Goal: Task Accomplishment & Management: Use online tool/utility

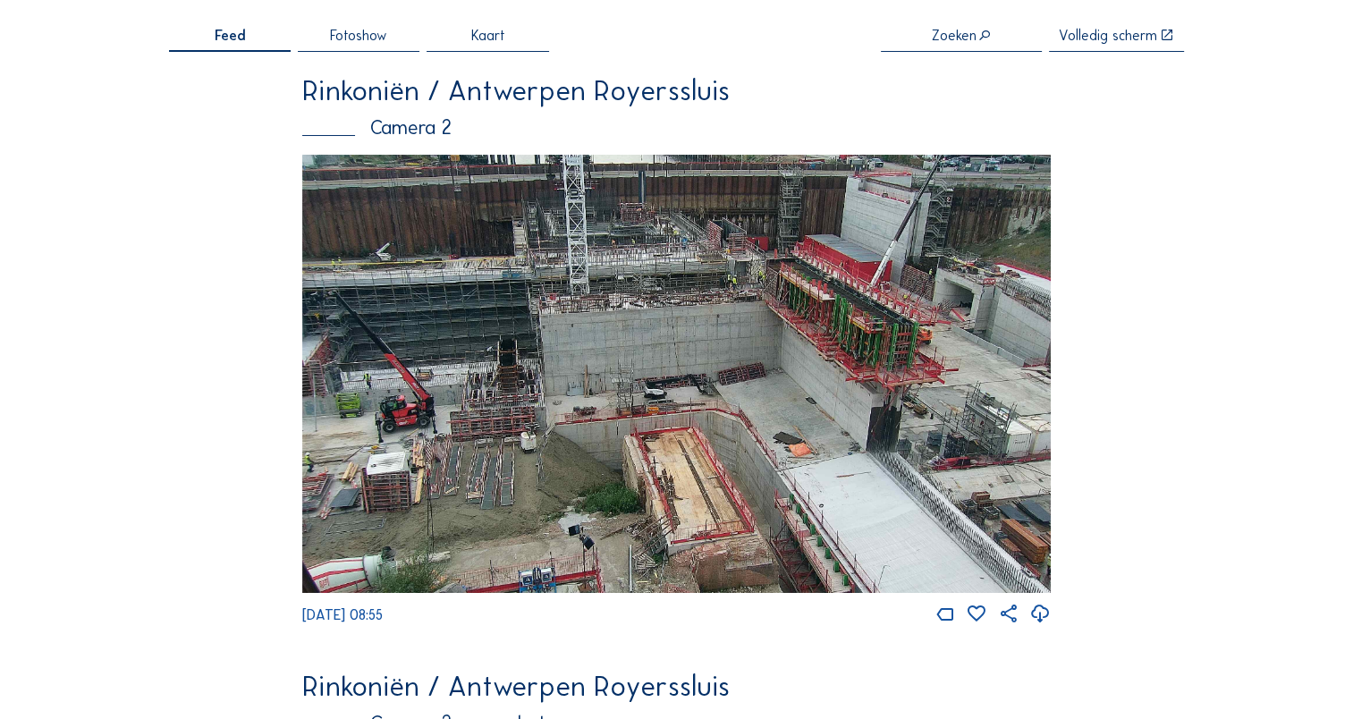
scroll to position [131, 0]
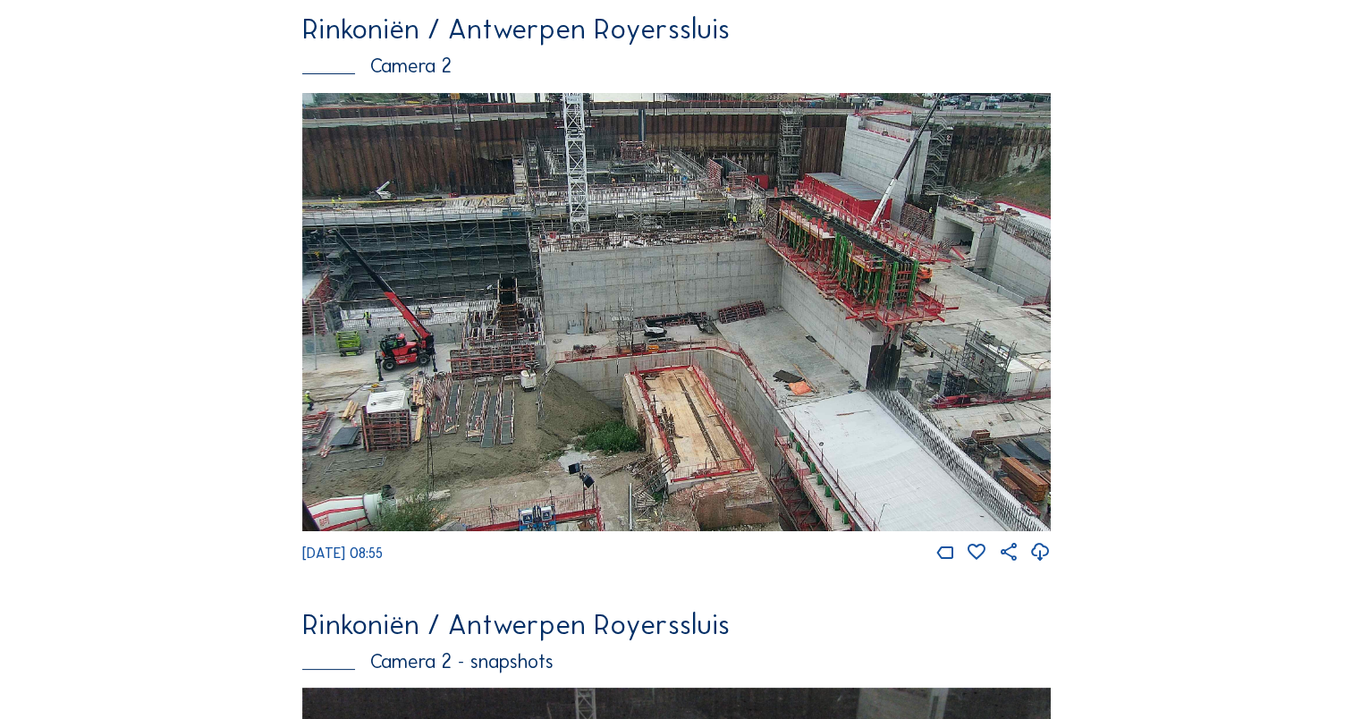
click at [755, 224] on img at bounding box center [676, 312] width 748 height 439
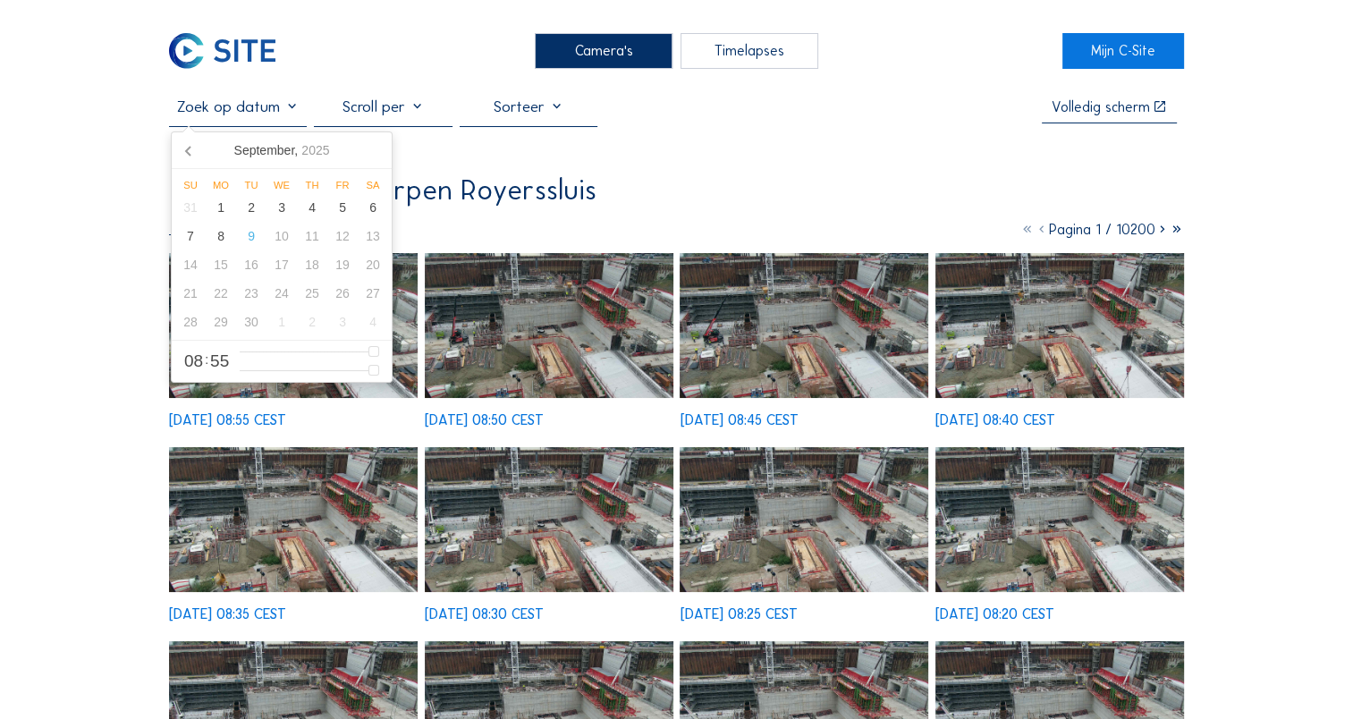
click at [269, 116] on input "text" at bounding box center [238, 106] width 138 height 19
click at [186, 157] on icon at bounding box center [189, 150] width 29 height 29
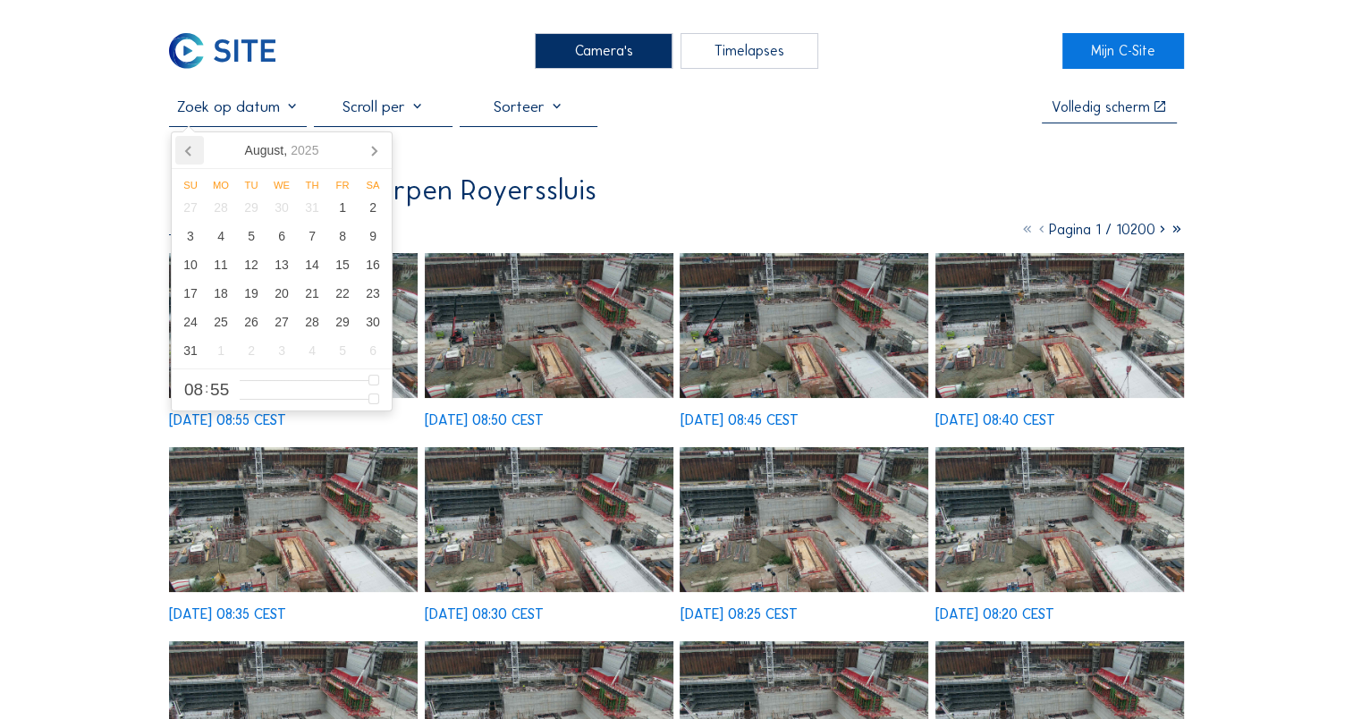
click at [186, 157] on icon at bounding box center [189, 150] width 29 height 29
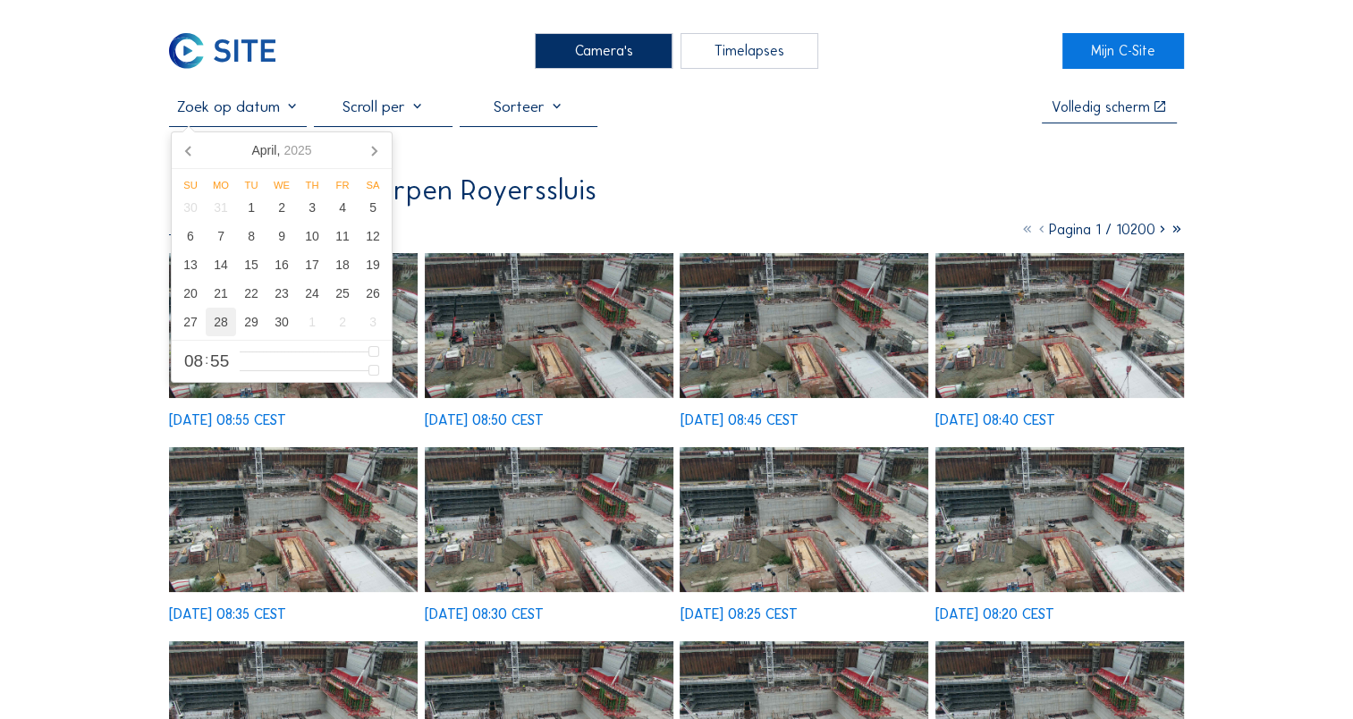
click at [224, 322] on div "28" at bounding box center [221, 322] width 30 height 29
type input "[DATE] 08:55"
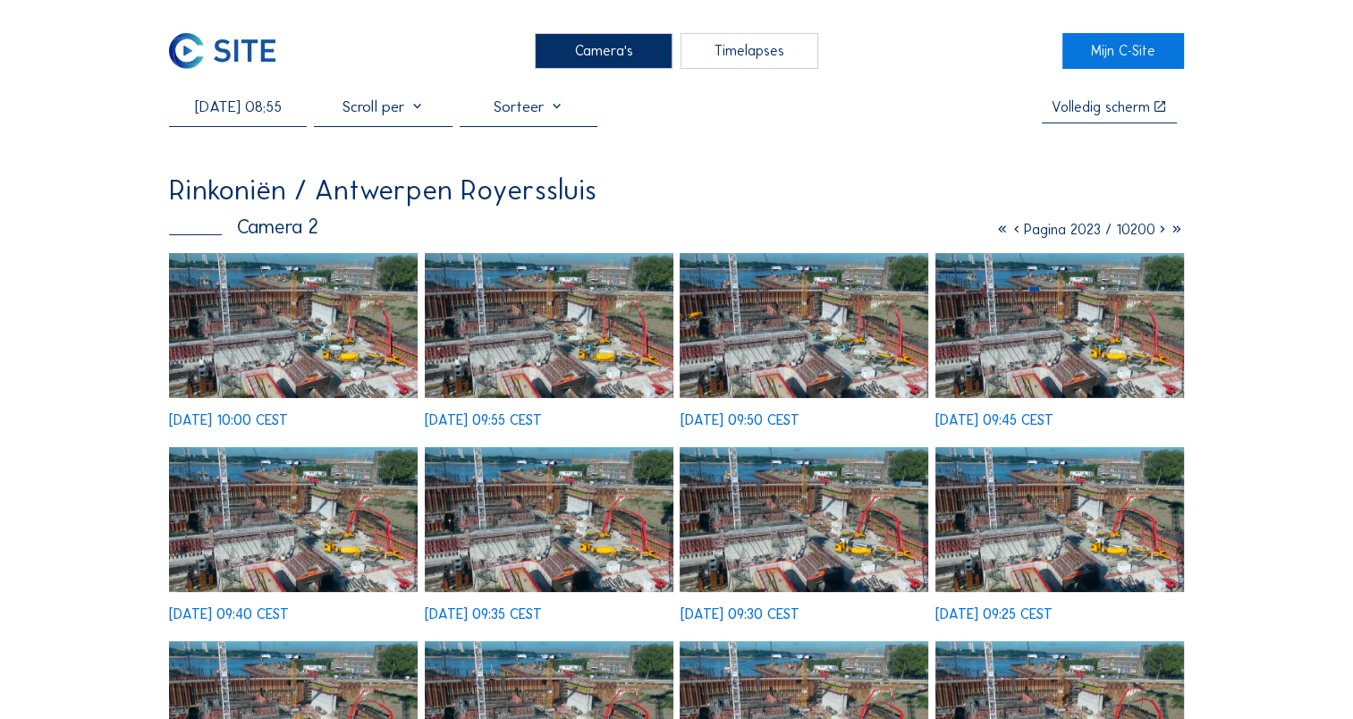
click at [262, 372] on img at bounding box center [293, 326] width 249 height 146
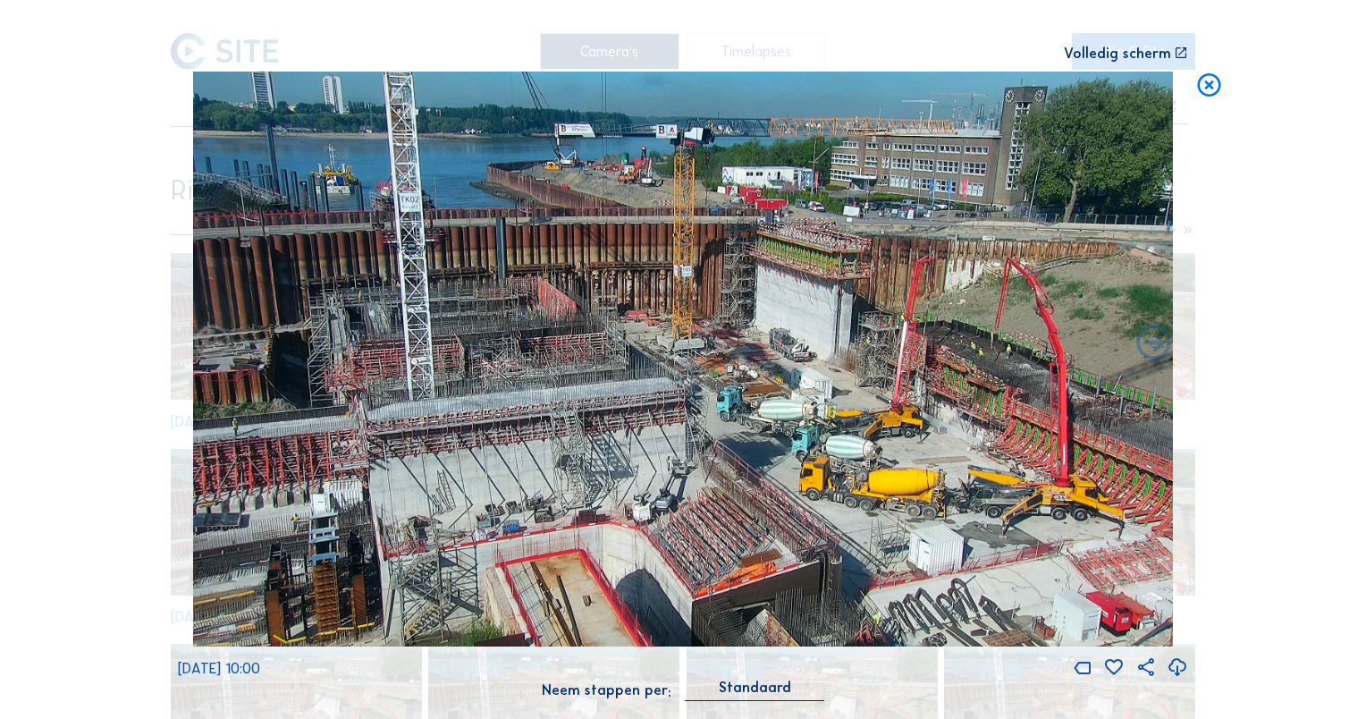
click at [1211, 91] on icon at bounding box center [1209, 86] width 28 height 29
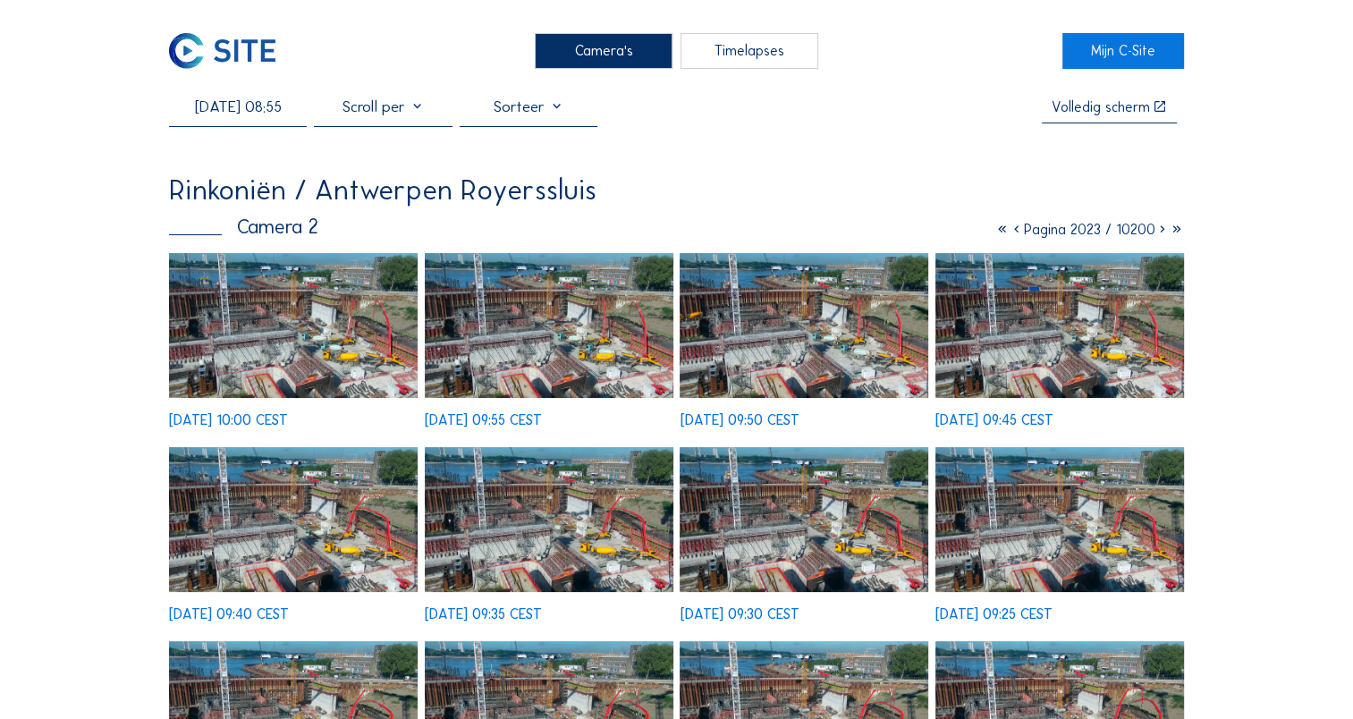
click at [1016, 234] on icon at bounding box center [1016, 229] width 14 height 17
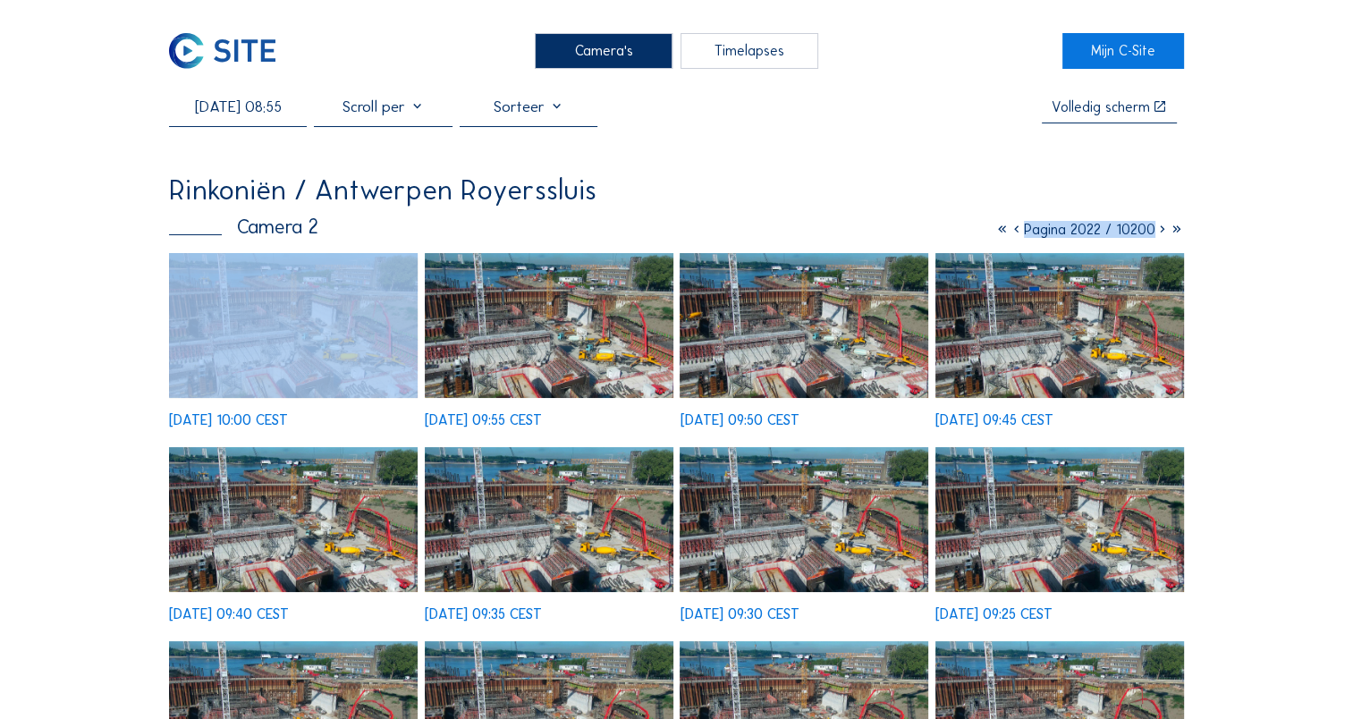
click at [1016, 234] on icon at bounding box center [1016, 229] width 14 height 17
click at [1016, 234] on icon at bounding box center [1015, 229] width 14 height 17
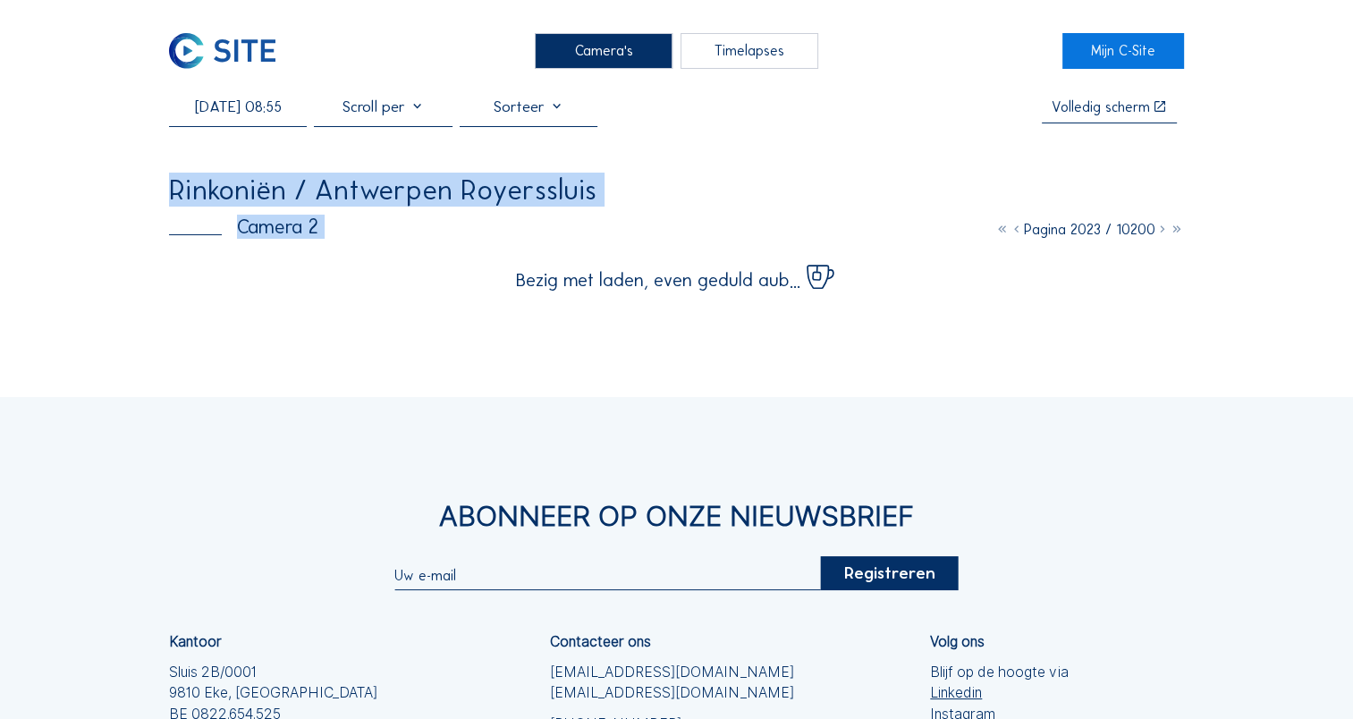
click at [1016, 234] on icon at bounding box center [1016, 229] width 14 height 17
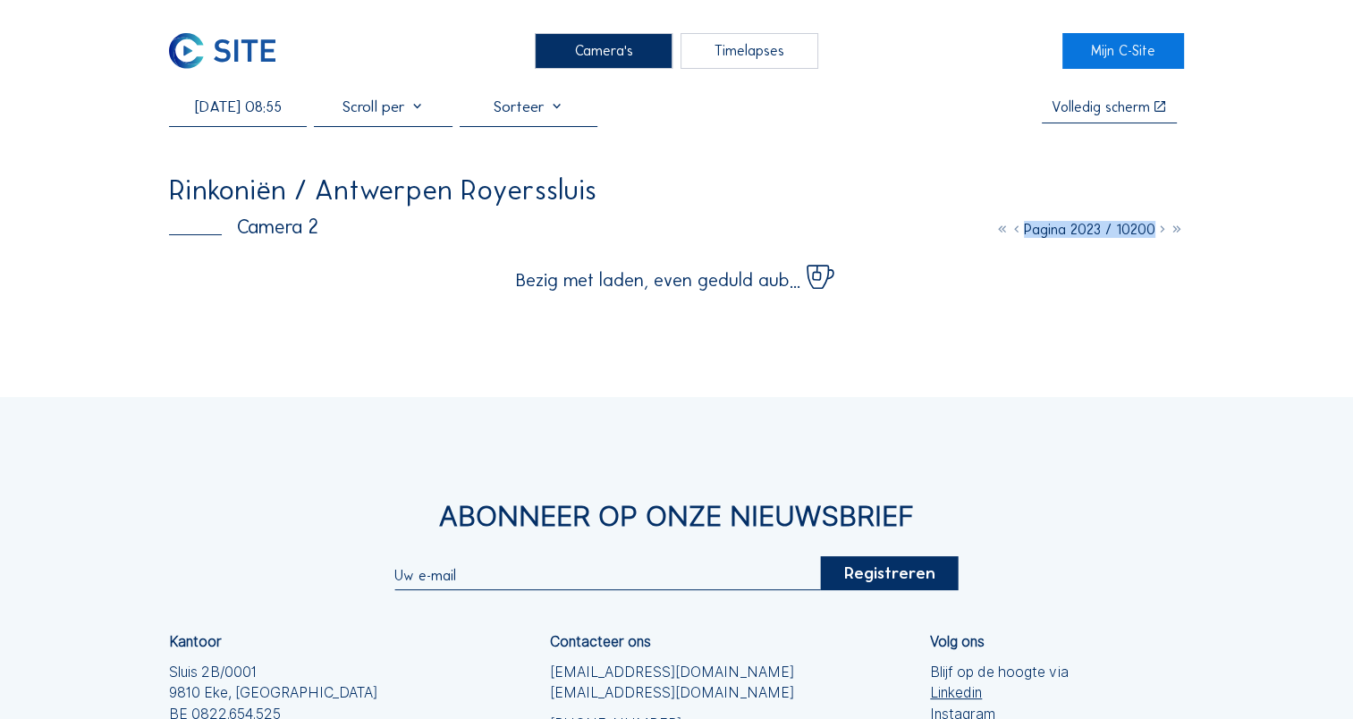
click at [1016, 234] on icon at bounding box center [1016, 229] width 14 height 17
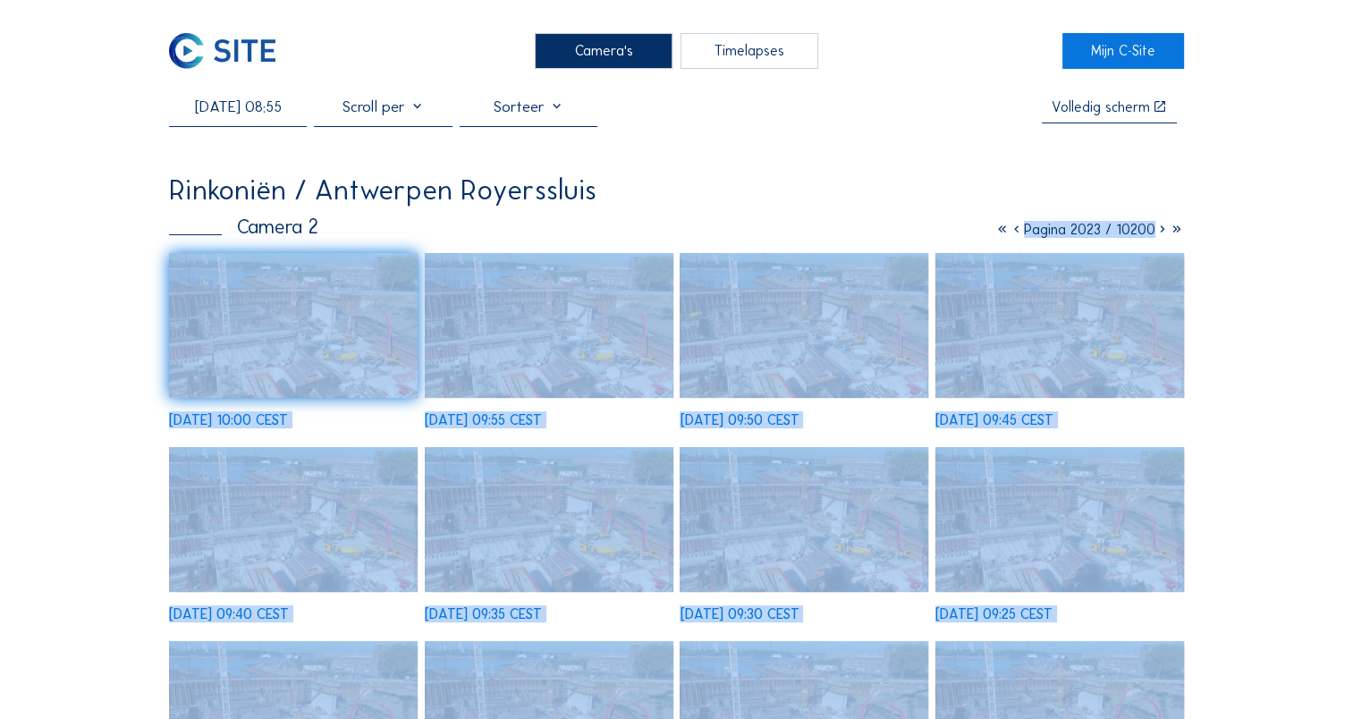
drag, startPoint x: 1016, startPoint y: 234, endPoint x: 1158, endPoint y: 233, distance: 142.2
click at [1158, 233] on icon at bounding box center [1162, 229] width 14 height 17
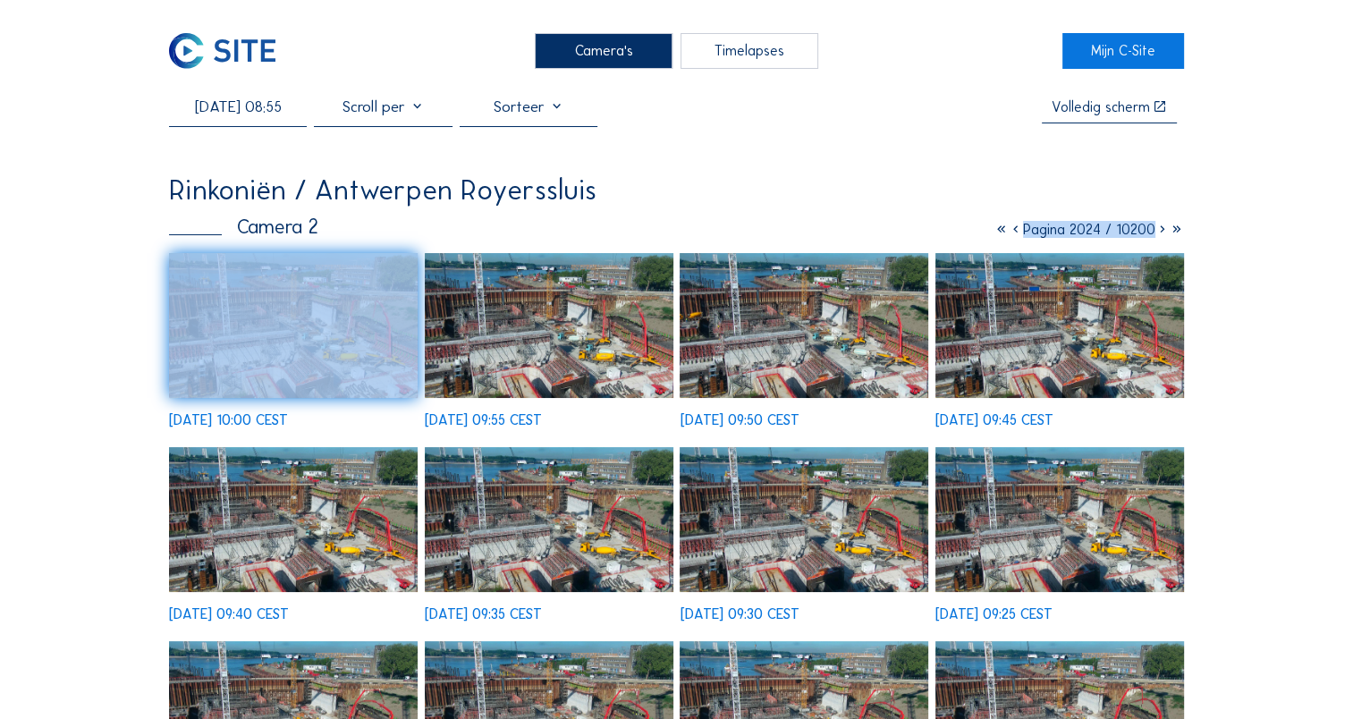
click at [1158, 233] on icon at bounding box center [1162, 229] width 14 height 17
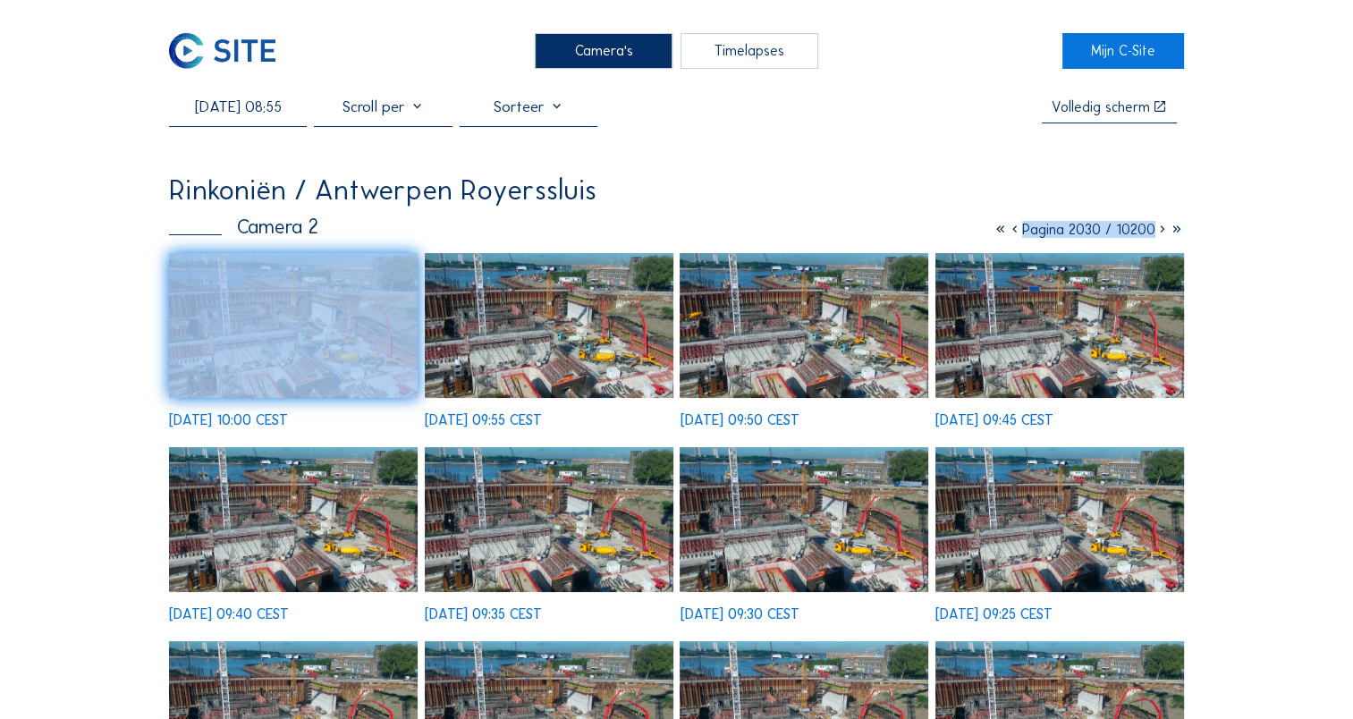
click at [1158, 233] on icon at bounding box center [1162, 229] width 14 height 17
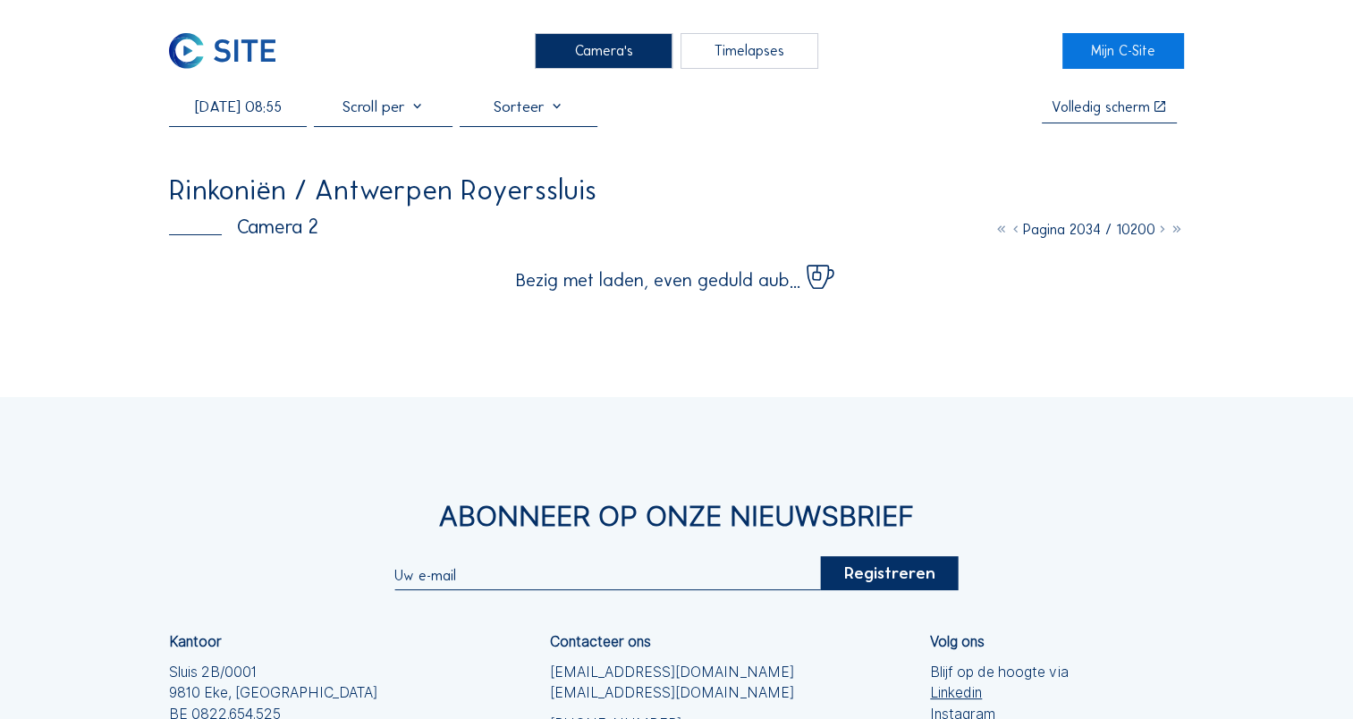
drag, startPoint x: 1158, startPoint y: 233, endPoint x: 1241, endPoint y: 294, distance: 103.0
click at [1241, 294] on div "Camera's Timelapses Mijn C-Site [DATE] 08:55 Volledig [PERSON_NAME] Rinkoniën /…" at bounding box center [676, 483] width 1353 height 966
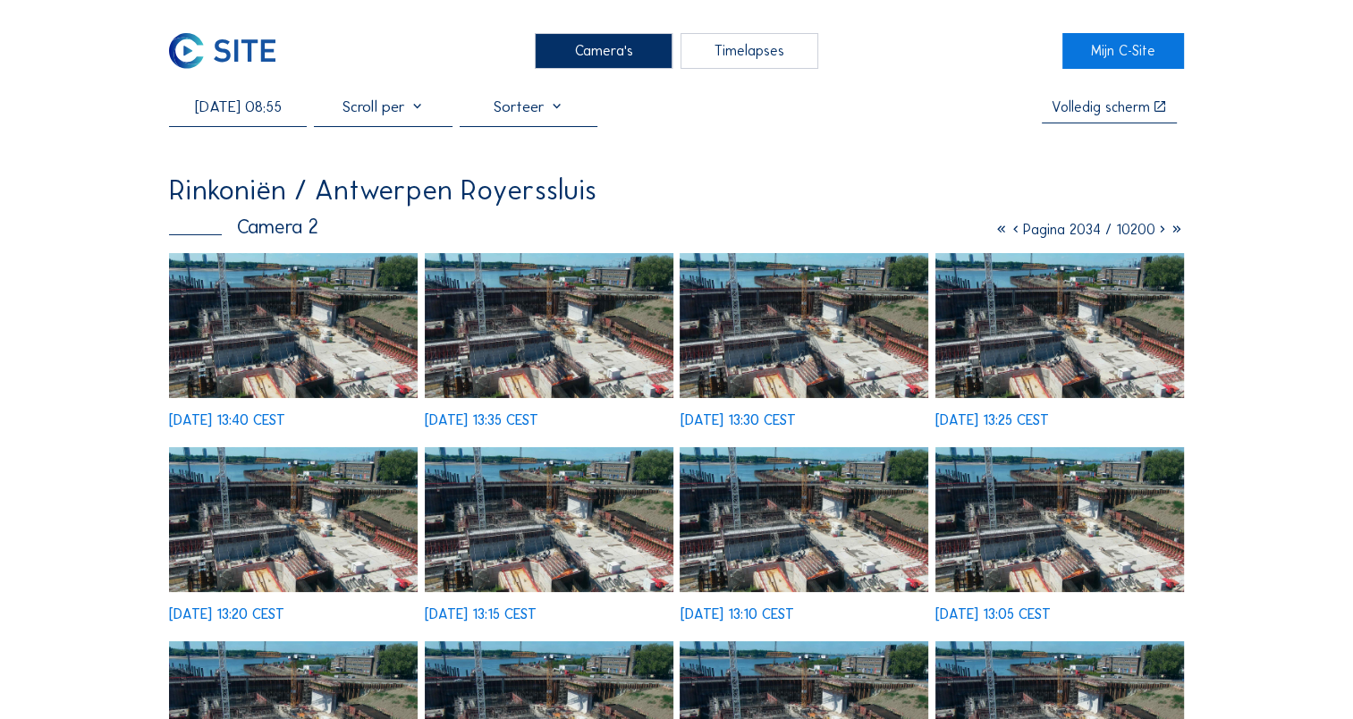
click at [837, 308] on img at bounding box center [803, 326] width 249 height 146
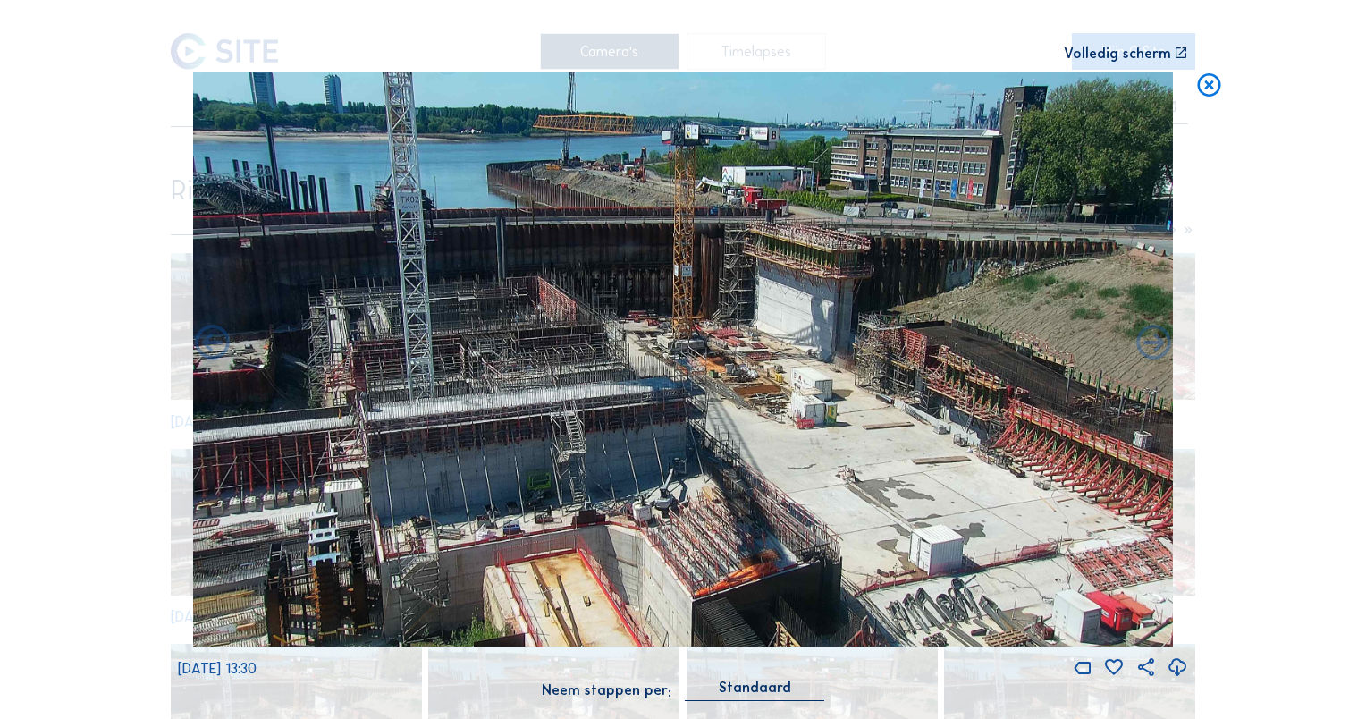
click at [1224, 82] on div "Scroll om door de tijd te reizen | Druk op de 'Alt'-[PERSON_NAME] + scroll om t…" at bounding box center [683, 359] width 1366 height 719
click at [1205, 89] on icon at bounding box center [1209, 86] width 28 height 29
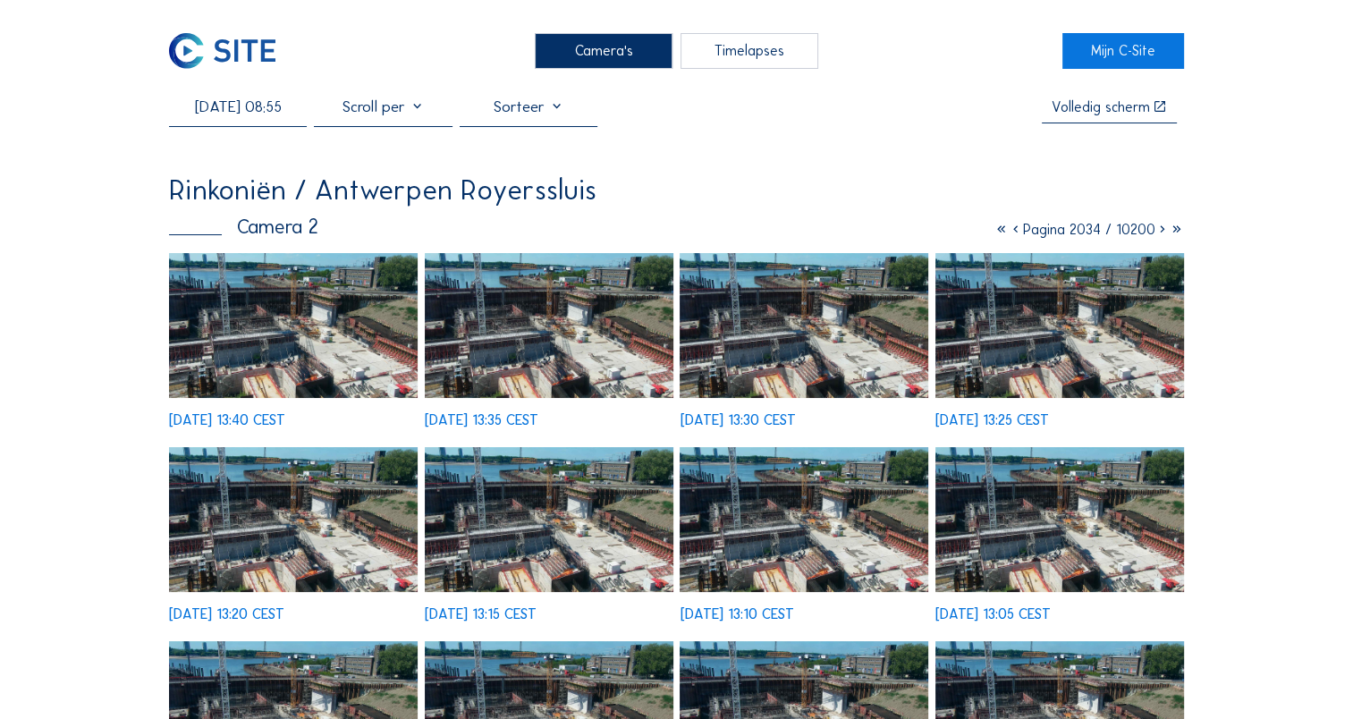
click at [1162, 238] on icon at bounding box center [1162, 229] width 14 height 17
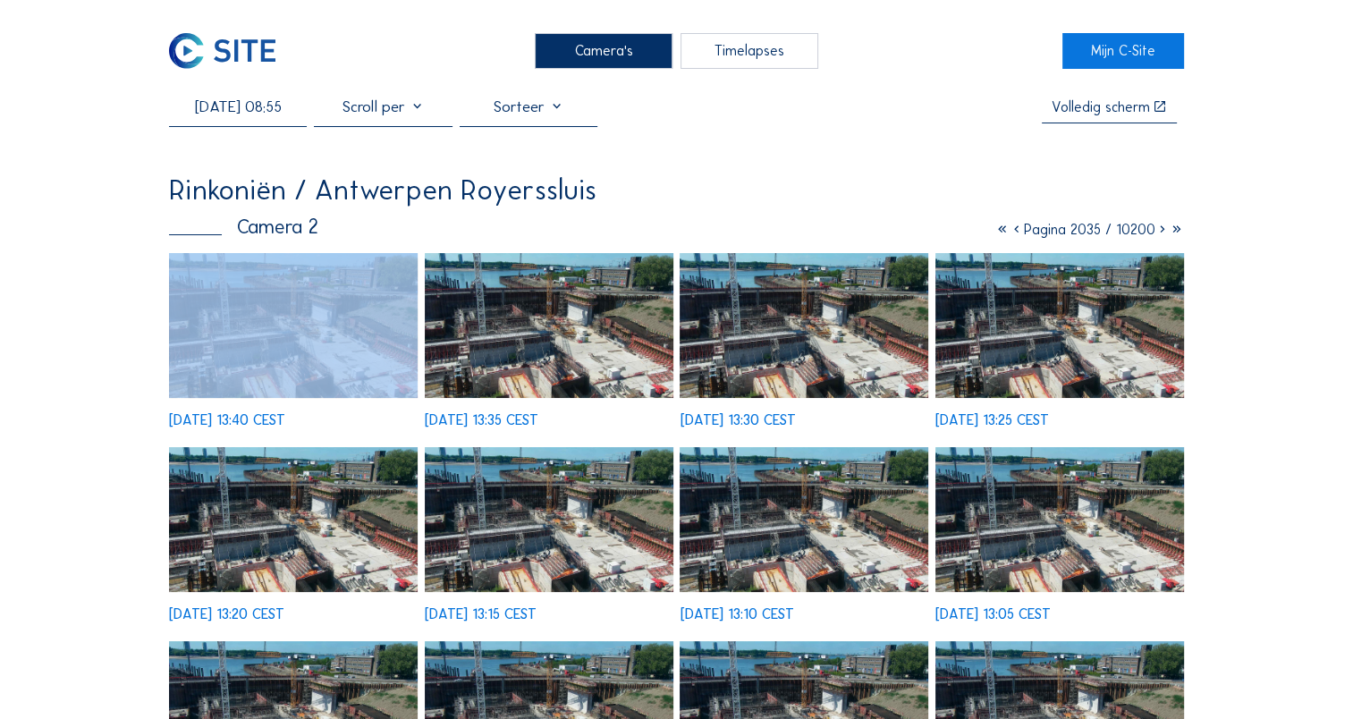
click at [1162, 238] on icon at bounding box center [1162, 229] width 14 height 17
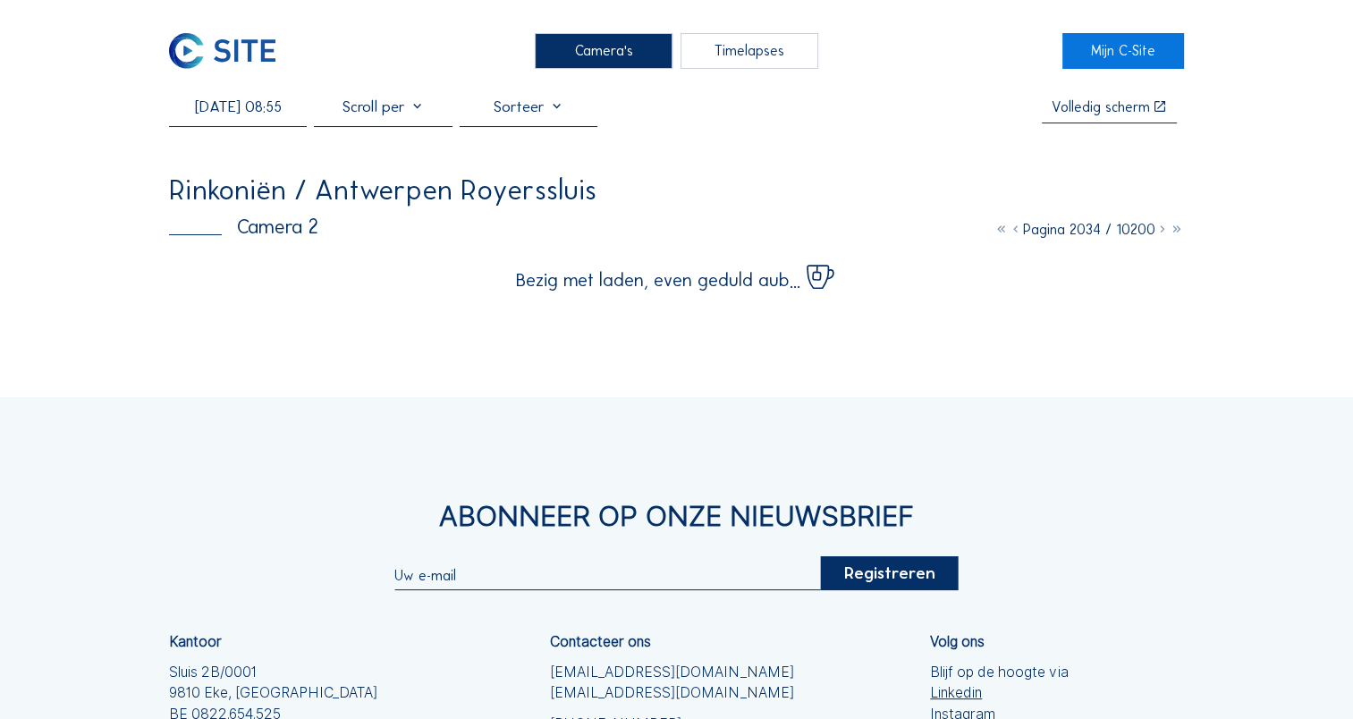
drag, startPoint x: 1162, startPoint y: 241, endPoint x: 1227, endPoint y: 265, distance: 68.8
click at [1227, 265] on div "Camera's Timelapses Mijn C-Site [DATE] 08:55 Volledig [PERSON_NAME] Rinkoniën /…" at bounding box center [676, 483] width 1353 height 966
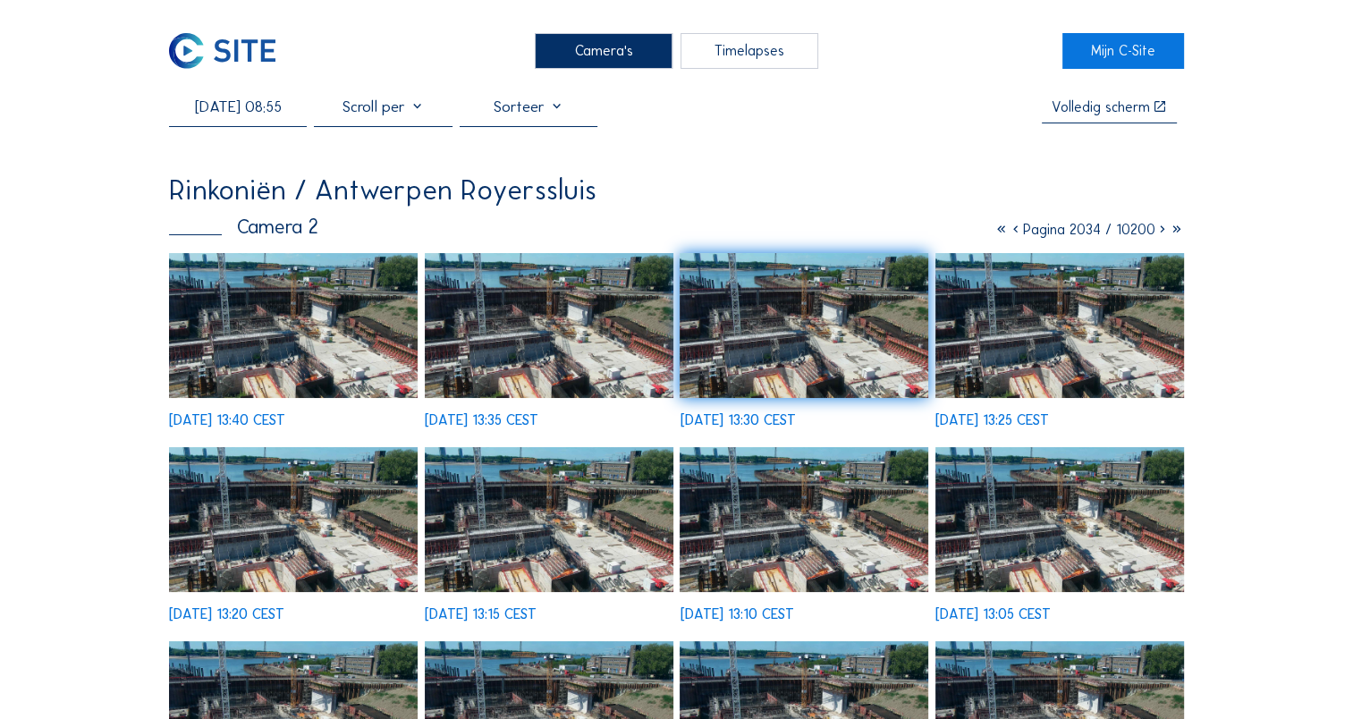
click at [750, 58] on div "Timelapses" at bounding box center [749, 51] width 138 height 36
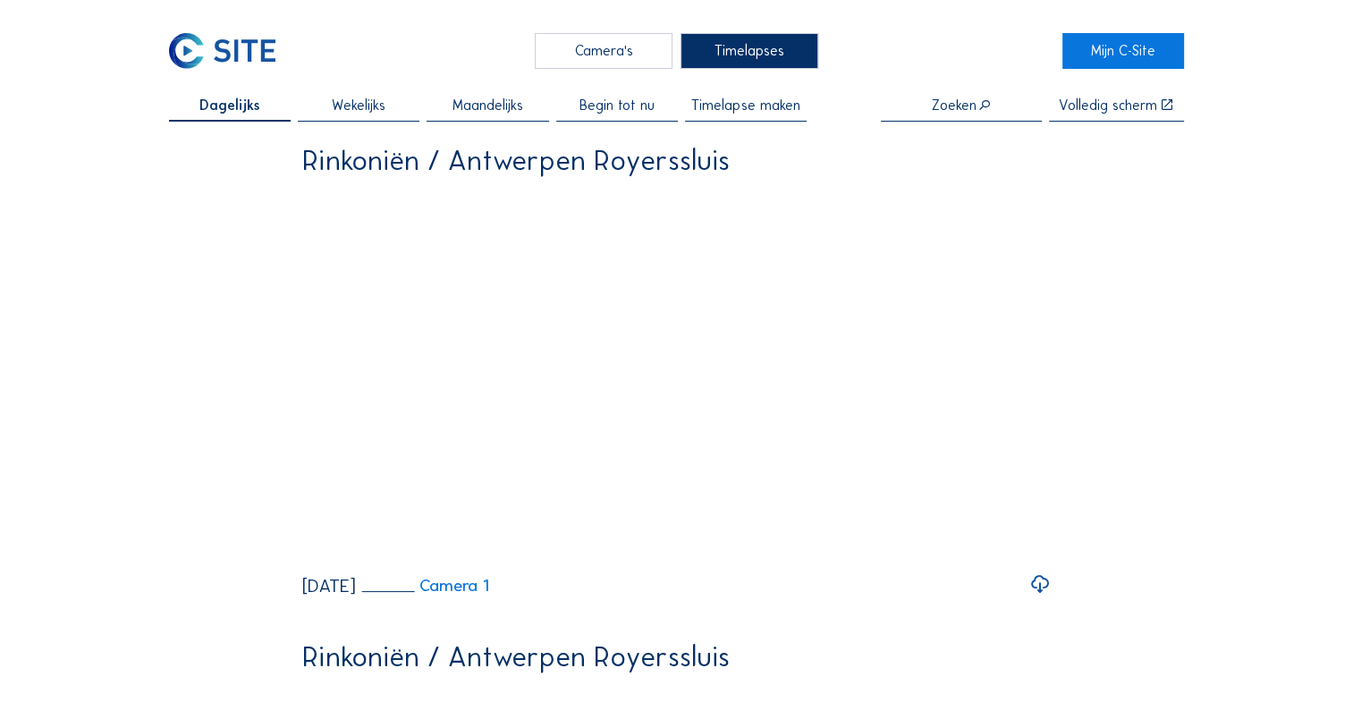
click at [722, 105] on span "Timelapse maken" at bounding box center [745, 105] width 108 height 14
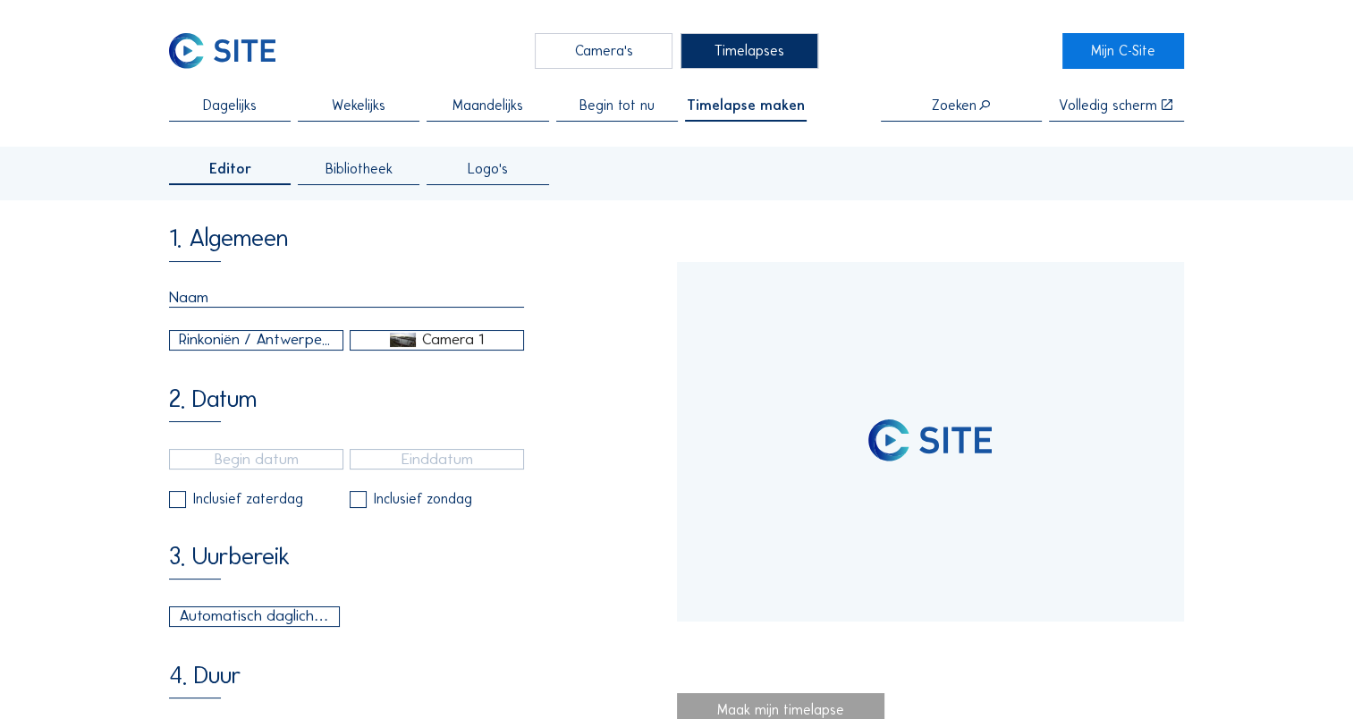
type input "[DATE] 08:55"
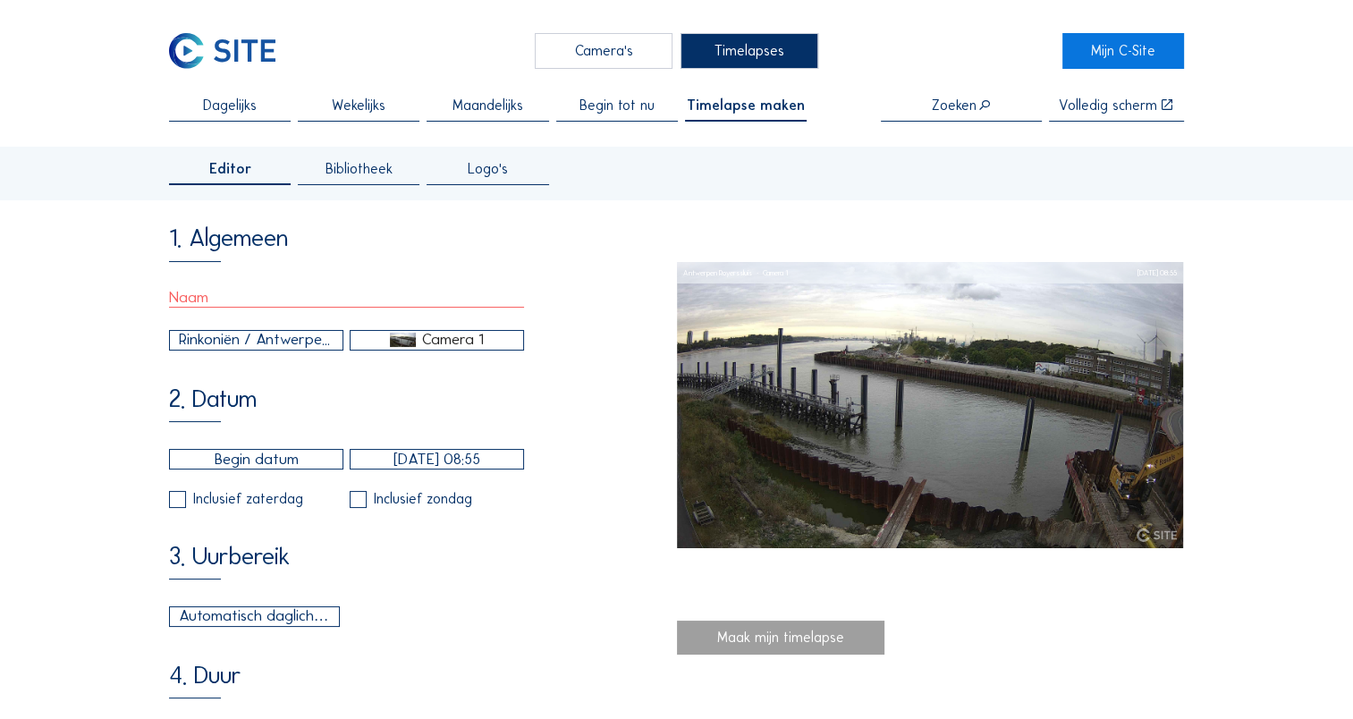
click at [392, 347] on img at bounding box center [402, 340] width 25 height 14
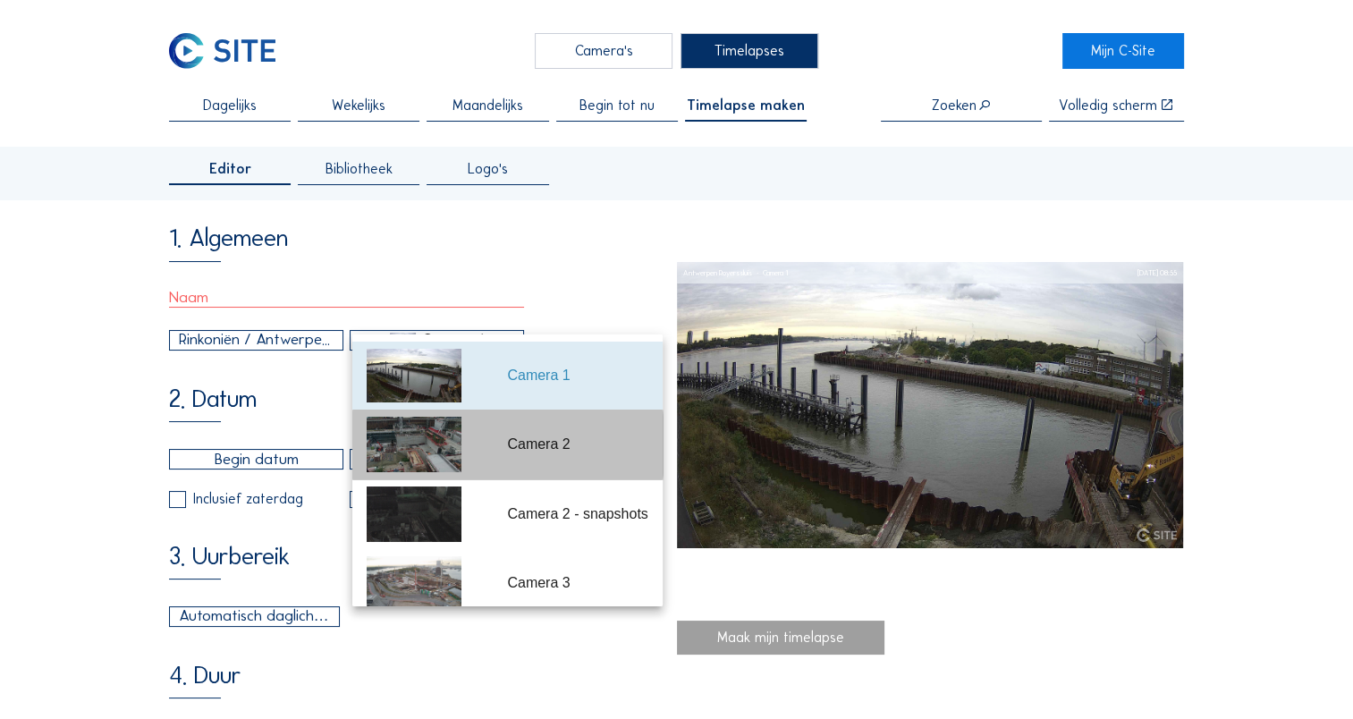
click at [484, 445] on div "Camera 2" at bounding box center [508, 444] width 282 height 70
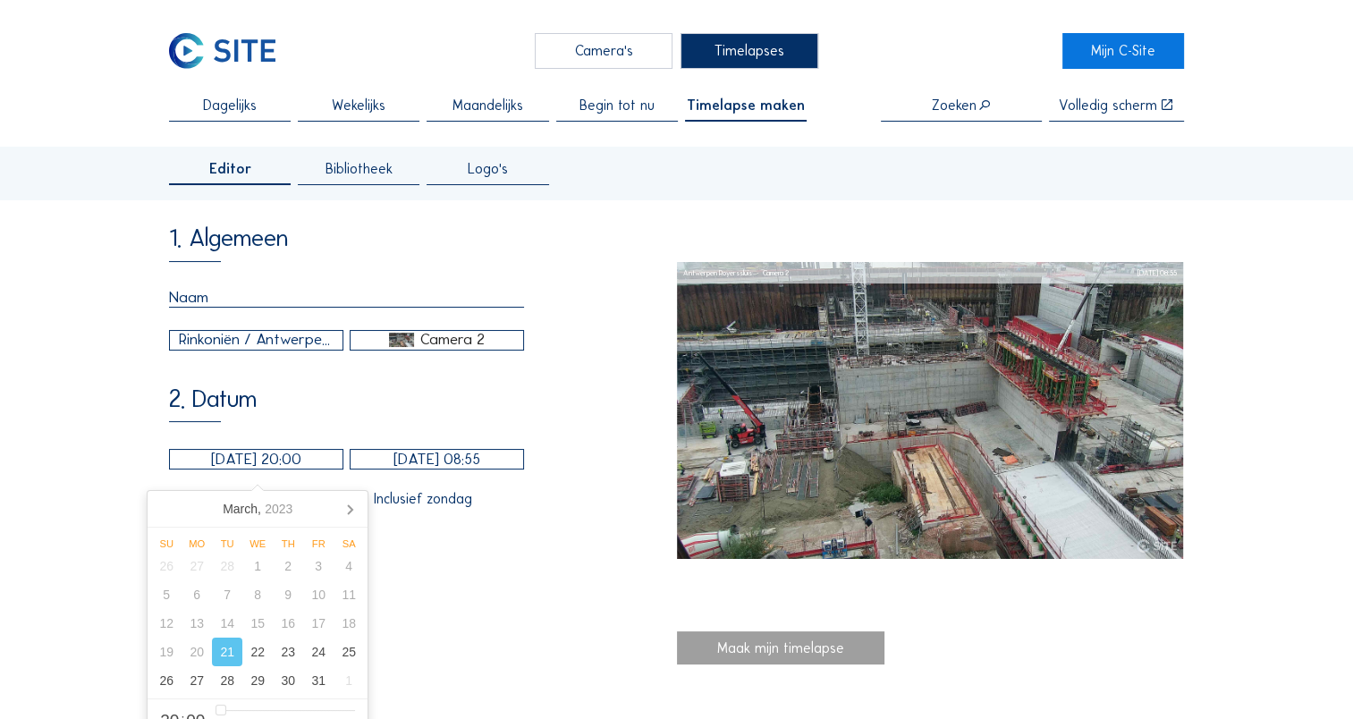
click at [300, 469] on input "[DATE] 20:00" at bounding box center [256, 459] width 174 height 21
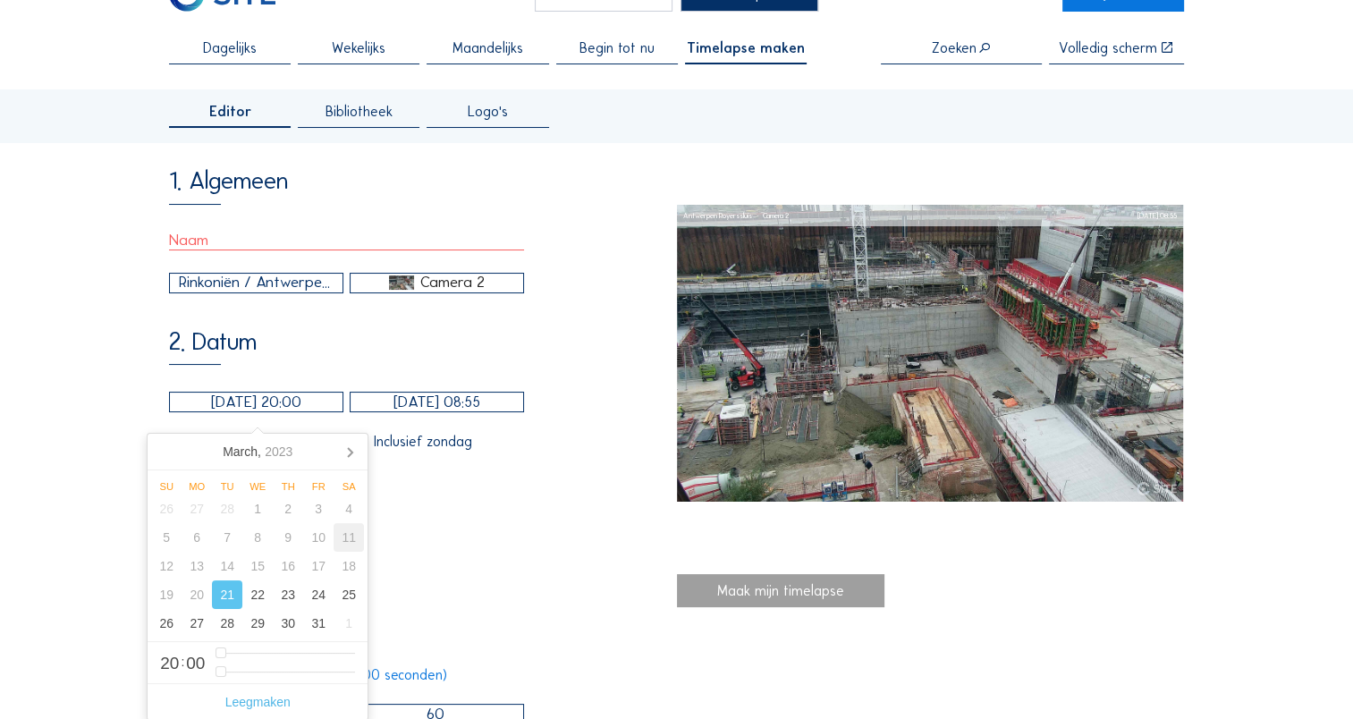
scroll to position [57, 0]
click at [352, 450] on icon at bounding box center [349, 451] width 29 height 29
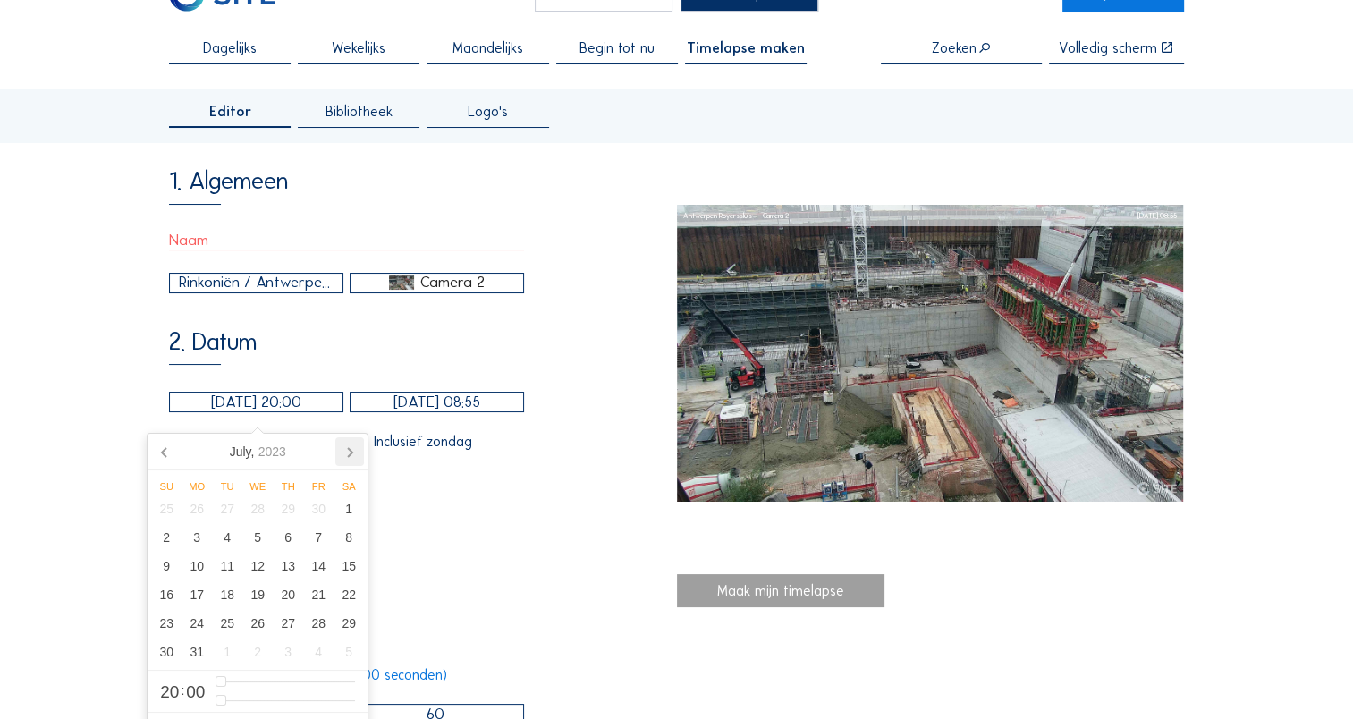
click at [352, 450] on icon at bounding box center [349, 451] width 29 height 29
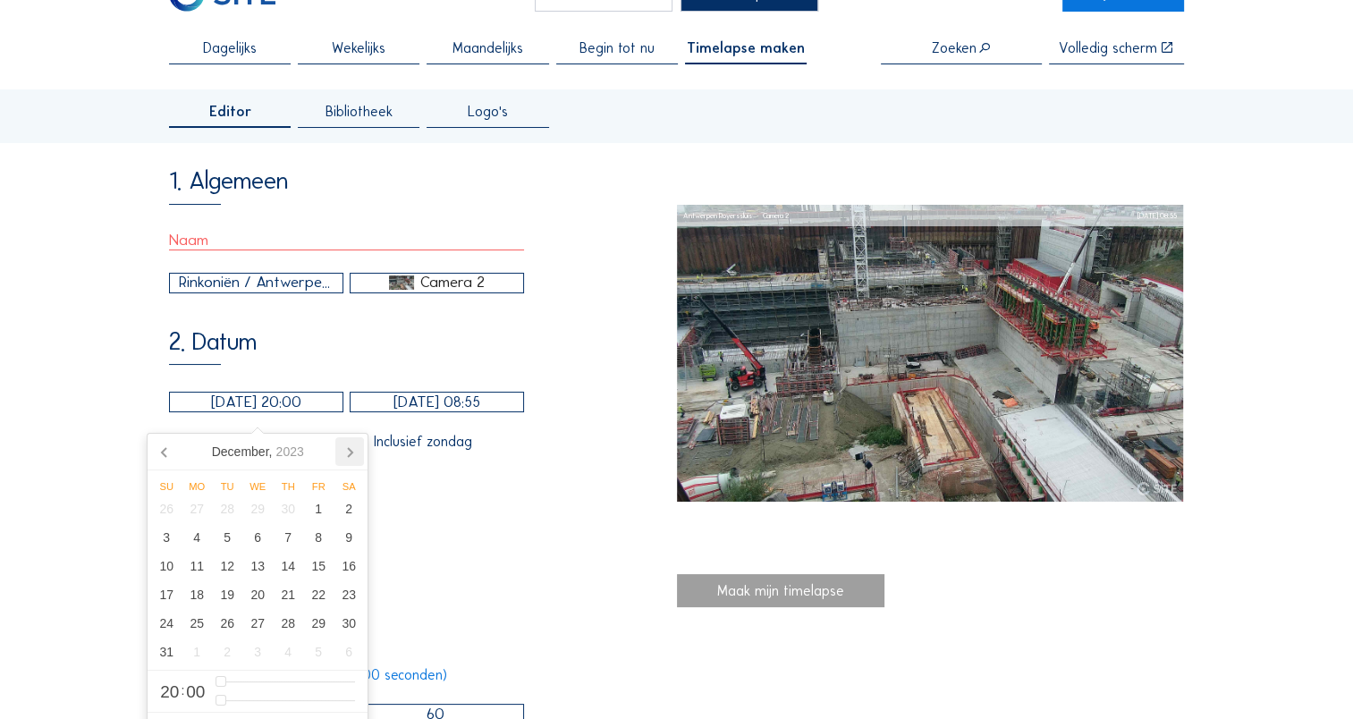
click at [352, 450] on icon at bounding box center [349, 451] width 29 height 29
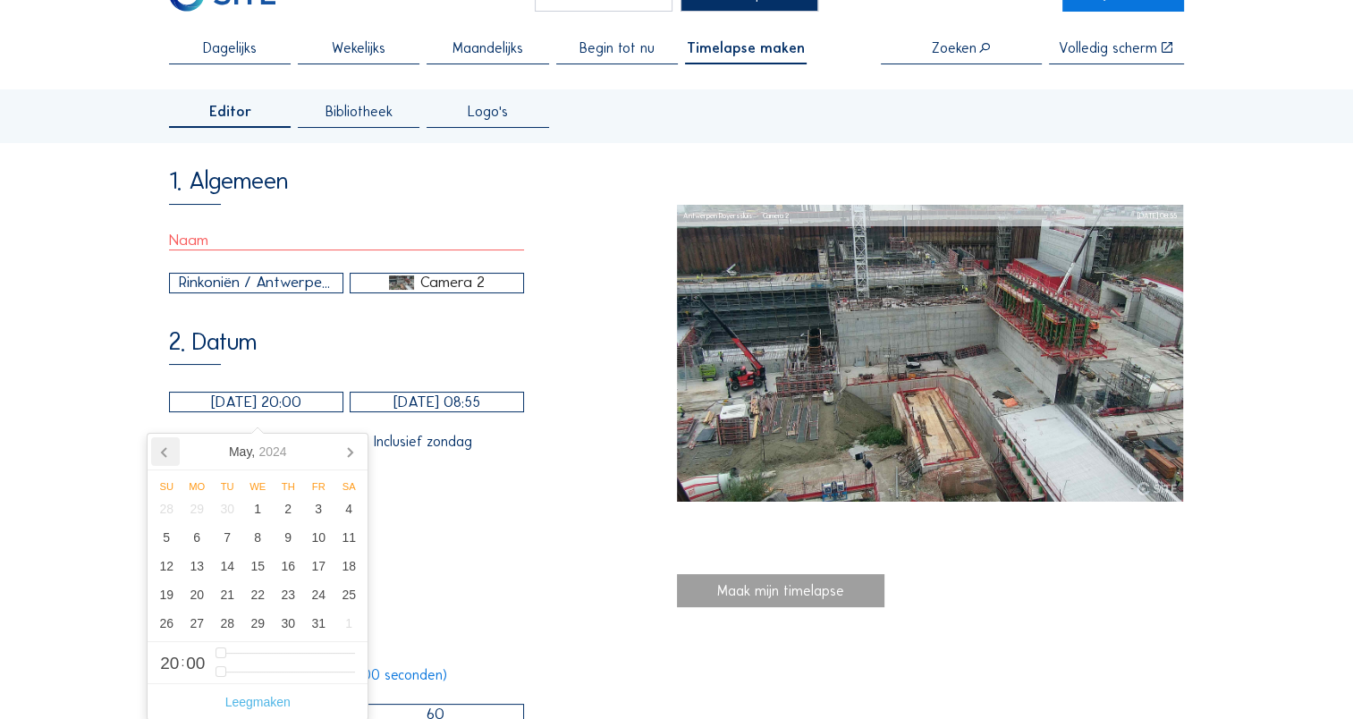
click at [170, 454] on icon at bounding box center [165, 451] width 29 height 29
click at [203, 510] on div "1" at bounding box center [196, 508] width 30 height 29
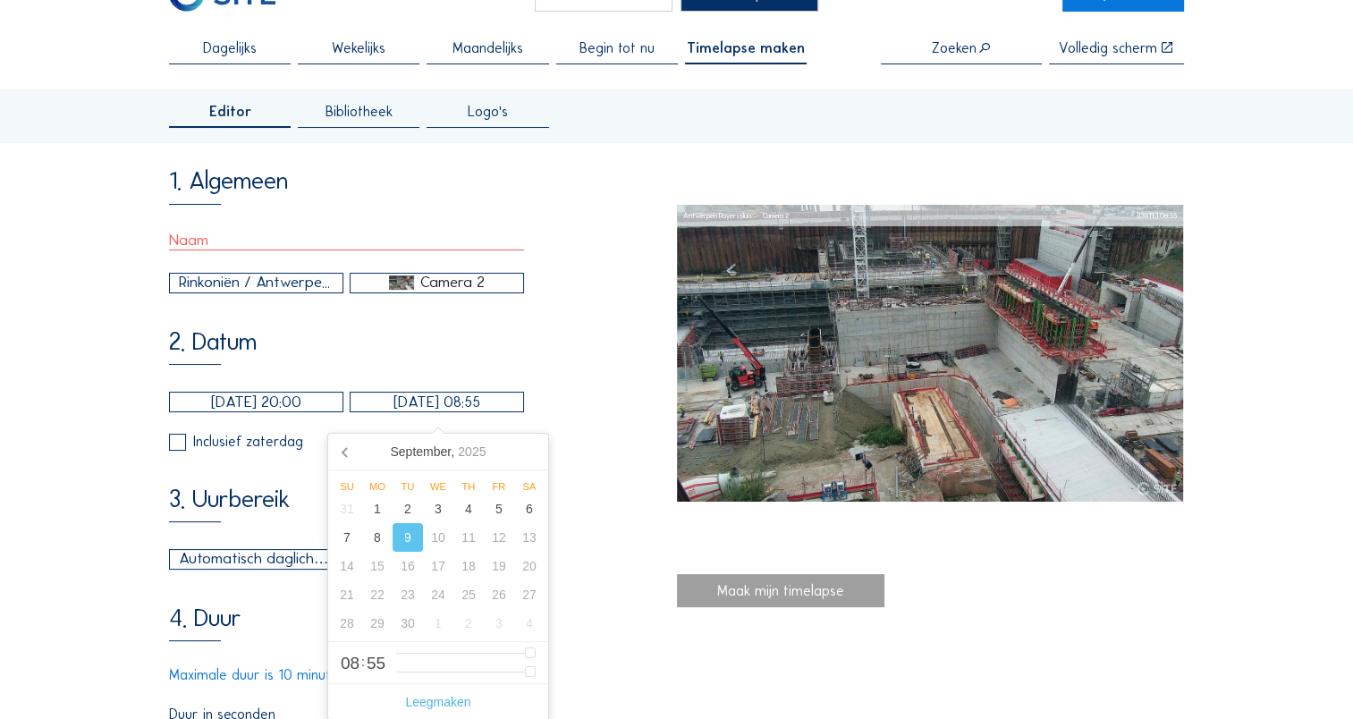
click at [442, 410] on input "[DATE] 08:55" at bounding box center [437, 402] width 174 height 21
click at [343, 452] on icon at bounding box center [344, 452] width 4 height 9
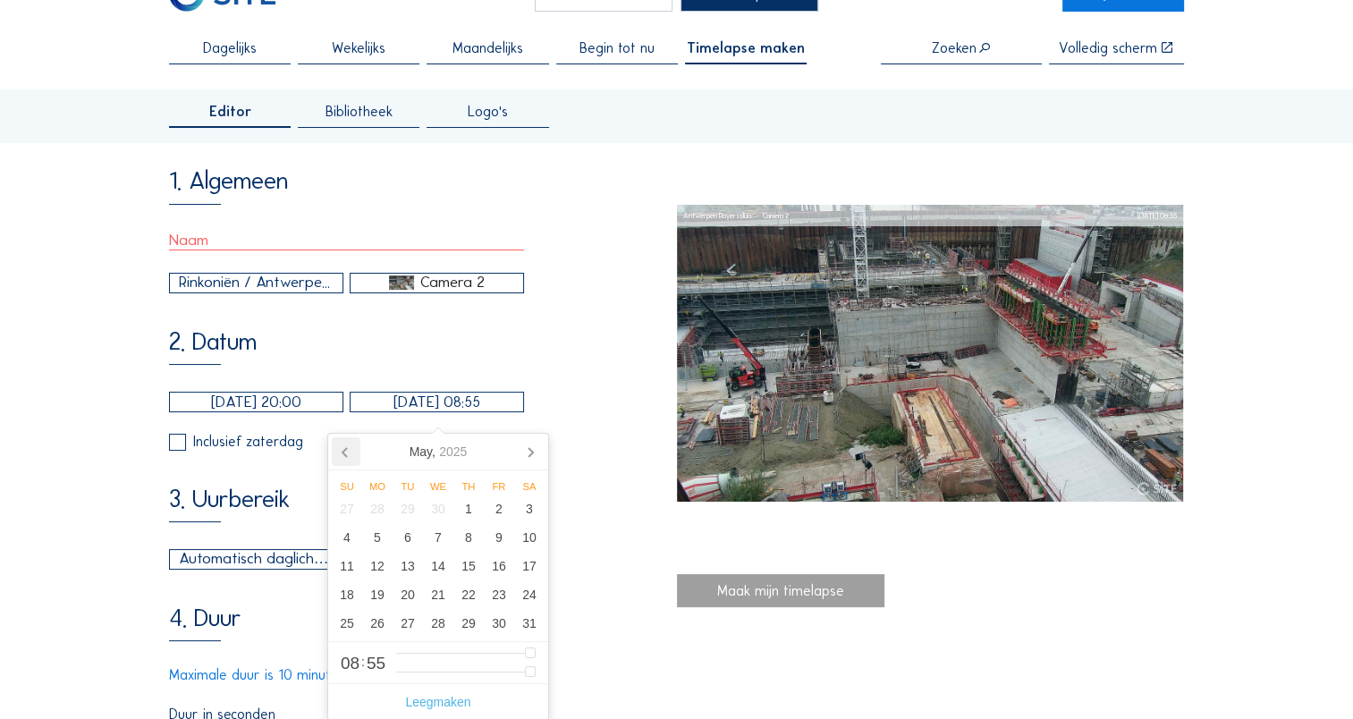
click at [343, 452] on icon at bounding box center [344, 452] width 4 height 9
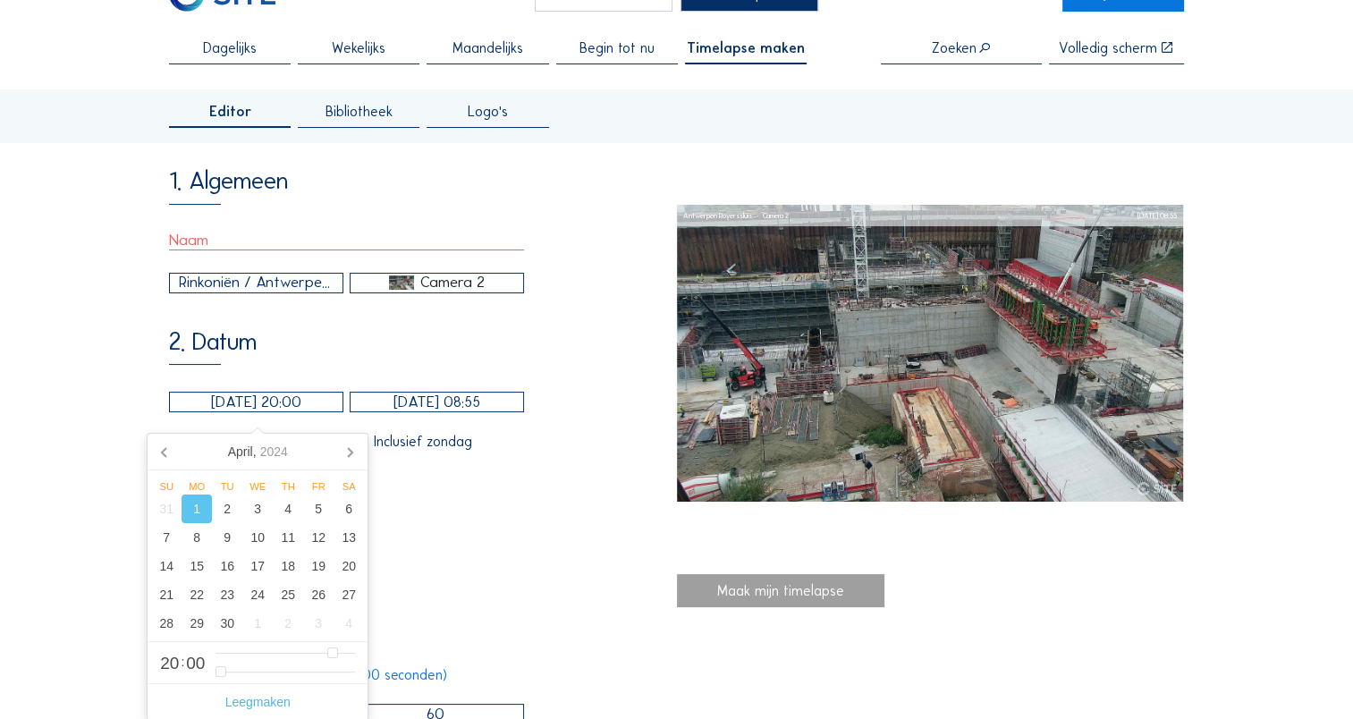
click at [266, 412] on input "[DATE] 20:00" at bounding box center [256, 402] width 174 height 21
click at [273, 412] on input "[DATE] 20:00" at bounding box center [256, 402] width 174 height 21
click at [352, 449] on icon at bounding box center [349, 451] width 29 height 29
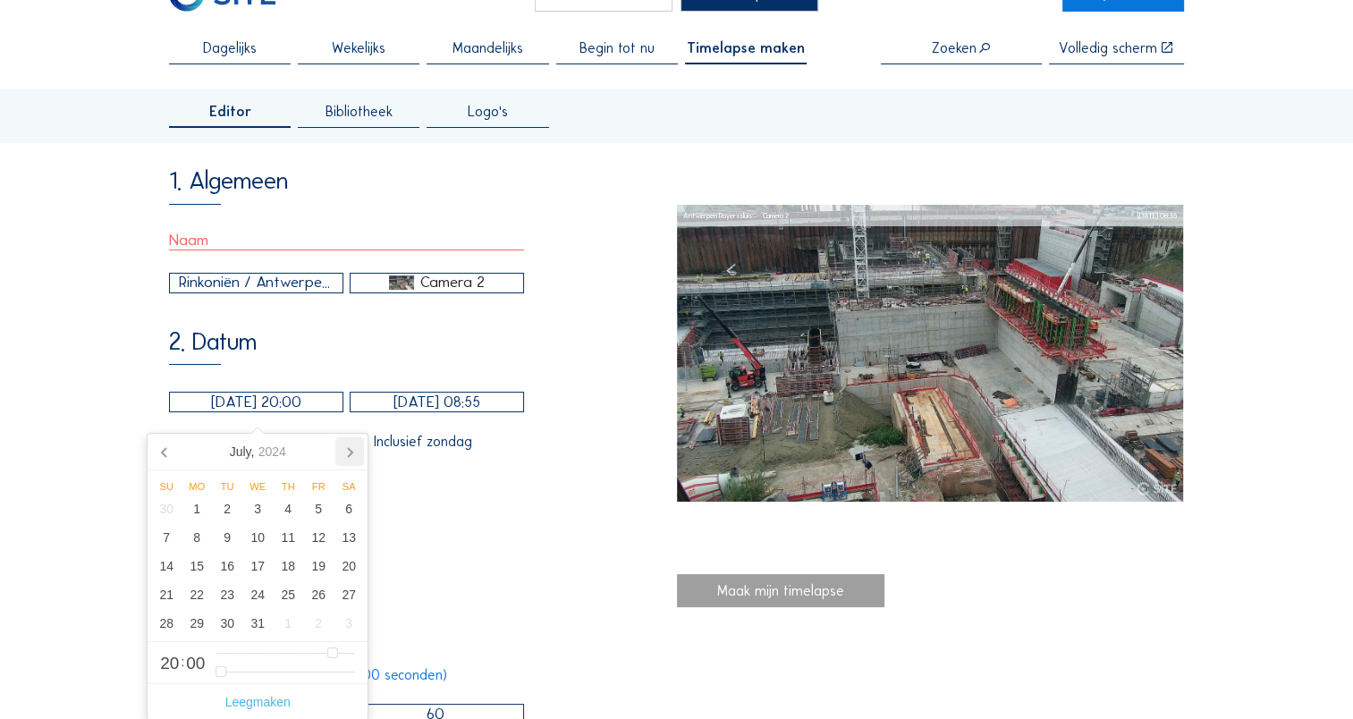
click at [352, 449] on icon at bounding box center [349, 451] width 29 height 29
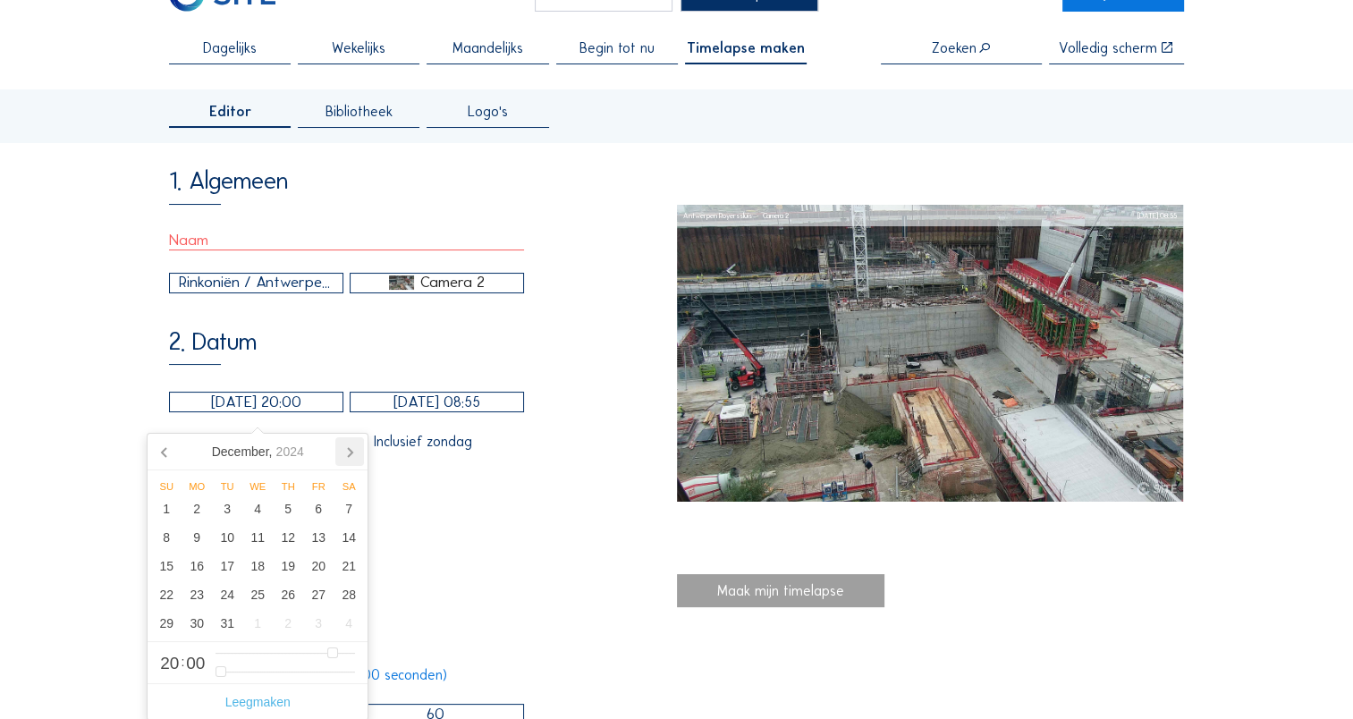
click at [352, 449] on icon at bounding box center [349, 451] width 29 height 29
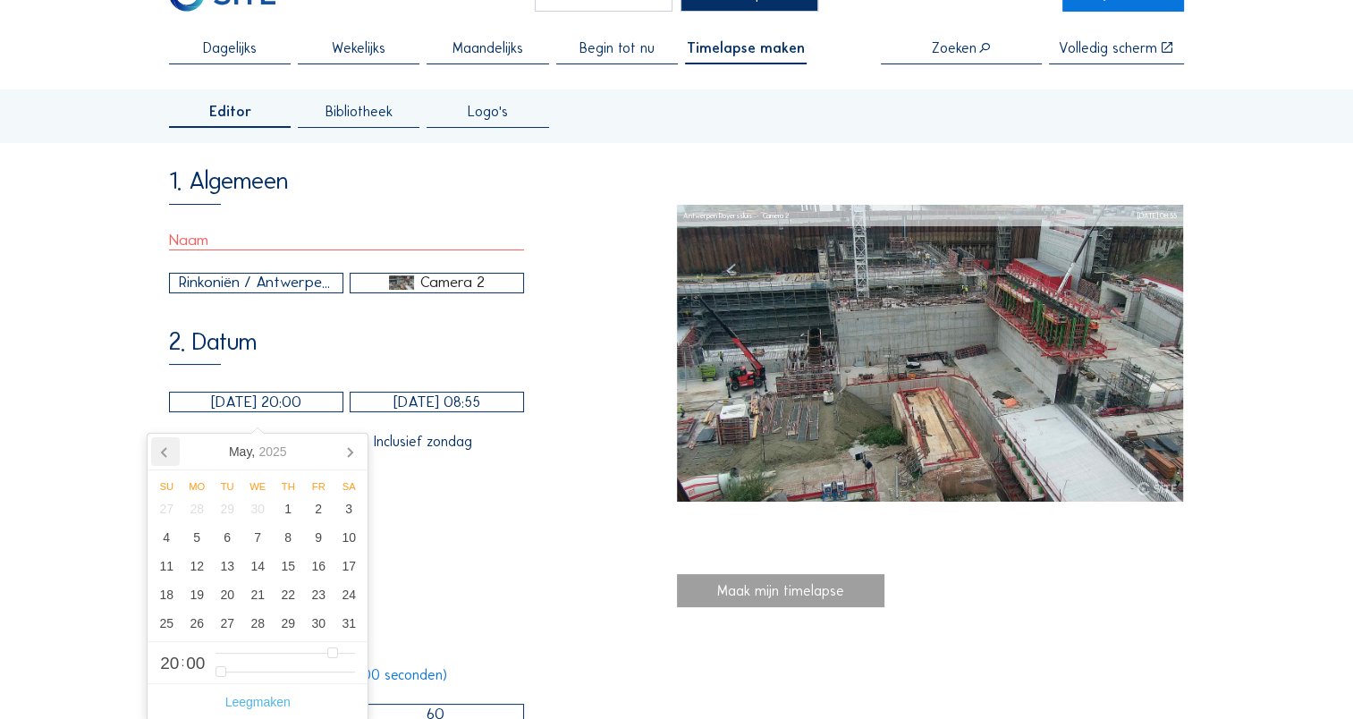
click at [162, 451] on icon at bounding box center [164, 452] width 4 height 9
click at [232, 511] on div "1" at bounding box center [227, 508] width 30 height 29
type input "[DATE] 20:00"
click at [454, 411] on input "[DATE] 08:55" at bounding box center [437, 402] width 174 height 21
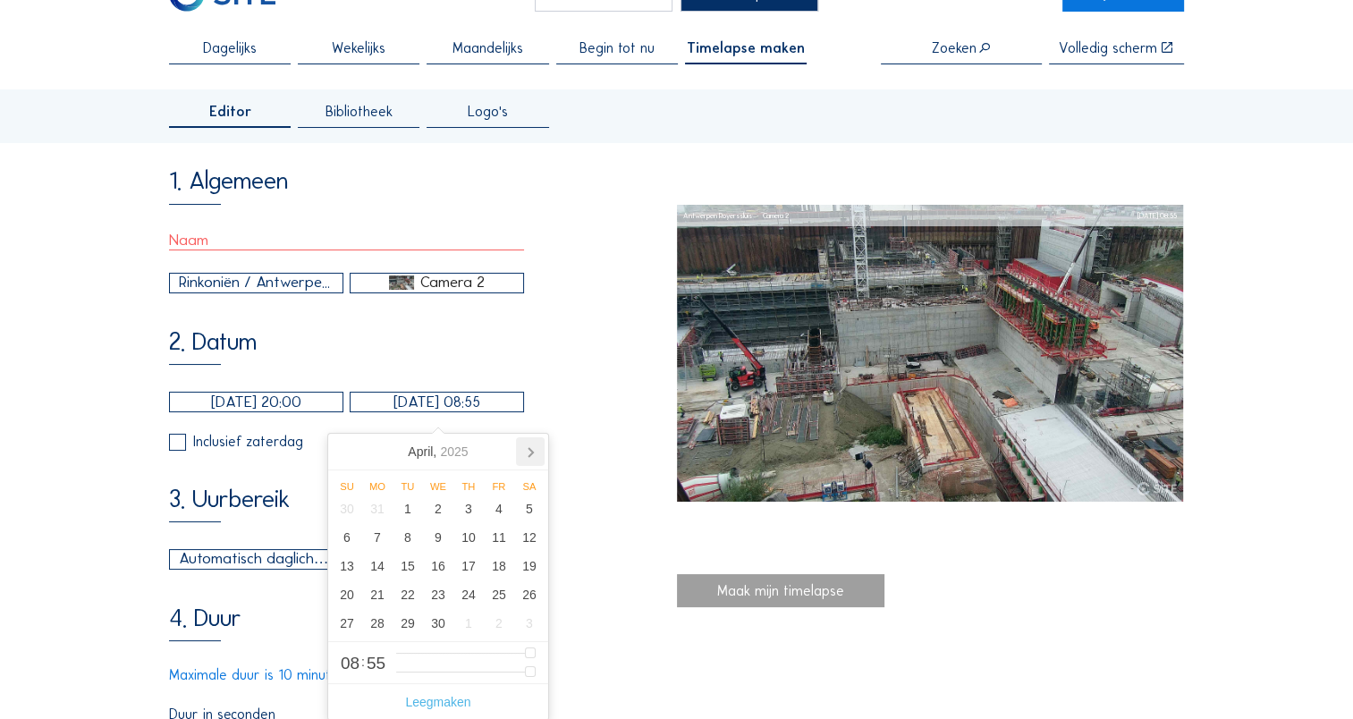
click at [526, 446] on icon at bounding box center [530, 451] width 29 height 29
click at [399, 569] on div "13" at bounding box center [407, 566] width 30 height 29
type input "[DATE] 08:55"
click at [259, 411] on input "[DATE] 20:00" at bounding box center [256, 402] width 174 height 21
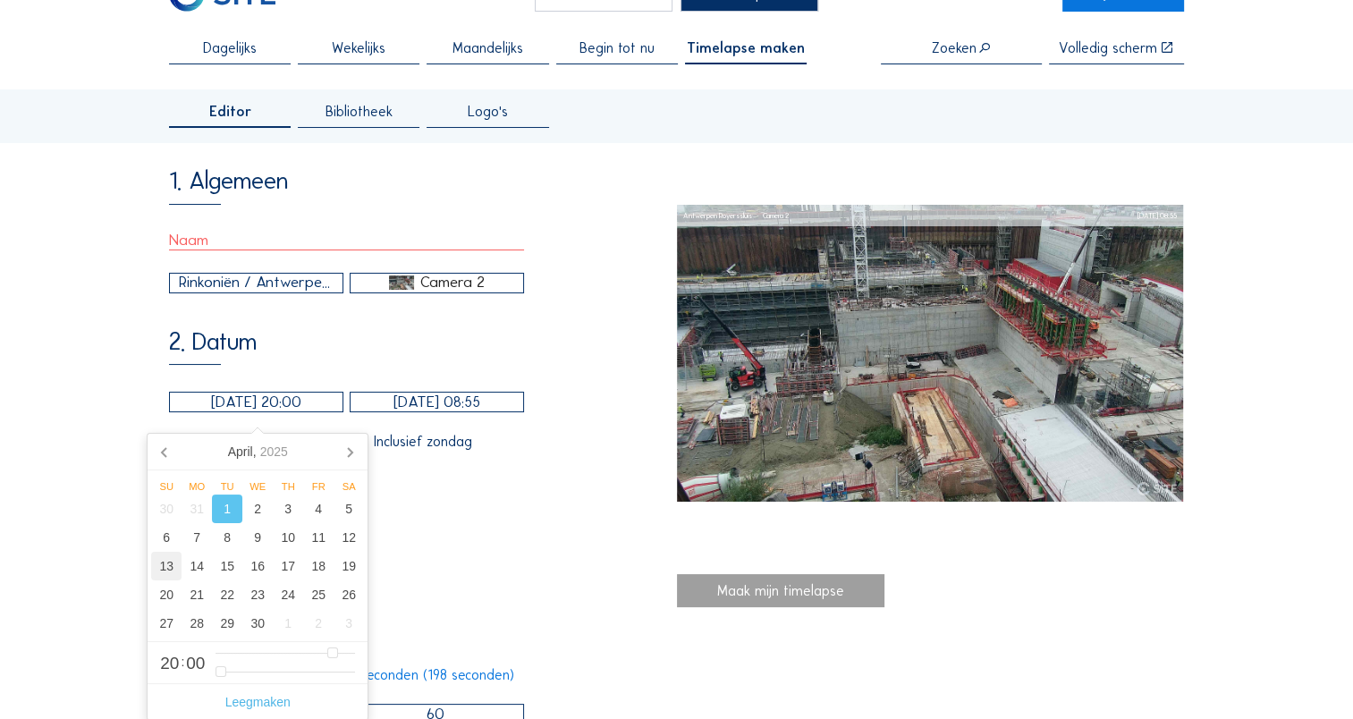
click at [175, 567] on div "13" at bounding box center [166, 566] width 30 height 29
type input "[DATE] 20:00"
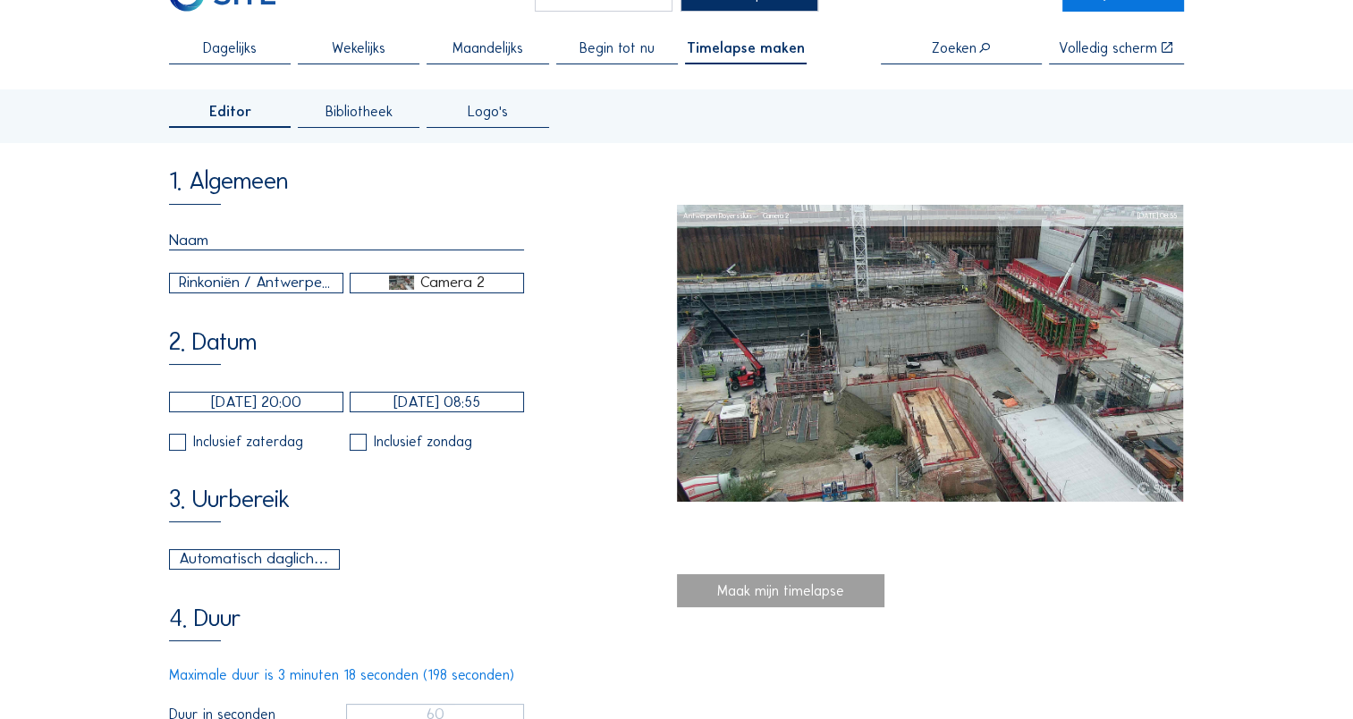
click at [522, 533] on div "3. Uurbereik Automatisch daglicht 06:00 Van 18:00 Tot" at bounding box center [422, 527] width 507 height 83
click at [179, 448] on input "checkbox" at bounding box center [175, 442] width 12 height 12
checkbox input "true"
click at [350, 448] on div "Inclusief zaterdag Inclusief zondag" at bounding box center [346, 442] width 355 height 17
click at [359, 448] on input "checkbox" at bounding box center [356, 442] width 12 height 12
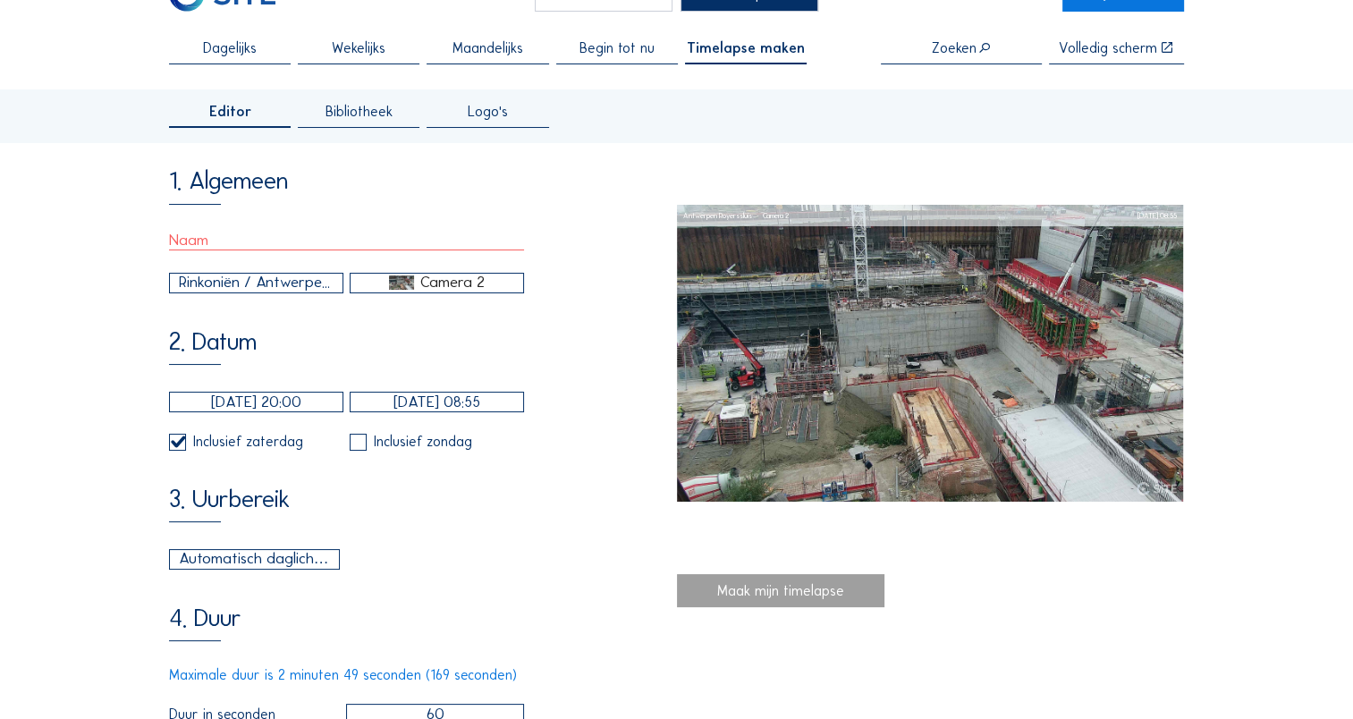
checkbox input "true"
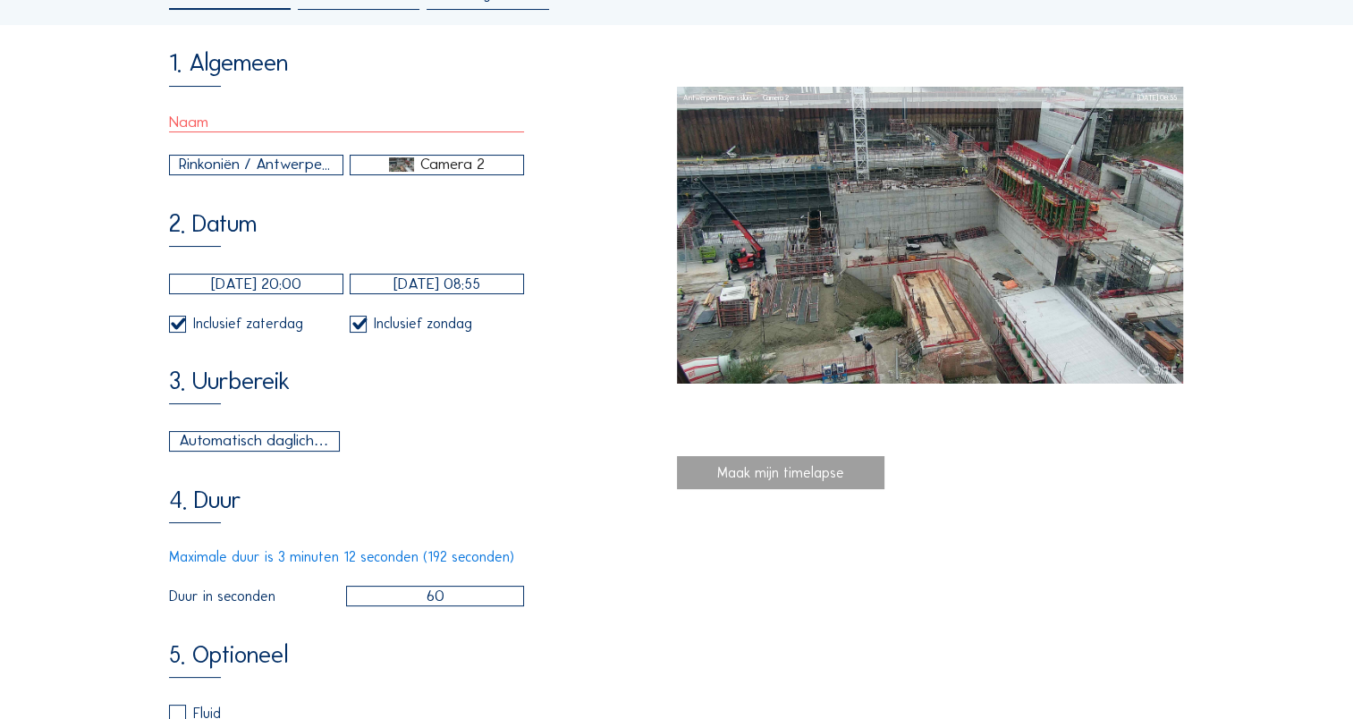
scroll to position [175, 0]
click at [294, 449] on div "Automatisch daglicht" at bounding box center [255, 440] width 152 height 23
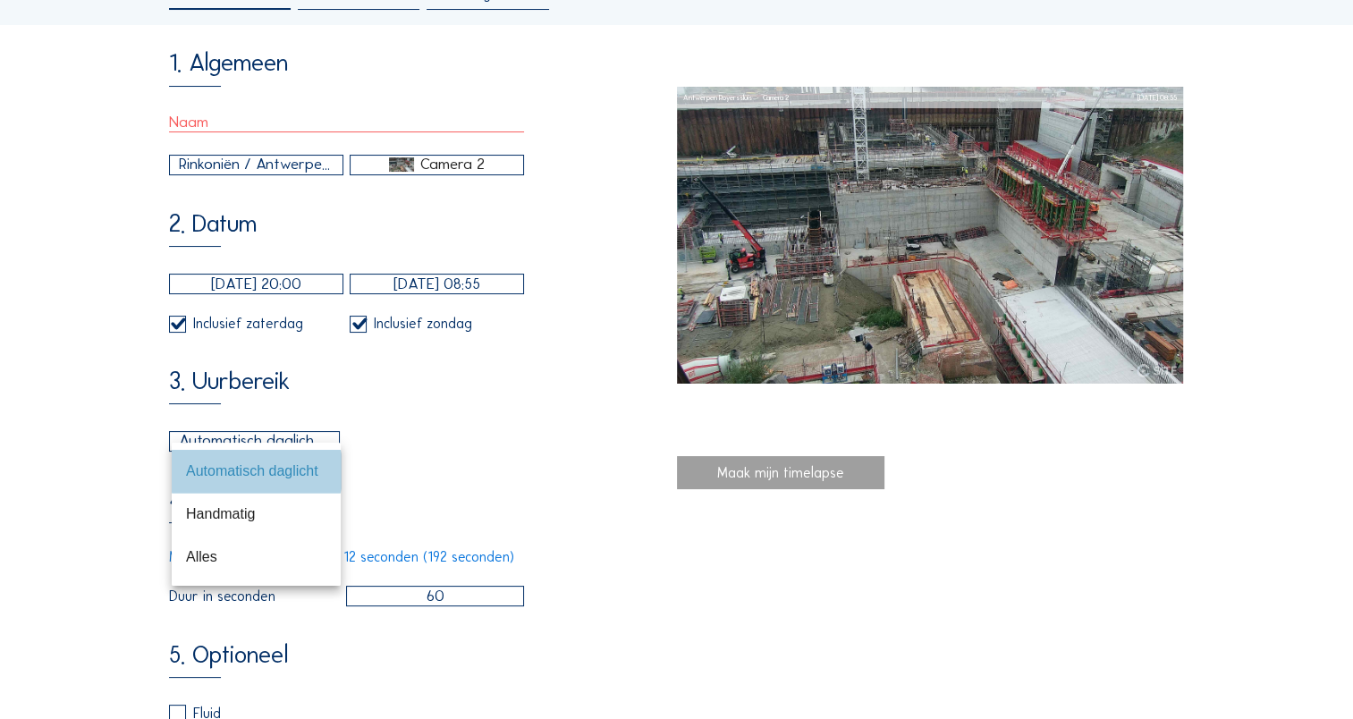
click at [294, 451] on div "Automatisch daglicht" at bounding box center [256, 471] width 169 height 43
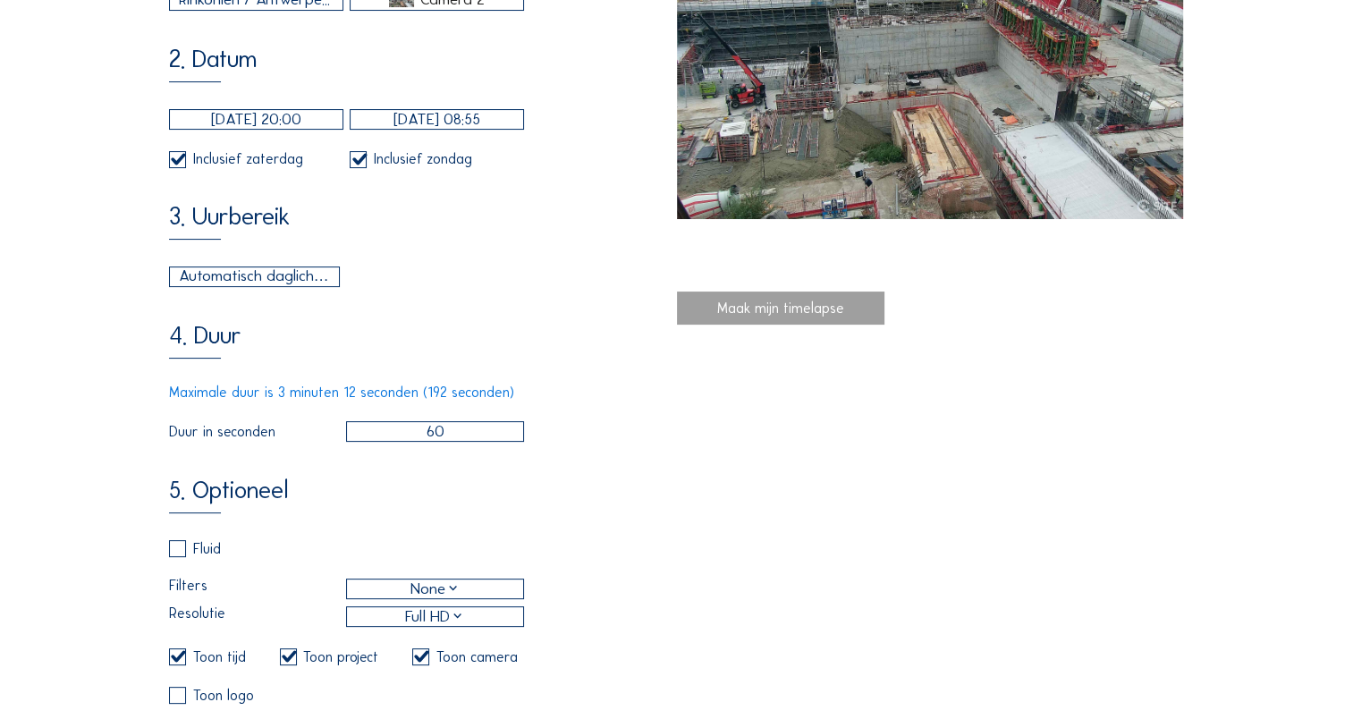
scroll to position [347, 0]
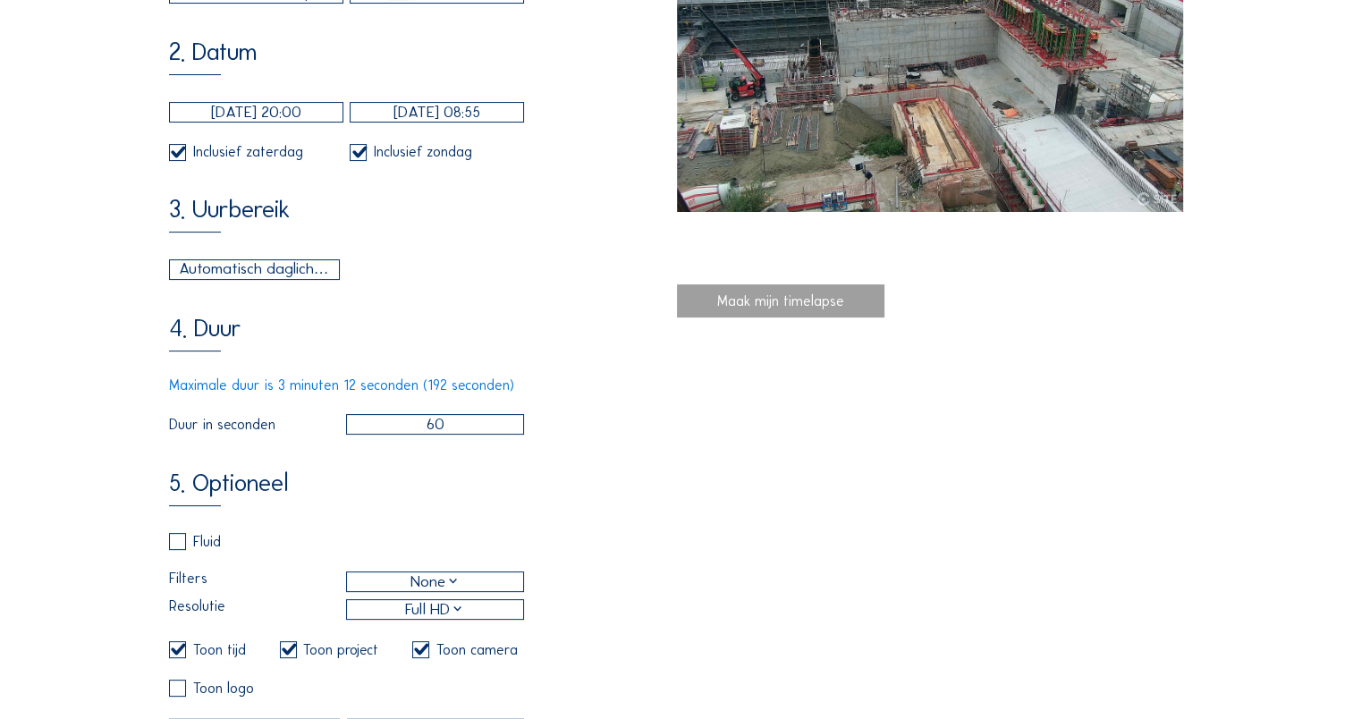
click at [442, 435] on input "60" at bounding box center [435, 424] width 179 height 21
click at [522, 458] on div "1. Algemeen Rinkoniën / Antwerpen Royerssluis Camera 2 2. Datum [DATE] 20:00 [D…" at bounding box center [422, 325] width 507 height 895
click at [436, 435] on input "192" at bounding box center [435, 424] width 179 height 21
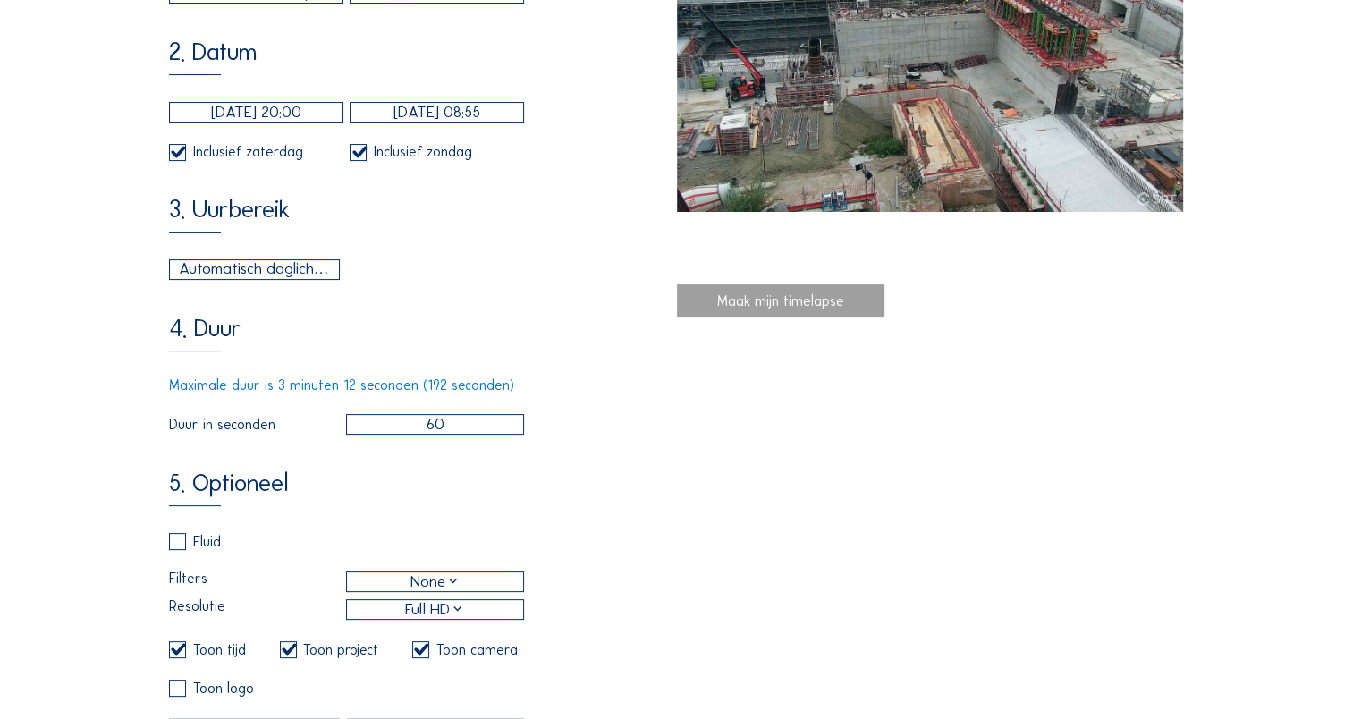
click at [502, 435] on input "60" at bounding box center [435, 424] width 179 height 21
type input "60"
click at [540, 435] on div "4. Duur Maximale duur is 3 minuten 12 seconden (192 seconden) Duur in seconden …" at bounding box center [422, 375] width 507 height 119
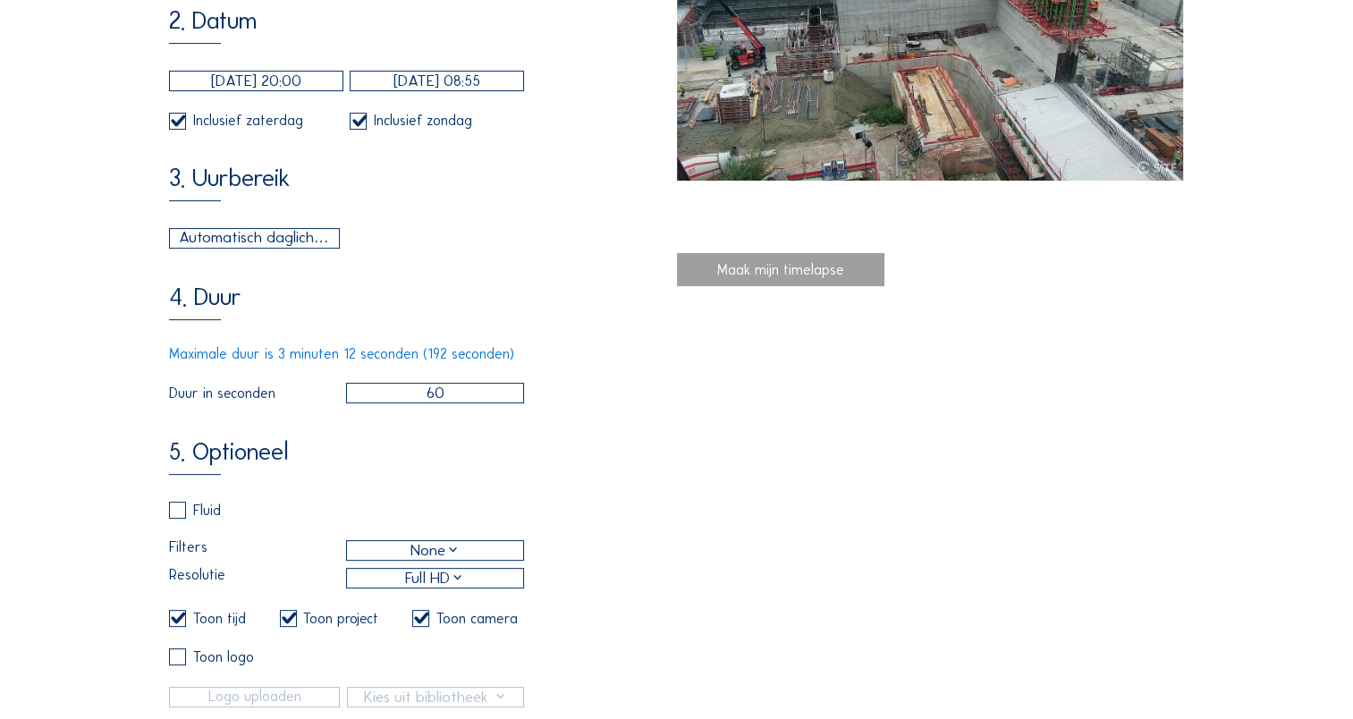
scroll to position [354, 0]
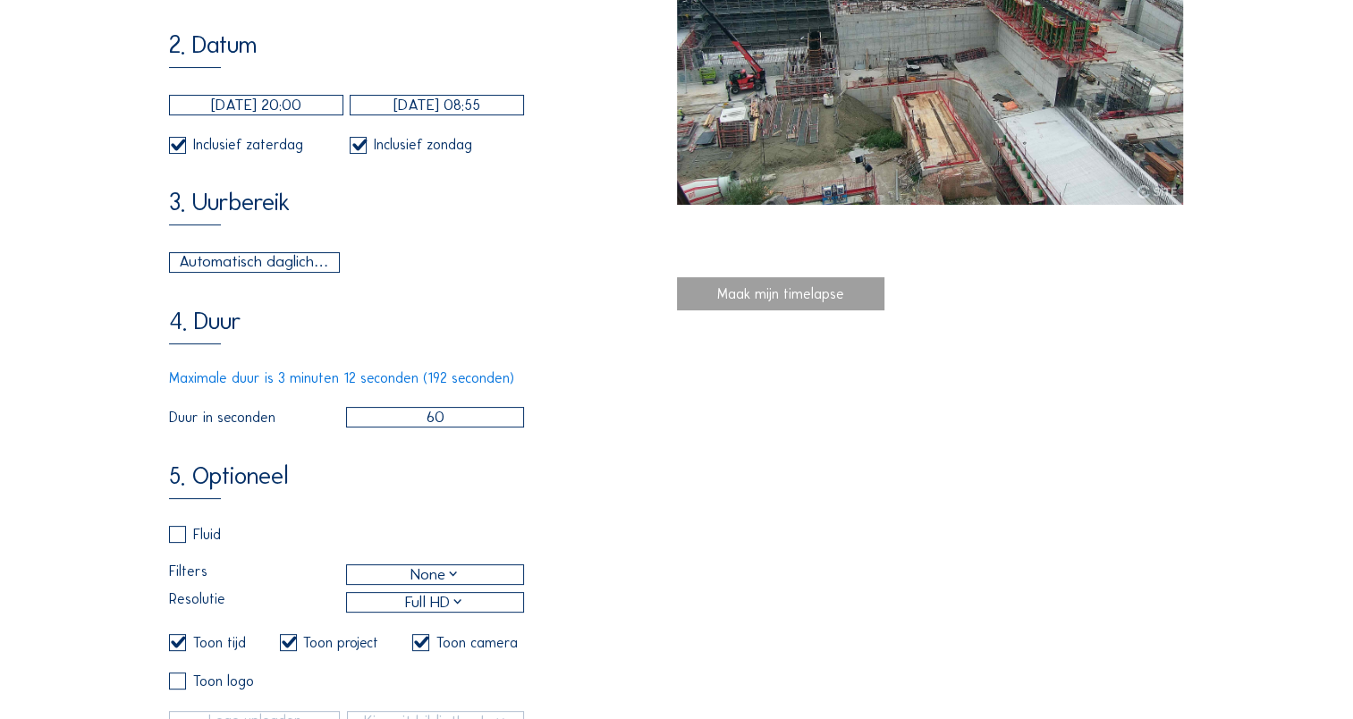
click at [783, 293] on div "Maak mijn timelapse" at bounding box center [781, 294] width 208 height 34
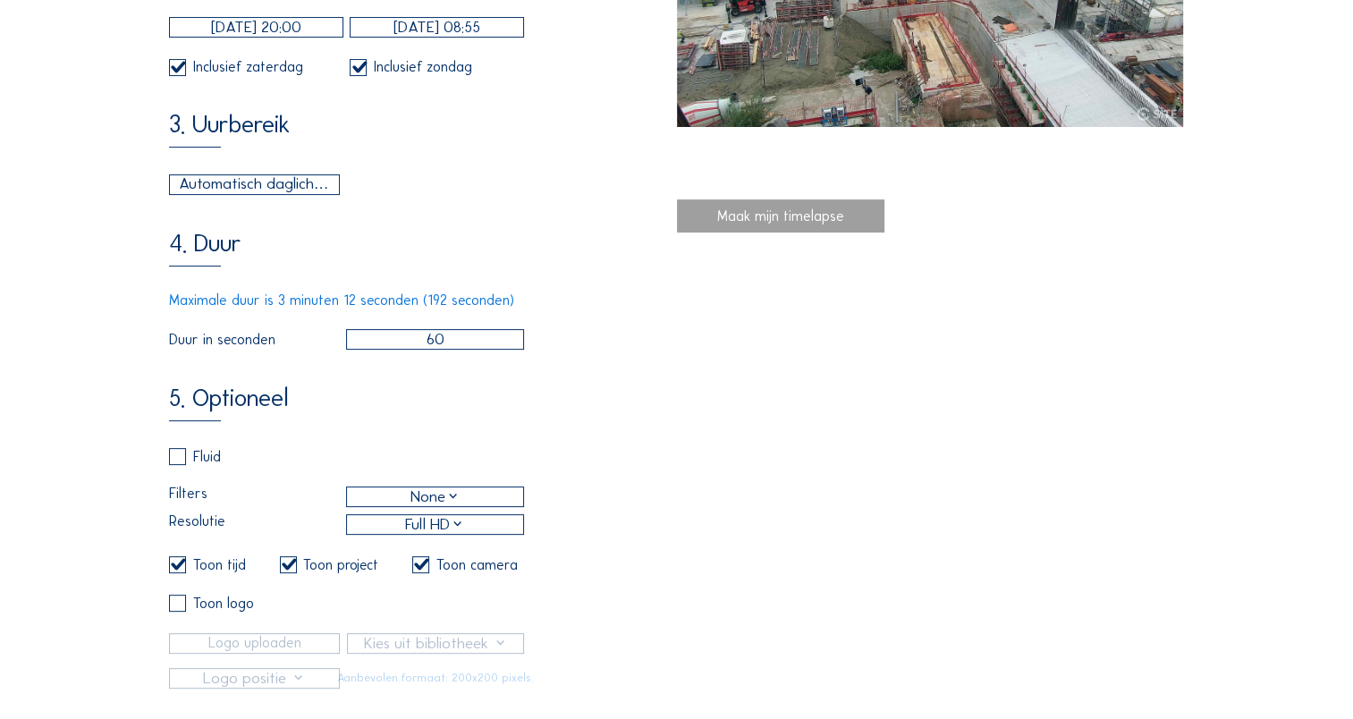
scroll to position [465, 0]
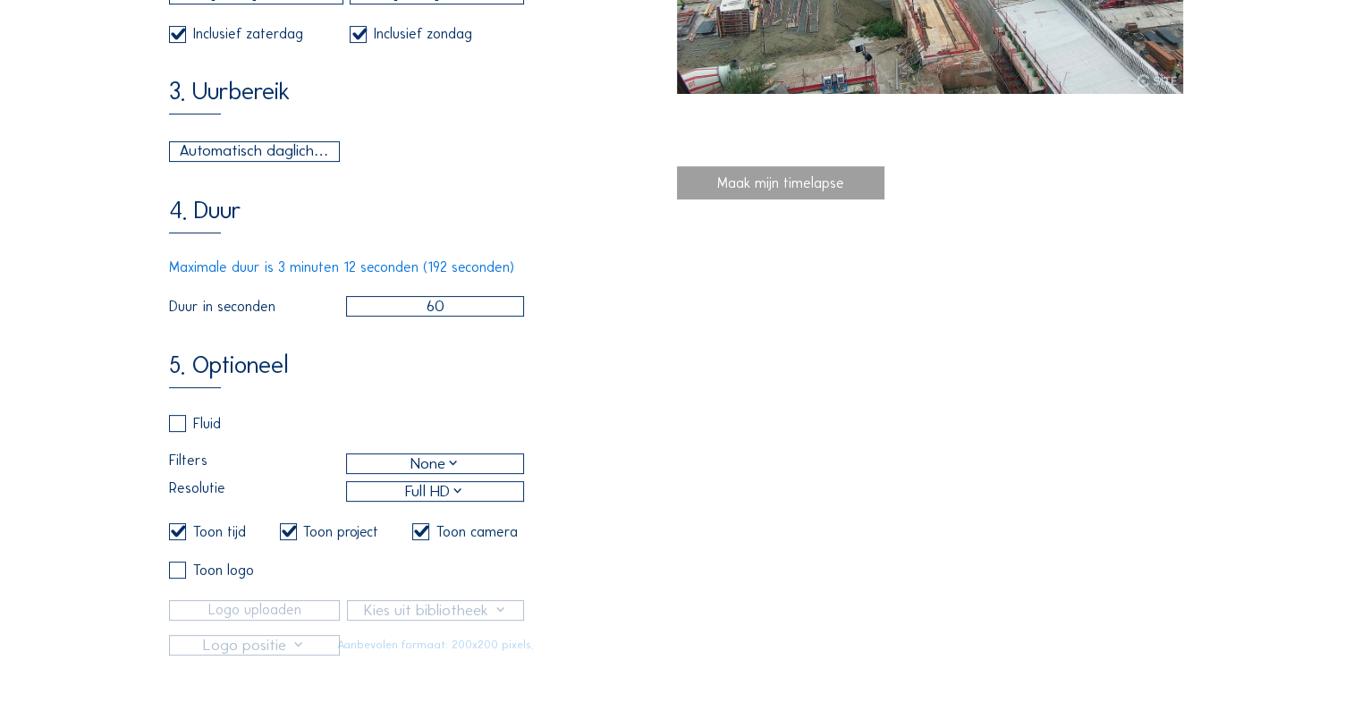
click at [365, 493] on div "Fluid Filters None Resolutie Full HD Toon tijd Toon project Toon camera Toon lo…" at bounding box center [346, 535] width 355 height 241
click at [746, 544] on div "1. Algemeen Rinkoniën / Antwerpen Royerssluis Camera 2 2. Datum [DATE] 20:00 [D…" at bounding box center [676, 207] width 1015 height 895
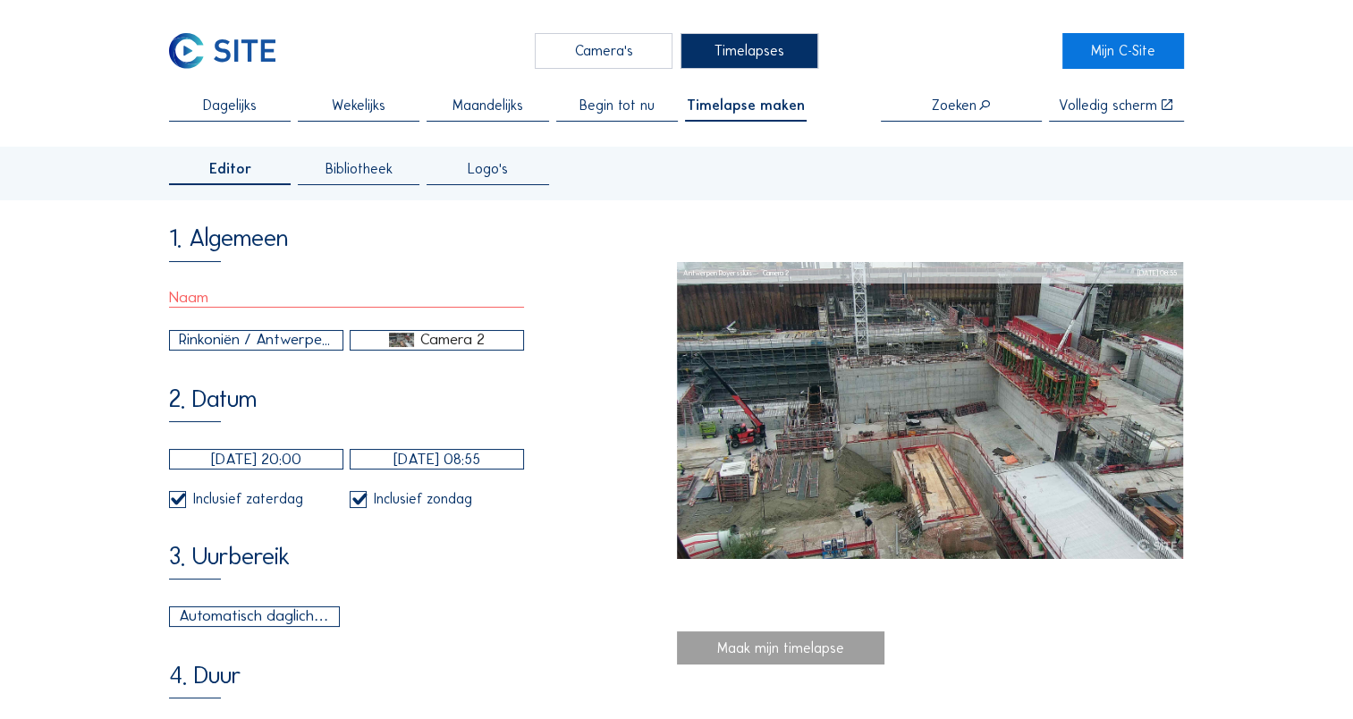
scroll to position [0, 0]
drag, startPoint x: 302, startPoint y: 286, endPoint x: 276, endPoint y: 296, distance: 27.7
click at [276, 296] on div "1. Algemeen Rinkoniën / Antwerpen Royerssluis Camera 2" at bounding box center [422, 287] width 507 height 124
click at [276, 296] on input "text" at bounding box center [346, 298] width 355 height 20
type input "BEH N1 D"
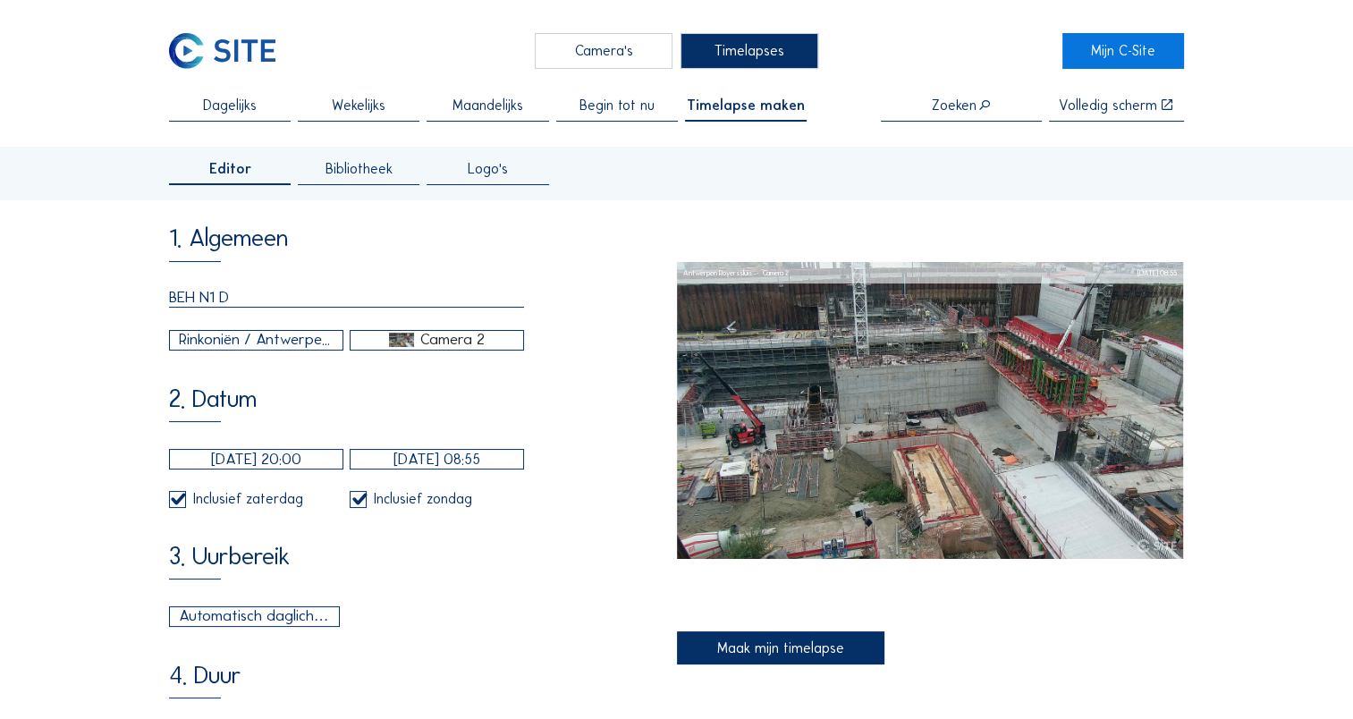
click at [726, 656] on div "Maak mijn timelapse" at bounding box center [781, 648] width 208 height 34
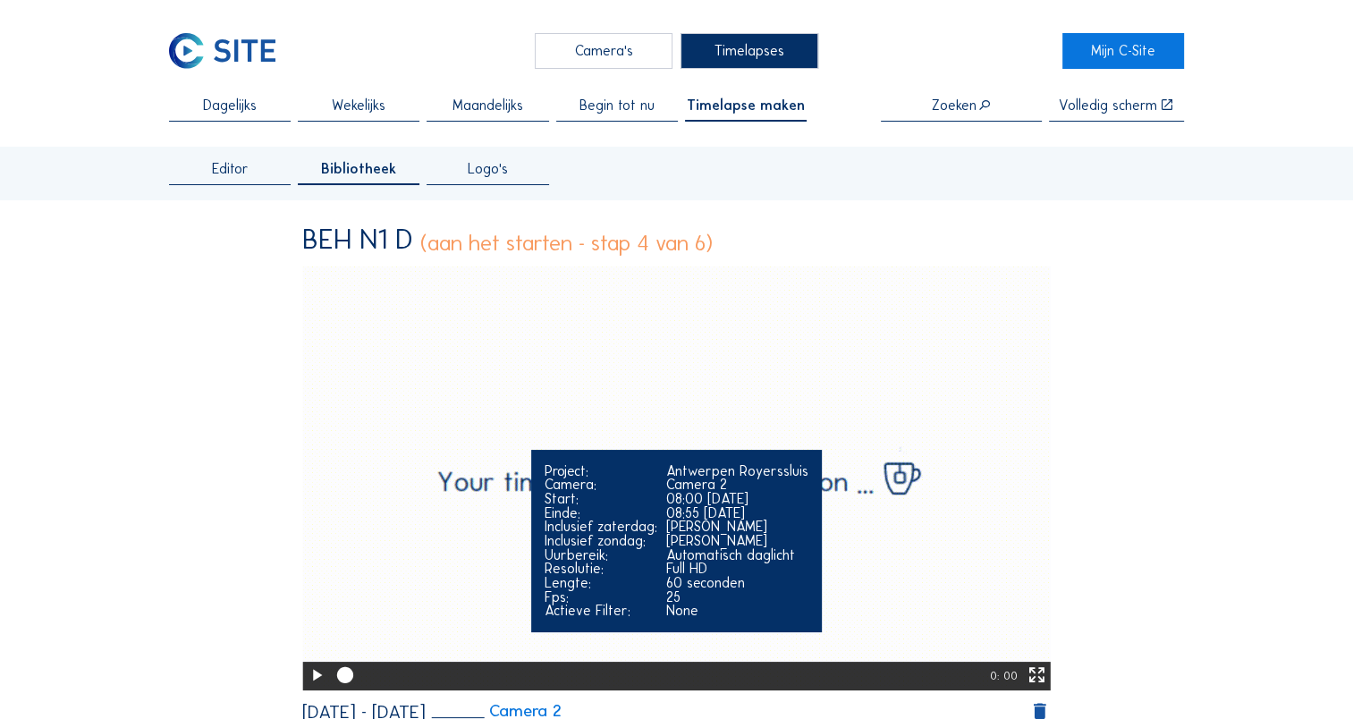
scroll to position [39, 0]
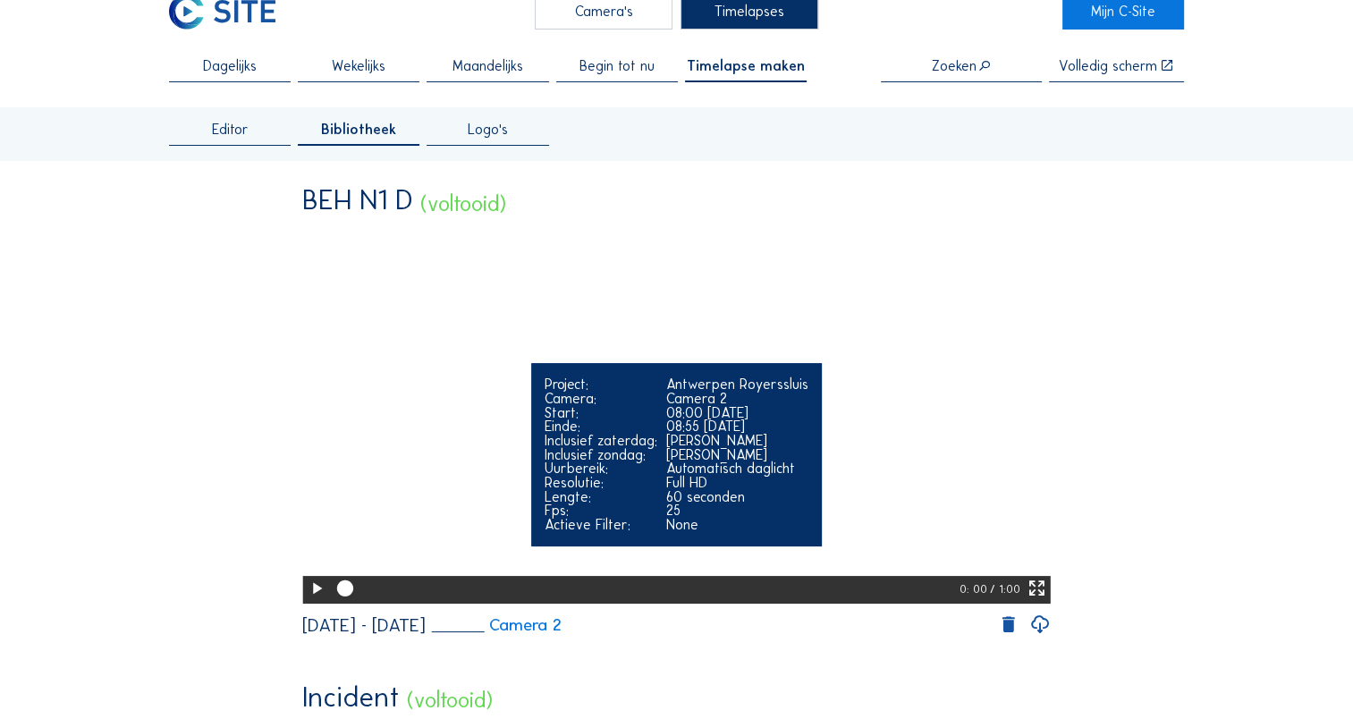
click at [311, 601] on icon at bounding box center [317, 589] width 20 height 24
click at [1050, 604] on div at bounding box center [1034, 590] width 30 height 29
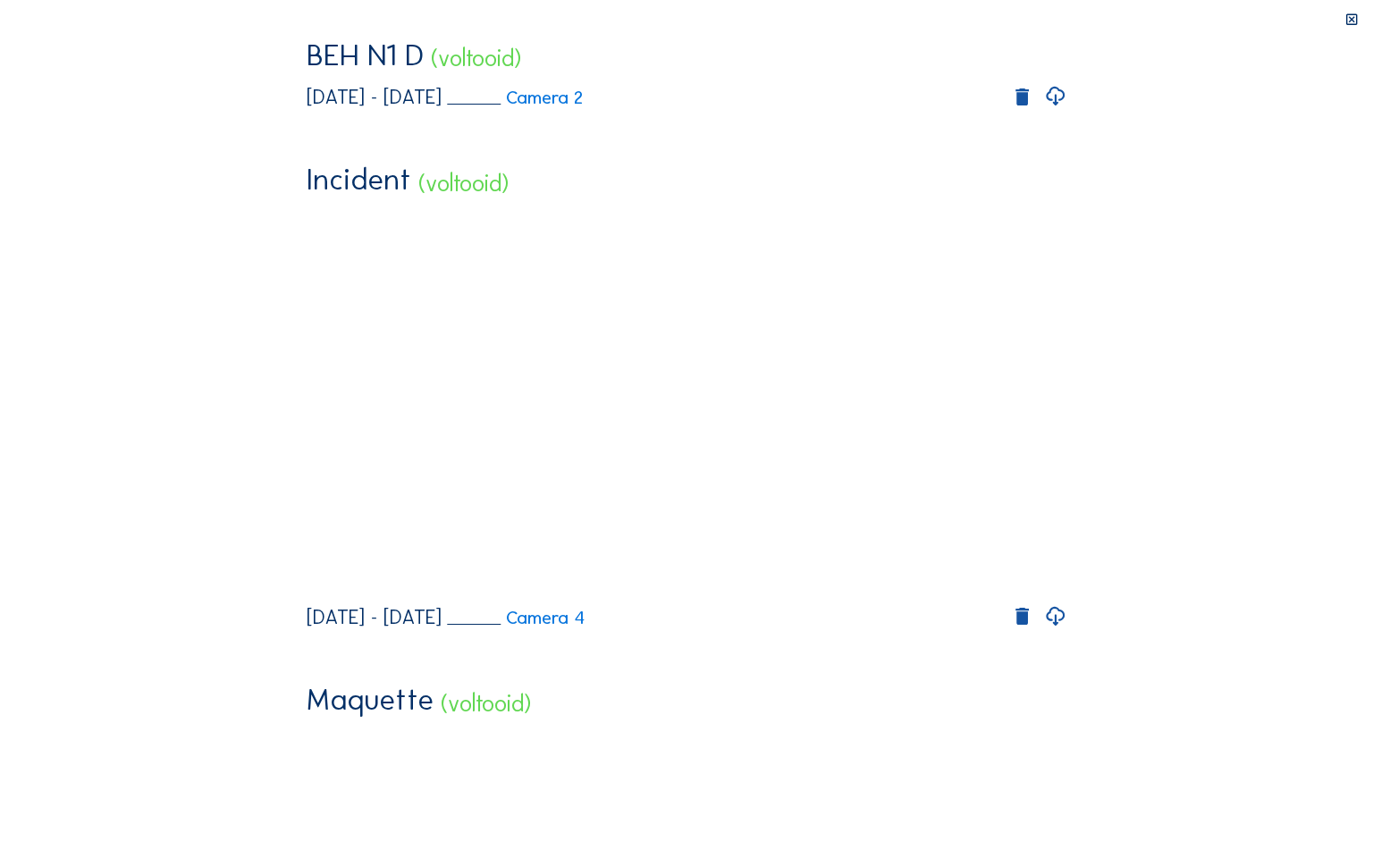
click at [647, 420] on video "Your browser does not support the video tag." at bounding box center [686, 230] width 759 height 380
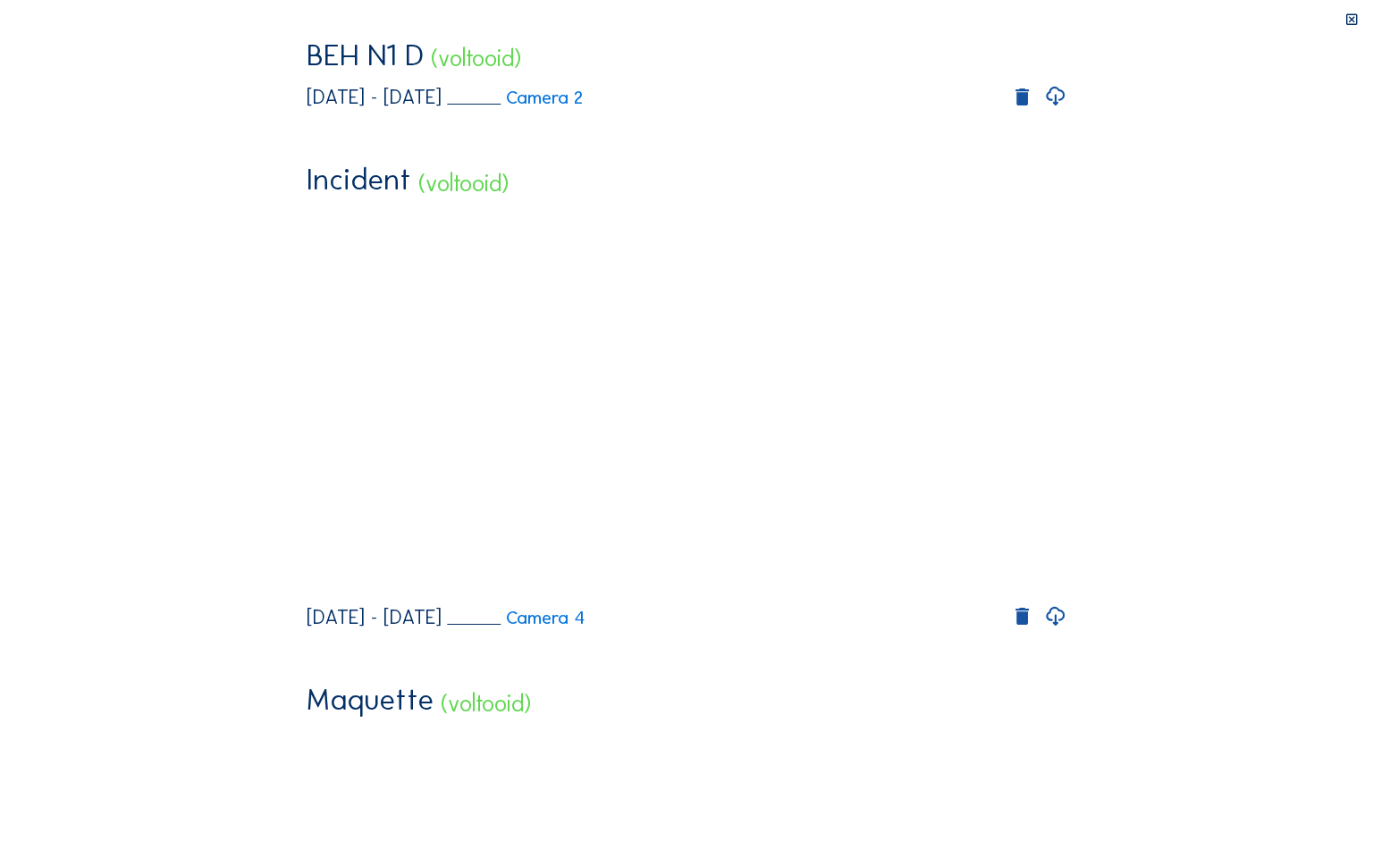
drag, startPoint x: 810, startPoint y: 844, endPoint x: 878, endPoint y: 848, distance: 68.0
drag, startPoint x: 918, startPoint y: 844, endPoint x: 932, endPoint y: 844, distance: 13.4
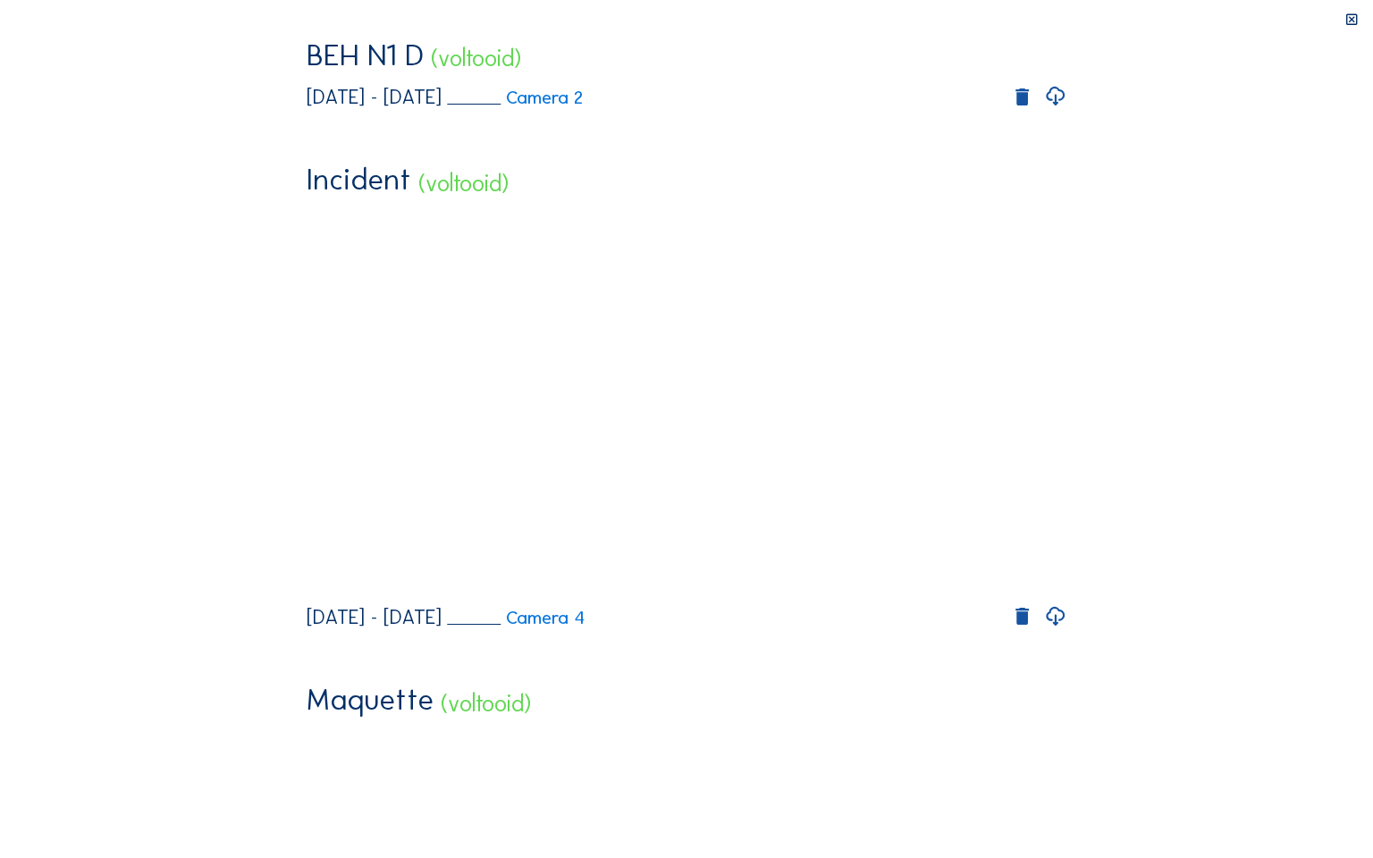
drag, startPoint x: 1097, startPoint y: 842, endPoint x: 1107, endPoint y: 841, distance: 9.9
drag, startPoint x: 1129, startPoint y: 840, endPoint x: 1148, endPoint y: 837, distance: 19.0
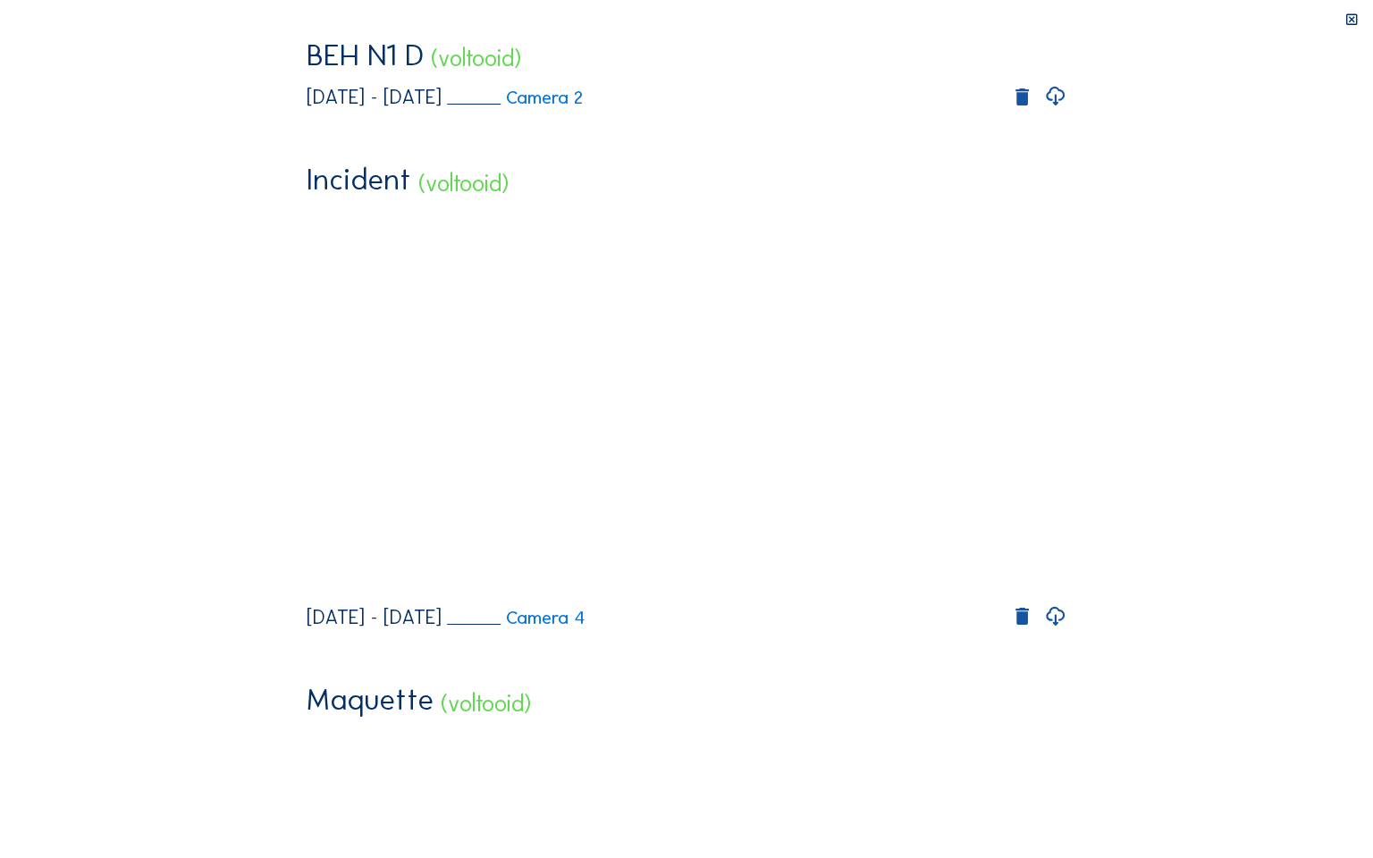
drag, startPoint x: 1176, startPoint y: 835, endPoint x: 1186, endPoint y: 839, distance: 10.5
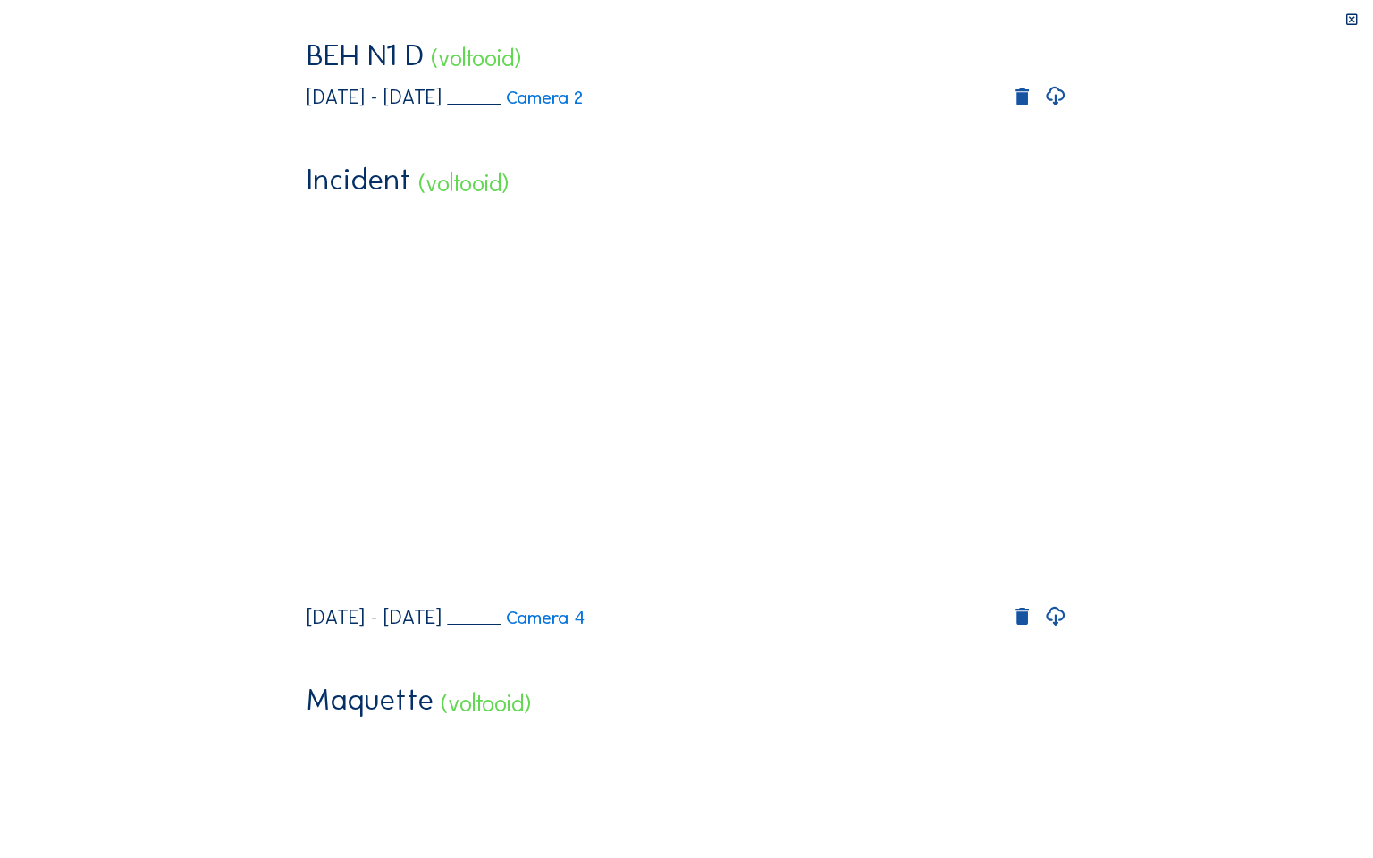
click at [643, 420] on video "Your browser does not support the video tag." at bounding box center [686, 230] width 759 height 380
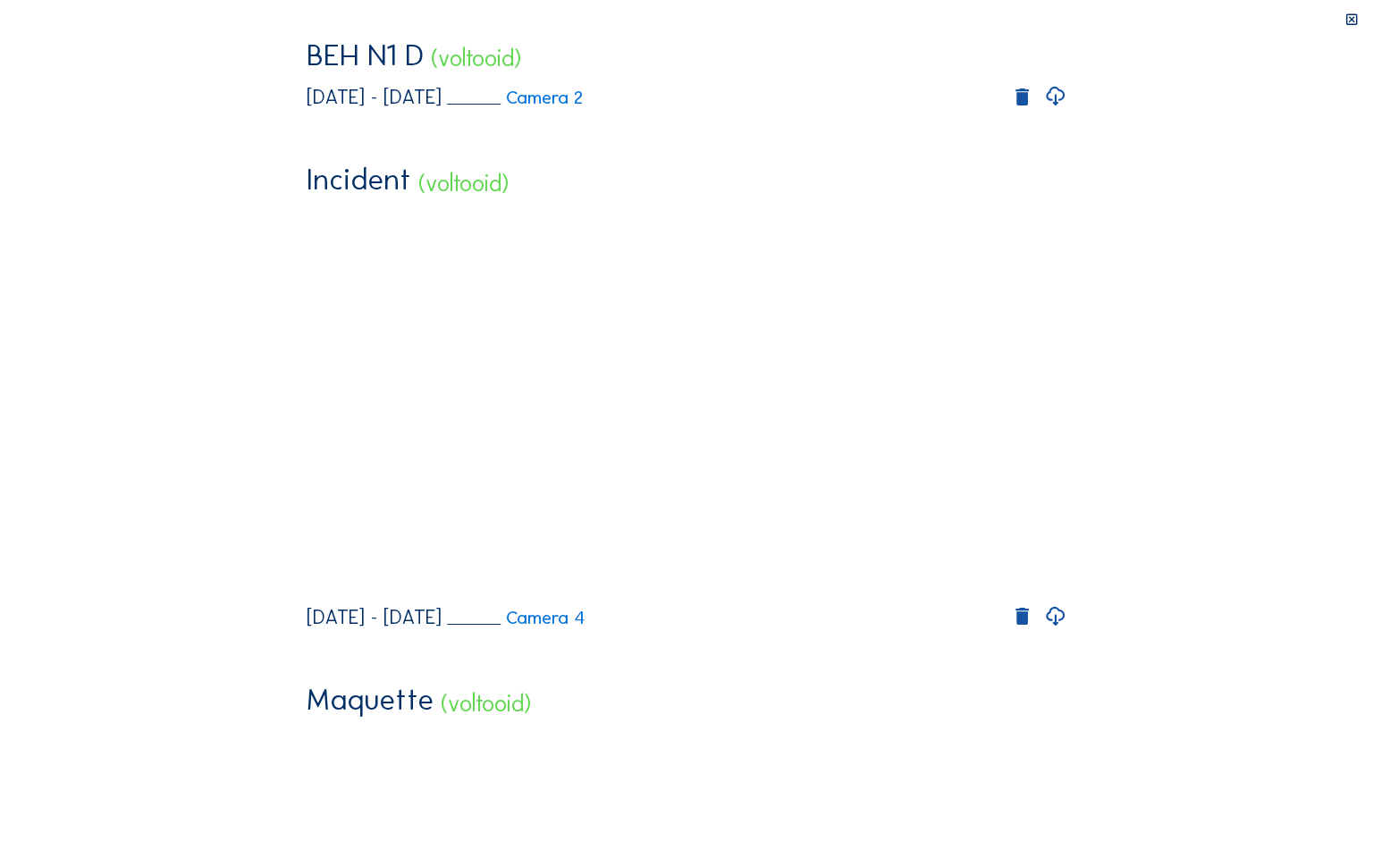
drag, startPoint x: 49, startPoint y: 847, endPoint x: 397, endPoint y: 853, distance: 347.8
drag, startPoint x: 483, startPoint y: 835, endPoint x: 499, endPoint y: 837, distance: 16.2
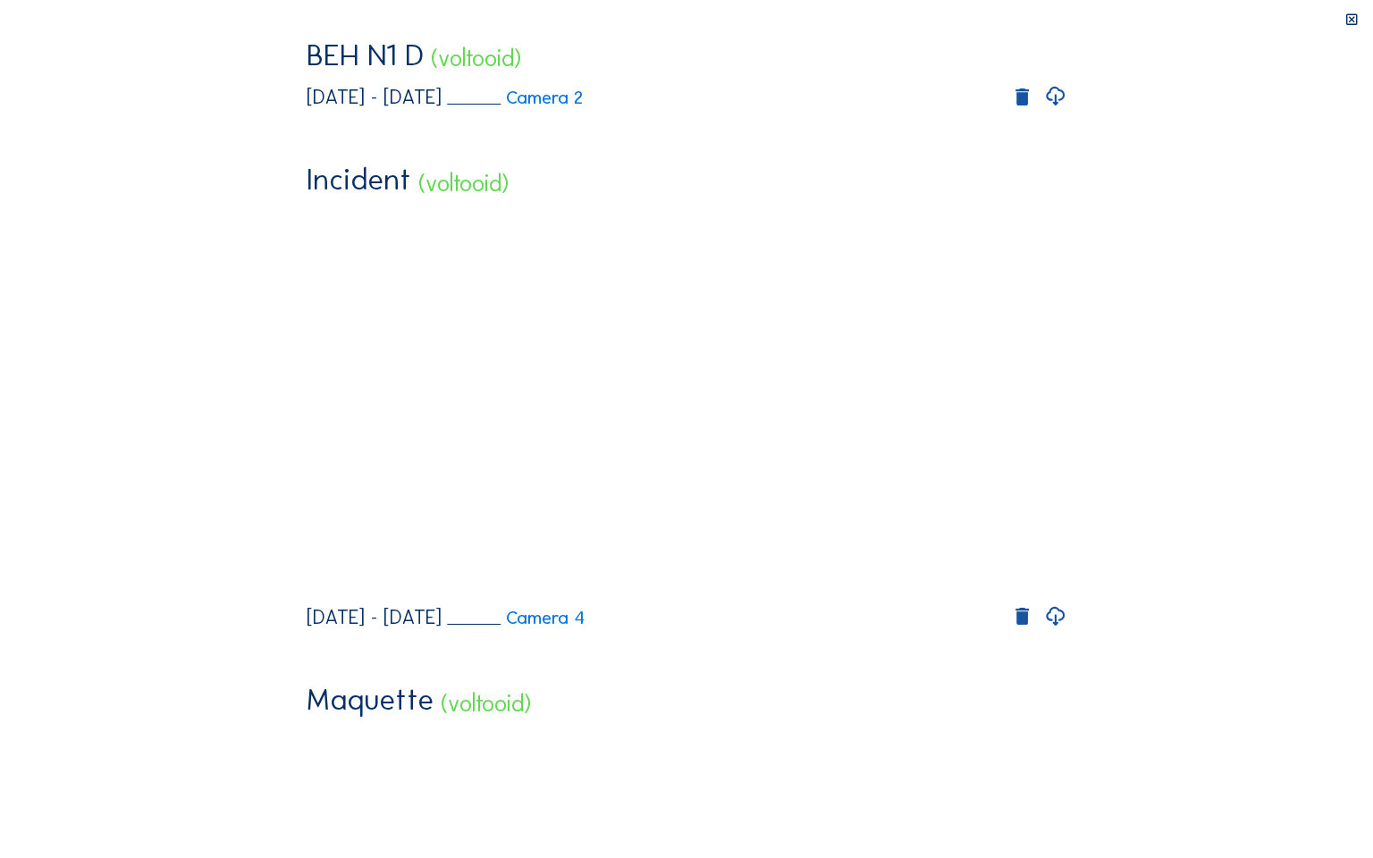
click at [1057, 420] on video "Your browser does not support the video tag." at bounding box center [686, 230] width 759 height 380
drag, startPoint x: 669, startPoint y: 845, endPoint x: 653, endPoint y: 840, distance: 16.7
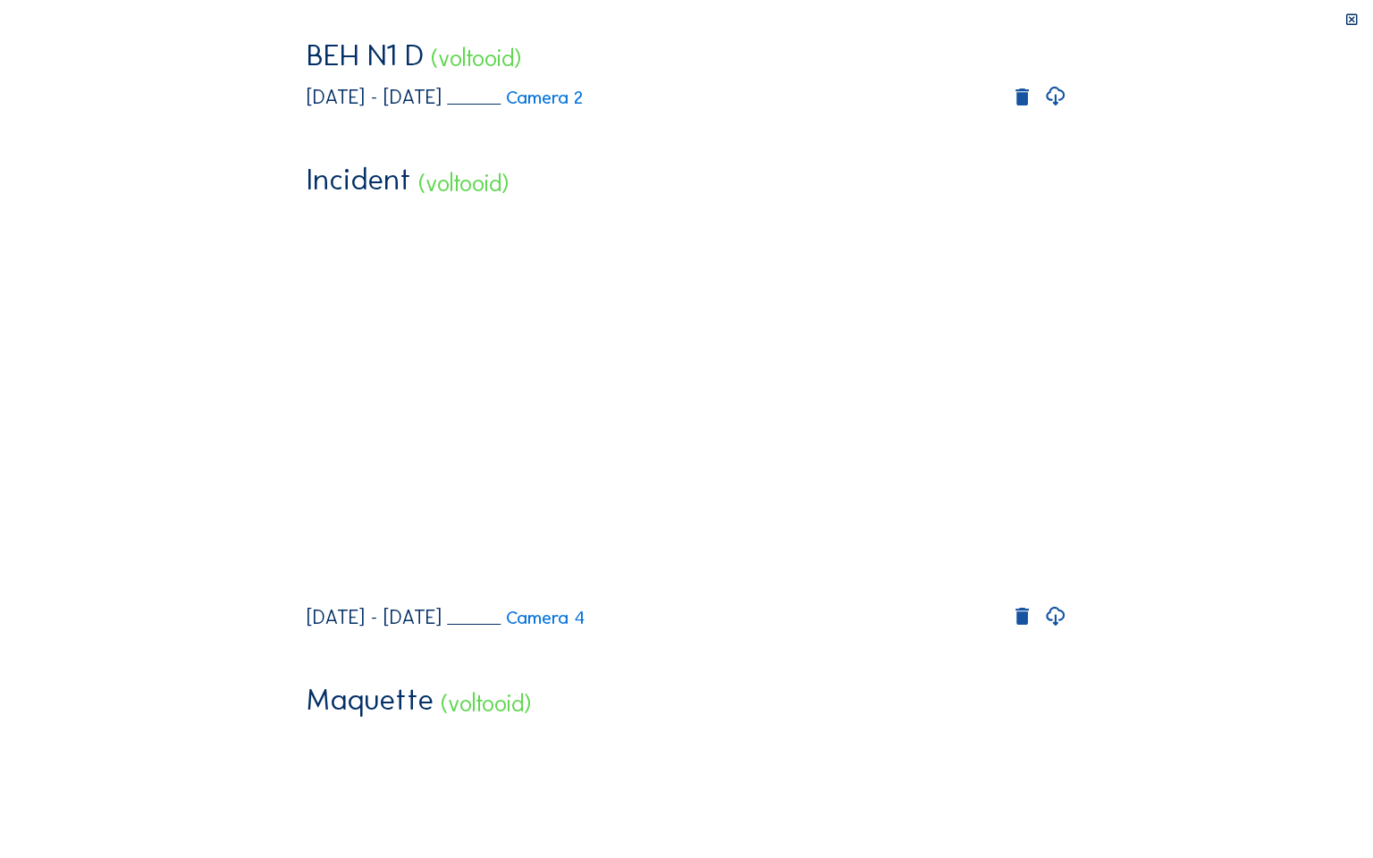
drag, startPoint x: 712, startPoint y: 843, endPoint x: 689, endPoint y: 844, distance: 22.4
drag, startPoint x: 712, startPoint y: 842, endPoint x: 629, endPoint y: 834, distance: 82.6
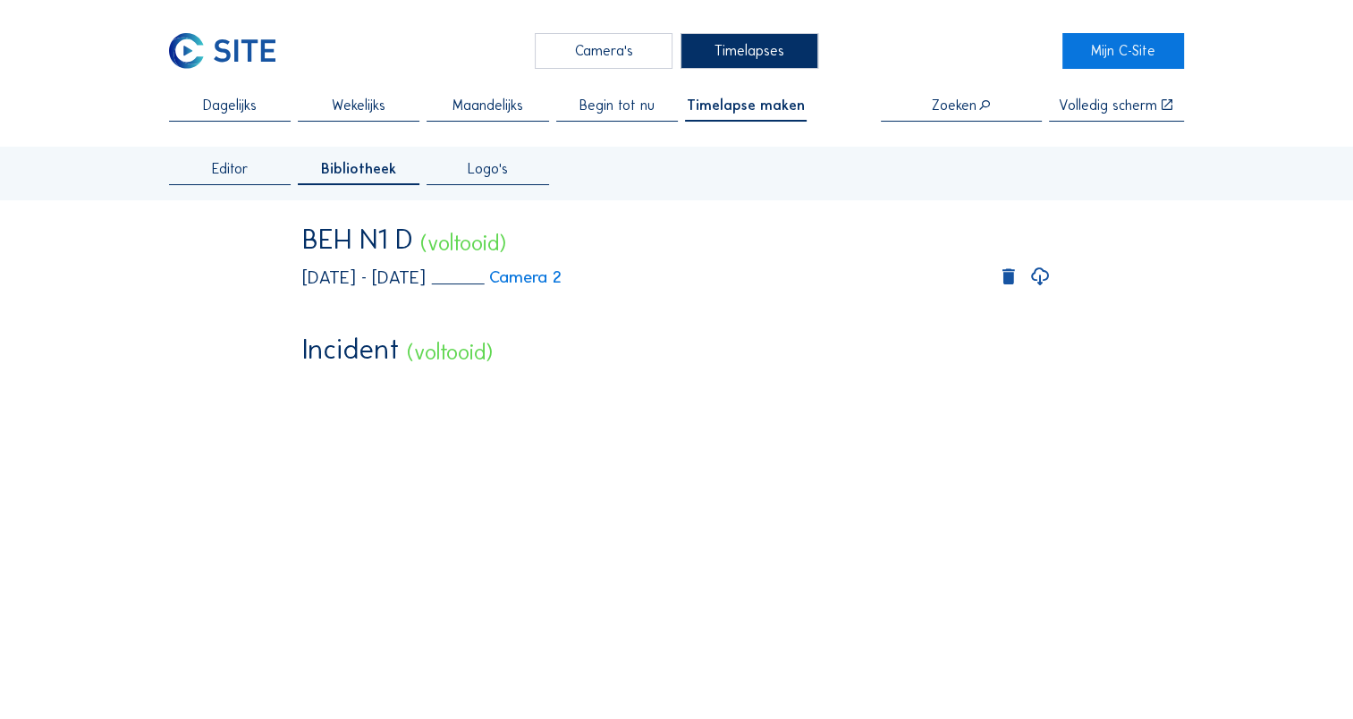
click at [622, 386] on video "Your browser does not support the video tag." at bounding box center [676, 412] width 748 height 374
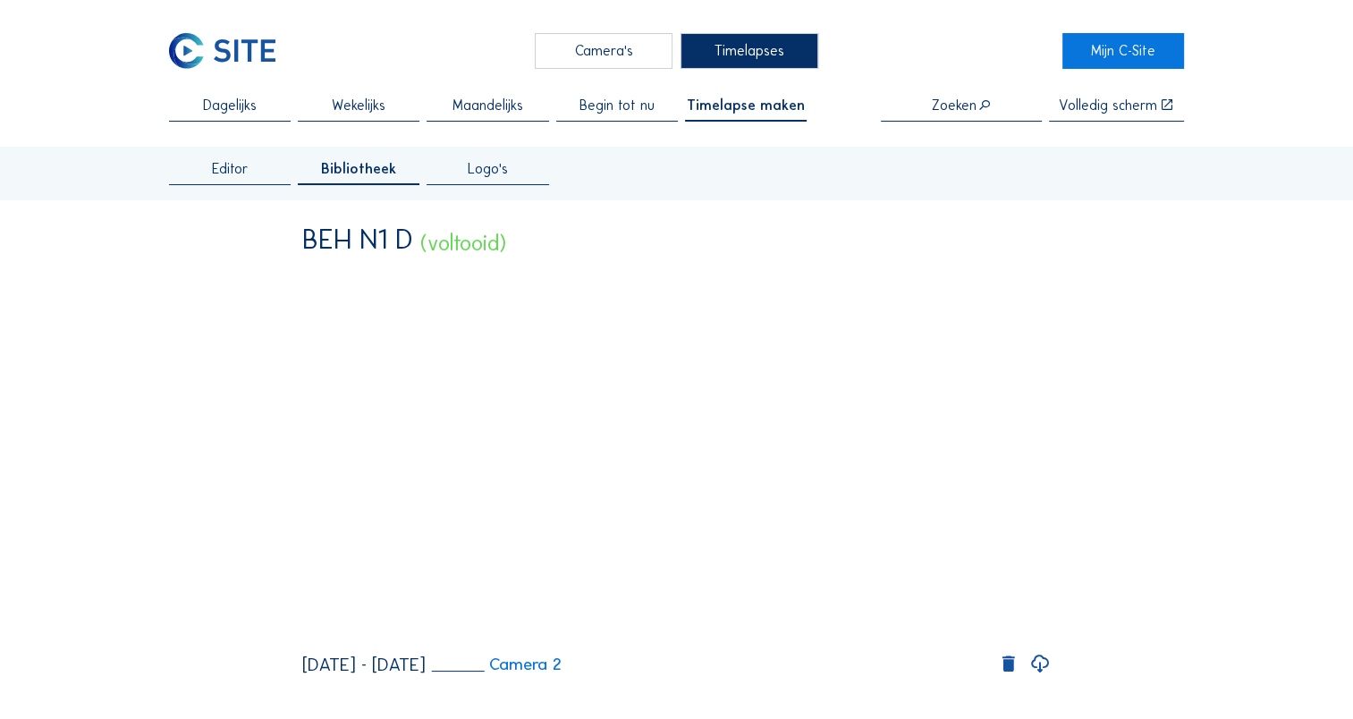
click at [747, 113] on span "Timelapse maken" at bounding box center [746, 105] width 118 height 14
click at [240, 165] on span "Editor" at bounding box center [230, 169] width 37 height 14
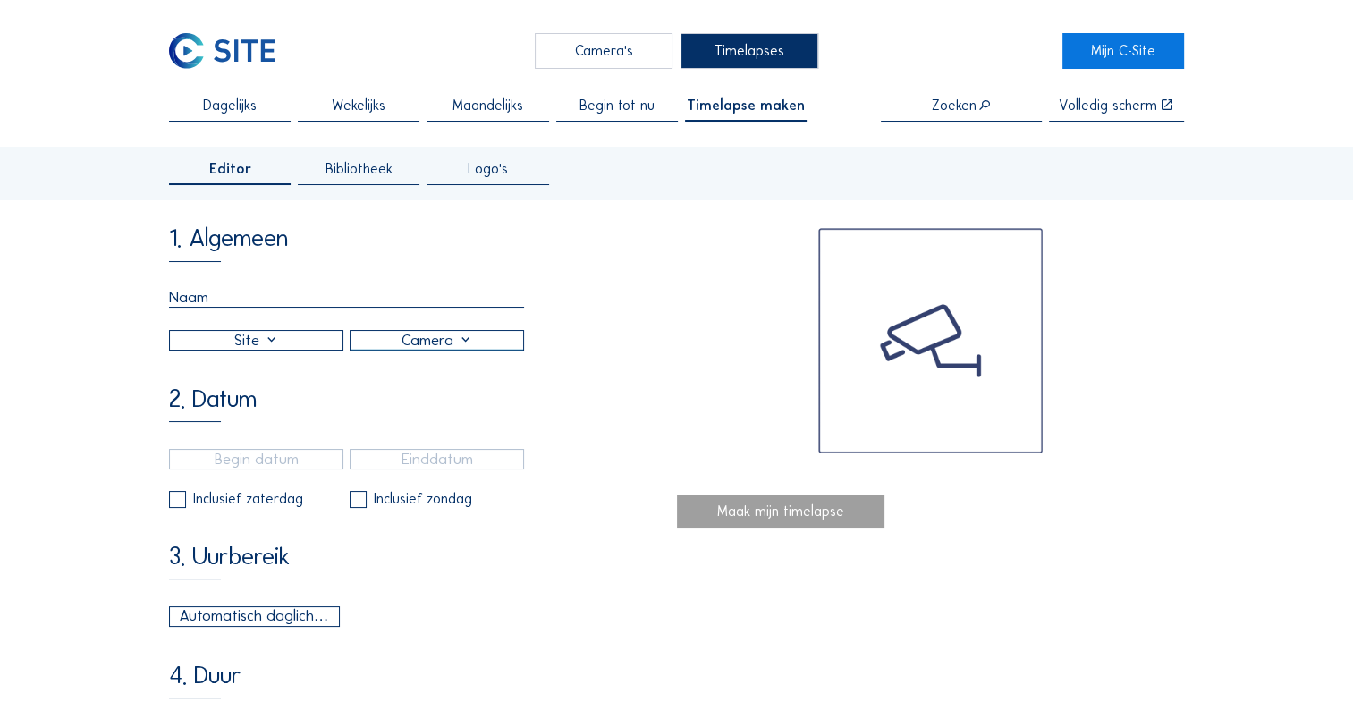
click at [244, 304] on input "text" at bounding box center [346, 298] width 355 height 20
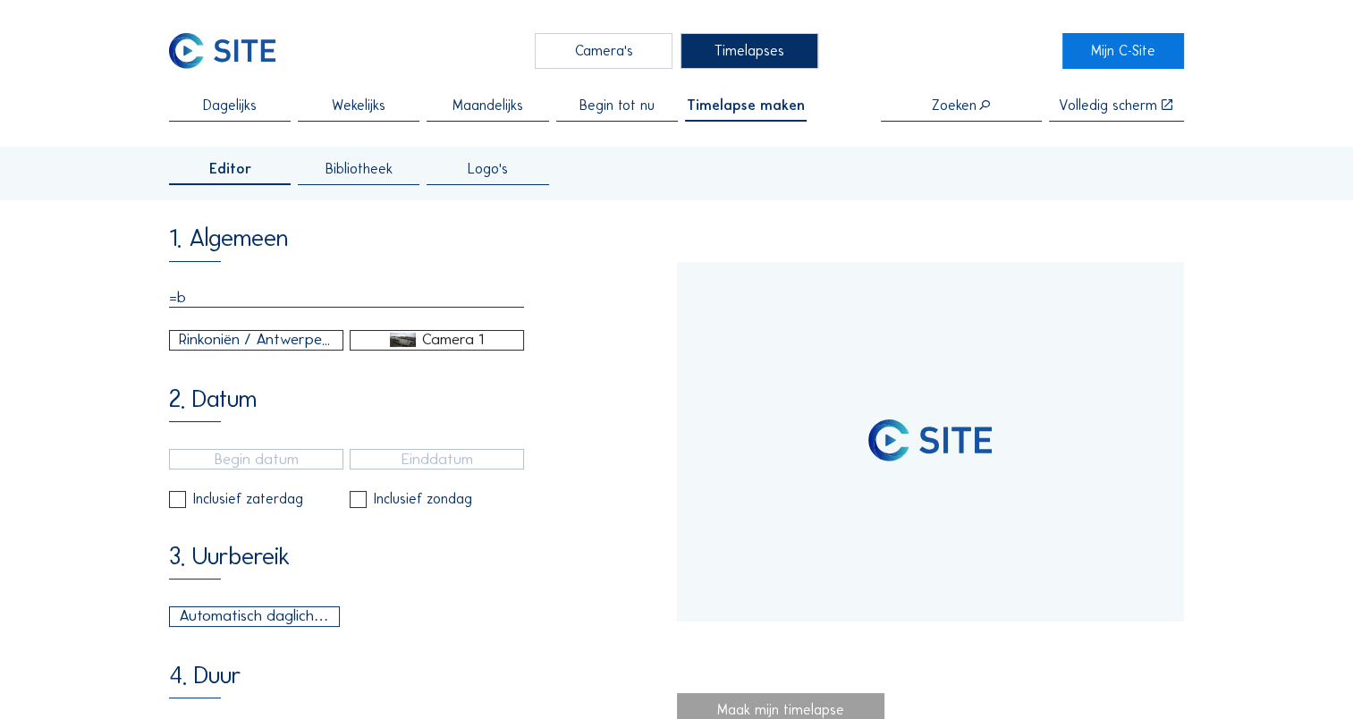
type input "="
type input "[DATE] 09:10"
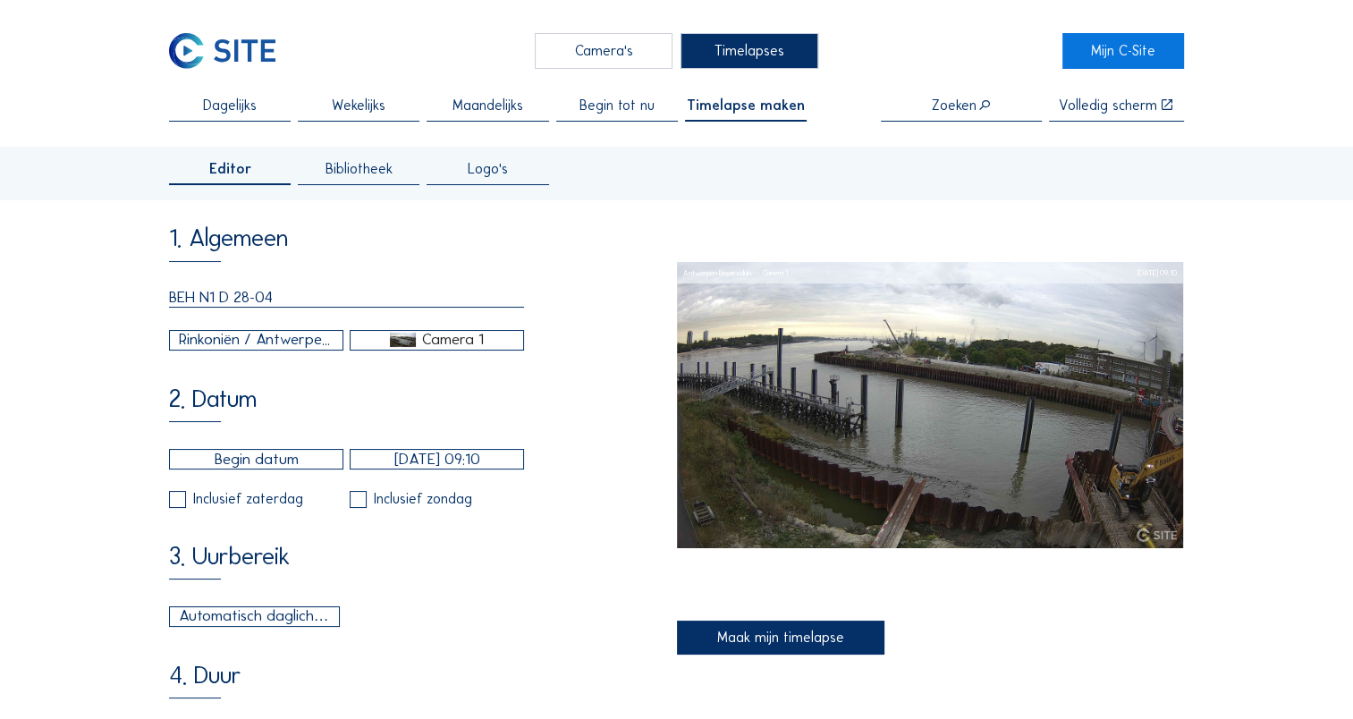
type input "BEH N1 D 28-04"
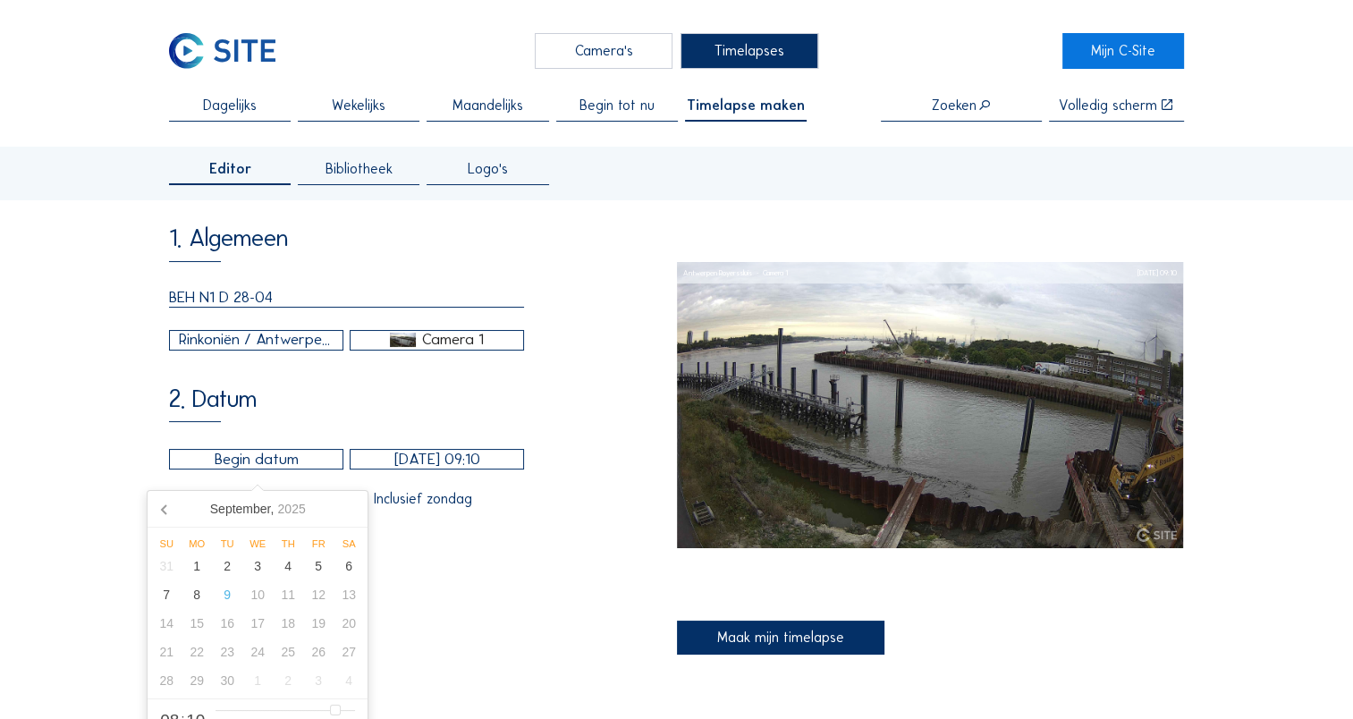
click at [279, 468] on input "text" at bounding box center [256, 459] width 174 height 21
click at [164, 511] on icon at bounding box center [164, 509] width 4 height 9
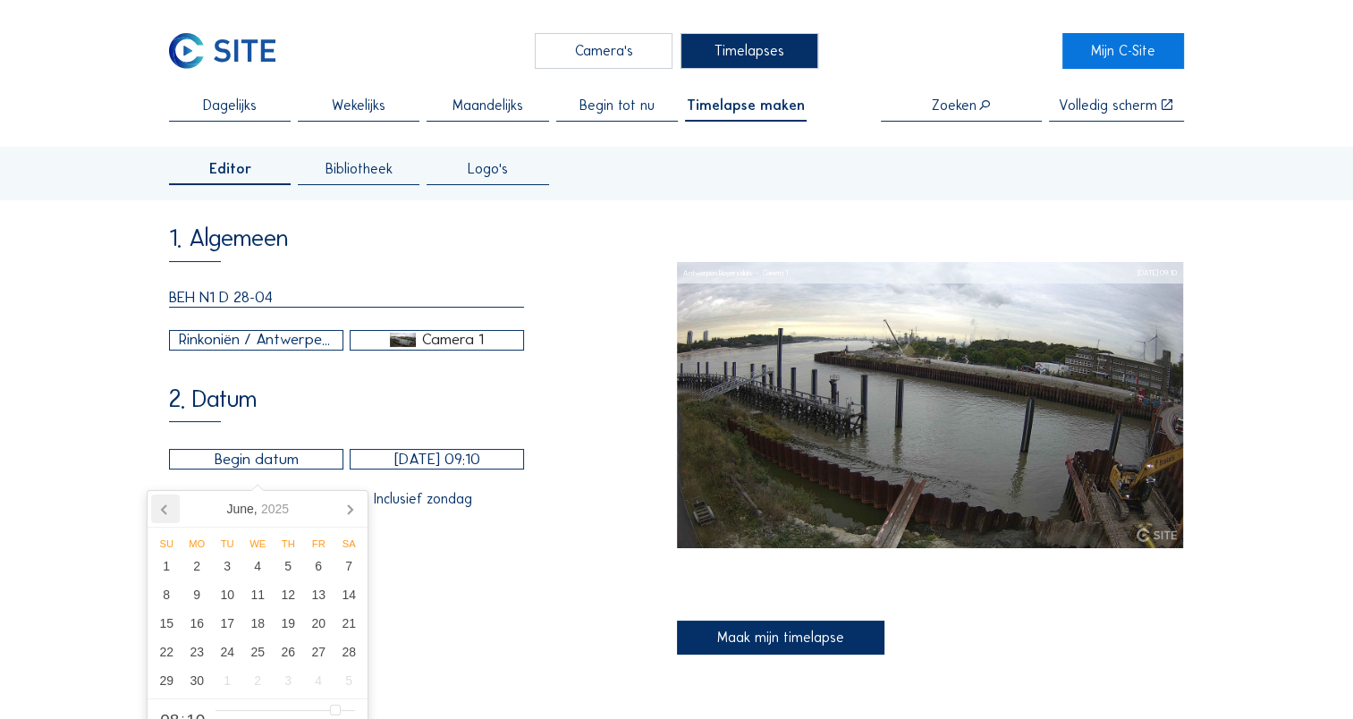
click at [164, 511] on icon at bounding box center [164, 509] width 4 height 9
click at [343, 514] on icon at bounding box center [349, 508] width 29 height 29
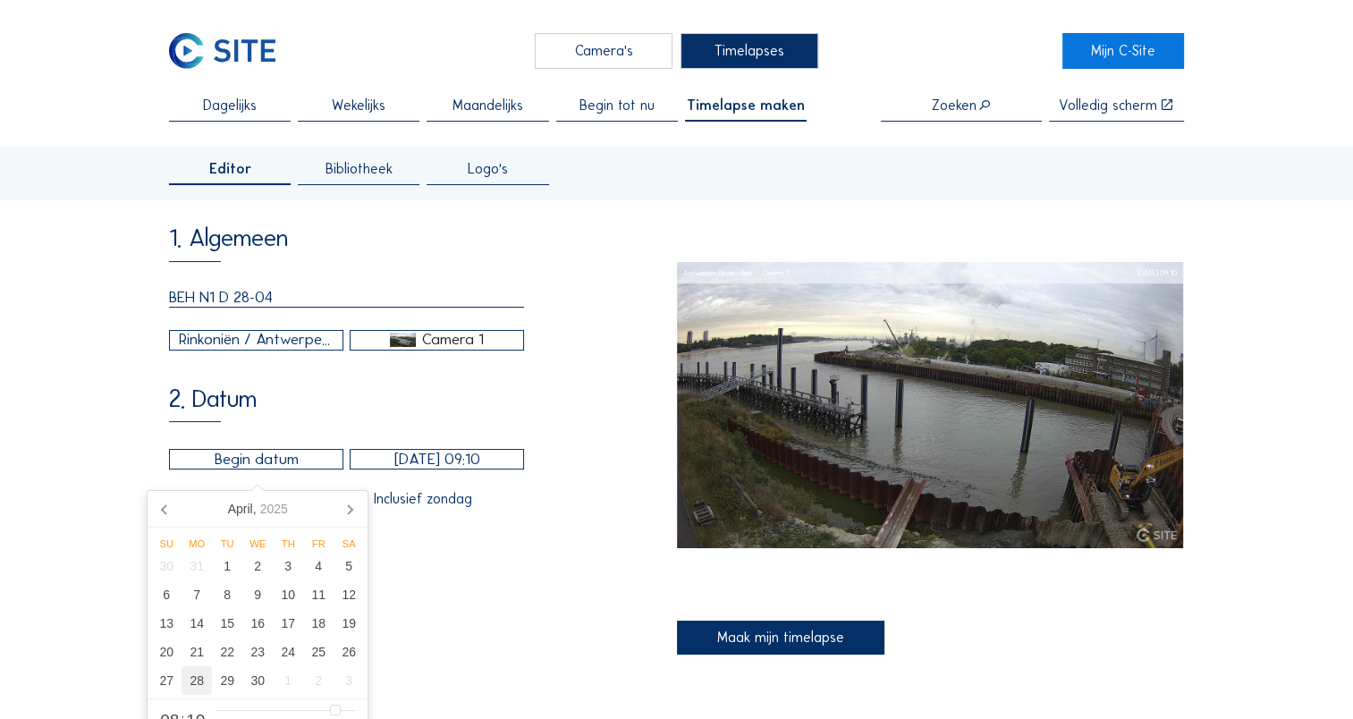
click at [201, 683] on div "28" at bounding box center [196, 680] width 30 height 29
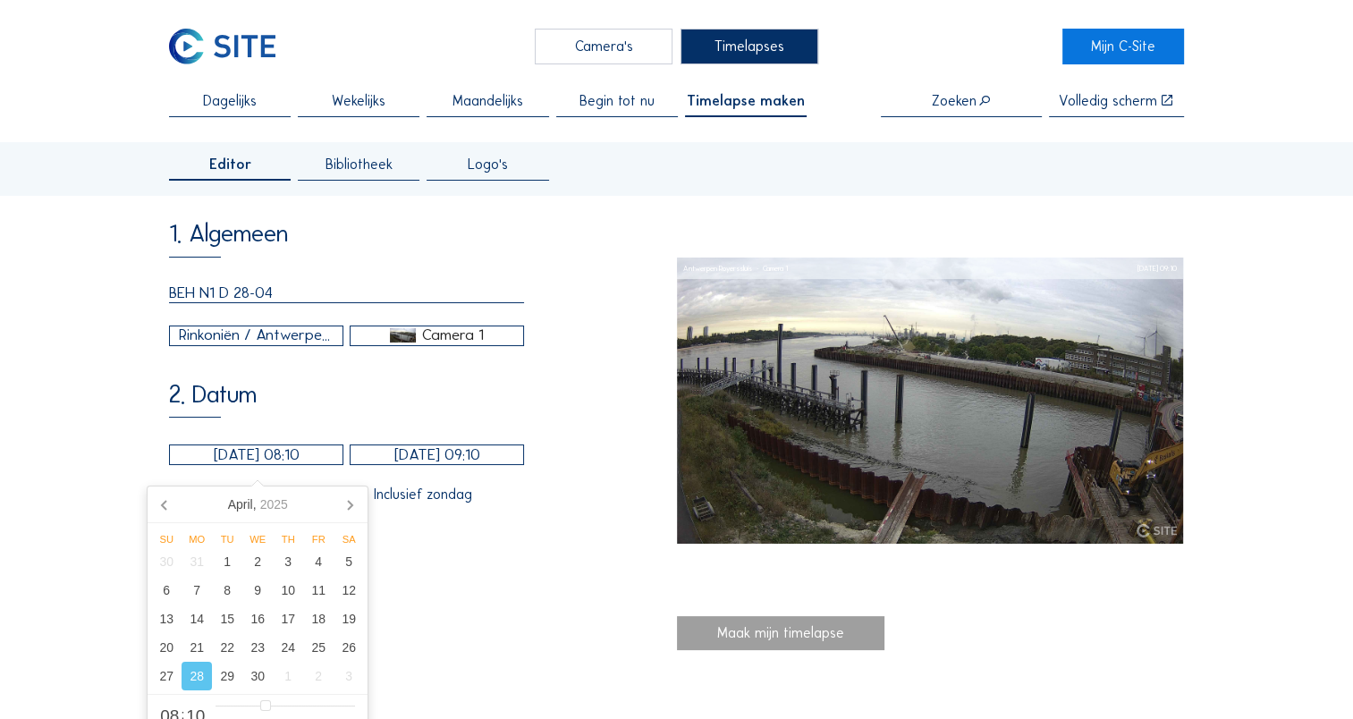
scroll to position [268, 0]
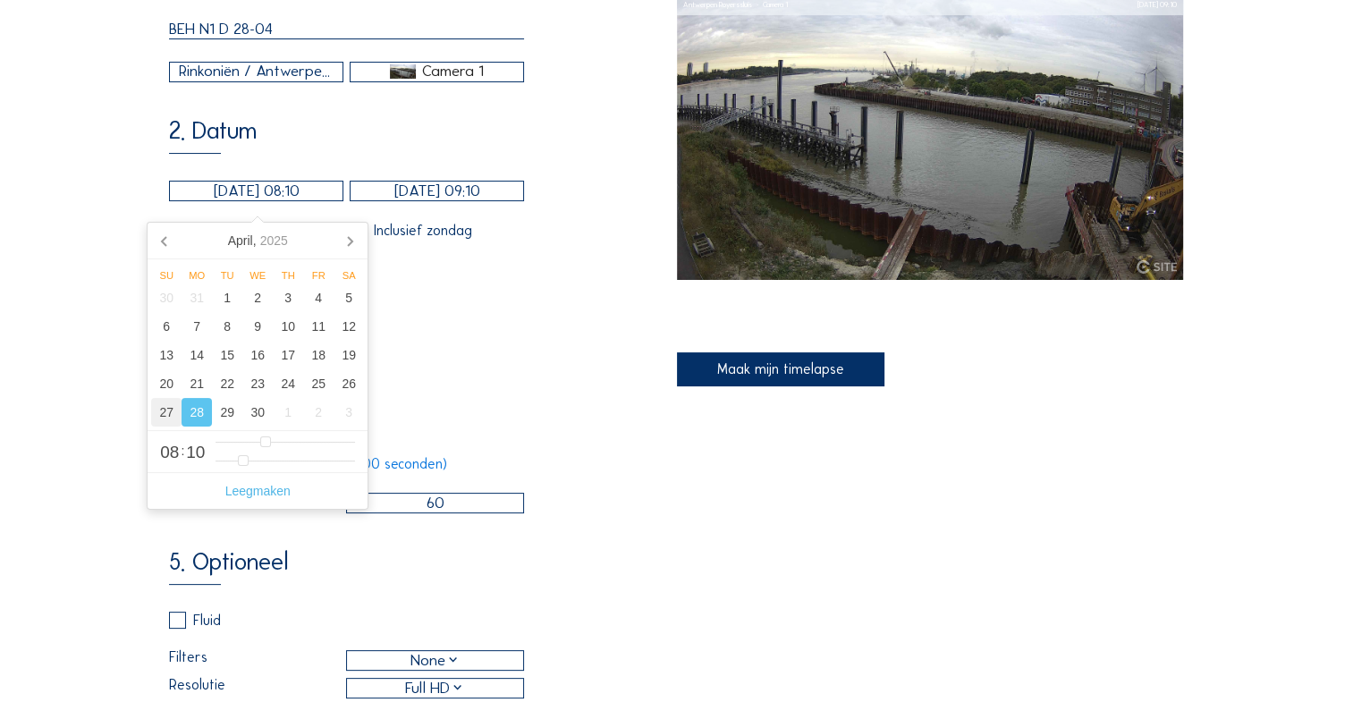
click at [166, 409] on div "27" at bounding box center [166, 412] width 30 height 29
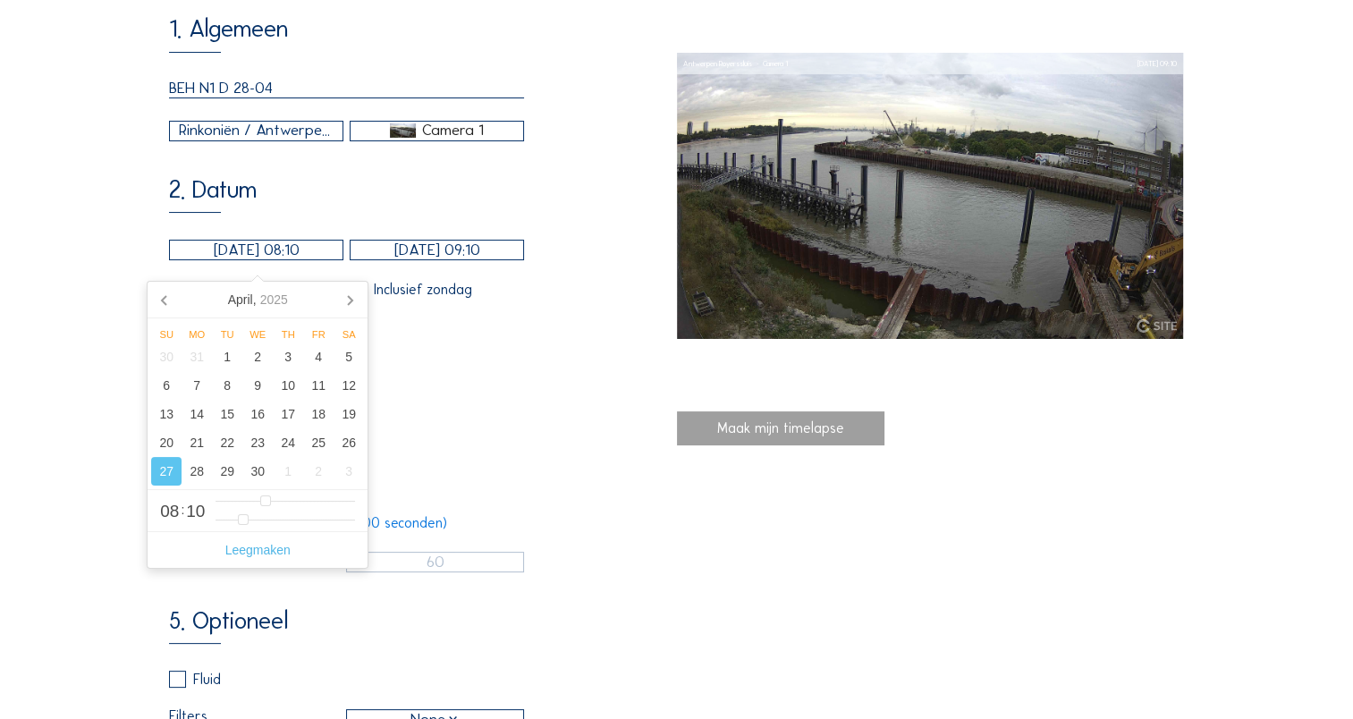
scroll to position [179, 0]
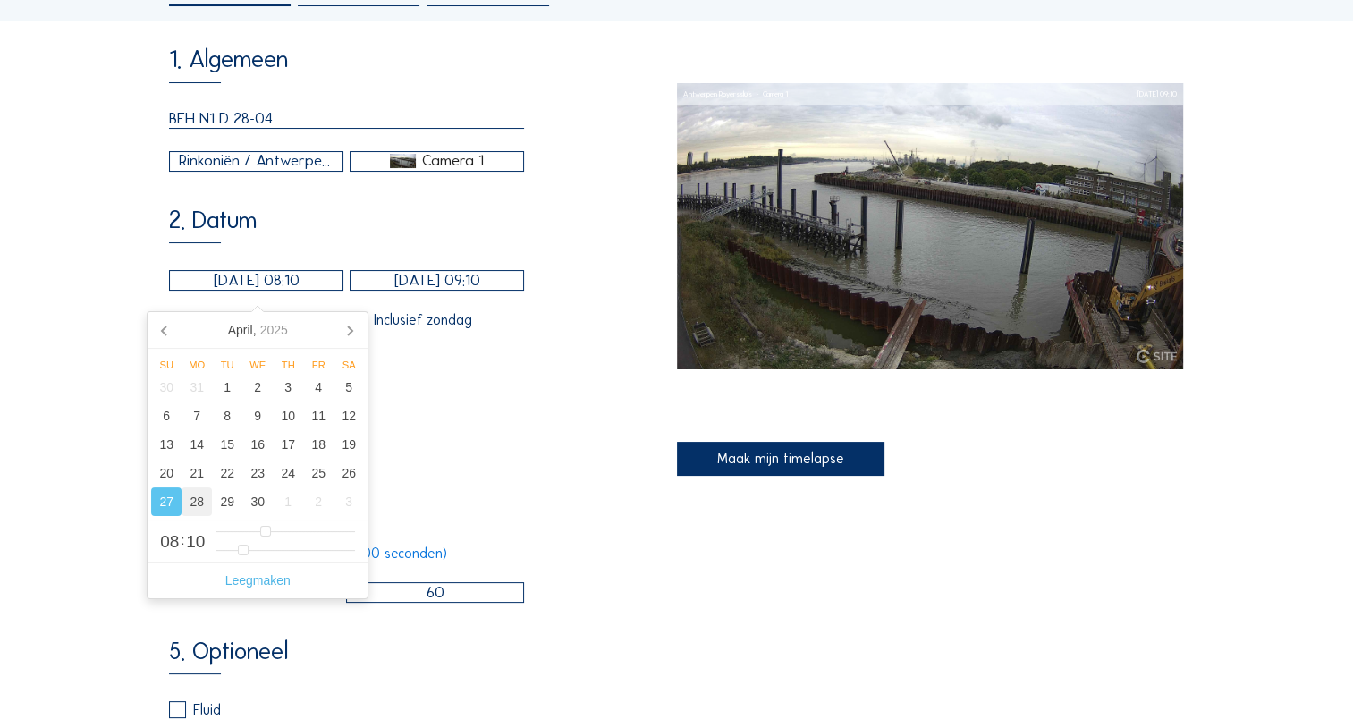
click at [207, 504] on div "28" at bounding box center [196, 501] width 30 height 29
click at [170, 507] on div "27" at bounding box center [166, 501] width 30 height 29
click at [173, 543] on span "08" at bounding box center [169, 541] width 19 height 17
type input "[DATE] 09:10"
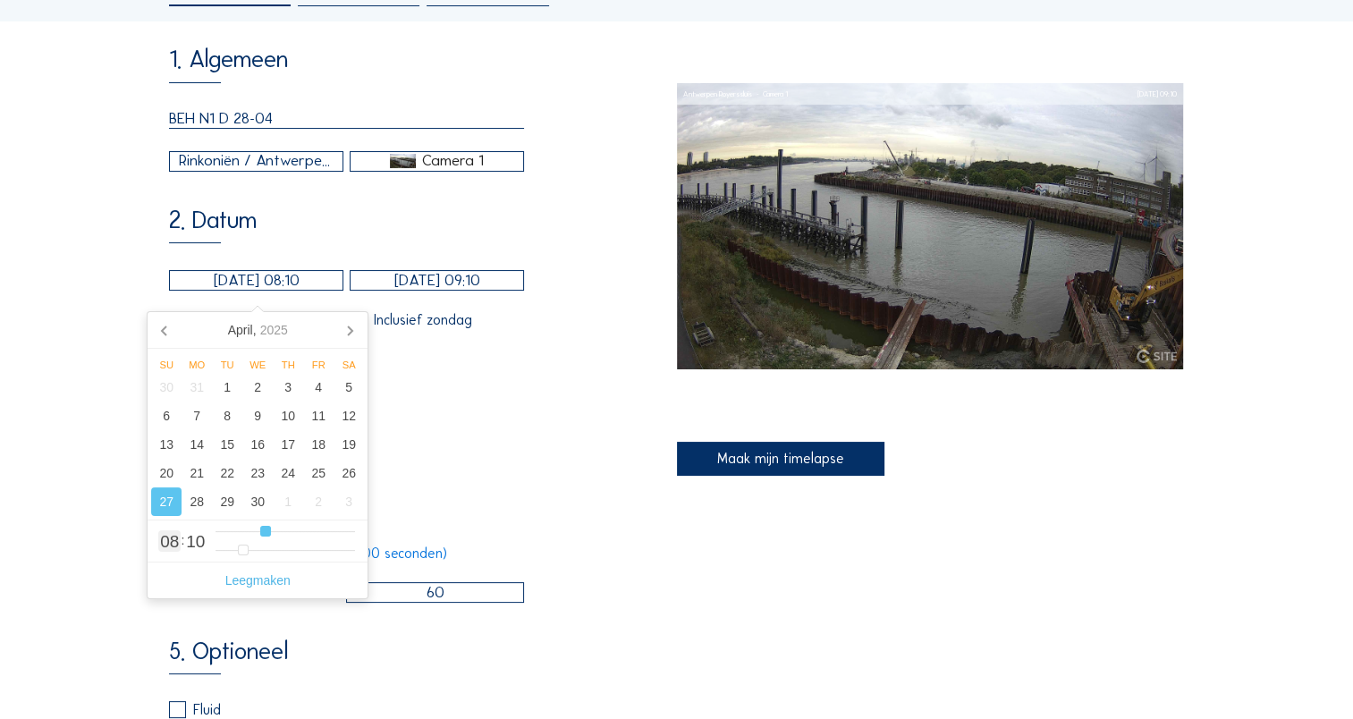
type input "9"
type input "[DATE] 10:10"
type input "10"
type input "[DATE] 11:10"
type input "11"
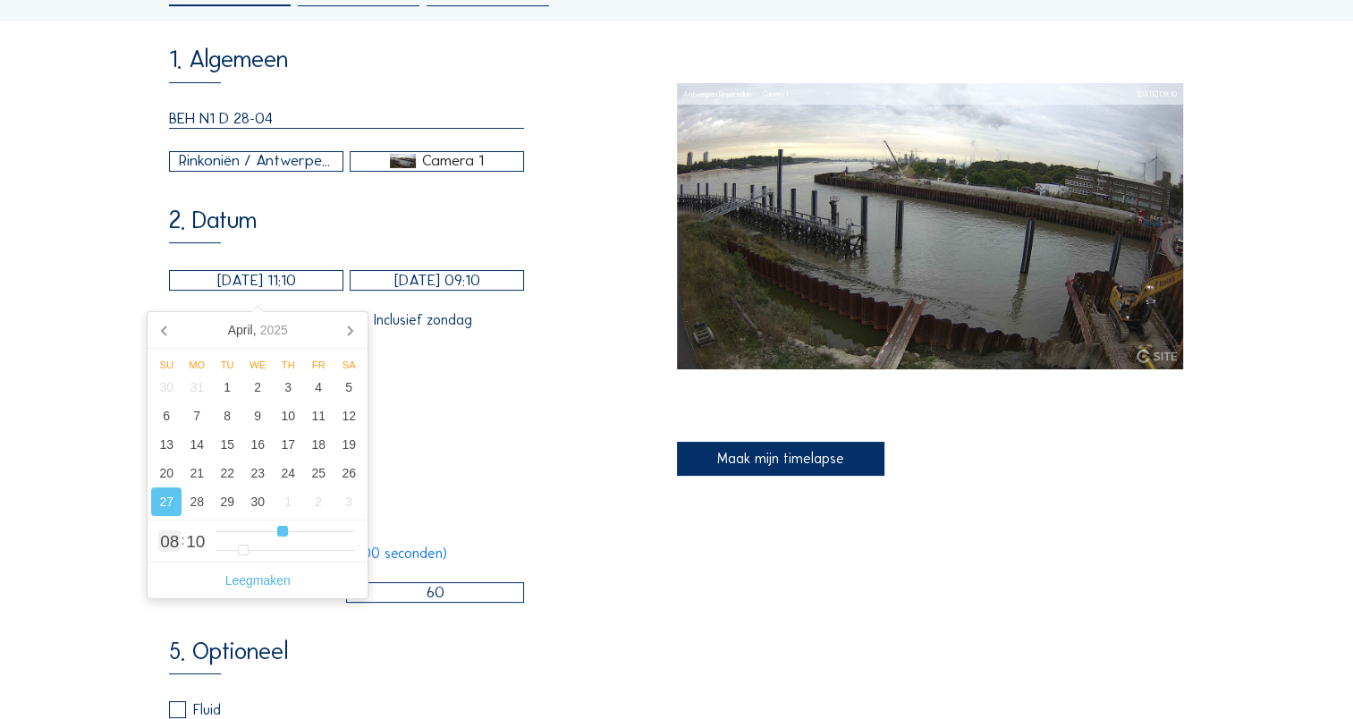
type input "[DATE] 12:10"
type input "12"
type input "[DATE] 13:10"
type input "13"
type input "[DATE] 14:10"
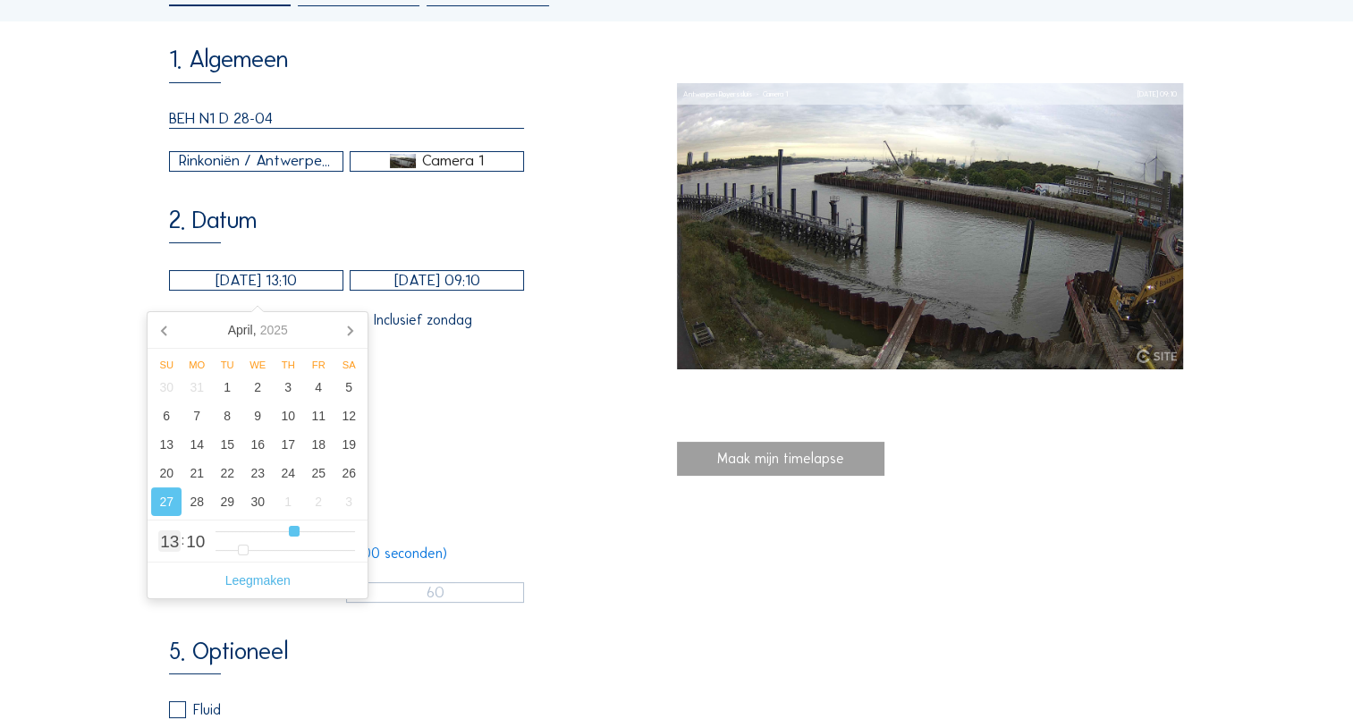
type input "14"
type input "[DATE] 15:10"
type input "15"
type input "[DATE] 16:10"
type input "16"
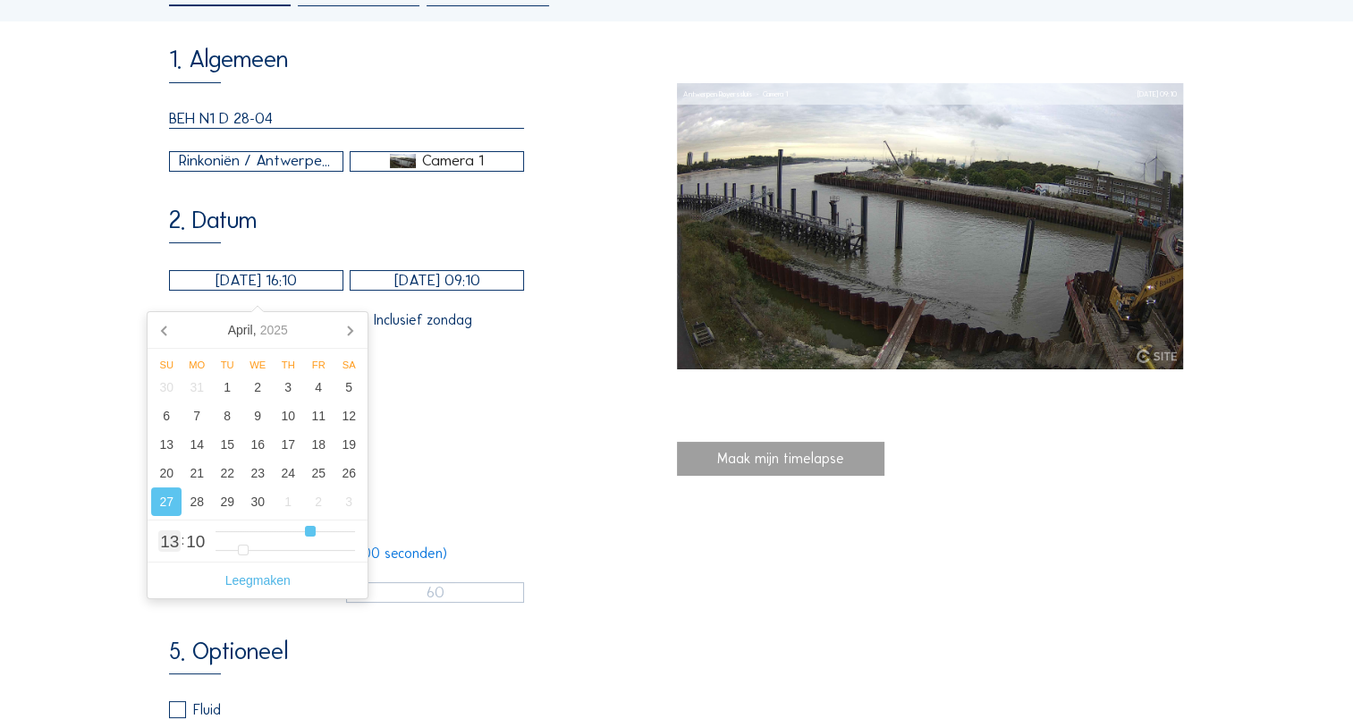
type input "[DATE] 17:10"
type input "17"
type input "[DATE] 18:10"
type input "18"
type input "[DATE] 19:10"
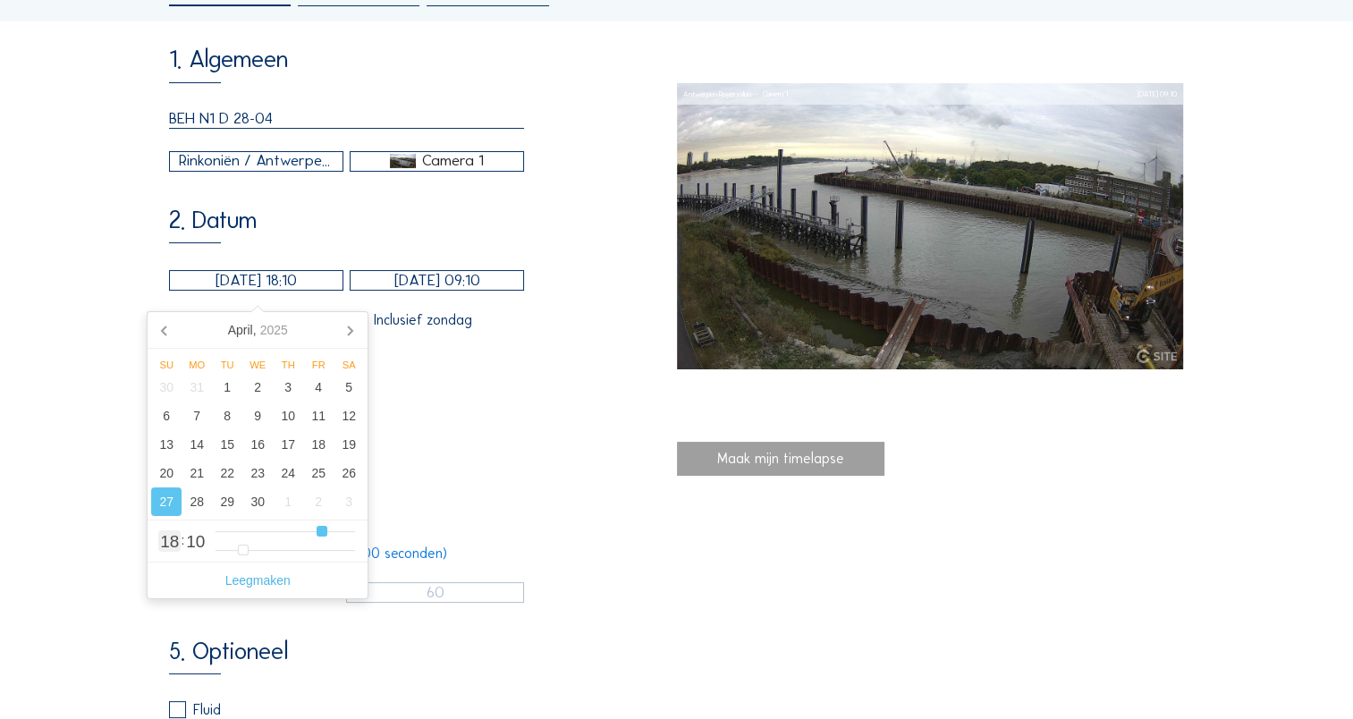
type input "19"
type input "[DATE] 20:10"
type input "20"
type input "[DATE] 21:10"
drag, startPoint x: 265, startPoint y: 531, endPoint x: 336, endPoint y: 533, distance: 71.5
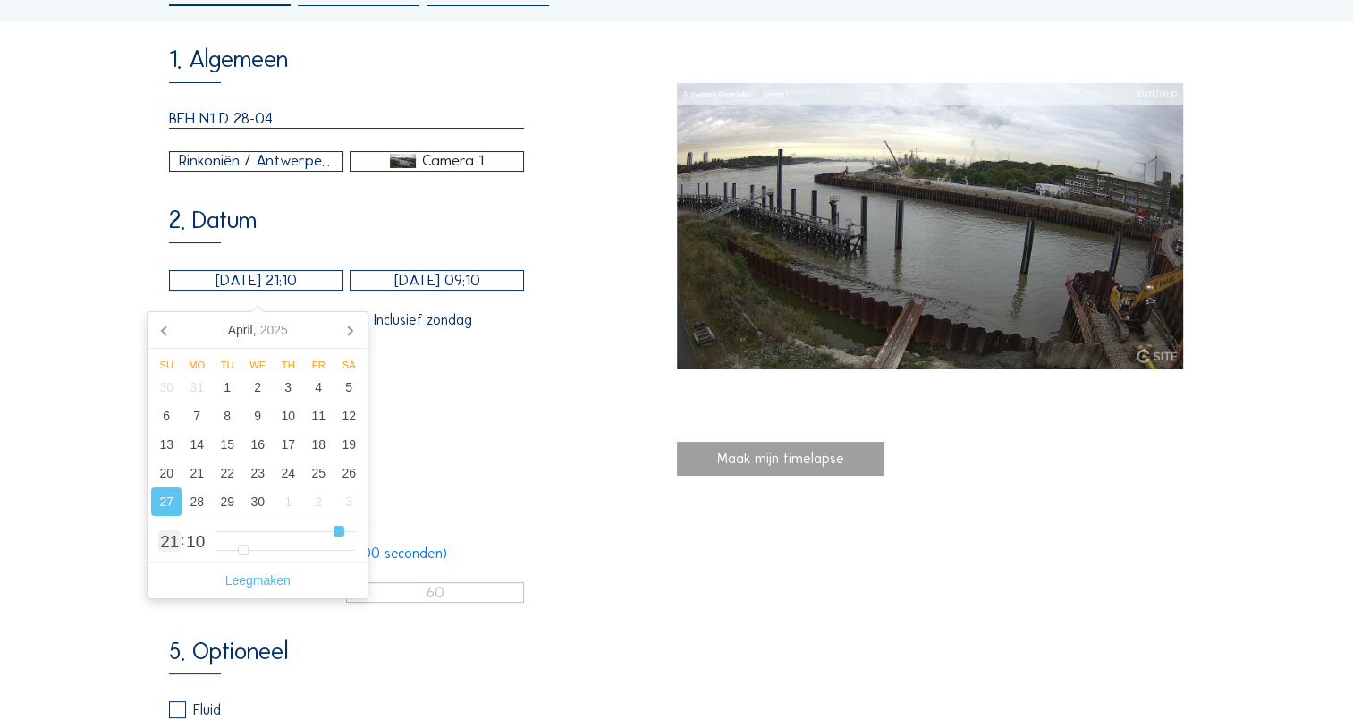
type input "21"
click at [336, 533] on input "range" at bounding box center [284, 531] width 139 height 15
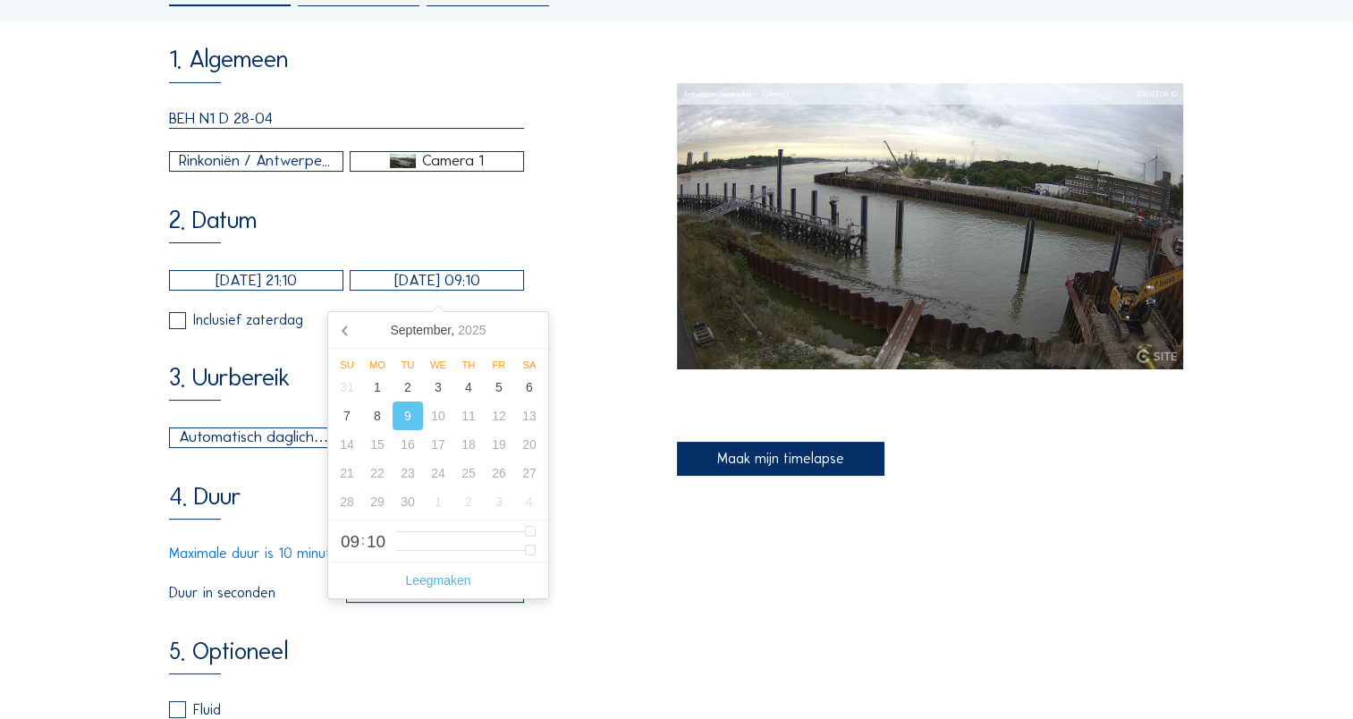
click at [428, 286] on input "[DATE] 09:10" at bounding box center [437, 280] width 174 height 21
click at [351, 338] on icon at bounding box center [346, 330] width 29 height 29
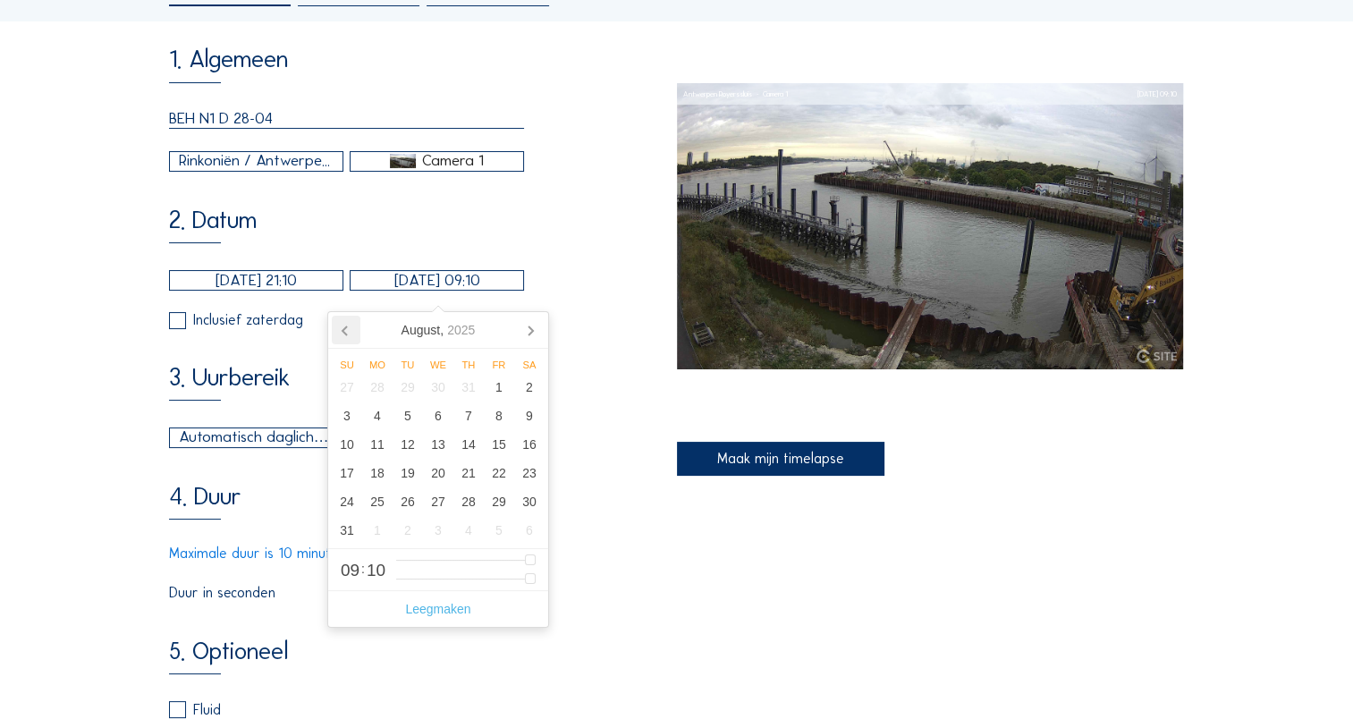
click at [351, 338] on icon at bounding box center [346, 330] width 29 height 29
click at [350, 336] on icon at bounding box center [346, 330] width 29 height 29
click at [384, 507] on div "28" at bounding box center [377, 501] width 30 height 29
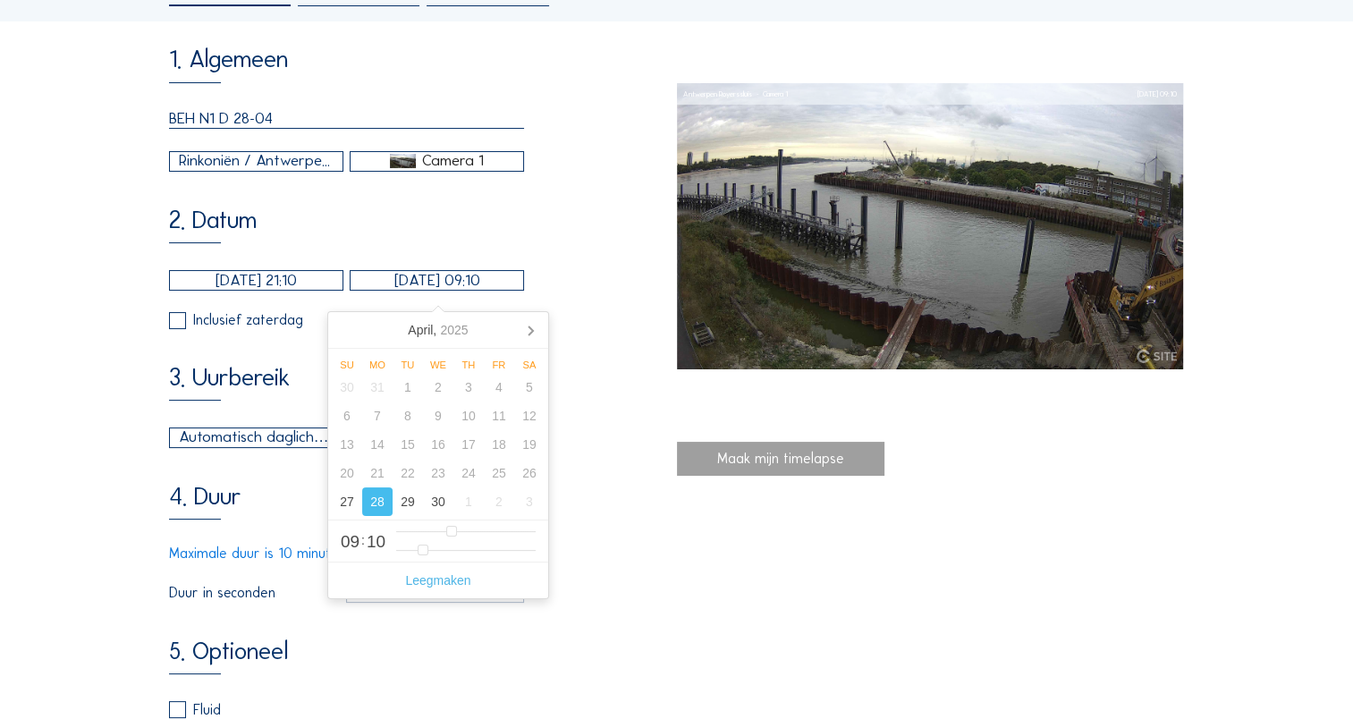
type input "[DATE] 09:10"
type input "2"
type input "[DATE] 10:10"
type input "10"
type input "[DATE] 11:10"
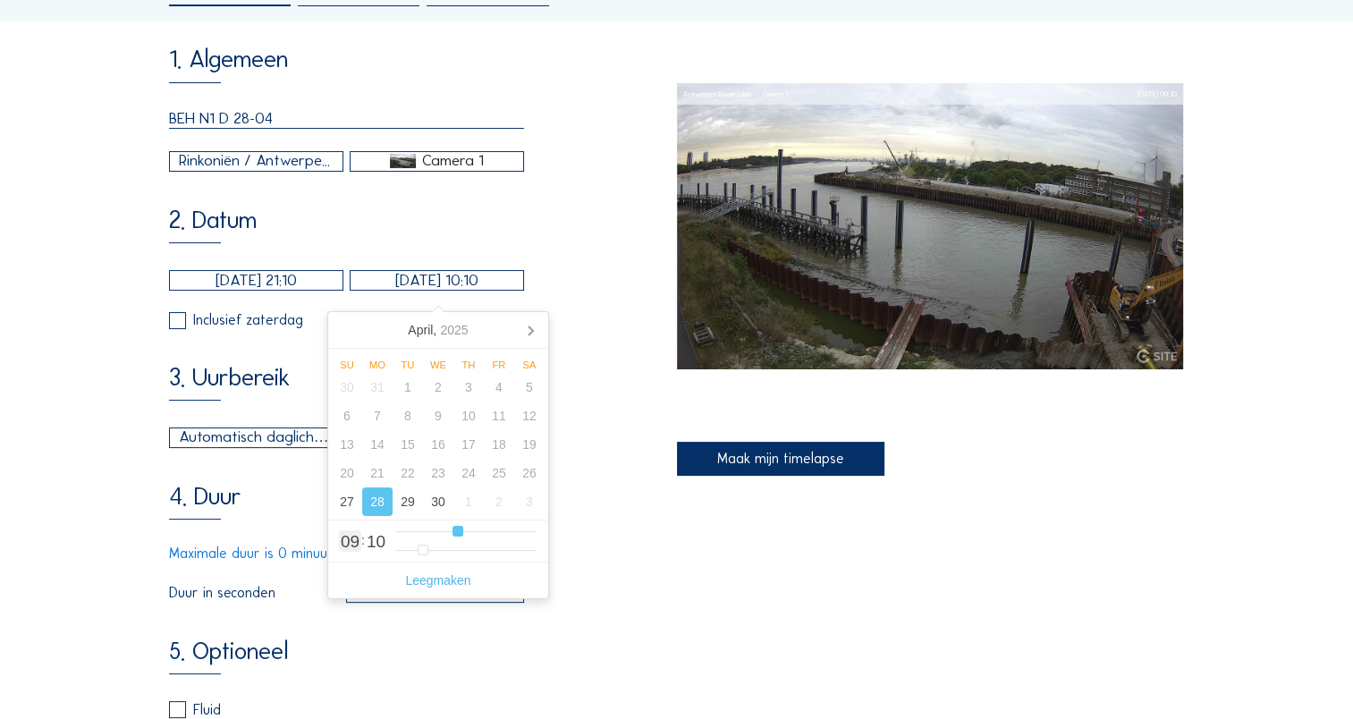
type input "11"
type input "[DATE] 13:10"
type input "13"
type input "[DATE] 14:10"
type input "14"
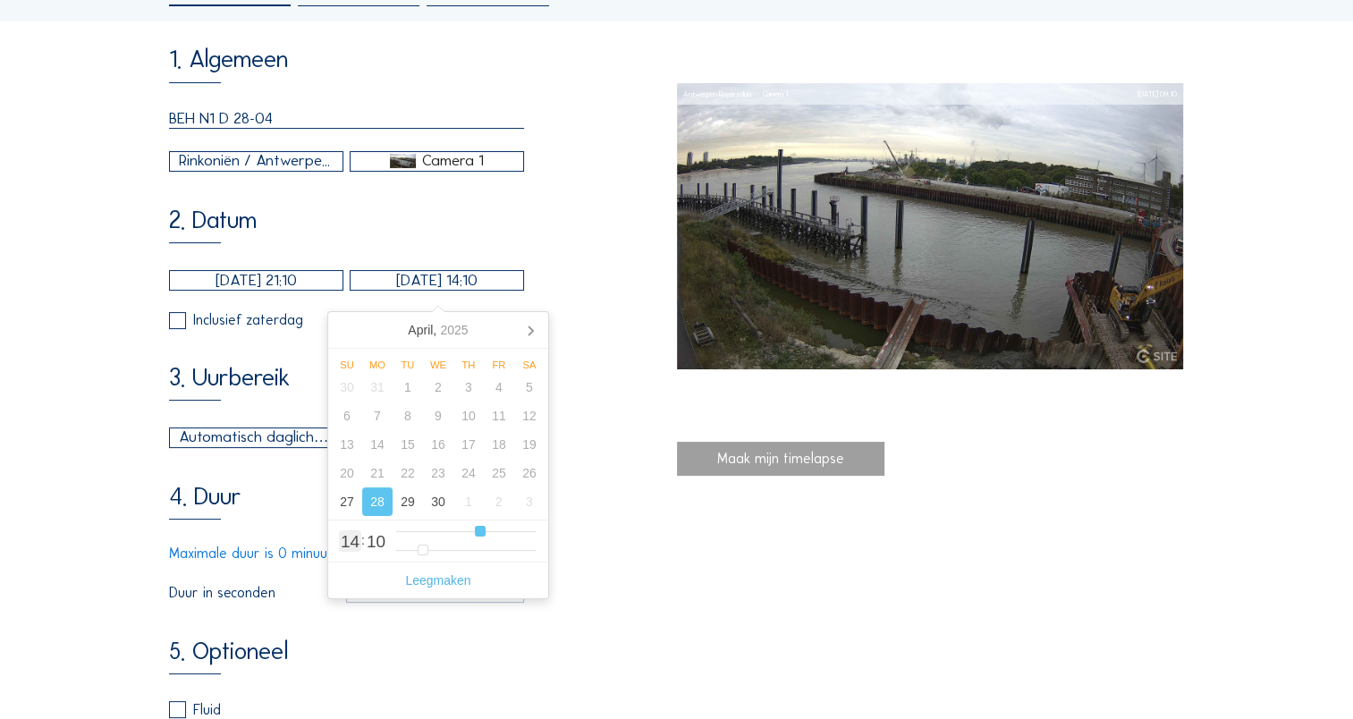
type input "[DATE] 15:10"
type input "15"
type input "[DATE] 16:10"
type input "16"
type input "[DATE] 17:10"
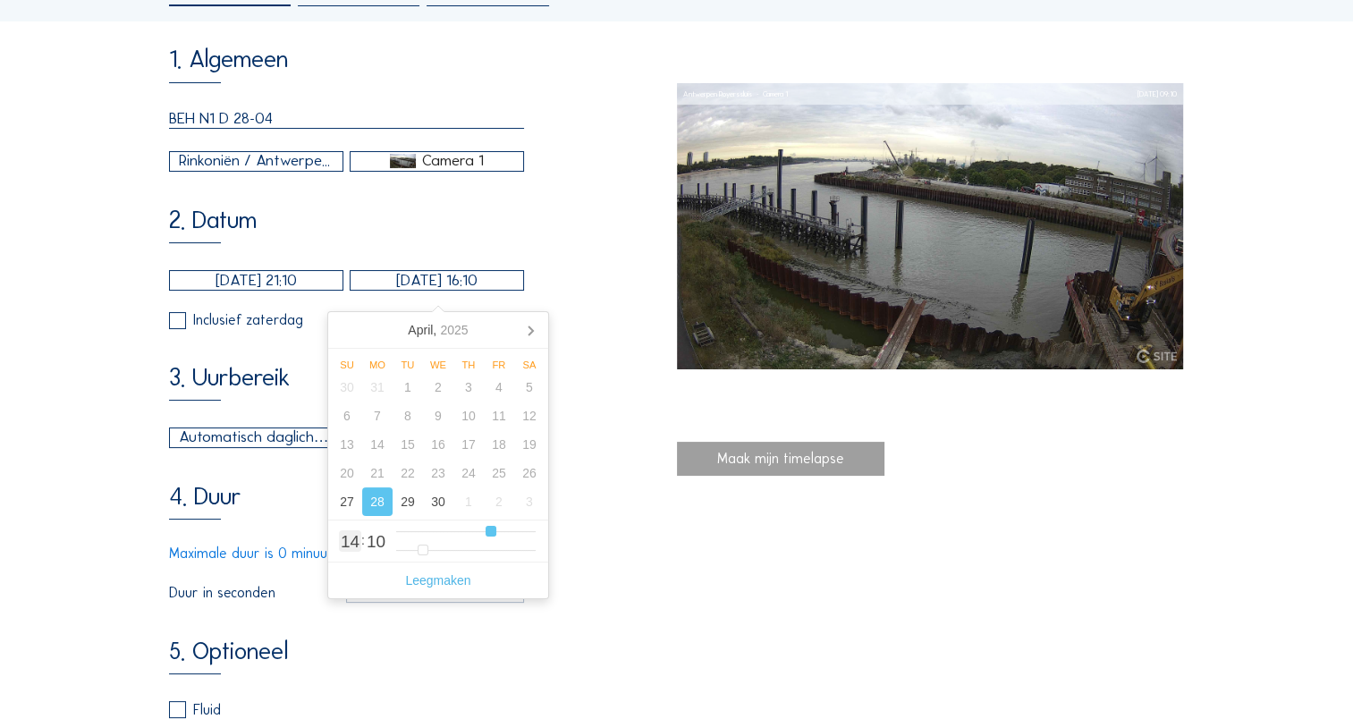
type input "17"
type input "[DATE] 18:10"
type input "18"
type input "[DATE] 19:10"
type input "19"
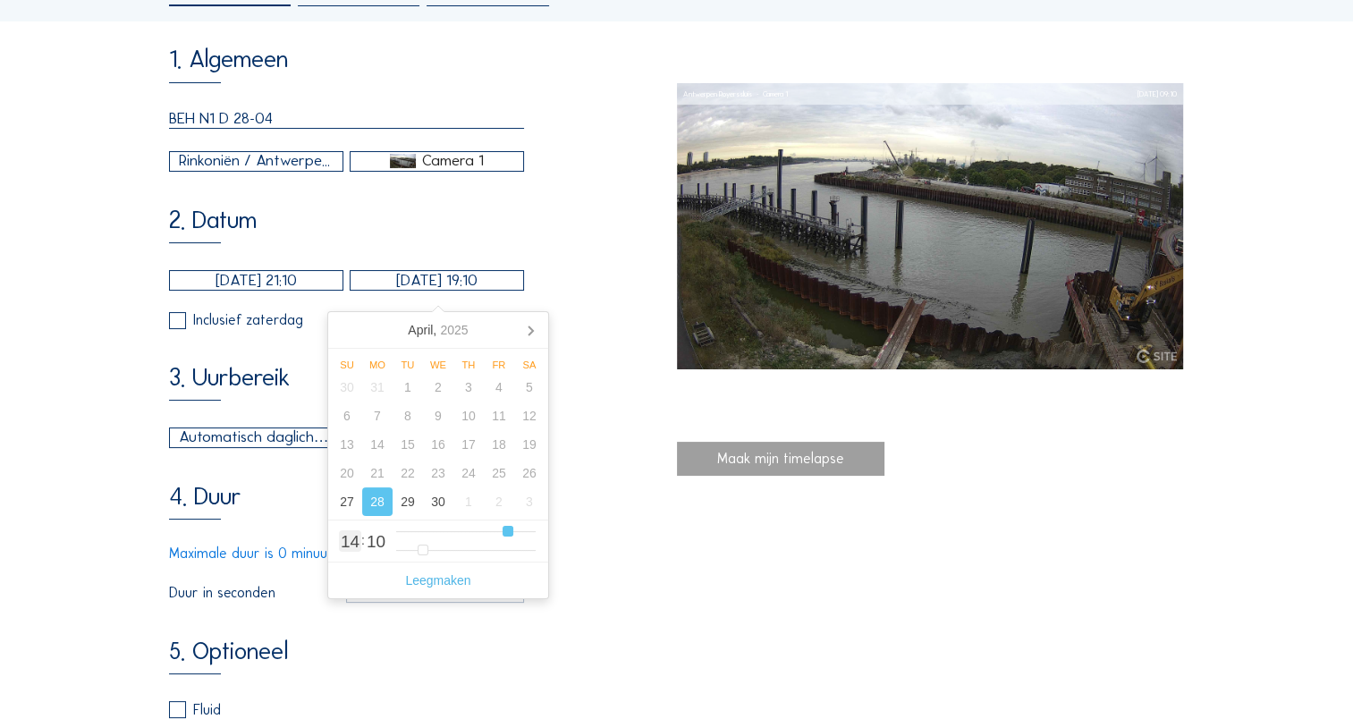
type input "[DATE] 20:10"
type input "20"
type input "[DATE] 21:10"
drag, startPoint x: 450, startPoint y: 534, endPoint x: 520, endPoint y: 542, distance: 71.1
type input "21"
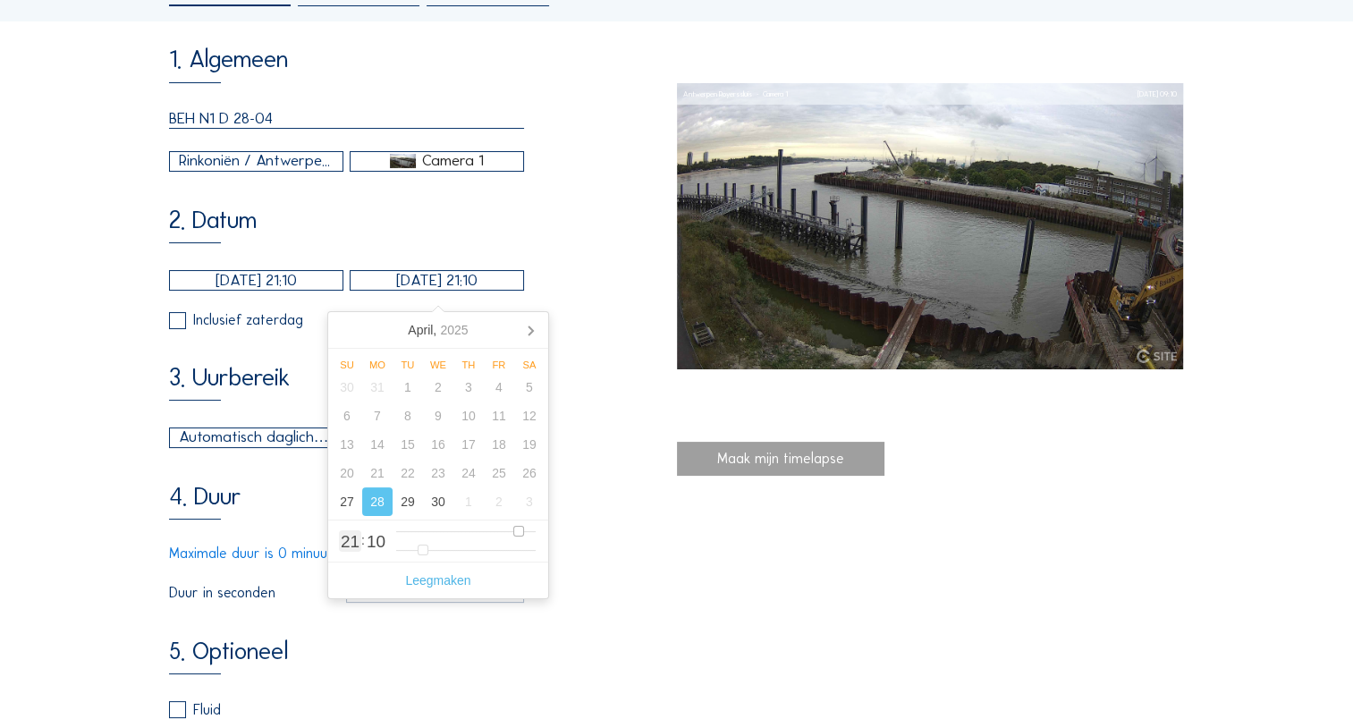
click at [520, 539] on input "range" at bounding box center [465, 531] width 139 height 15
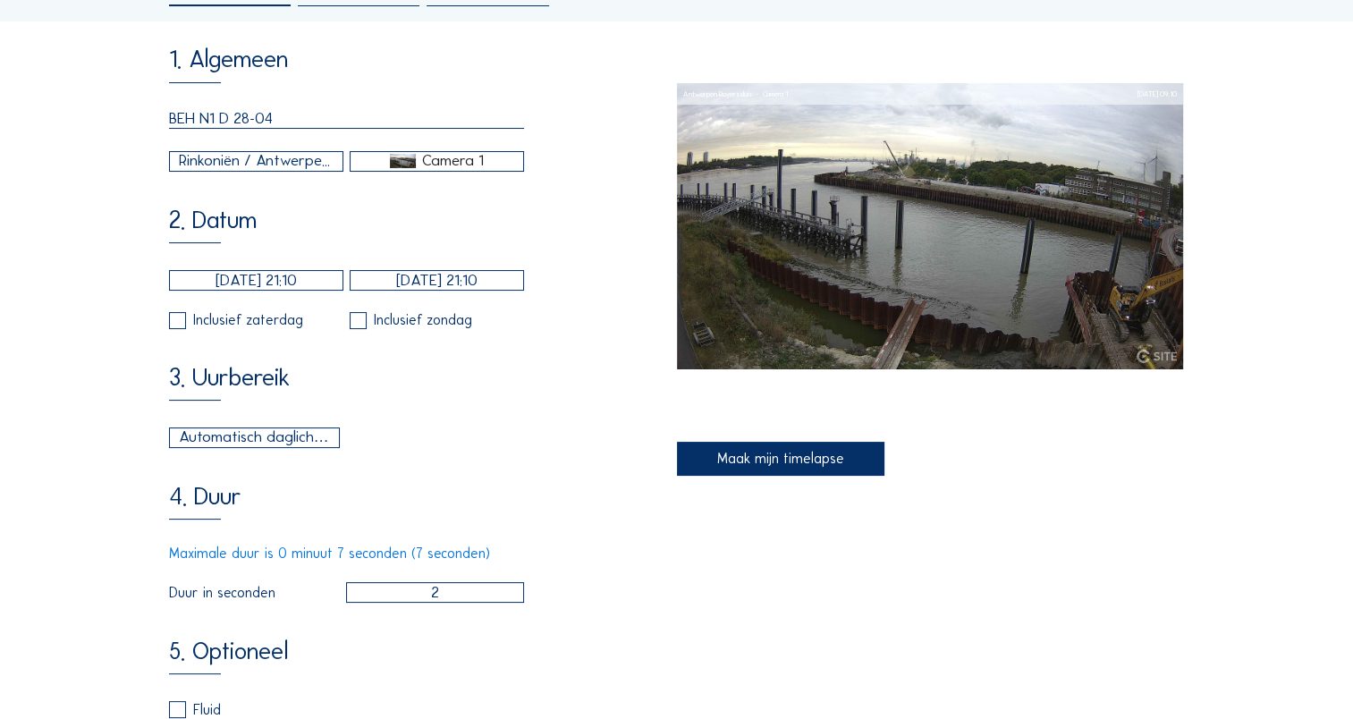
click at [614, 544] on div "4. Duur Maximale duur is 0 minuut 7 seconden (7 seconden) [PERSON_NAME] in seco…" at bounding box center [422, 543] width 507 height 119
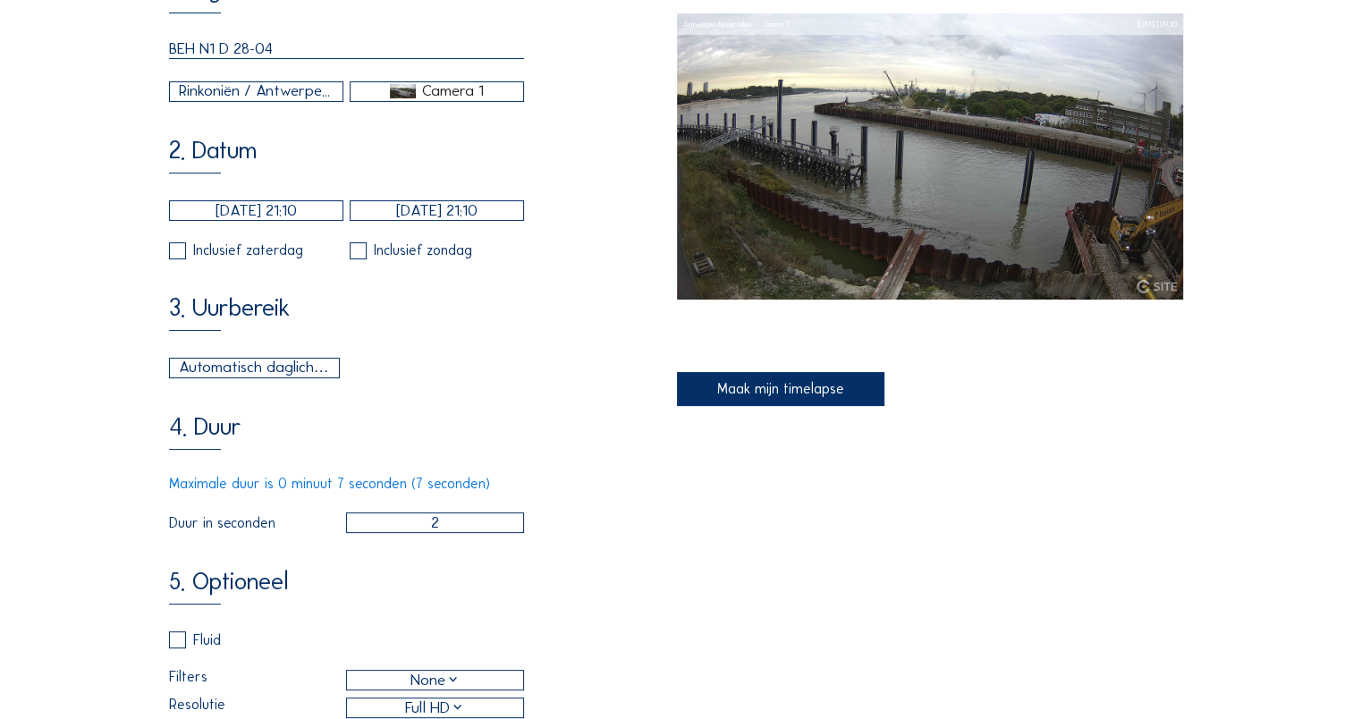
scroll to position [268, 0]
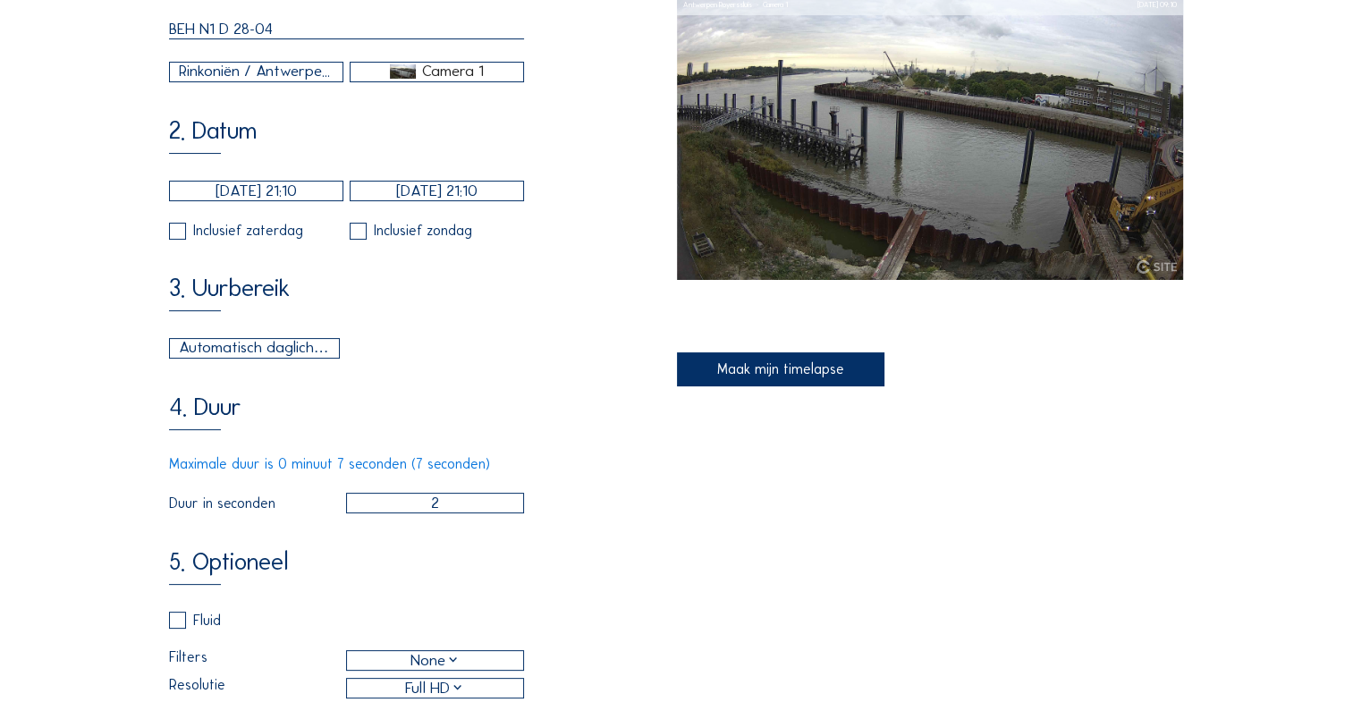
click at [436, 513] on input "2" at bounding box center [435, 503] width 179 height 21
drag, startPoint x: 440, startPoint y: 519, endPoint x: 426, endPoint y: 514, distance: 15.0
click at [426, 513] on input "2" at bounding box center [435, 503] width 179 height 21
click at [566, 628] on div "5. Optioneel Fluid Filters None Resolutie Full HD Toon tijd Toon project Toon c…" at bounding box center [422, 700] width 507 height 303
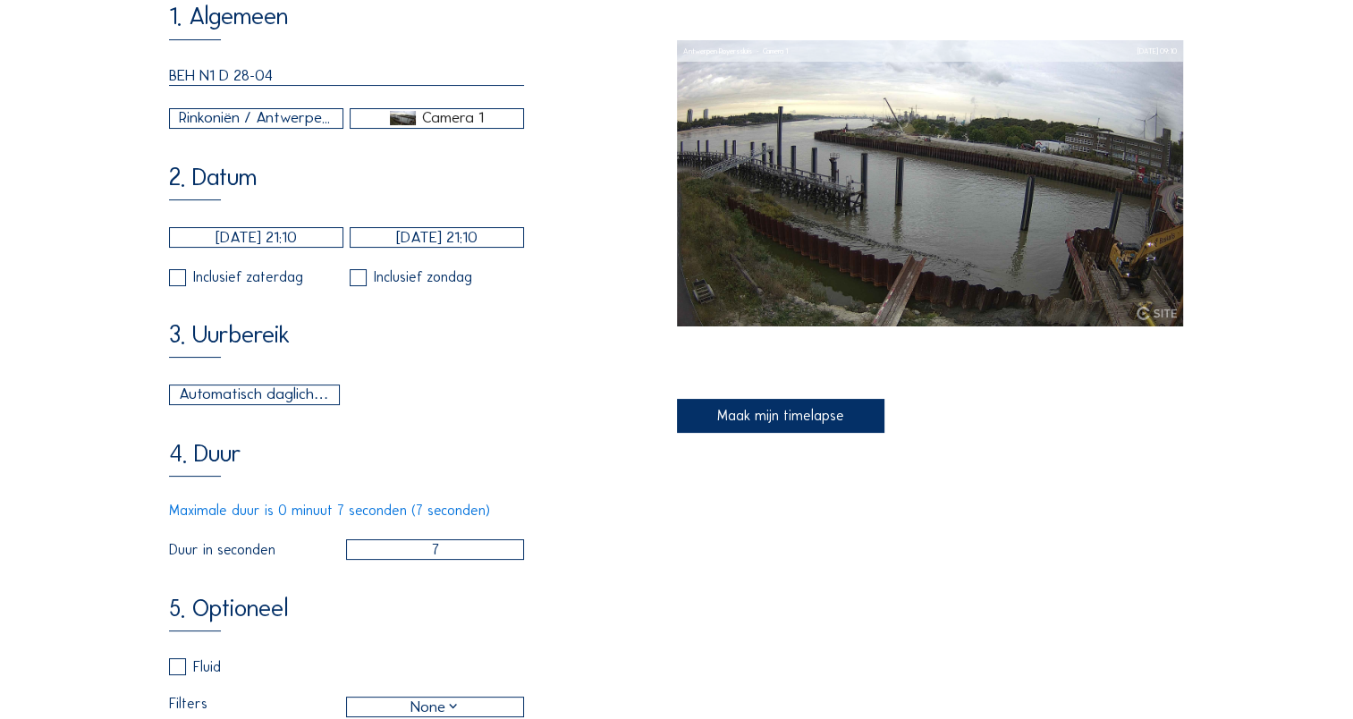
scroll to position [179, 0]
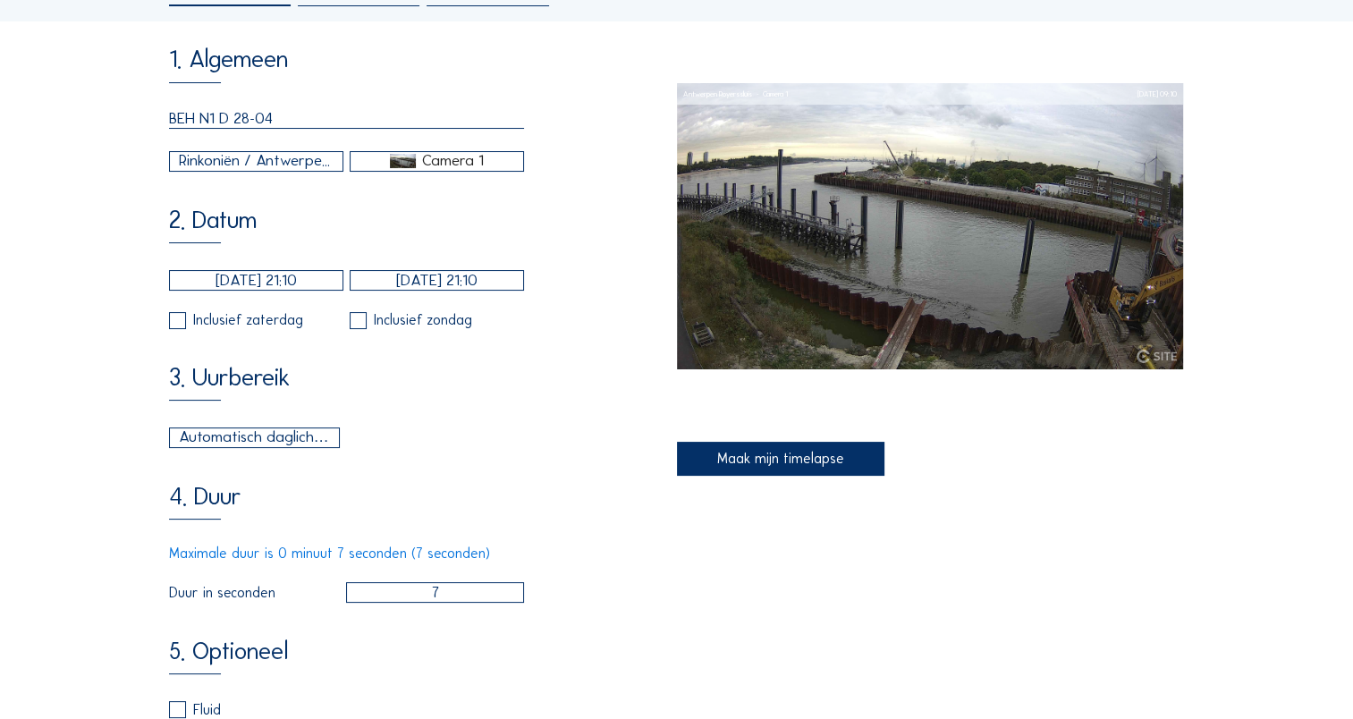
click at [276, 443] on div "Automatisch daglicht" at bounding box center [255, 437] width 152 height 23
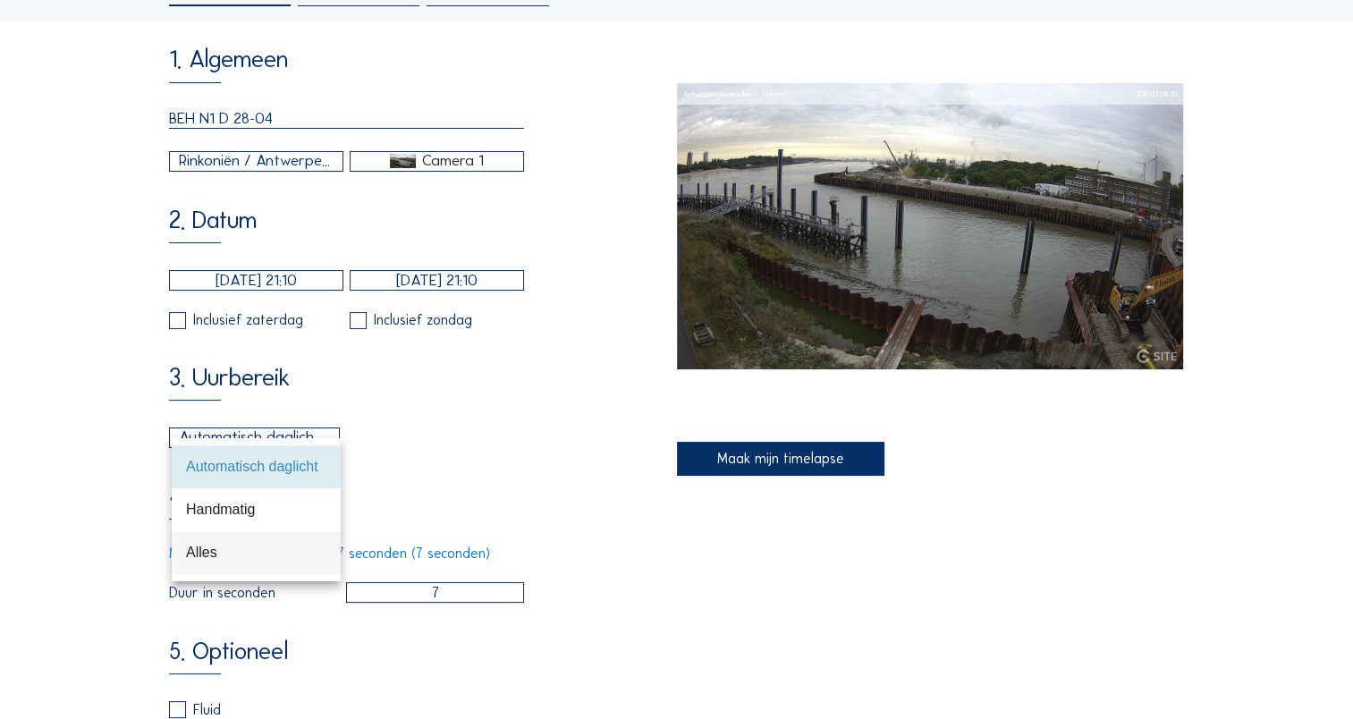
click at [274, 540] on div "Alles" at bounding box center [256, 552] width 140 height 38
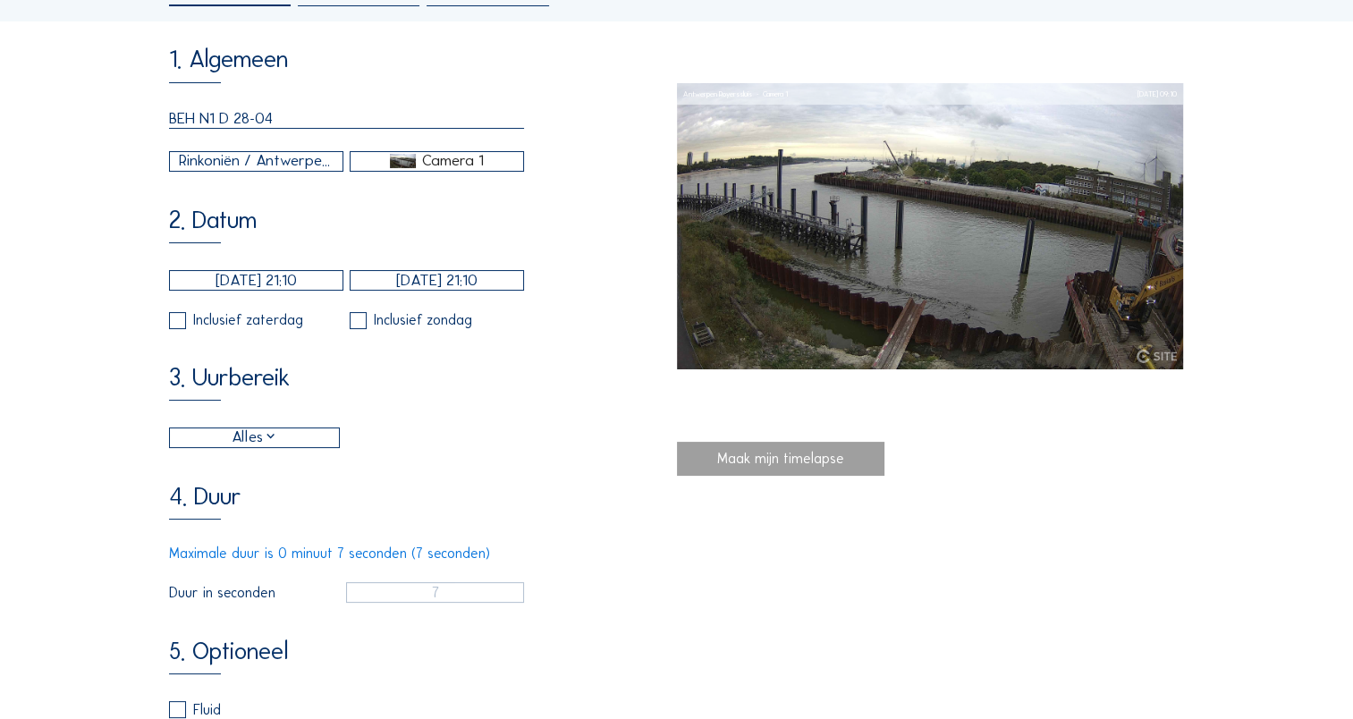
click at [476, 448] on div "Alles 06:00 Van 18:00 Tot" at bounding box center [346, 437] width 355 height 21
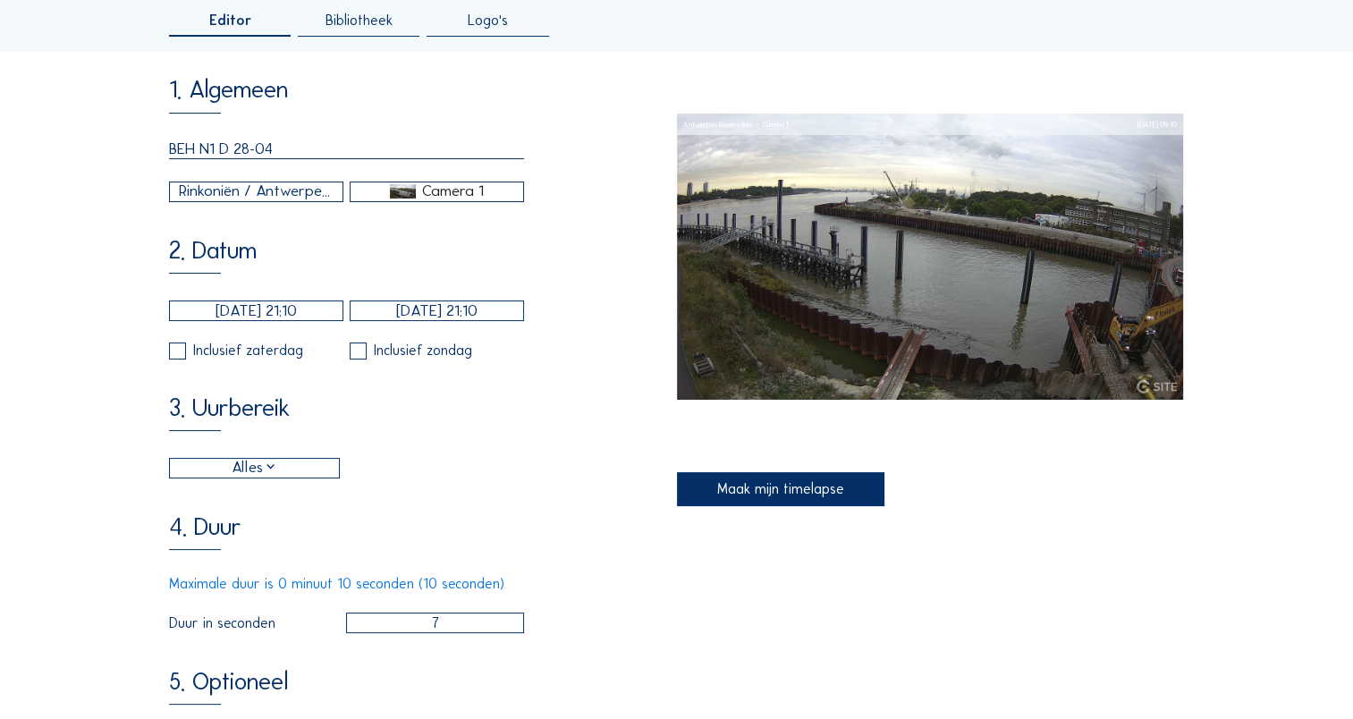
scroll to position [268, 0]
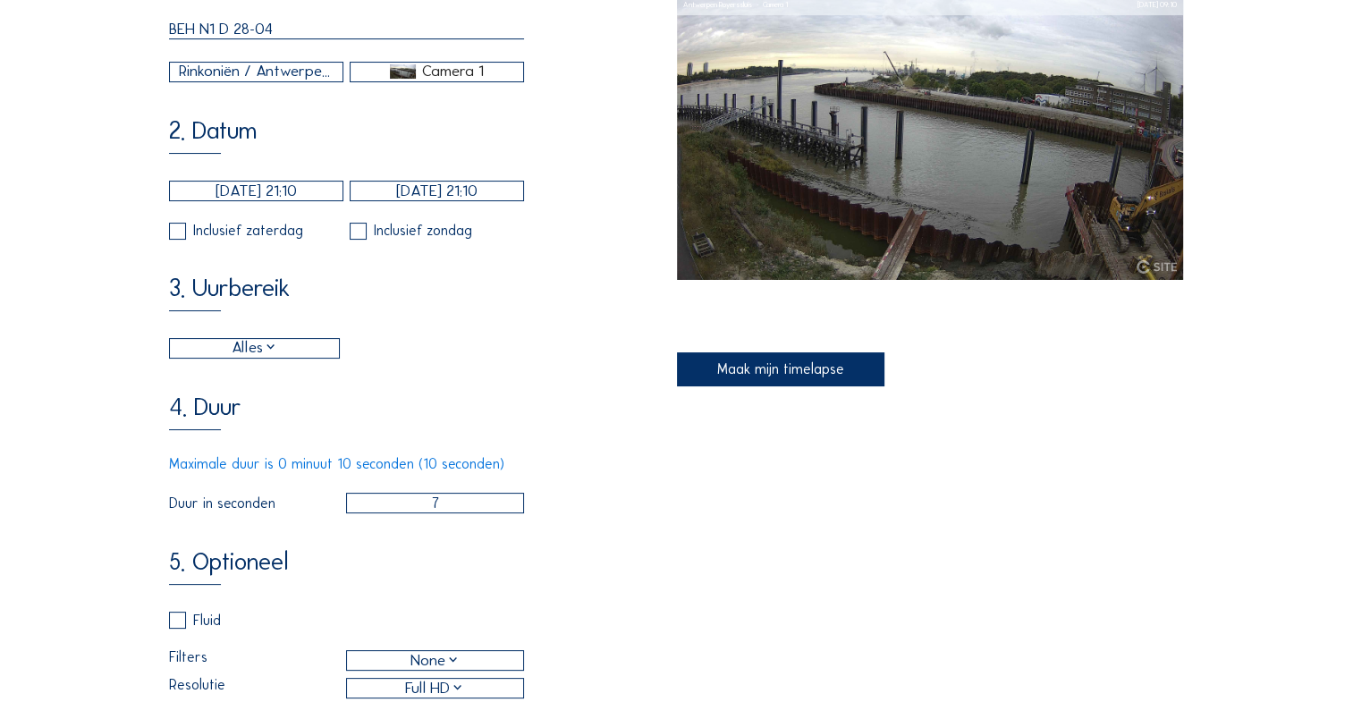
drag, startPoint x: 486, startPoint y: 513, endPoint x: 421, endPoint y: 516, distance: 65.3
click at [421, 513] on input "7" at bounding box center [435, 503] width 179 height 21
type input "10"
click at [836, 575] on div "1. Algemeen BEH N1 D 28-04 Rinkoniën / Antwerpen Royerssluis Camera 1 2. Datum …" at bounding box center [676, 404] width 1015 height 895
click at [768, 366] on div "Maak mijn timelapse" at bounding box center [781, 369] width 208 height 34
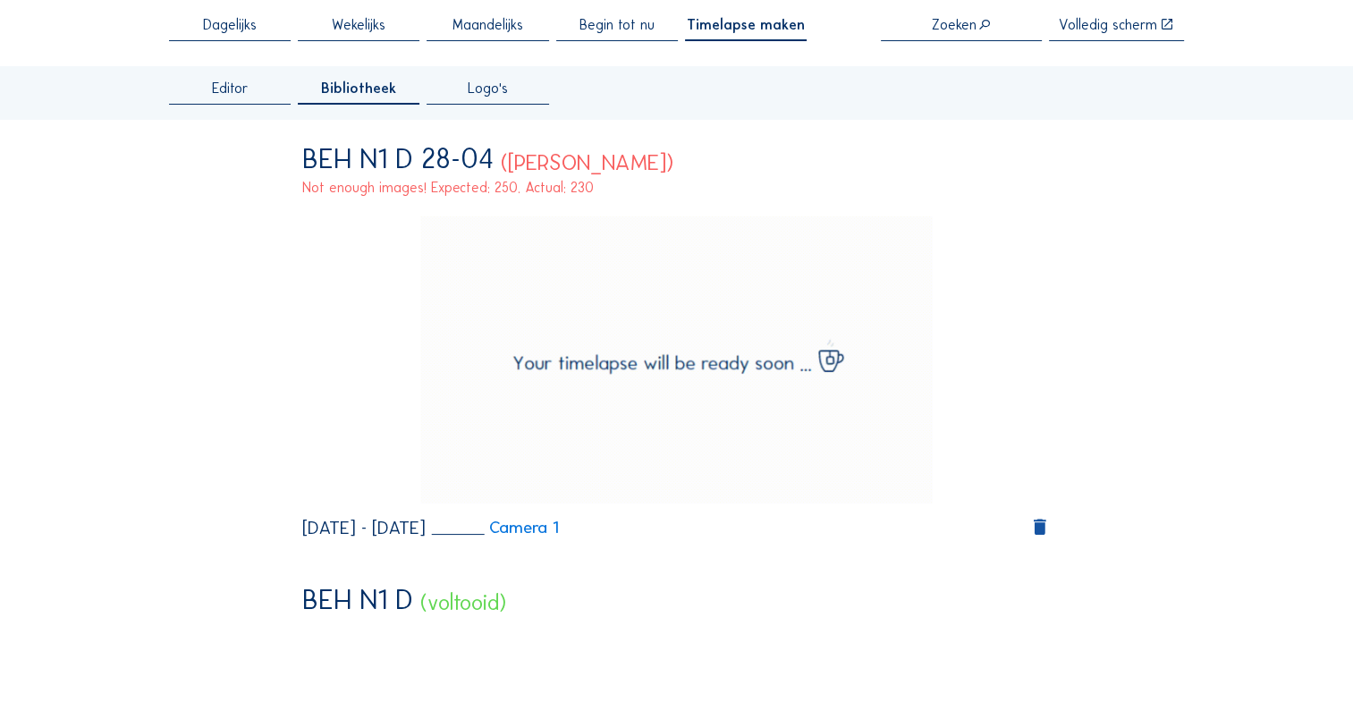
scroll to position [0, 0]
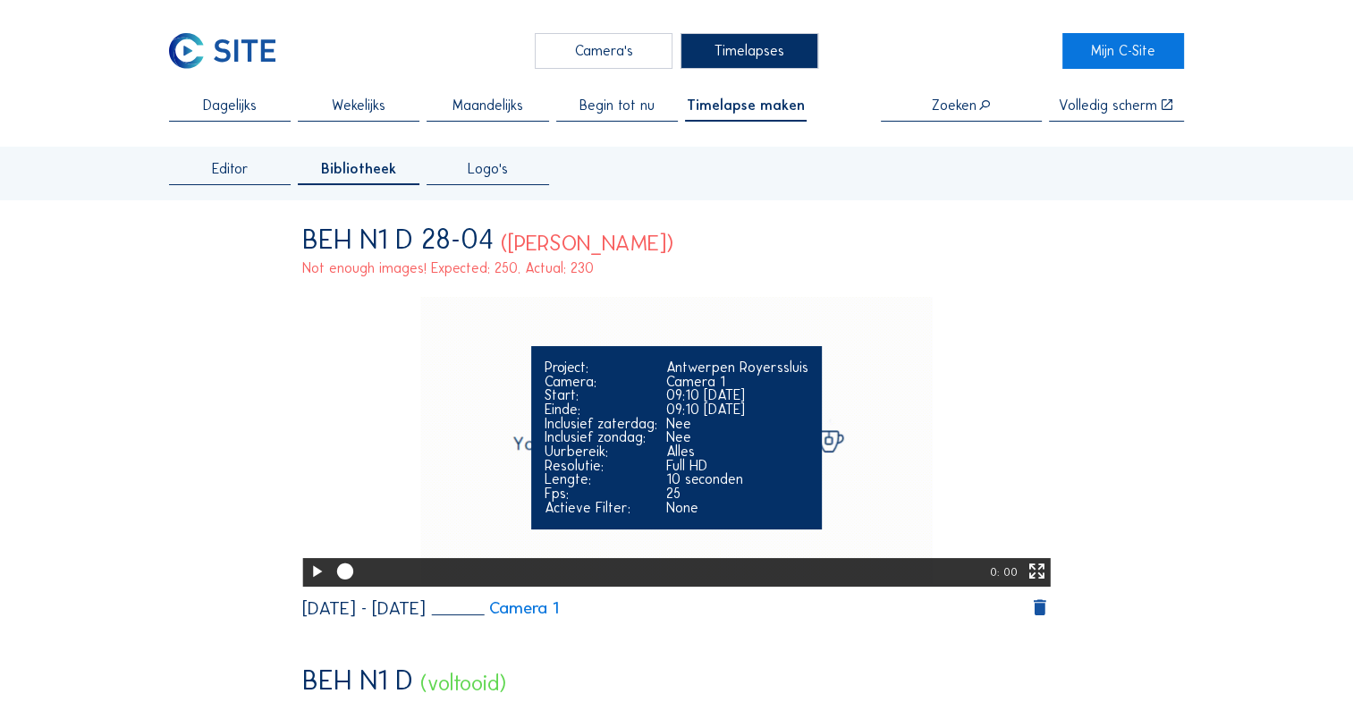
click at [307, 579] on icon at bounding box center [317, 572] width 20 height 24
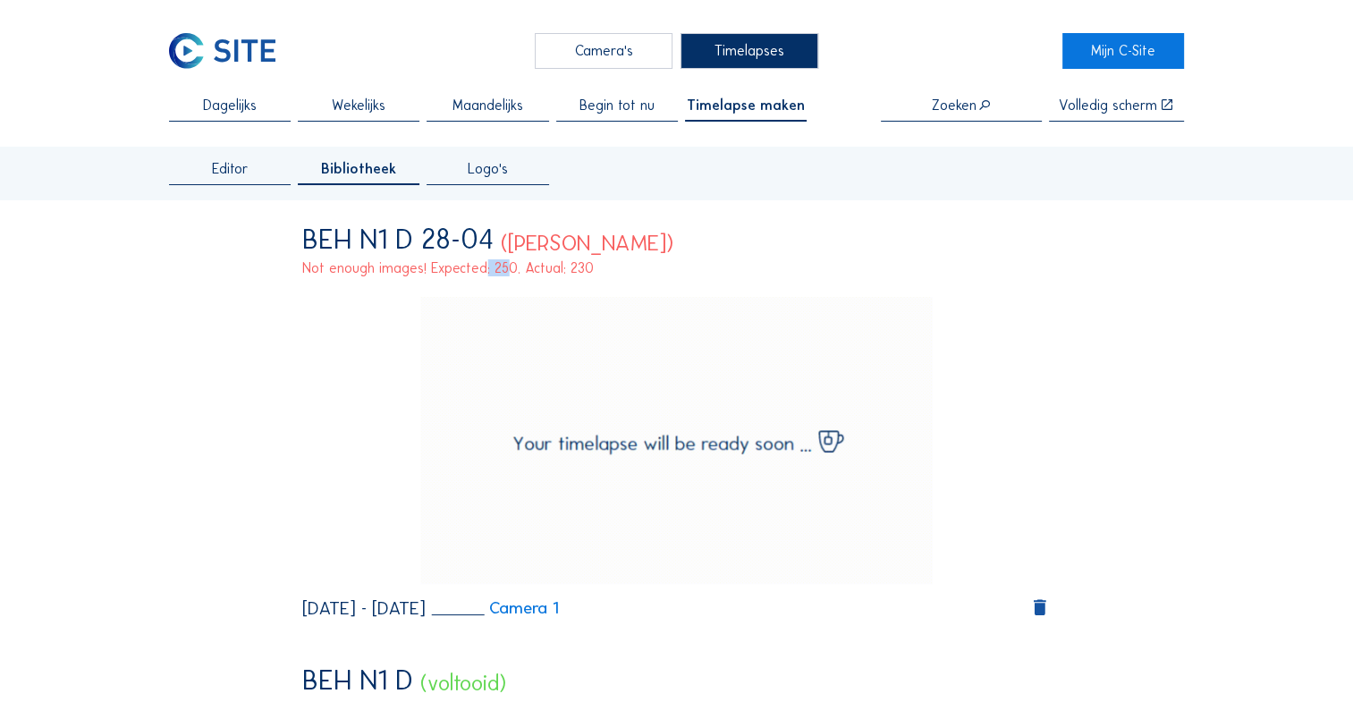
drag, startPoint x: 467, startPoint y: 270, endPoint x: 496, endPoint y: 275, distance: 30.0
click at [496, 275] on div "Not enough images! Expected: 250. Actual: 230" at bounding box center [676, 268] width 748 height 14
click at [498, 274] on div "Not enough images! Expected: 250. Actual: 230" at bounding box center [676, 268] width 748 height 14
click at [274, 171] on div "Editor" at bounding box center [230, 173] width 122 height 23
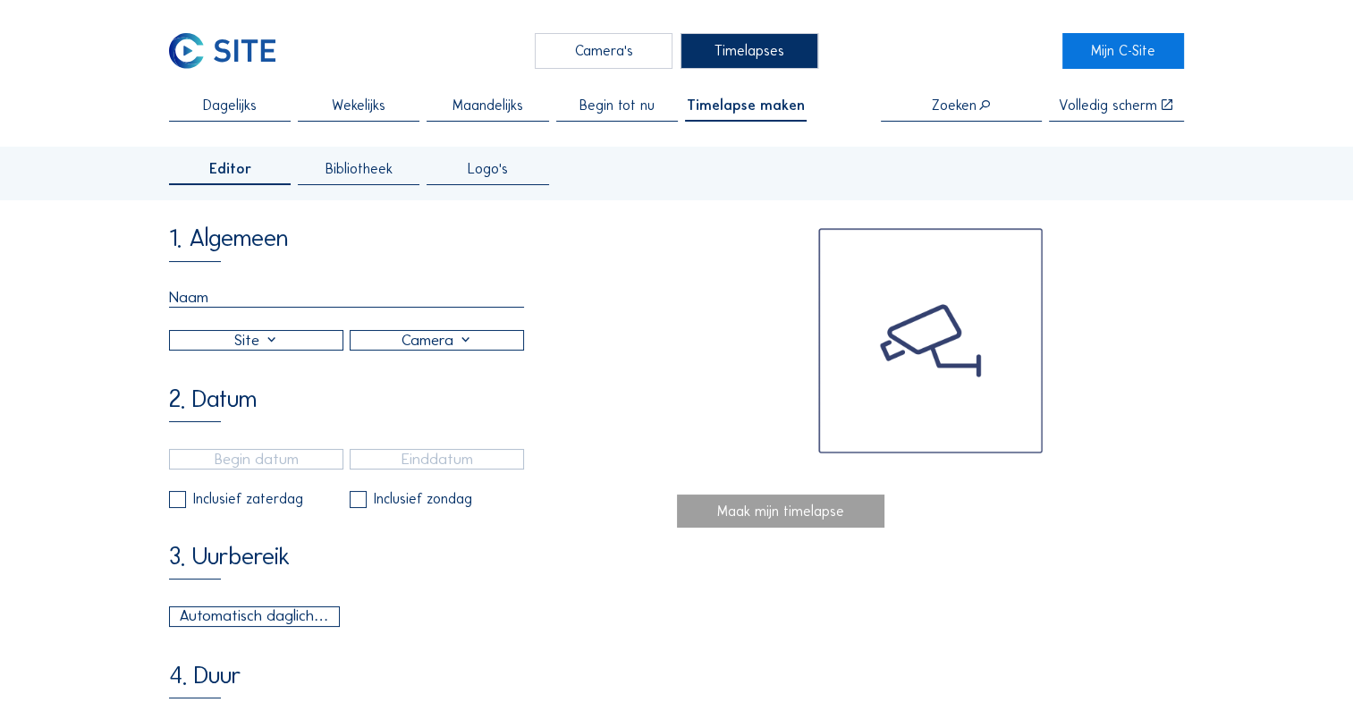
click at [304, 298] on input "text" at bounding box center [346, 298] width 355 height 20
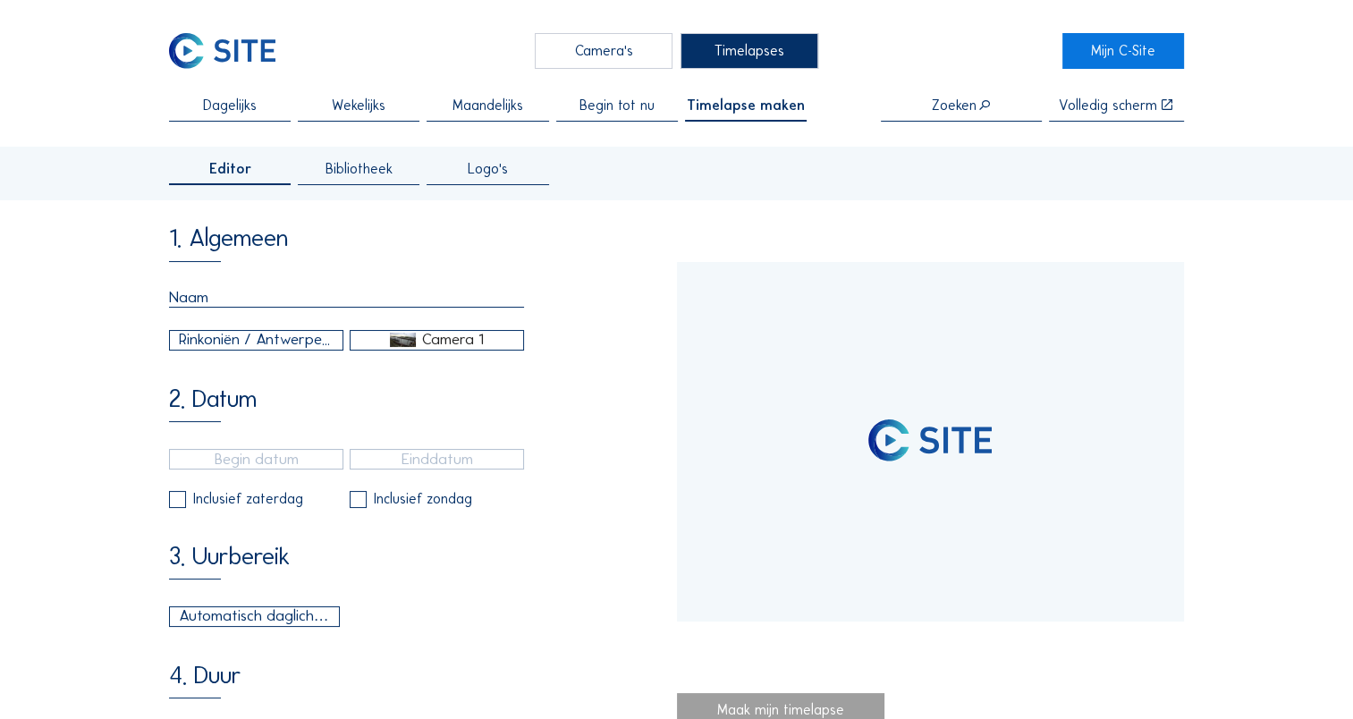
type input "[DATE] 09:10"
click at [392, 172] on span "Bibliotheek" at bounding box center [358, 169] width 67 height 14
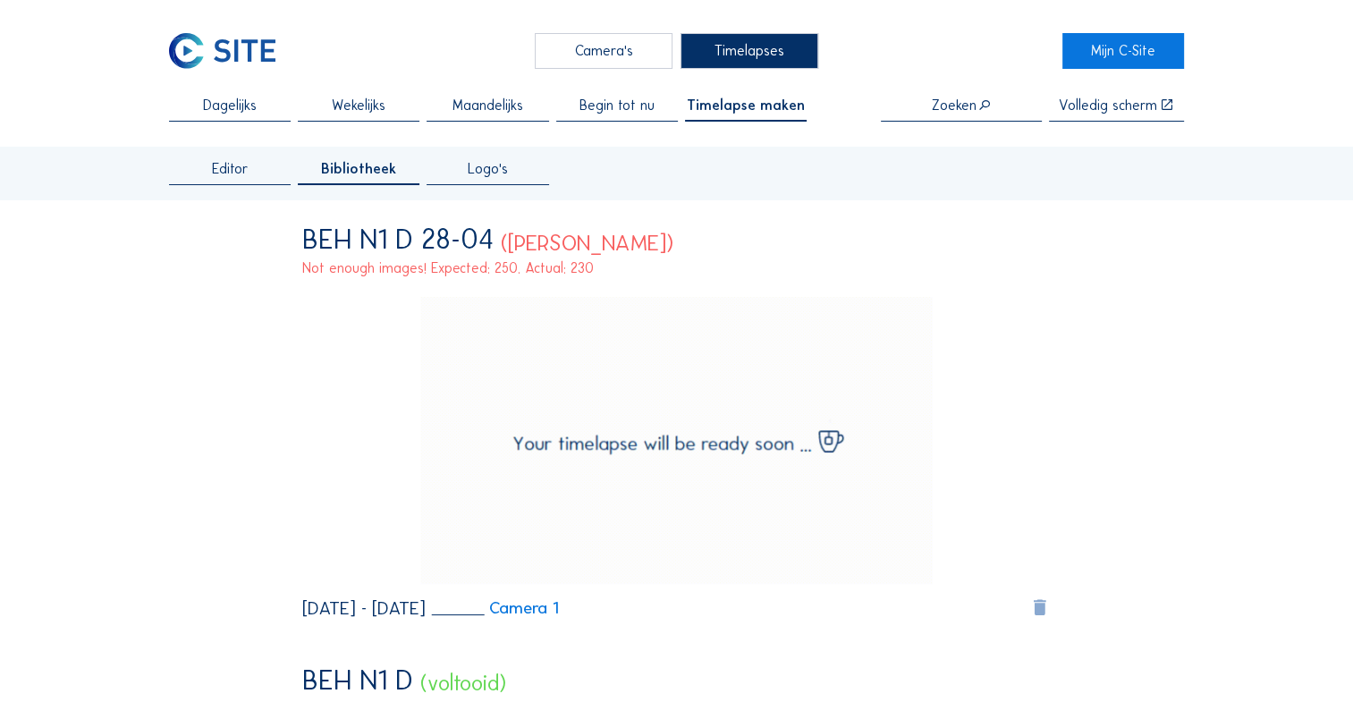
click at [1037, 609] on icon at bounding box center [1039, 608] width 21 height 22
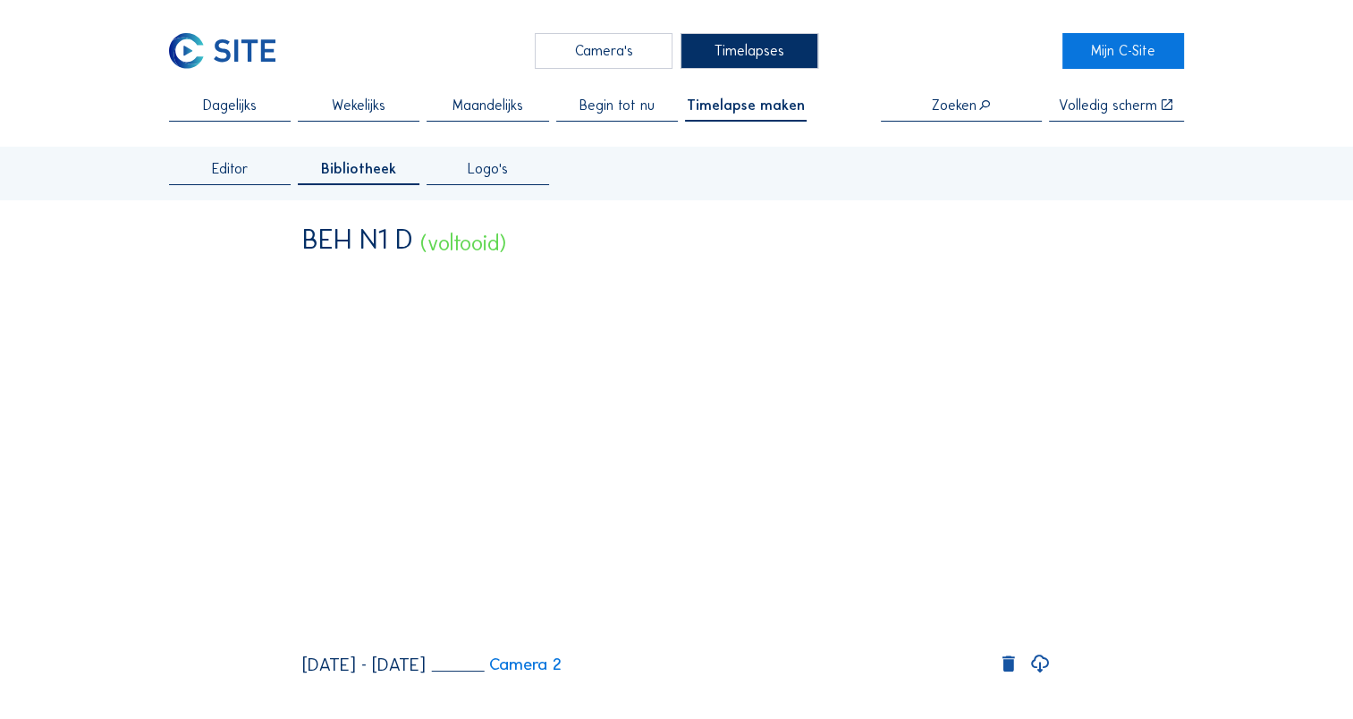
click at [216, 176] on span "Editor" at bounding box center [230, 169] width 37 height 14
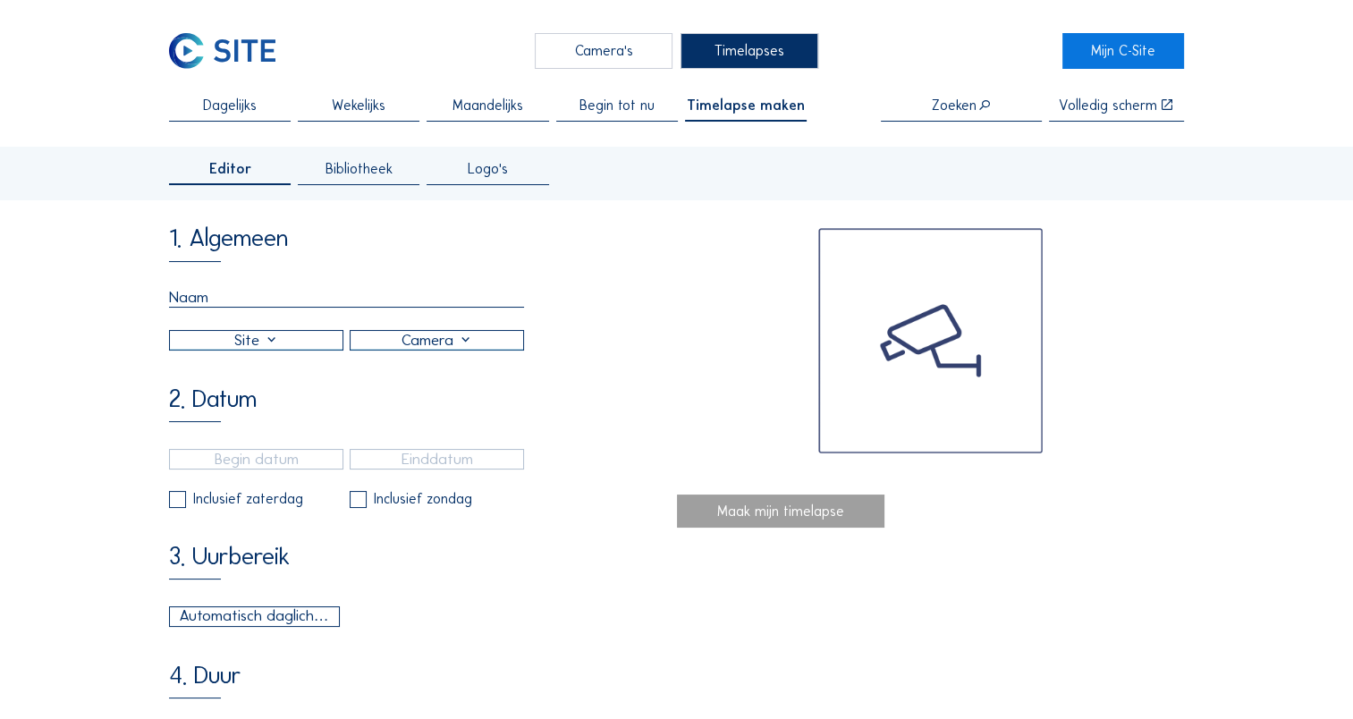
click at [314, 308] on input "text" at bounding box center [346, 298] width 355 height 20
type input "BEH N1 D 28-04"
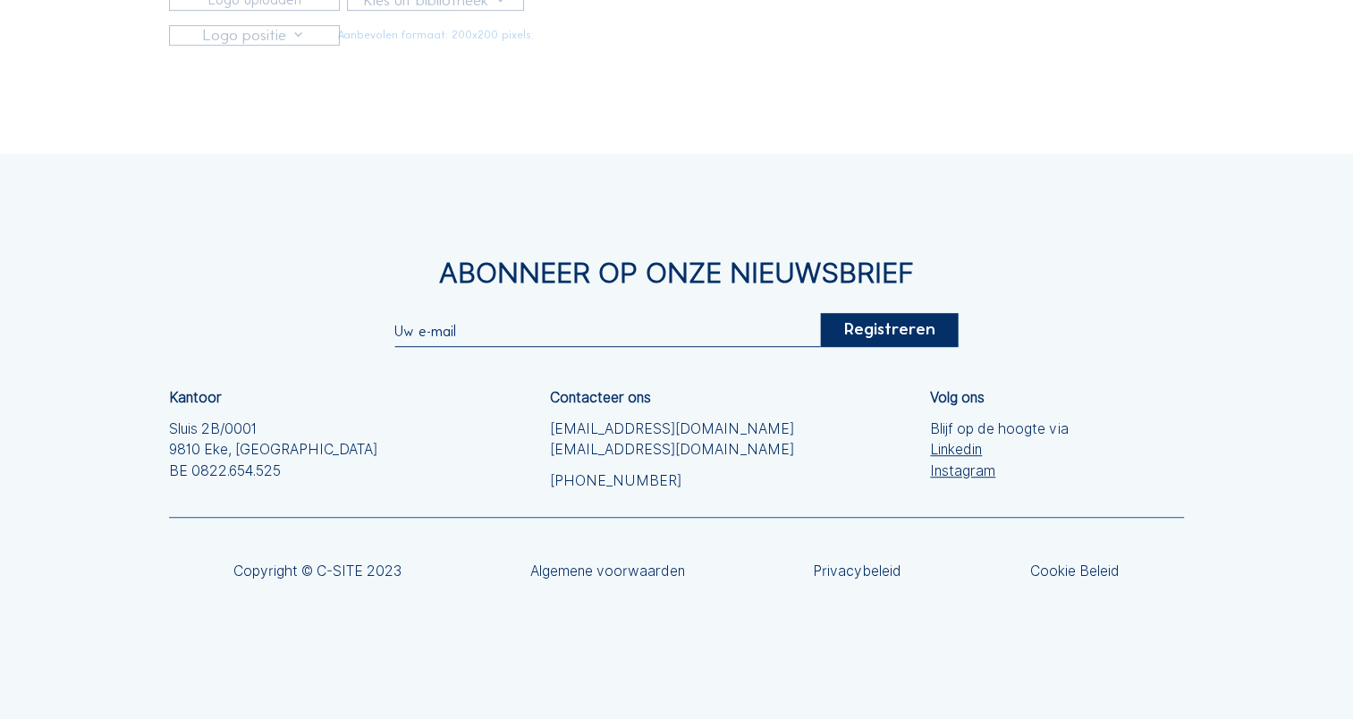
type input "[DATE] 09:10"
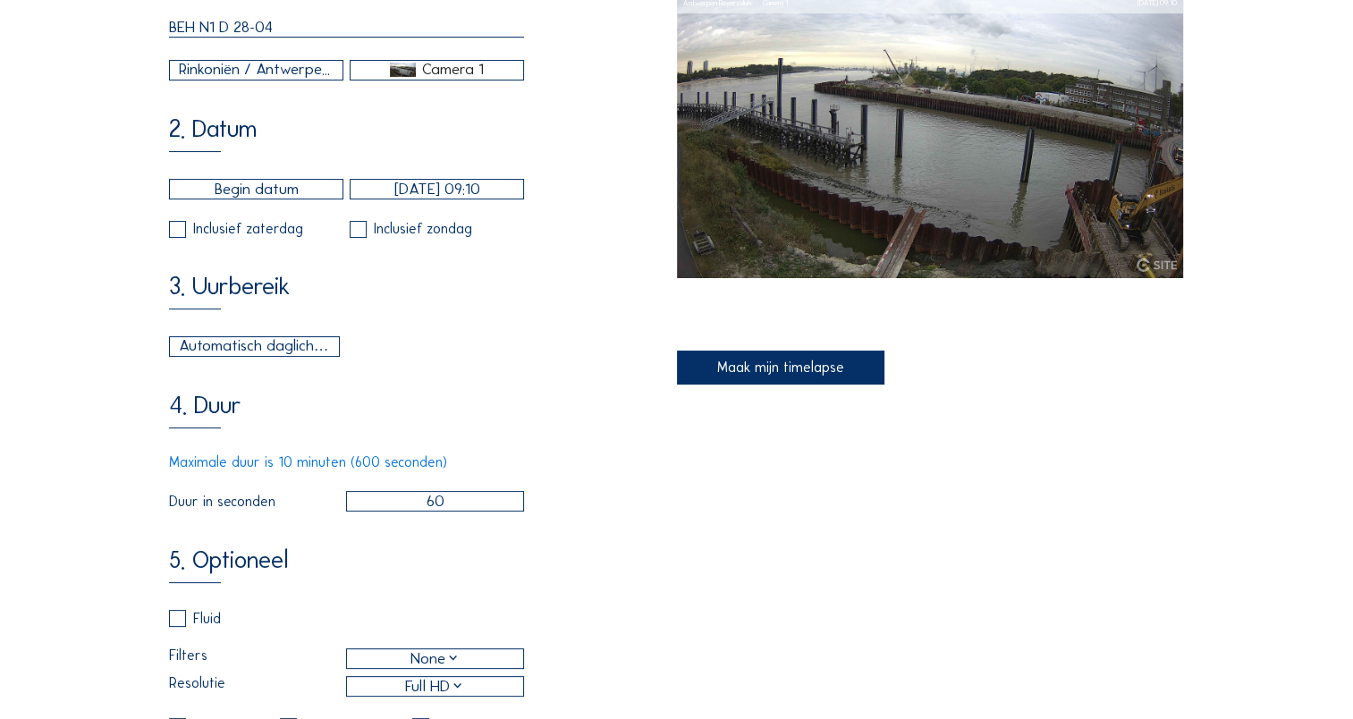
scroll to position [2, 0]
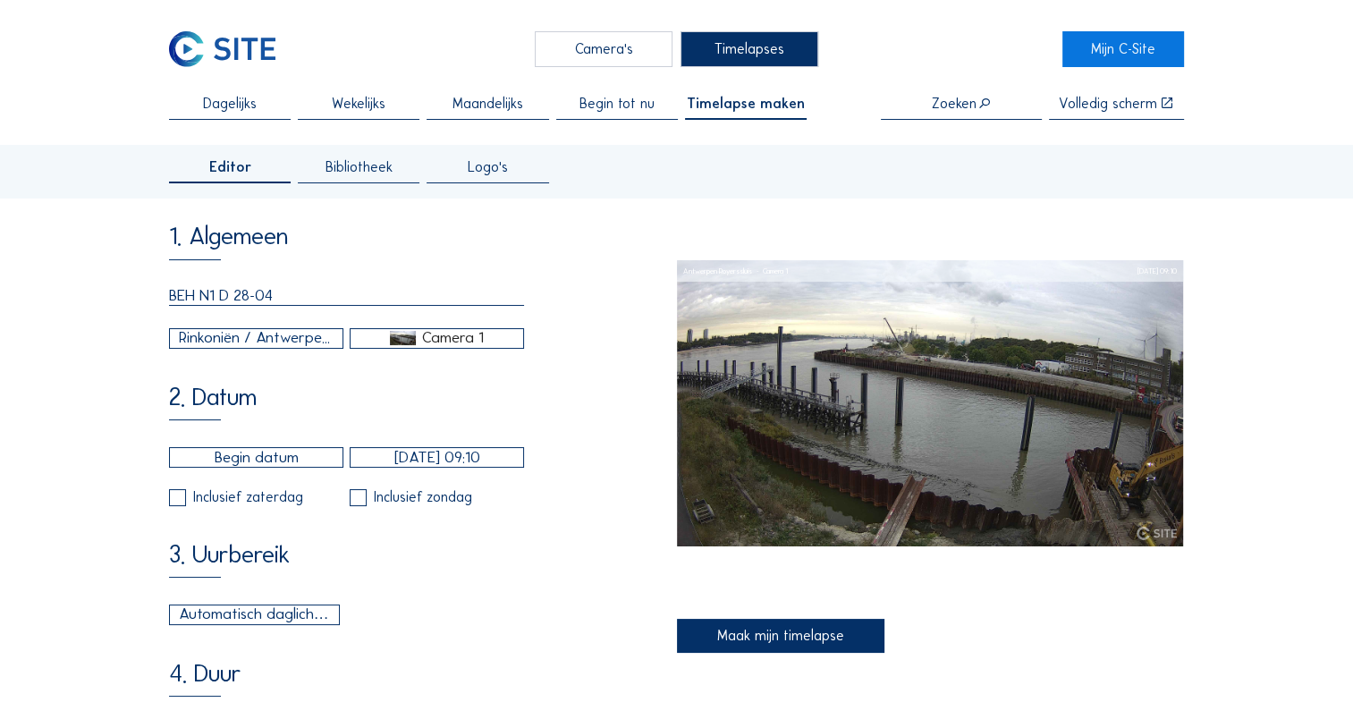
click at [433, 343] on div "Camera 1" at bounding box center [453, 338] width 62 height 16
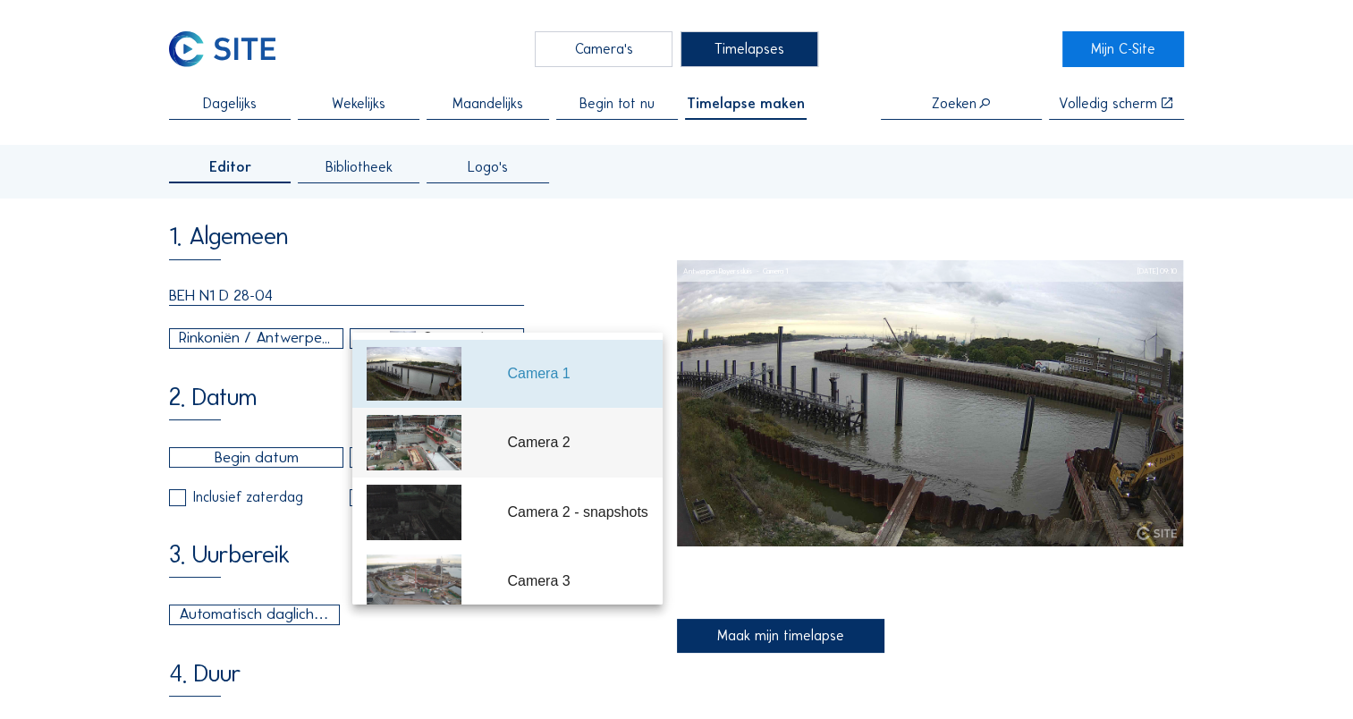
click at [508, 451] on div "Camera 2" at bounding box center [577, 442] width 140 height 21
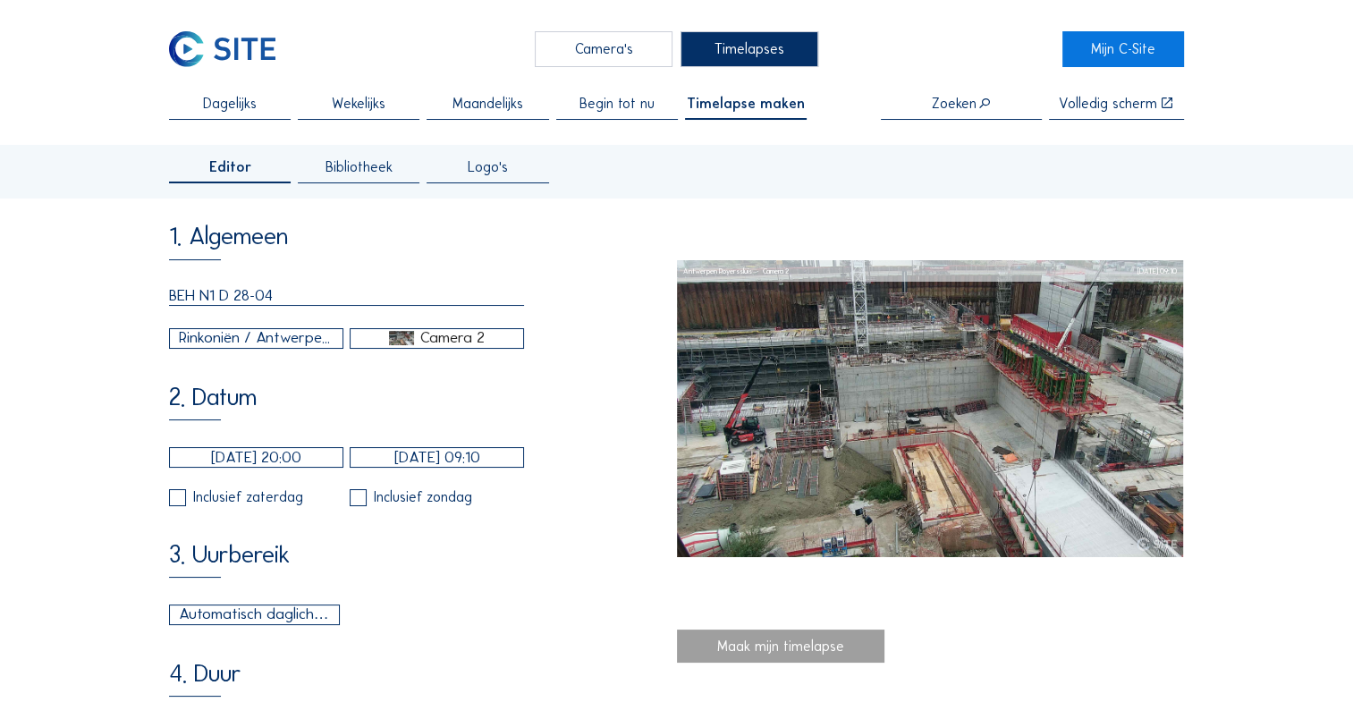
click at [241, 465] on input "[DATE] 20:00" at bounding box center [256, 457] width 174 height 21
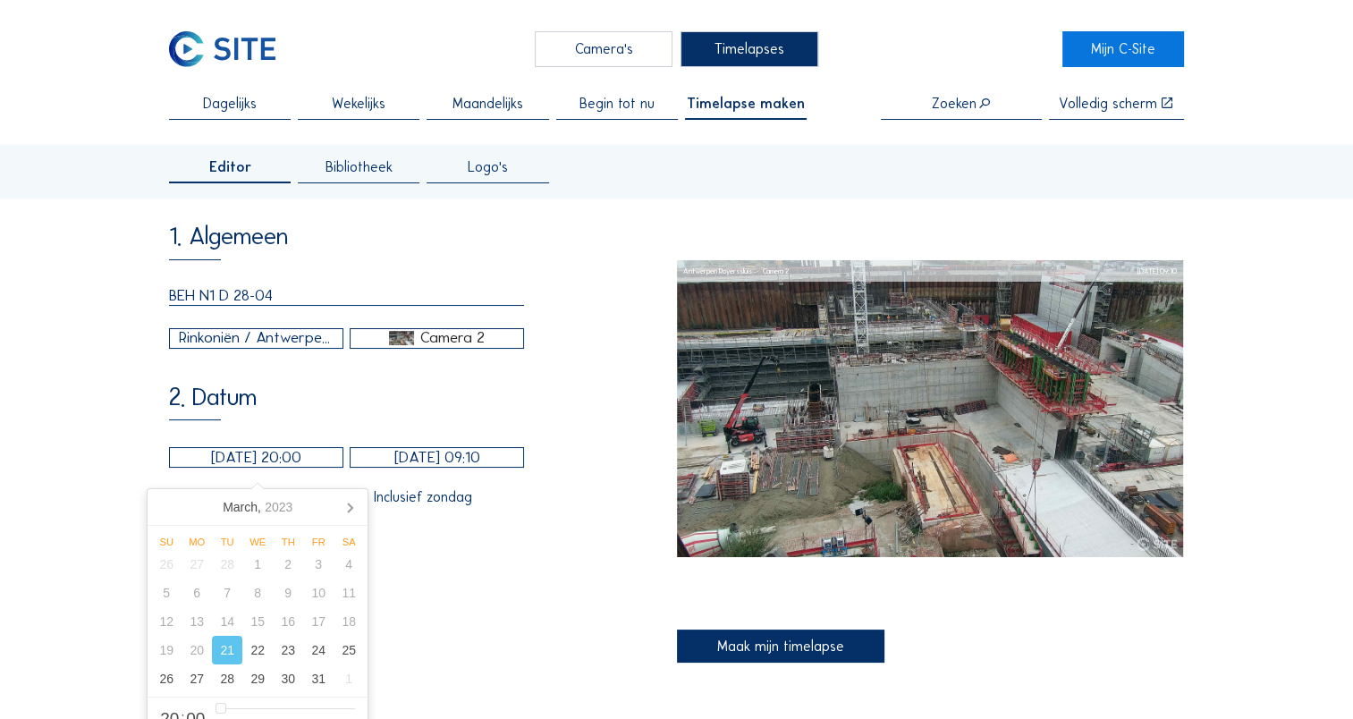
click at [297, 511] on div "[DATE]" at bounding box center [257, 507] width 84 height 29
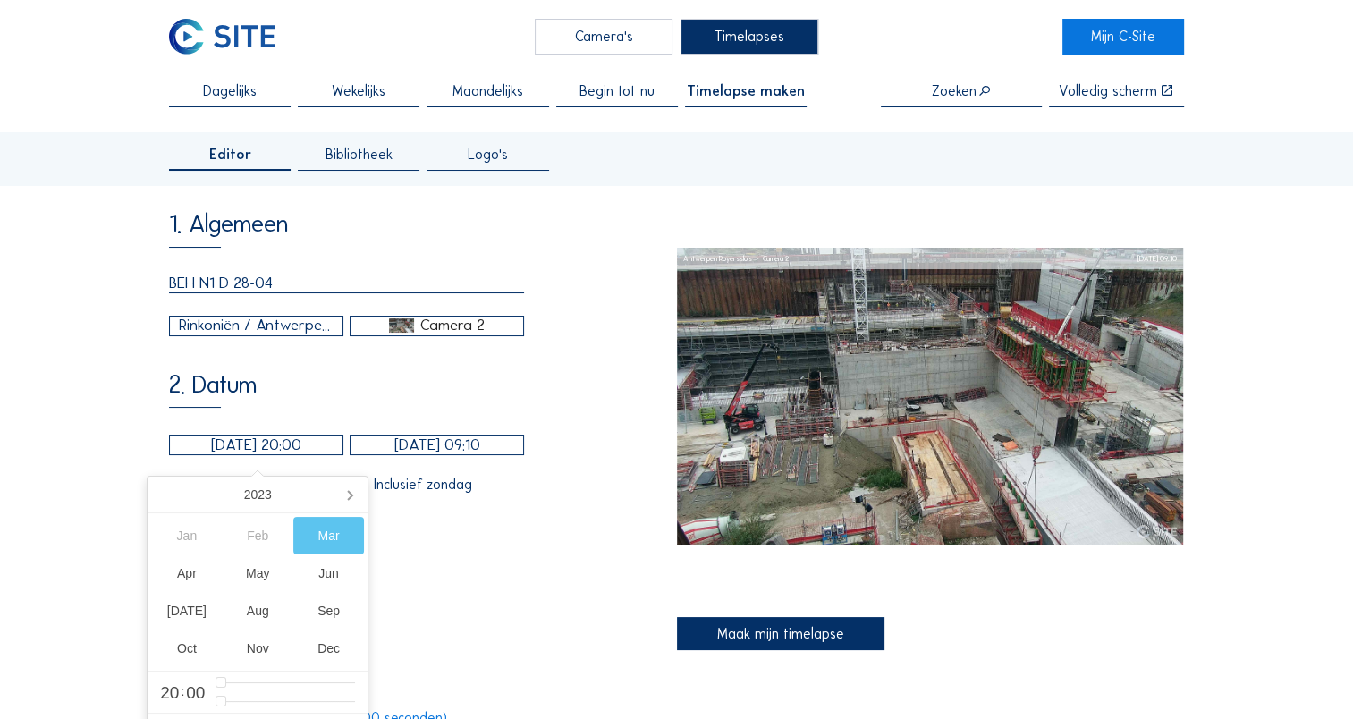
scroll to position [91, 0]
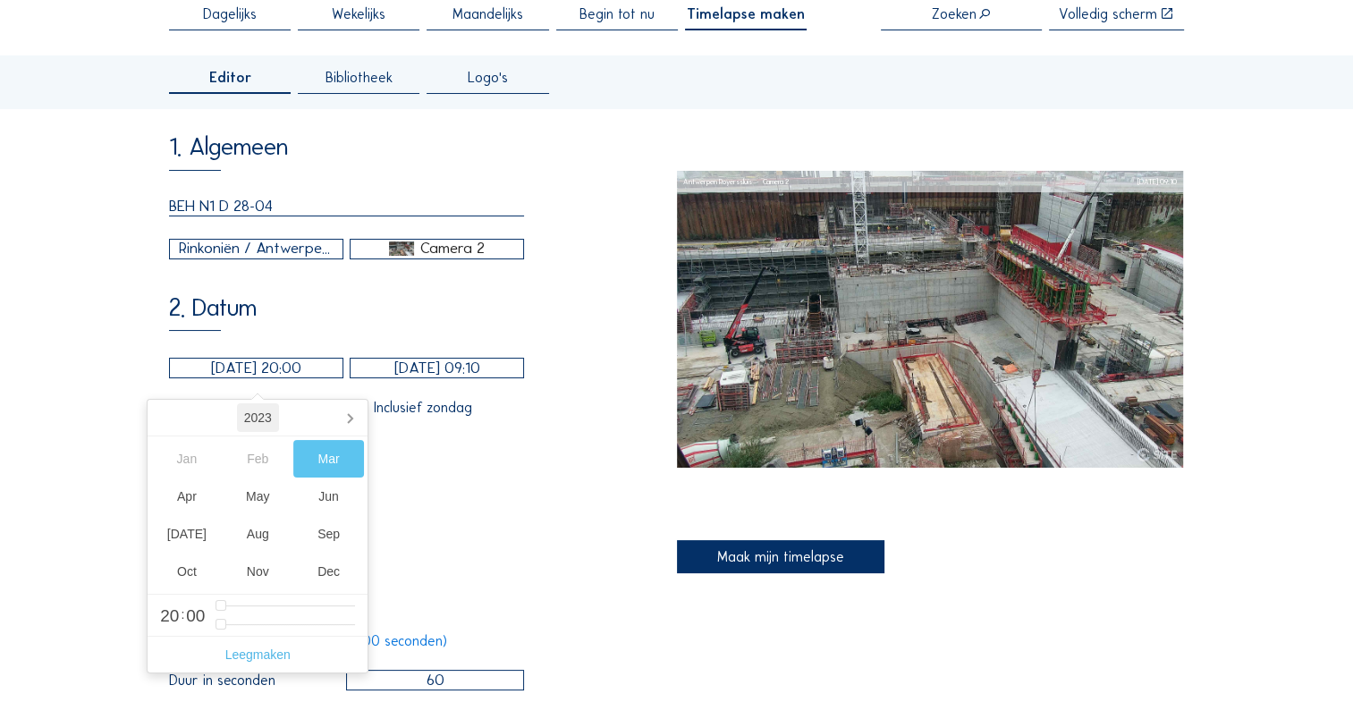
click at [267, 418] on div "2023" at bounding box center [258, 417] width 42 height 29
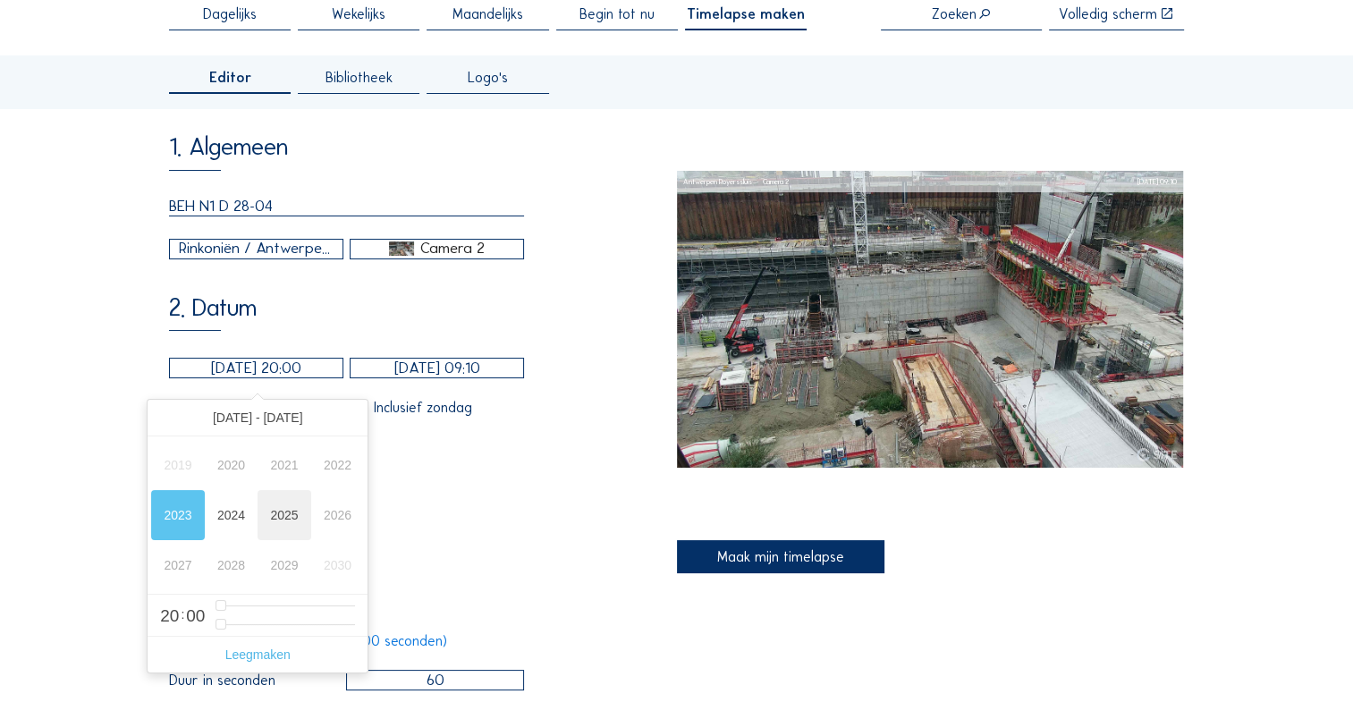
click at [291, 522] on div "2025" at bounding box center [284, 515] width 54 height 50
click at [200, 500] on div "Apr" at bounding box center [186, 496] width 71 height 38
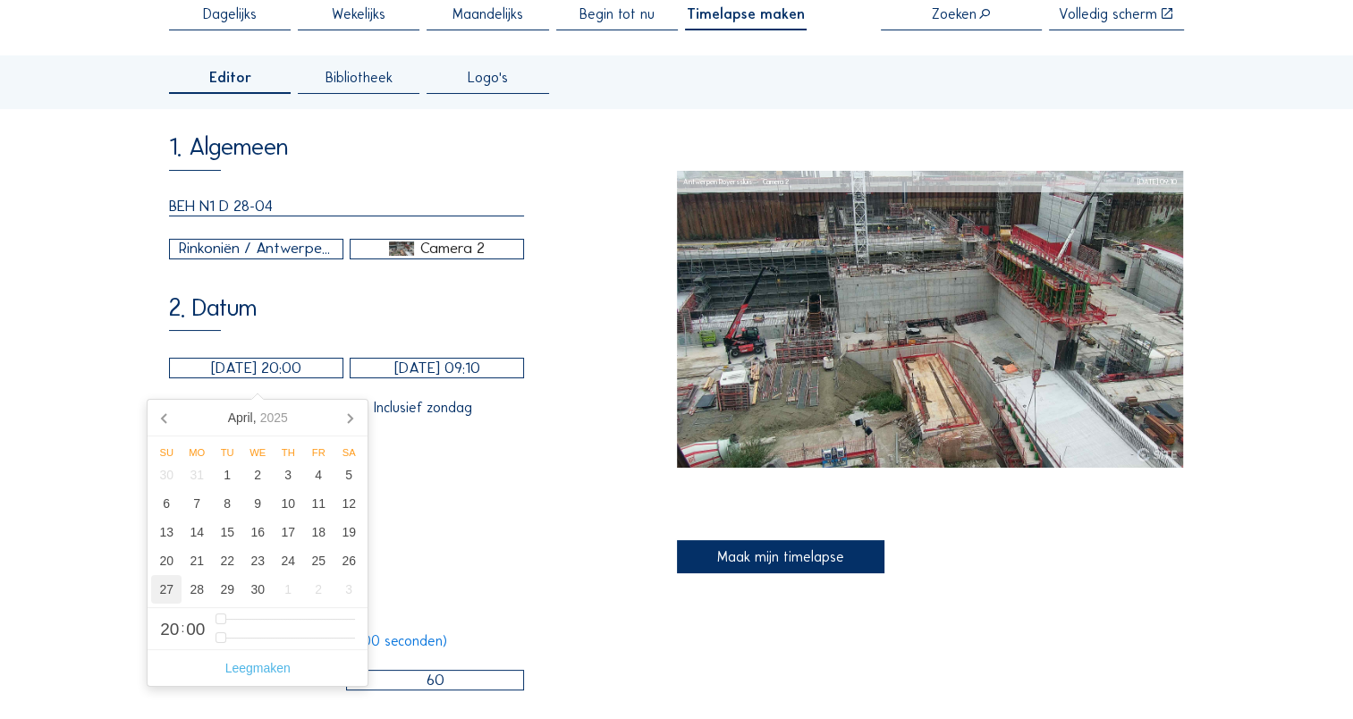
click at [165, 600] on div "27" at bounding box center [166, 589] width 30 height 29
type input "[DATE] 20:00"
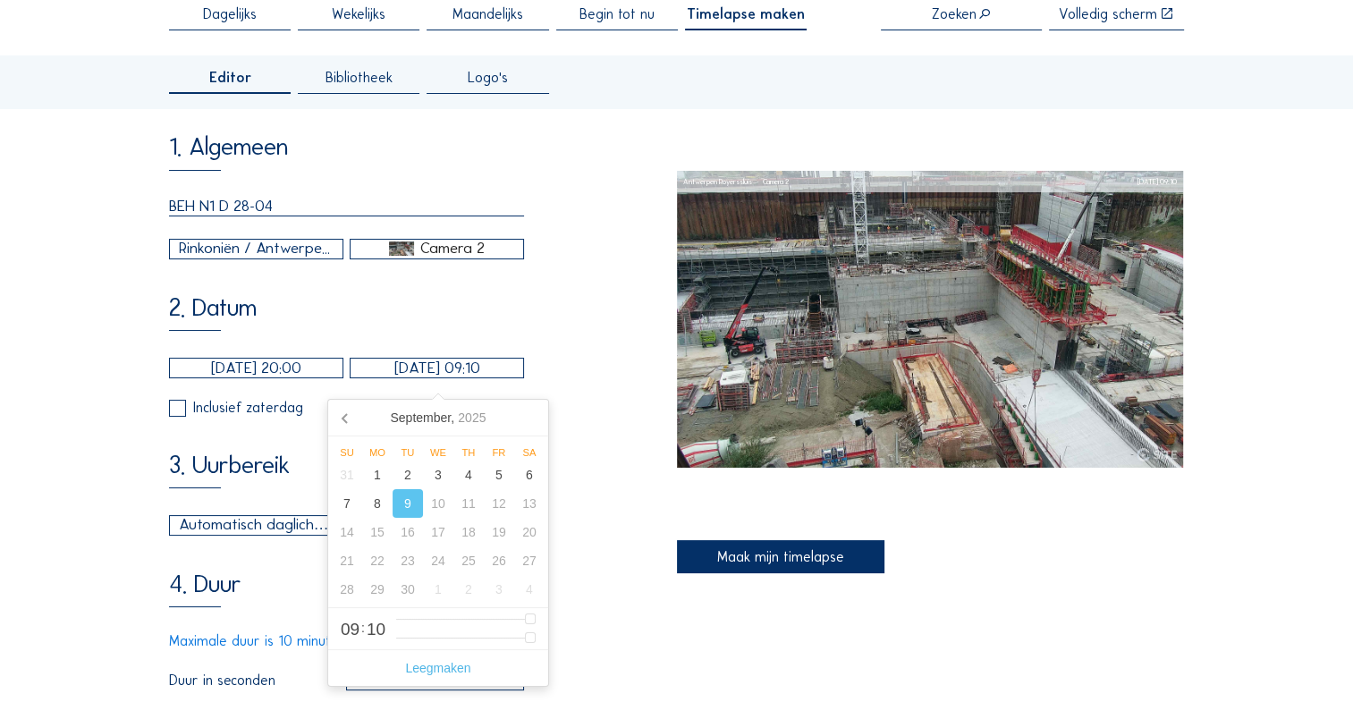
click at [418, 377] on input "[DATE] 09:10" at bounding box center [437, 368] width 174 height 21
click at [342, 420] on icon at bounding box center [346, 417] width 29 height 29
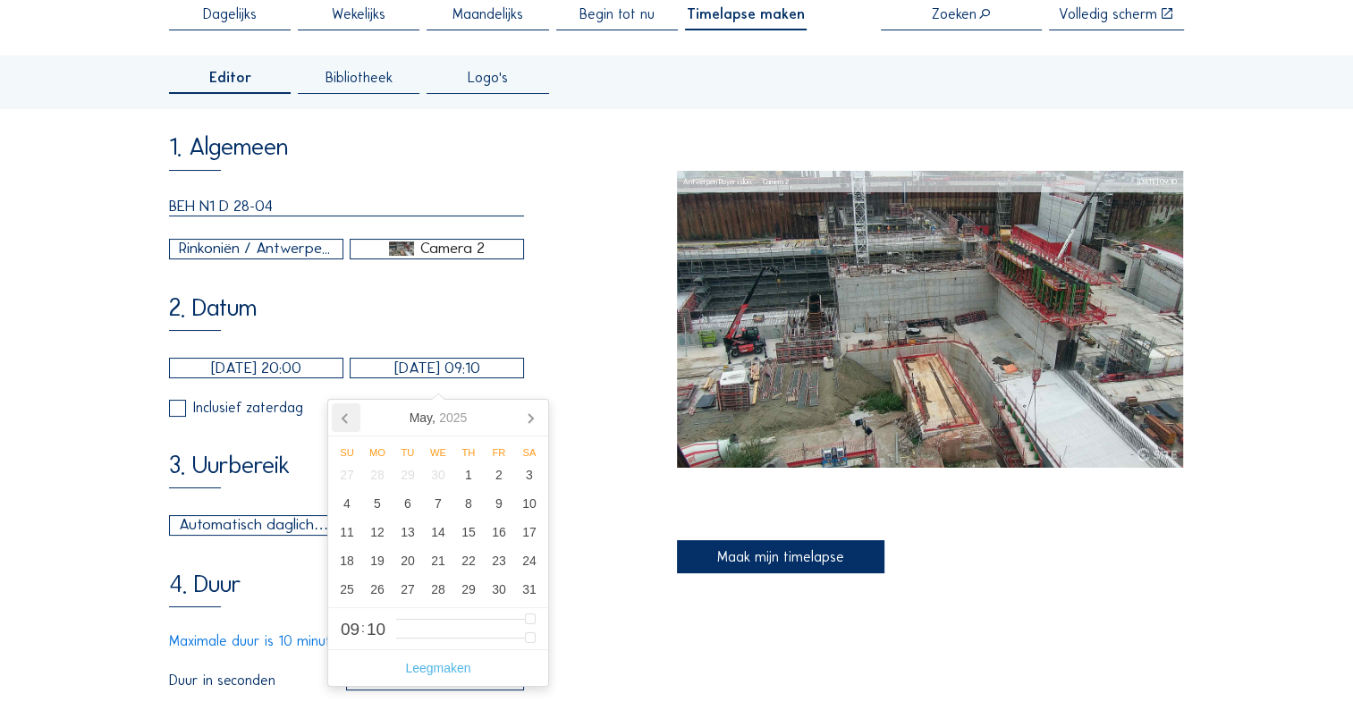
click at [342, 420] on icon at bounding box center [346, 417] width 29 height 29
click at [409, 594] on div "29" at bounding box center [407, 589] width 30 height 29
type input "[DATE] 09:10"
type input "9"
click at [383, 595] on div "28" at bounding box center [377, 589] width 30 height 29
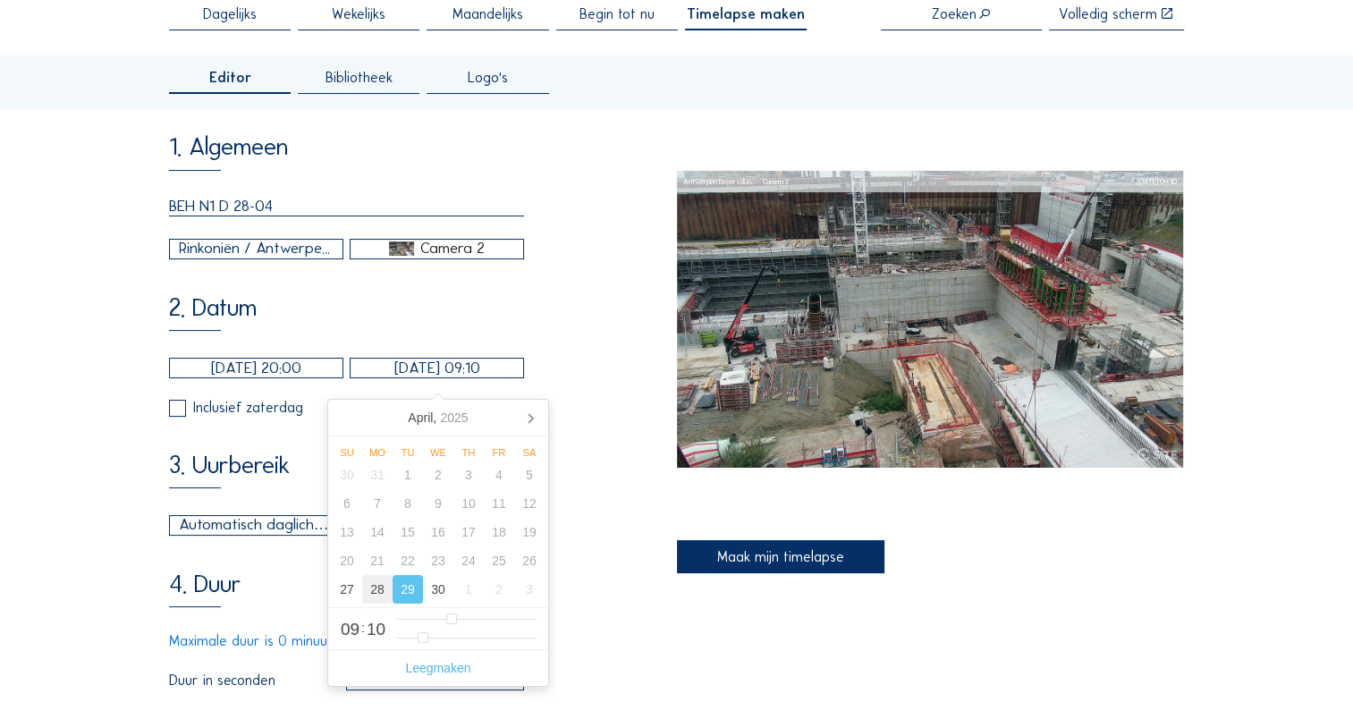
type input "[DATE] 09:10"
type input "2"
type input "[DATE] 10:10"
type input "10"
type input "[DATE] 11:10"
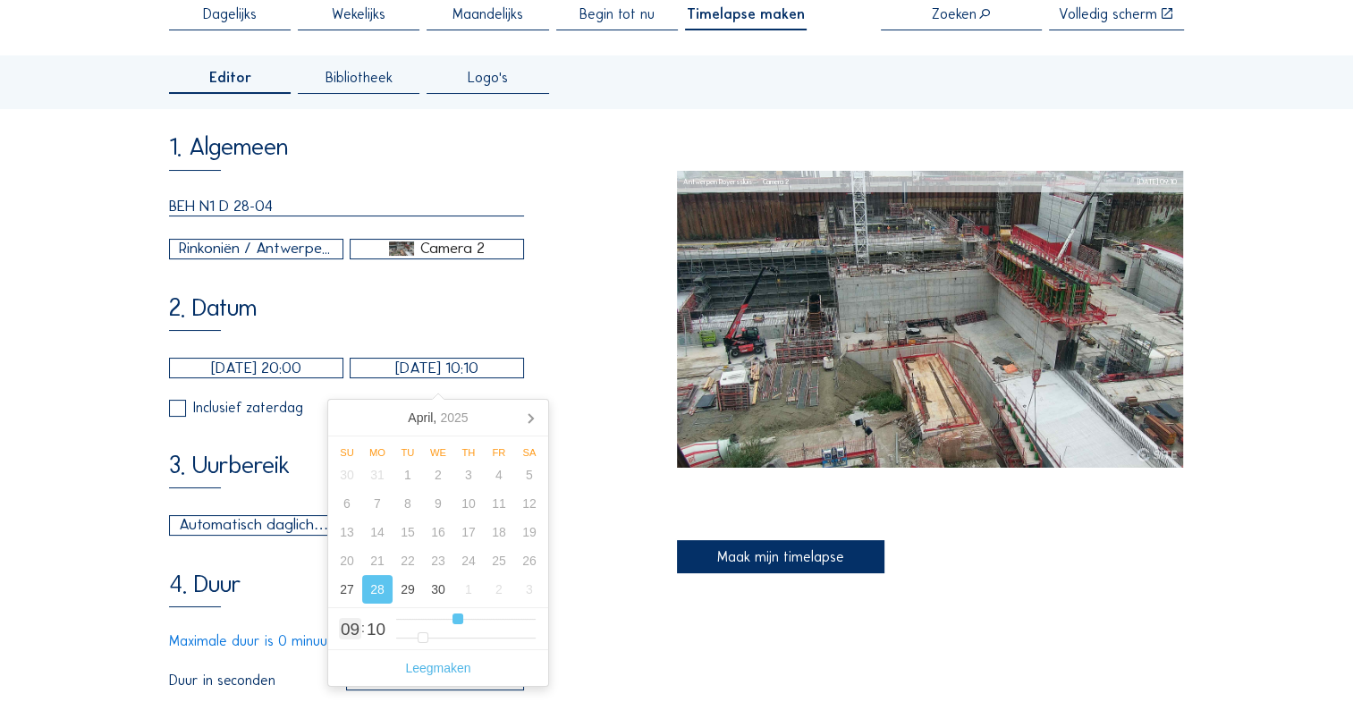
type input "11"
type input "[DATE] 13:10"
type input "13"
type input "[DATE] 15:10"
type input "15"
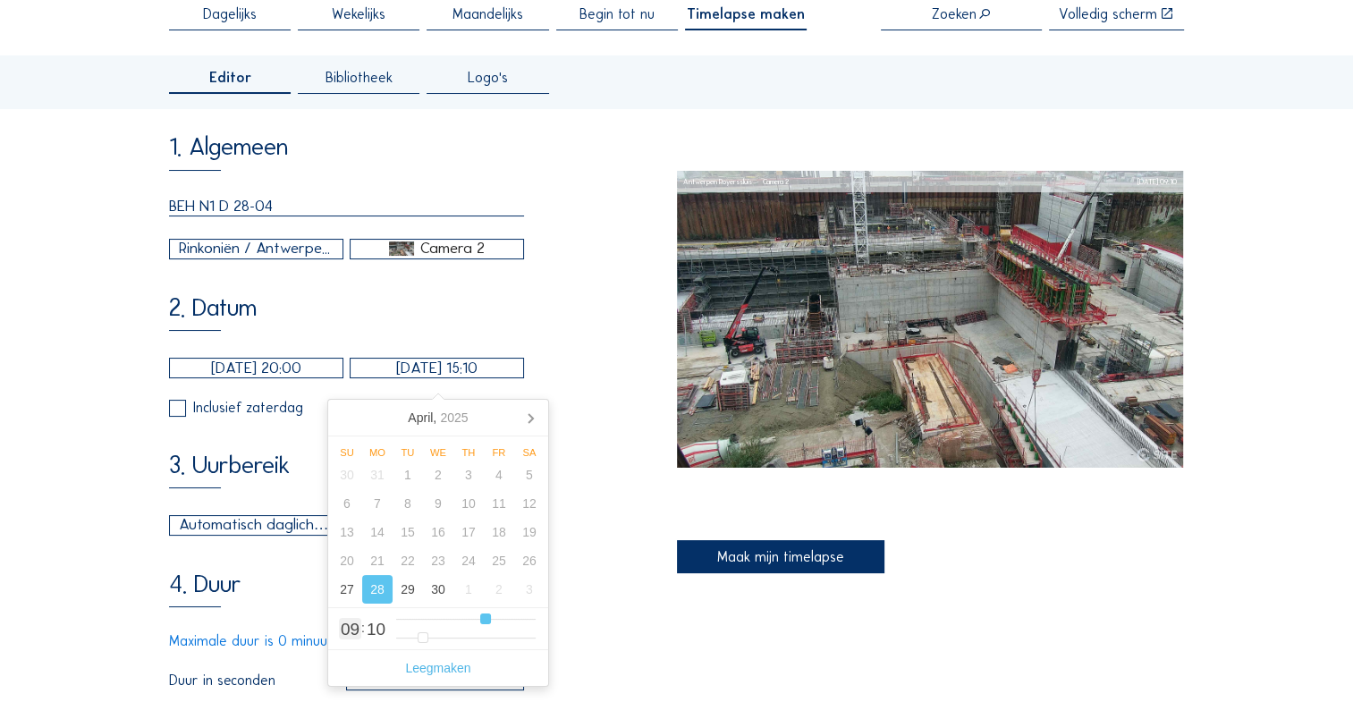
type input "[DATE] 18:10"
type input "18"
type input "[DATE] 20:10"
type input "20"
type input "[DATE] 22:10"
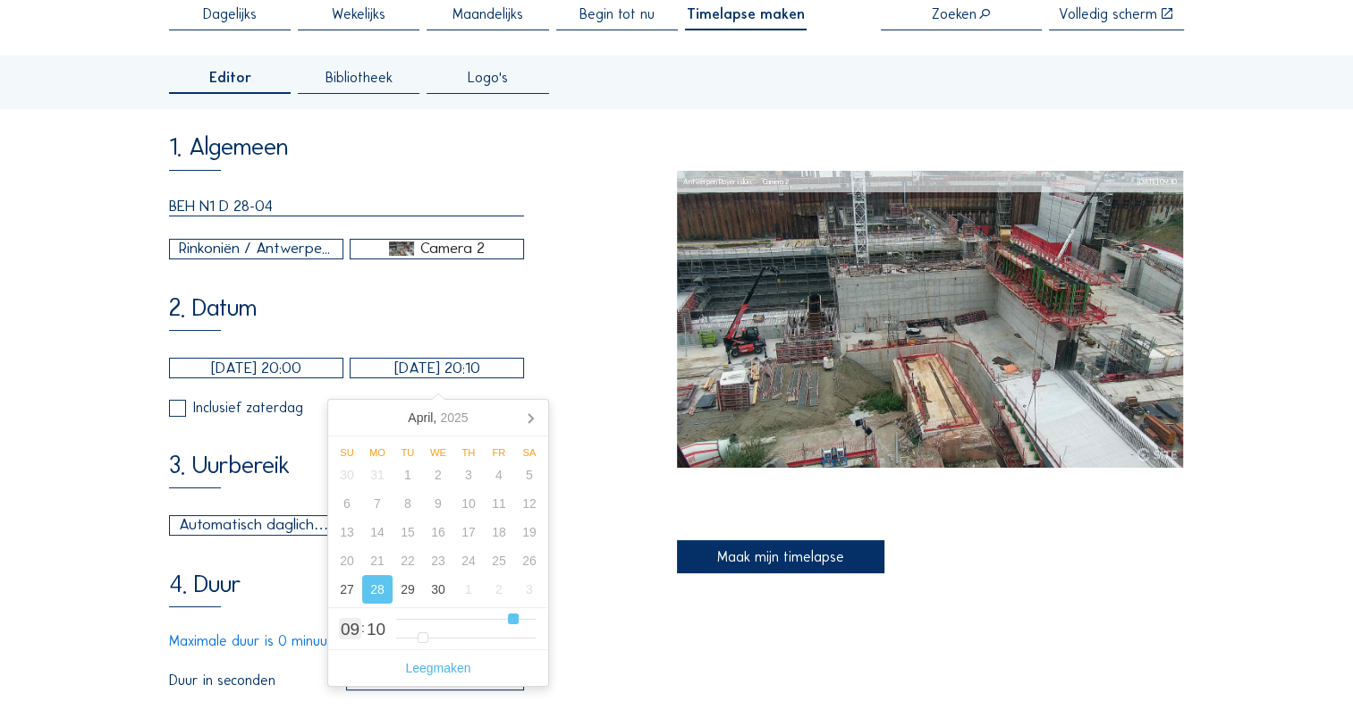
type input "22"
type input "[DATE] 23:10"
drag, startPoint x: 447, startPoint y: 619, endPoint x: 528, endPoint y: 629, distance: 81.2
type input "23"
click at [528, 627] on input "range" at bounding box center [465, 619] width 139 height 15
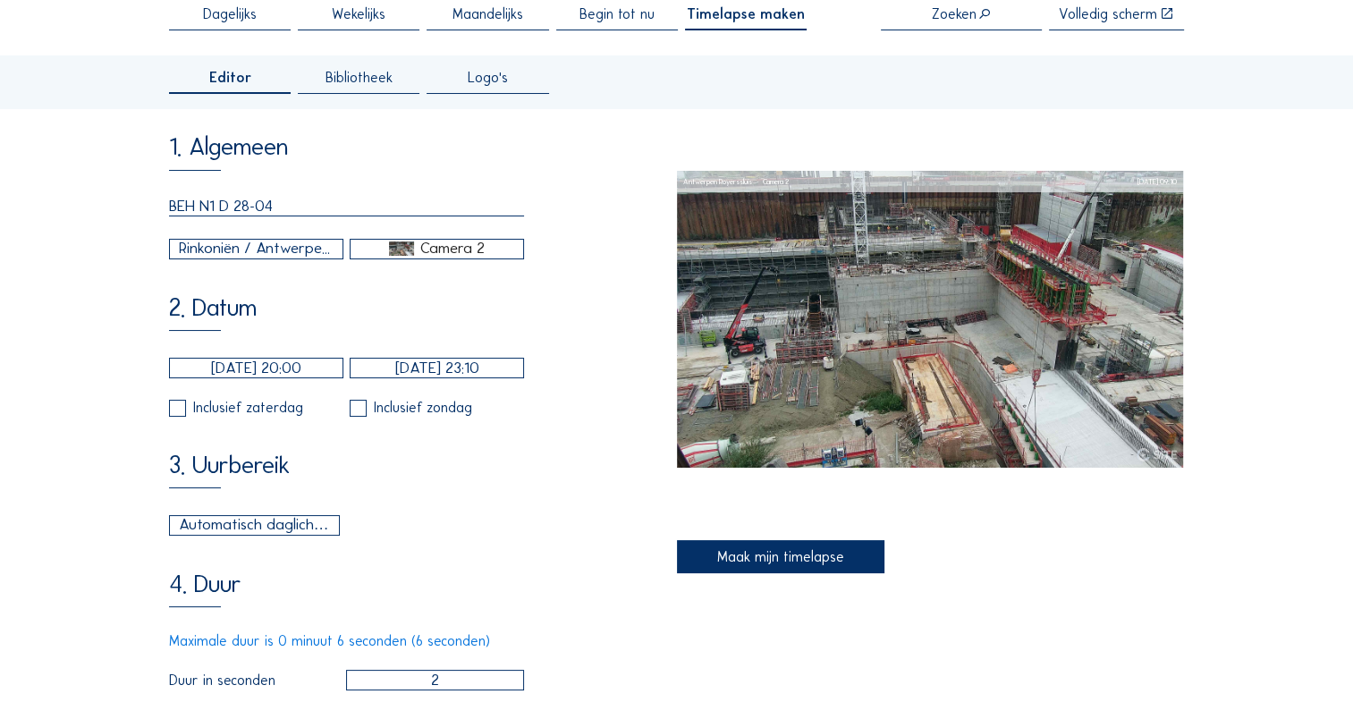
click at [576, 606] on div "4. Duur Maximale duur is 0 minuut 6 seconden (6 seconden) [PERSON_NAME] in seco…" at bounding box center [422, 630] width 507 height 119
click at [325, 536] on div "Automatisch daglicht" at bounding box center [255, 524] width 152 height 23
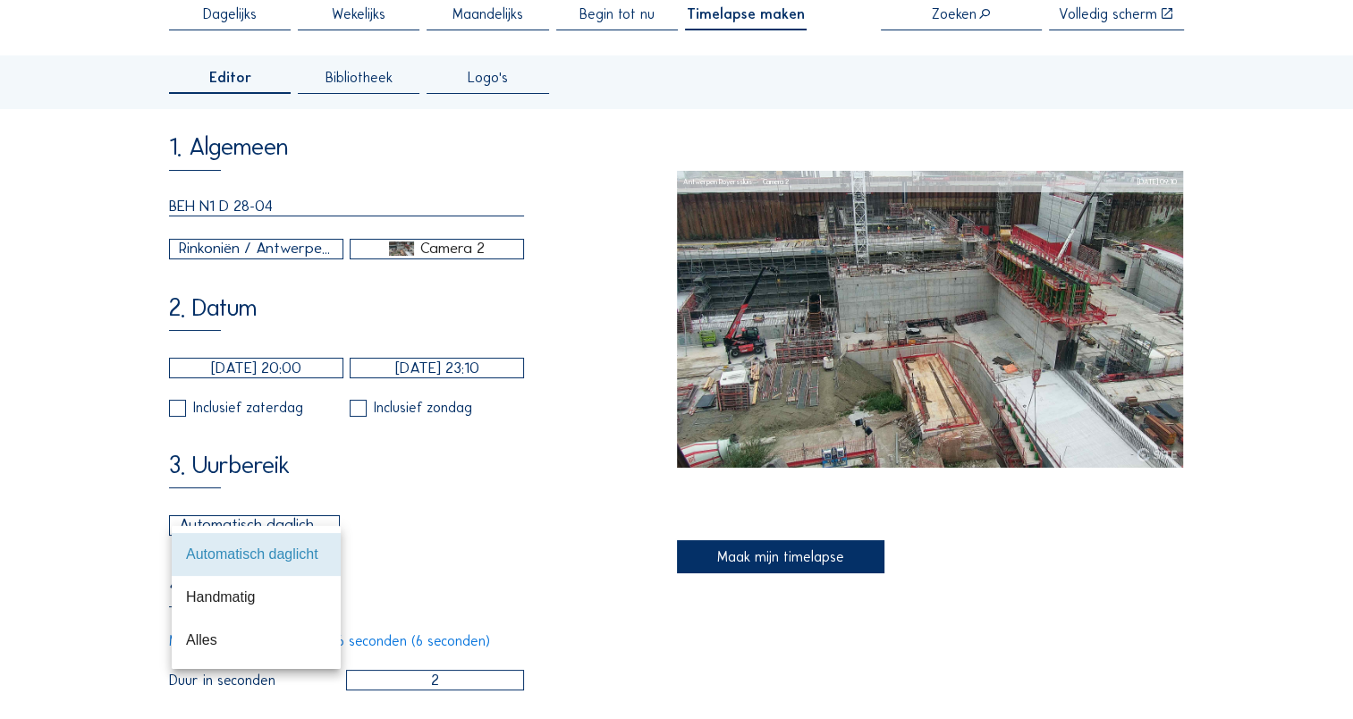
click at [291, 631] on div "Alles" at bounding box center [256, 639] width 140 height 38
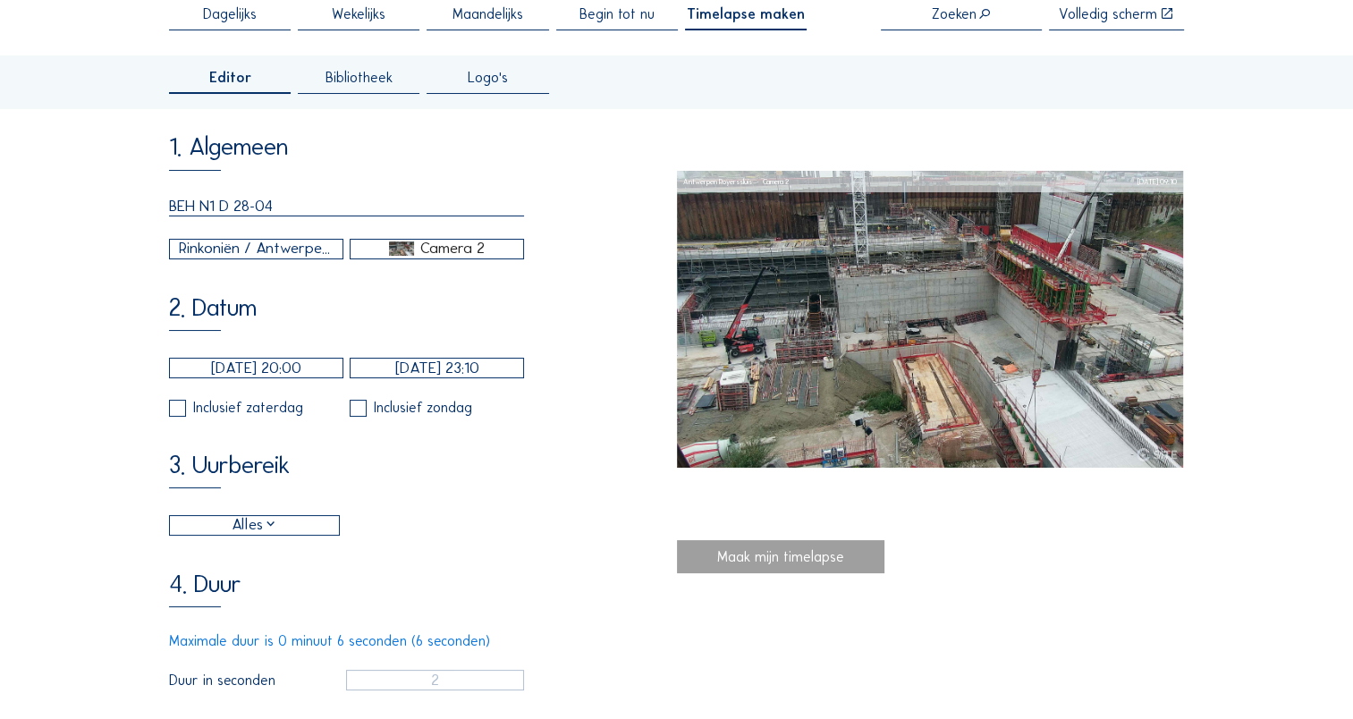
click at [418, 536] on div "Alles 06:00 Van 18:00 Tot" at bounding box center [346, 525] width 355 height 21
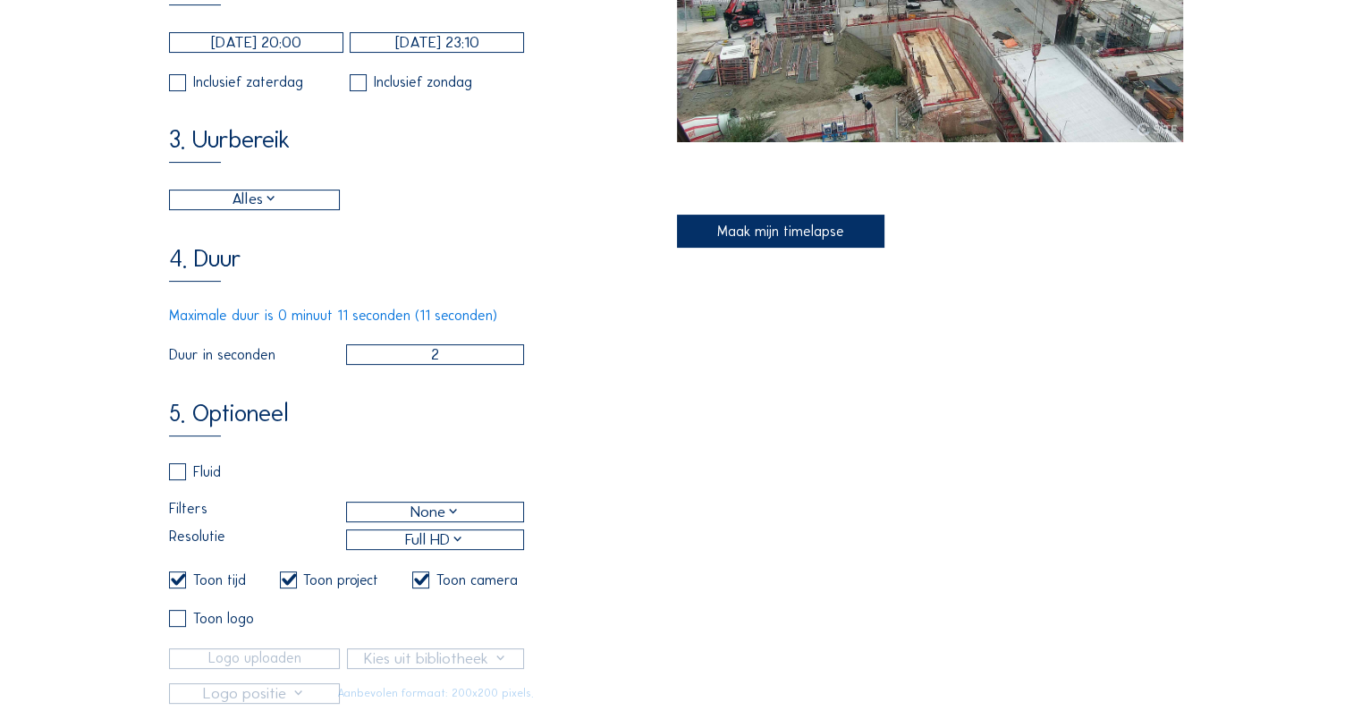
scroll to position [449, 0]
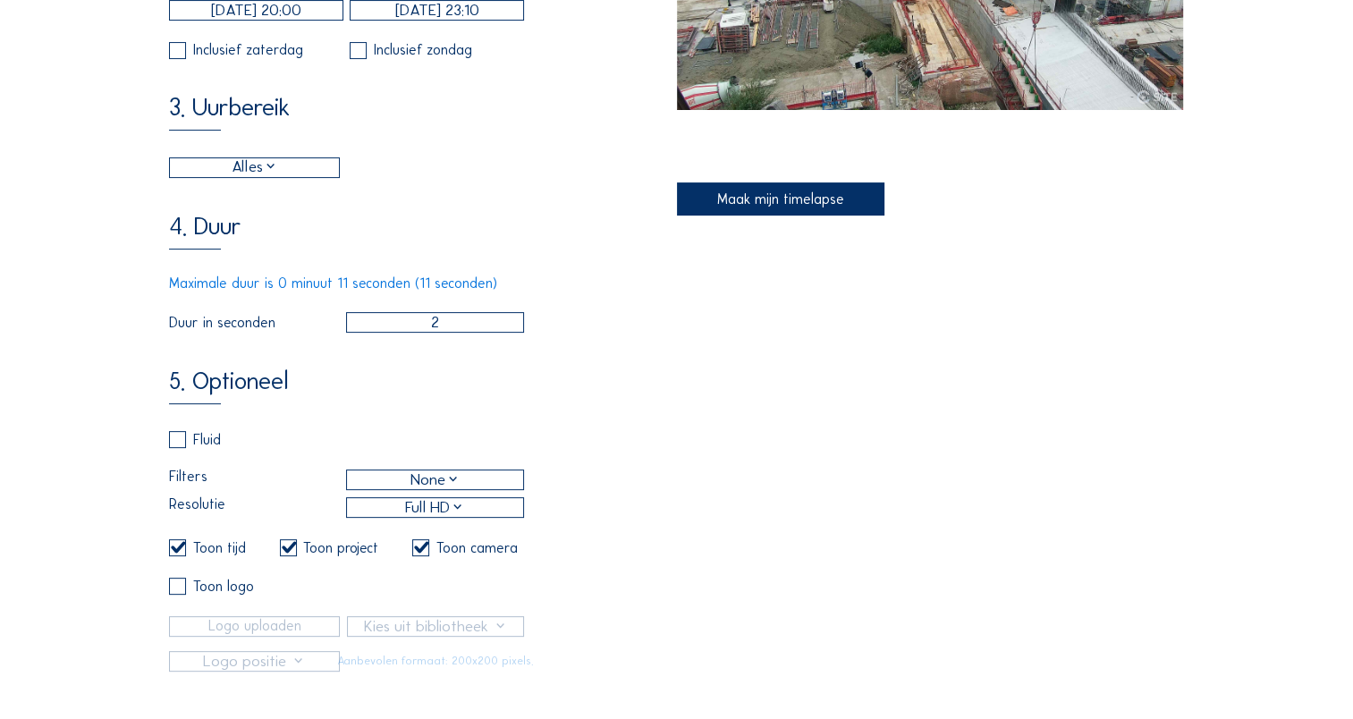
drag, startPoint x: 461, startPoint y: 333, endPoint x: 404, endPoint y: 343, distance: 58.2
click at [404, 333] on input "2" at bounding box center [435, 322] width 179 height 21
type input "7"
click at [641, 408] on div "5. Optioneel Fluid Filters None Resolutie Full HD Toon tijd Toon project Toon c…" at bounding box center [422, 519] width 507 height 303
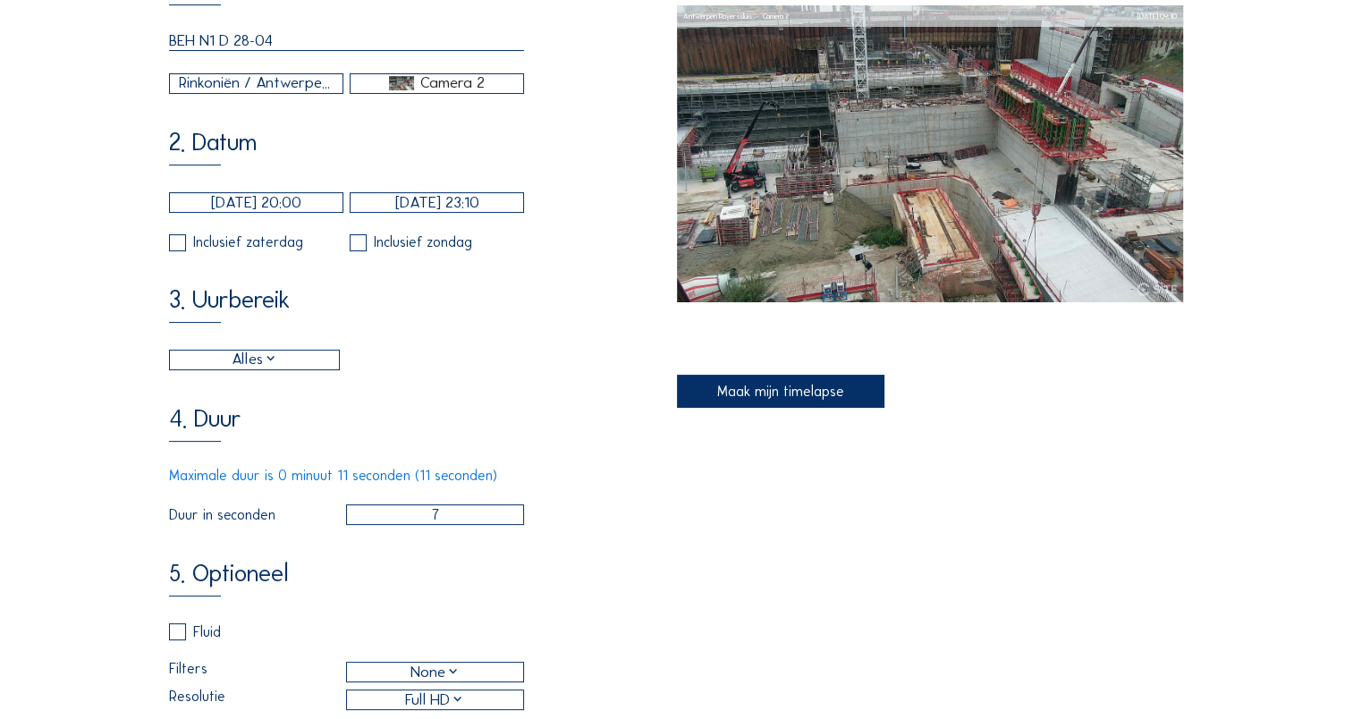
scroll to position [91, 0]
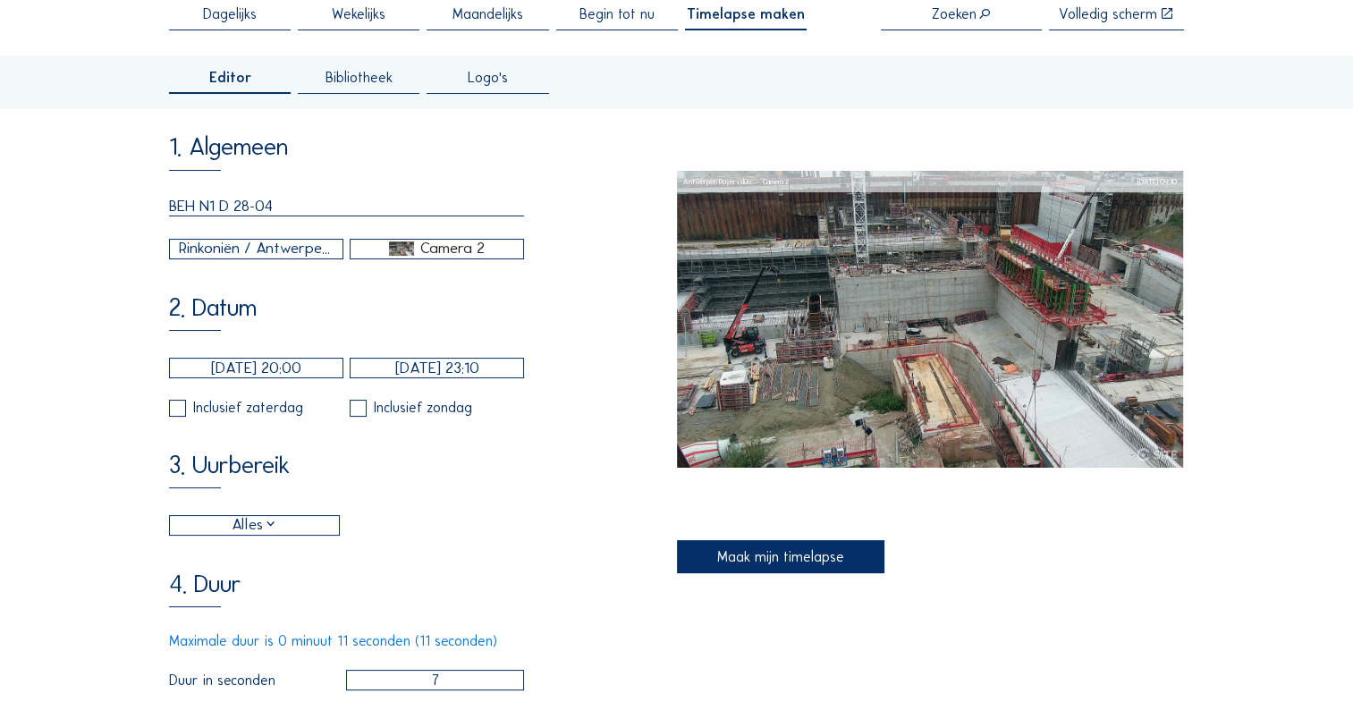
click at [795, 554] on div "Maak mijn timelapse" at bounding box center [781, 557] width 208 height 34
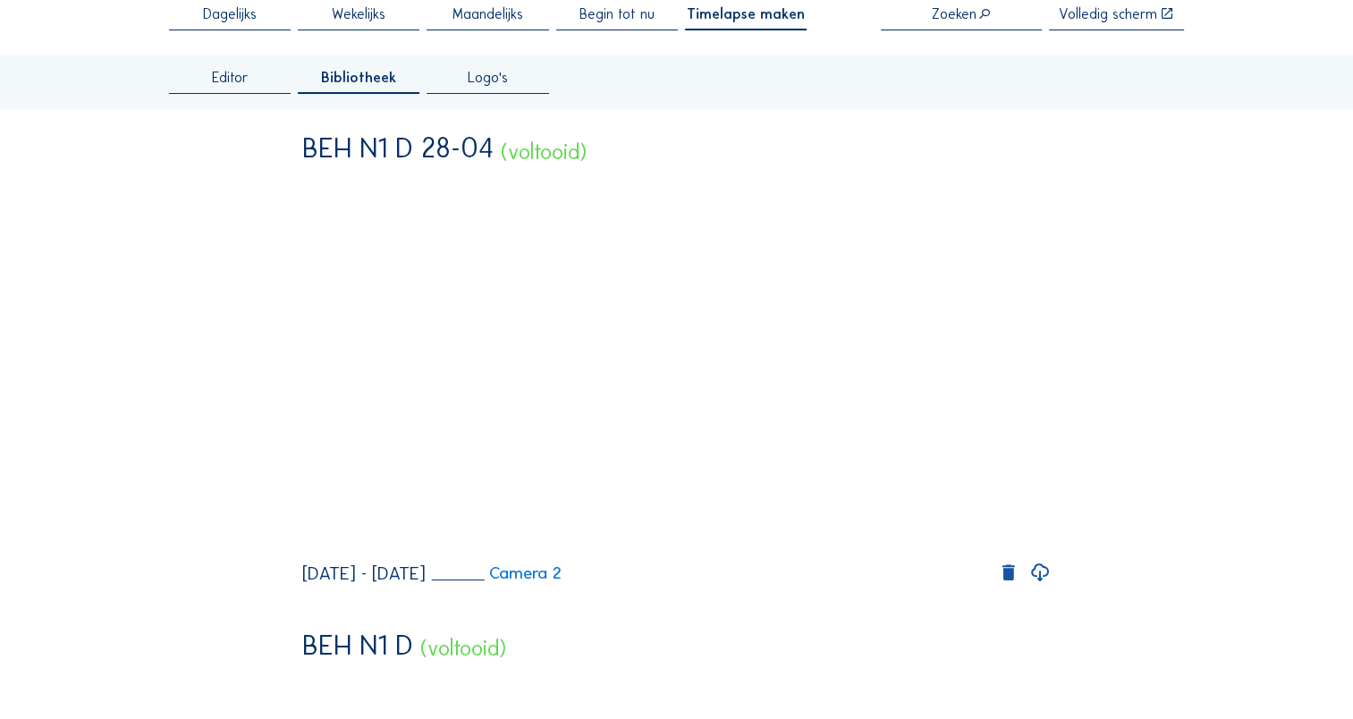
click at [225, 92] on div "Editor" at bounding box center [230, 82] width 122 height 23
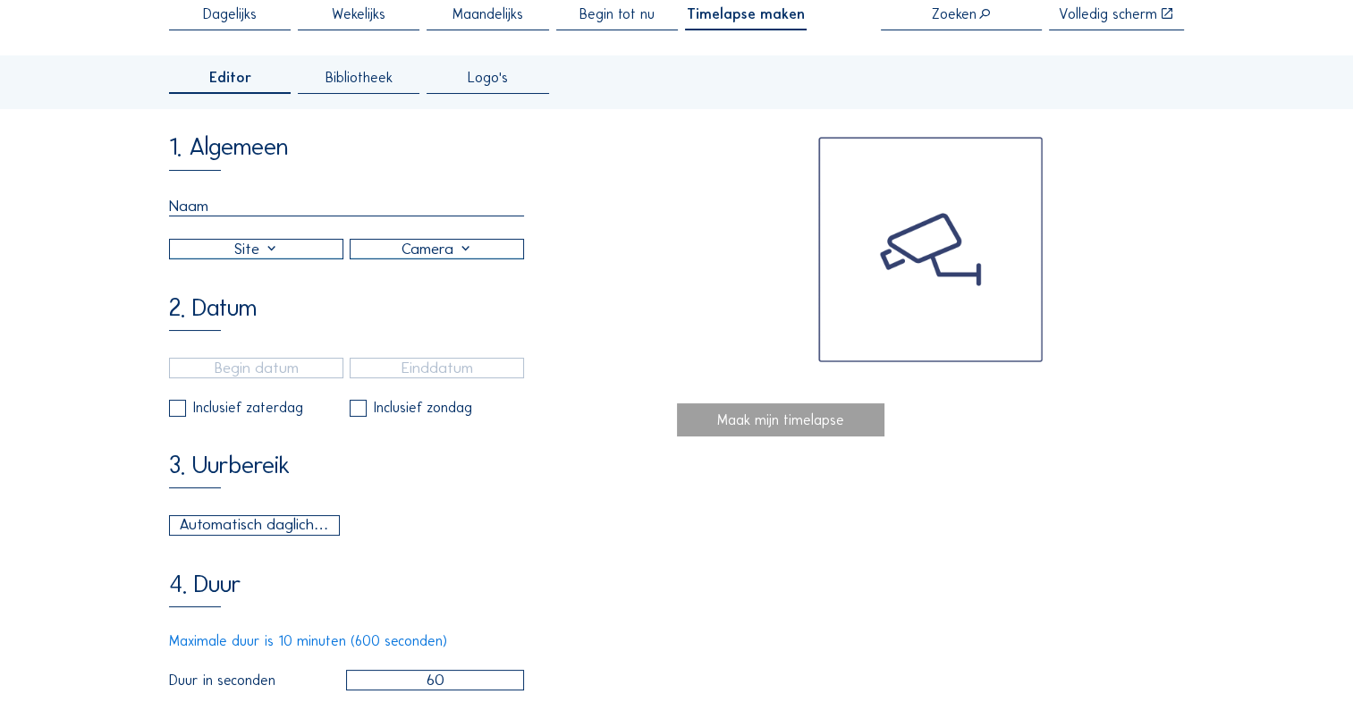
scroll to position [0, 0]
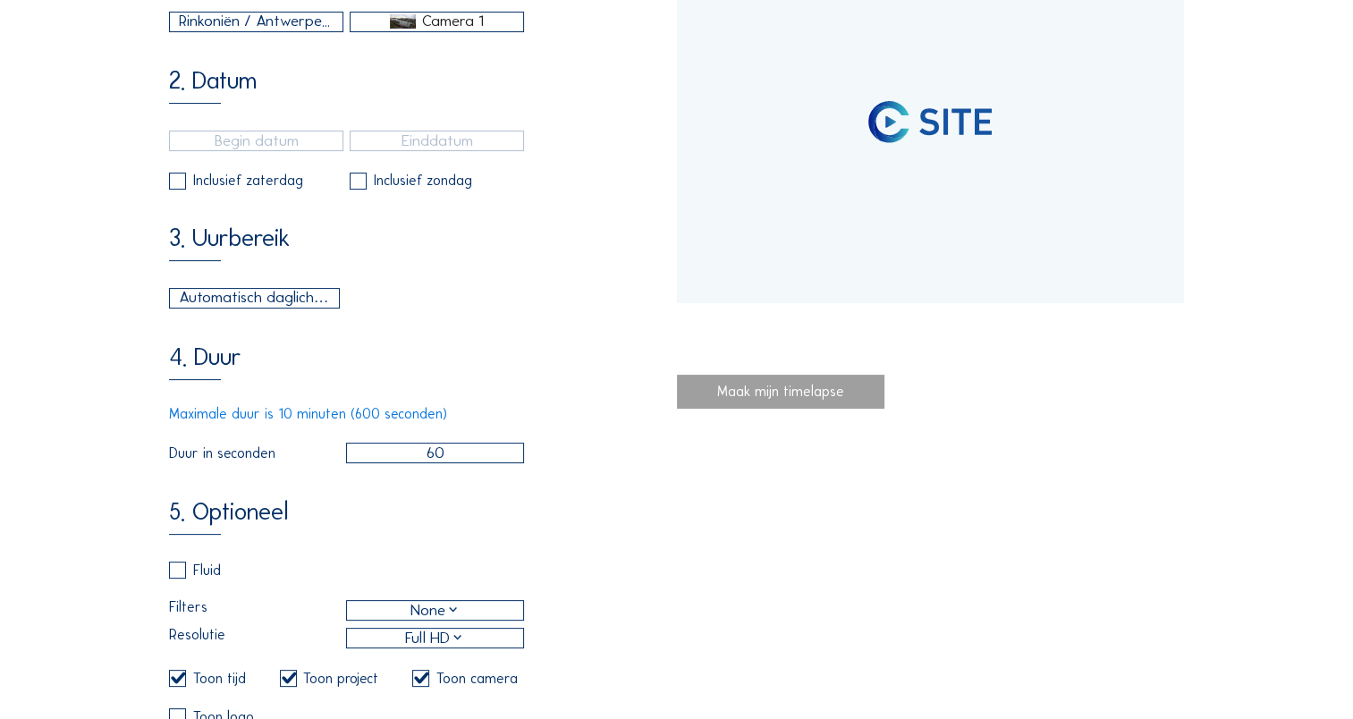
type input "[DATE] 09:15"
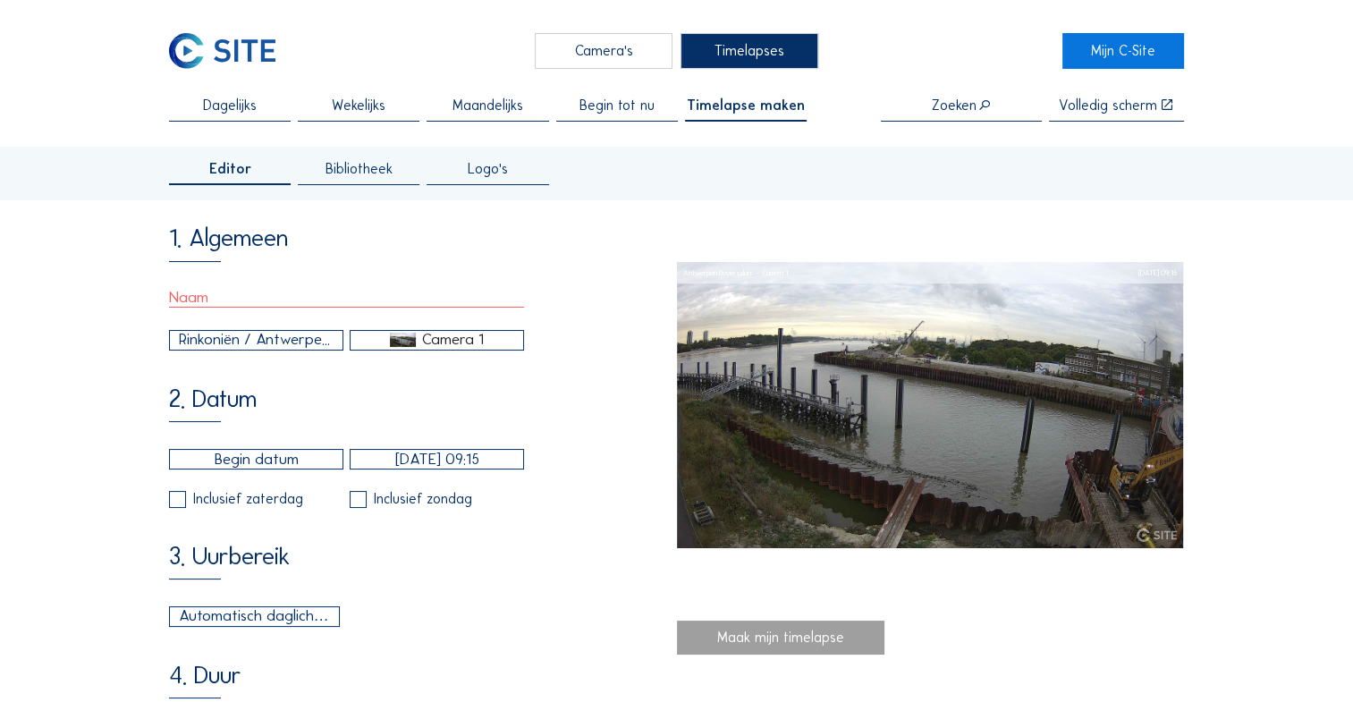
click at [385, 154] on div "Editor Bibliotheek Logo's" at bounding box center [676, 174] width 1353 height 54
click at [375, 168] on span "Bibliotheek" at bounding box center [358, 169] width 67 height 14
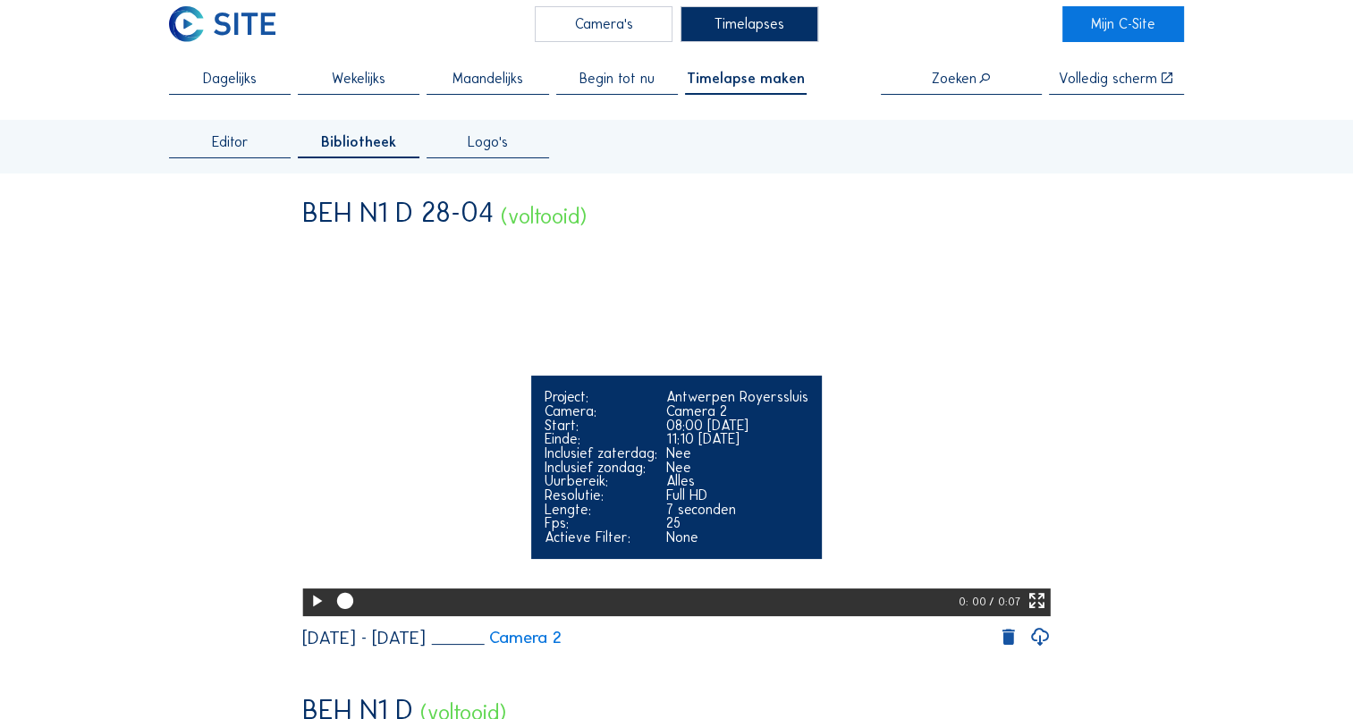
scroll to position [68, 0]
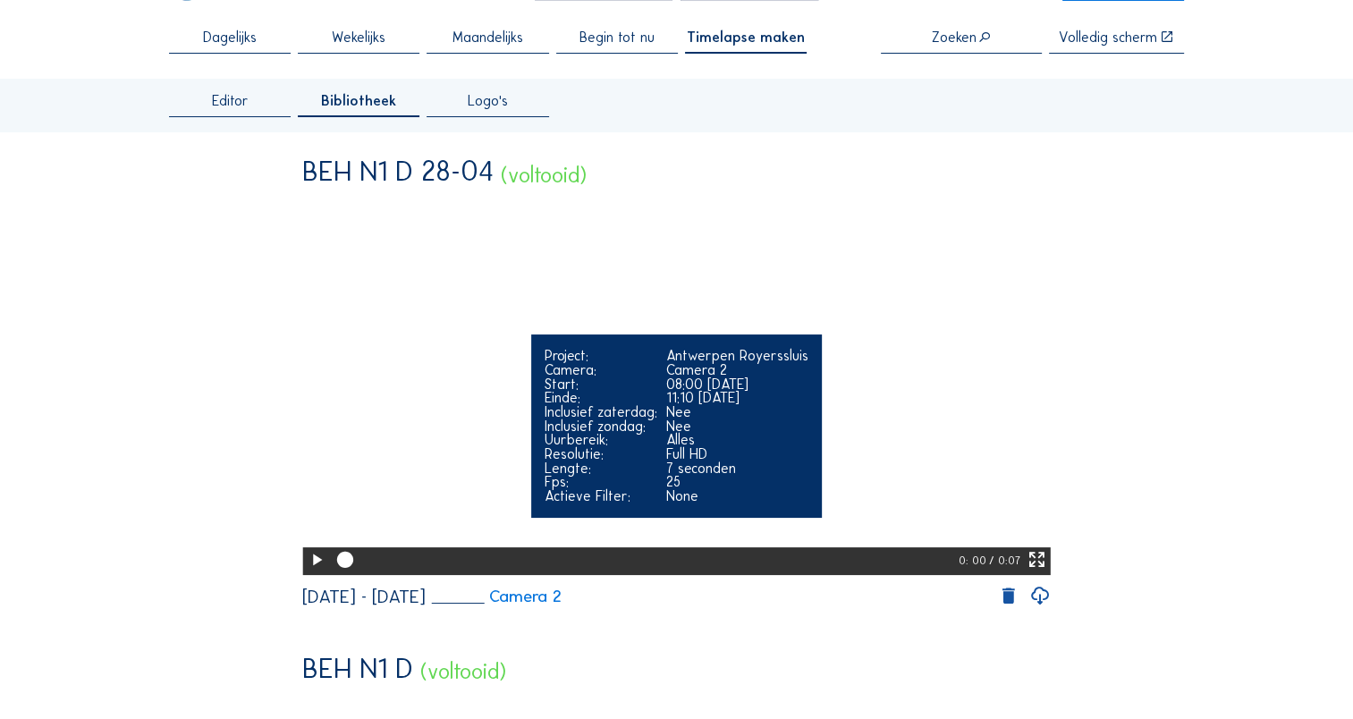
click at [320, 572] on icon at bounding box center [317, 560] width 20 height 24
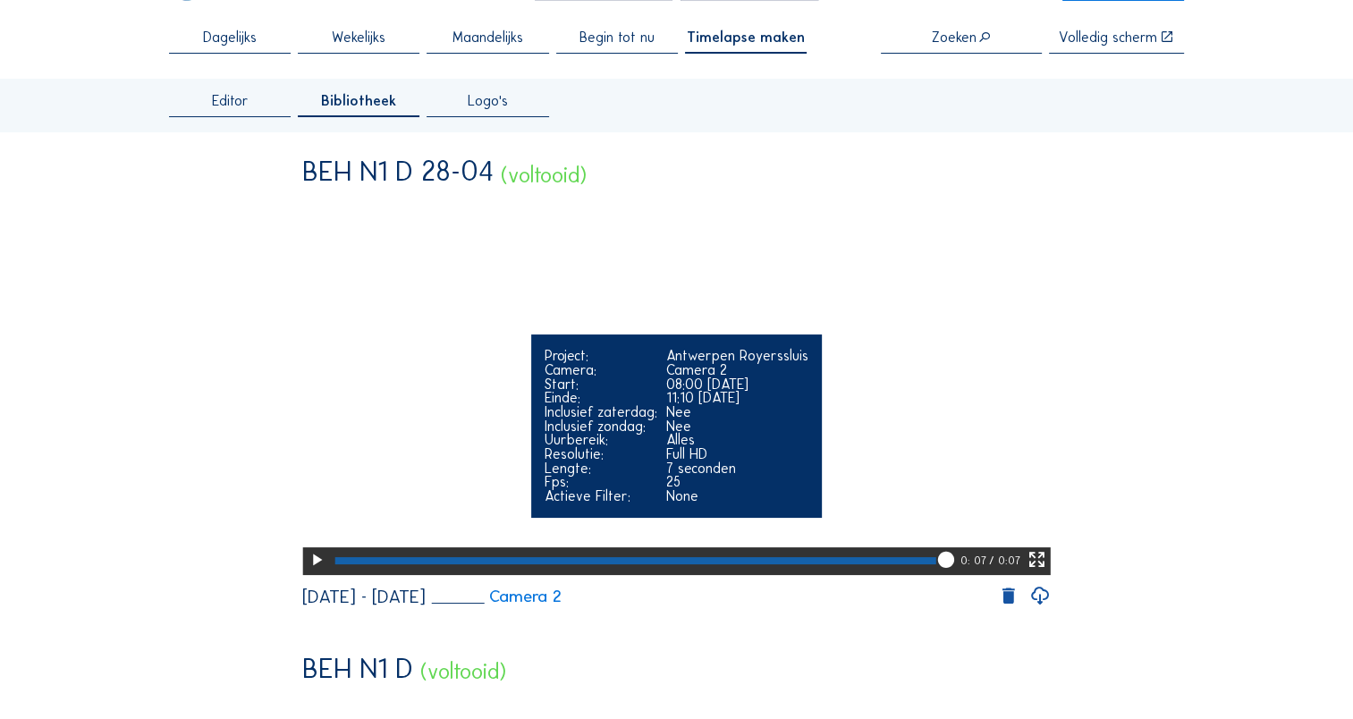
click at [311, 572] on icon at bounding box center [317, 560] width 20 height 24
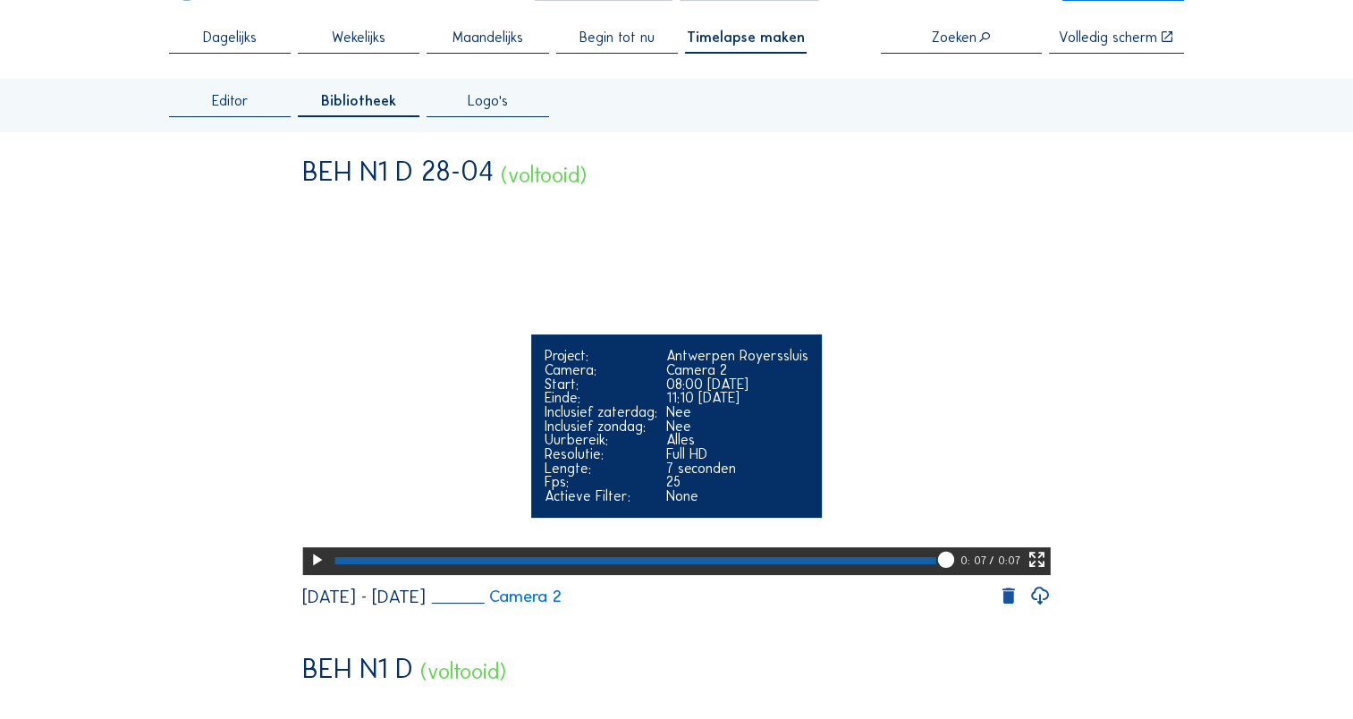
click at [1042, 572] on icon at bounding box center [1036, 560] width 20 height 24
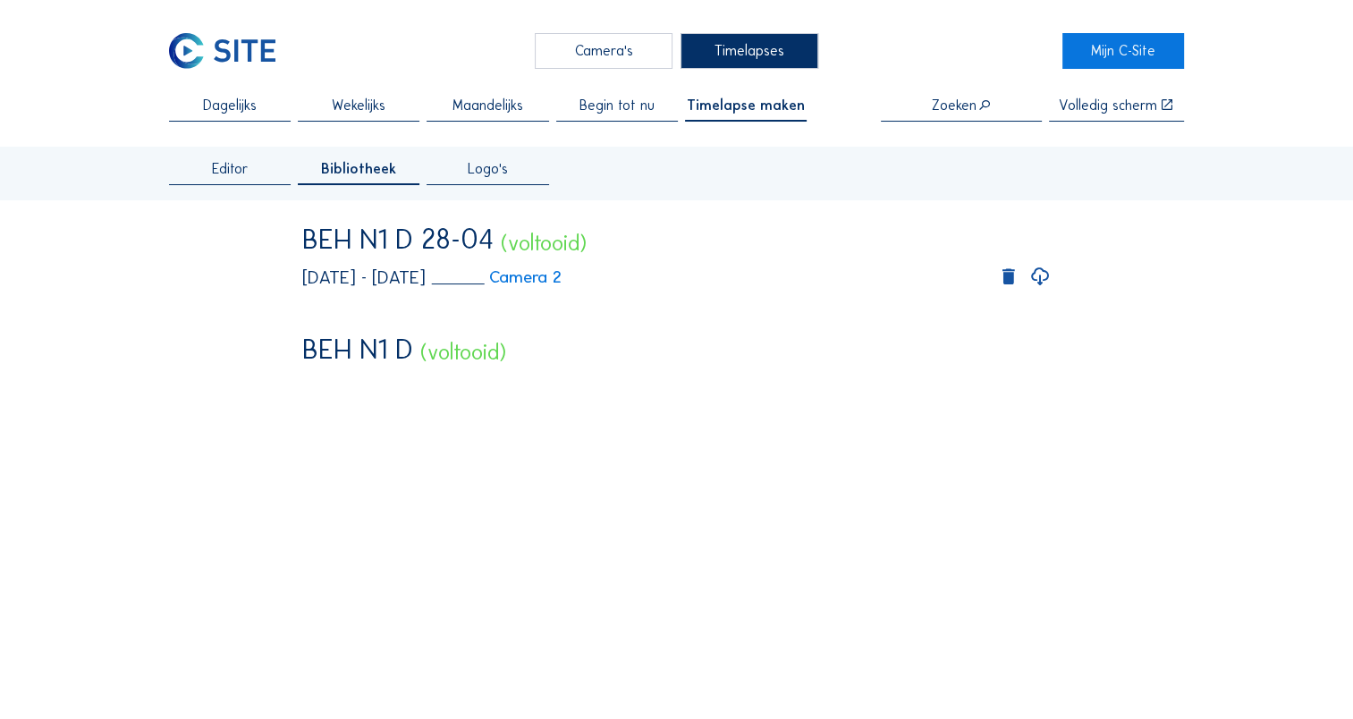
scroll to position [84, 0]
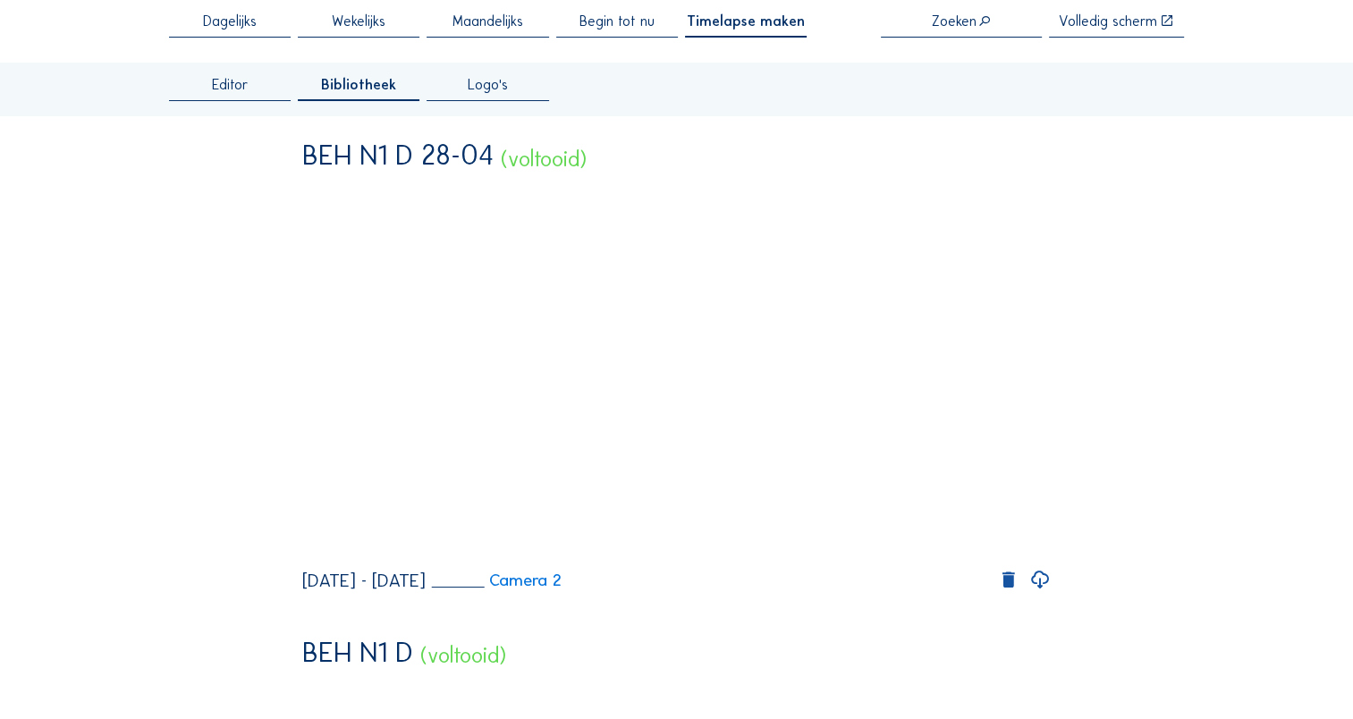
click at [1041, 593] on icon at bounding box center [1039, 580] width 21 height 25
click at [254, 81] on div "Editor" at bounding box center [230, 89] width 122 height 23
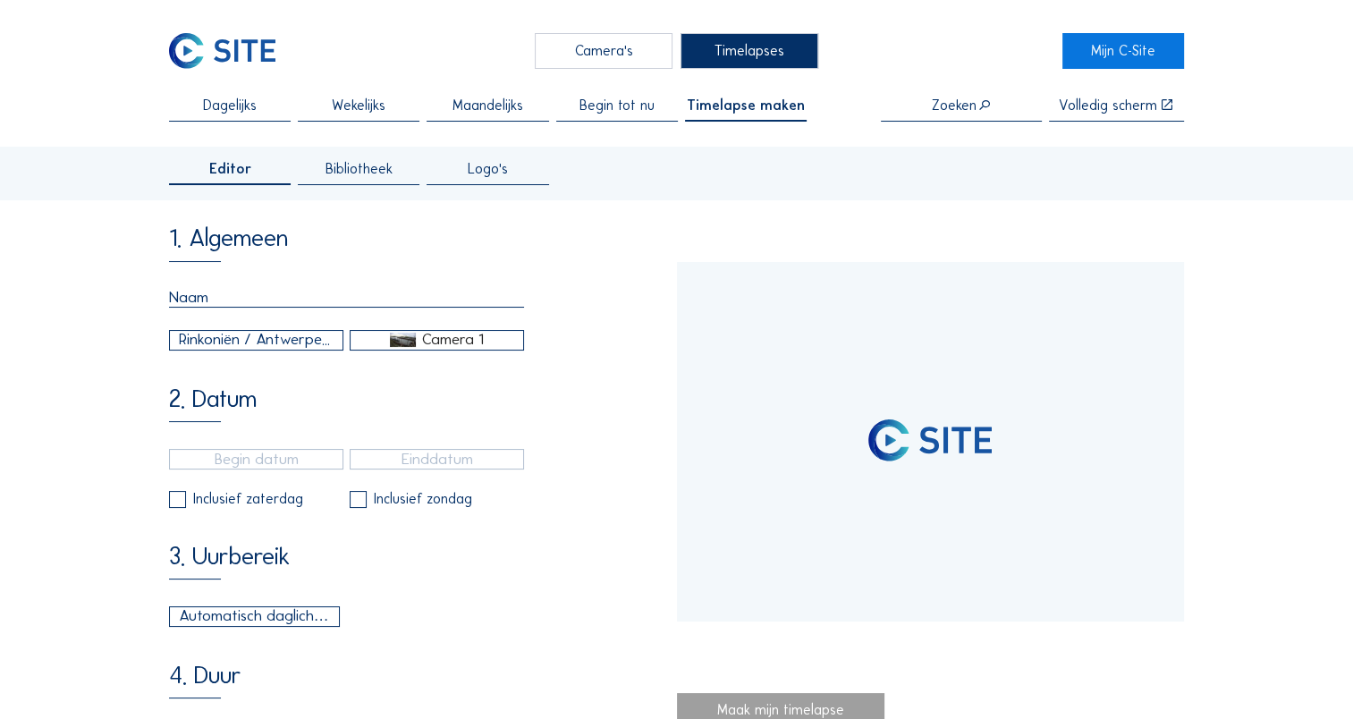
type input "[DATE] 09:50"
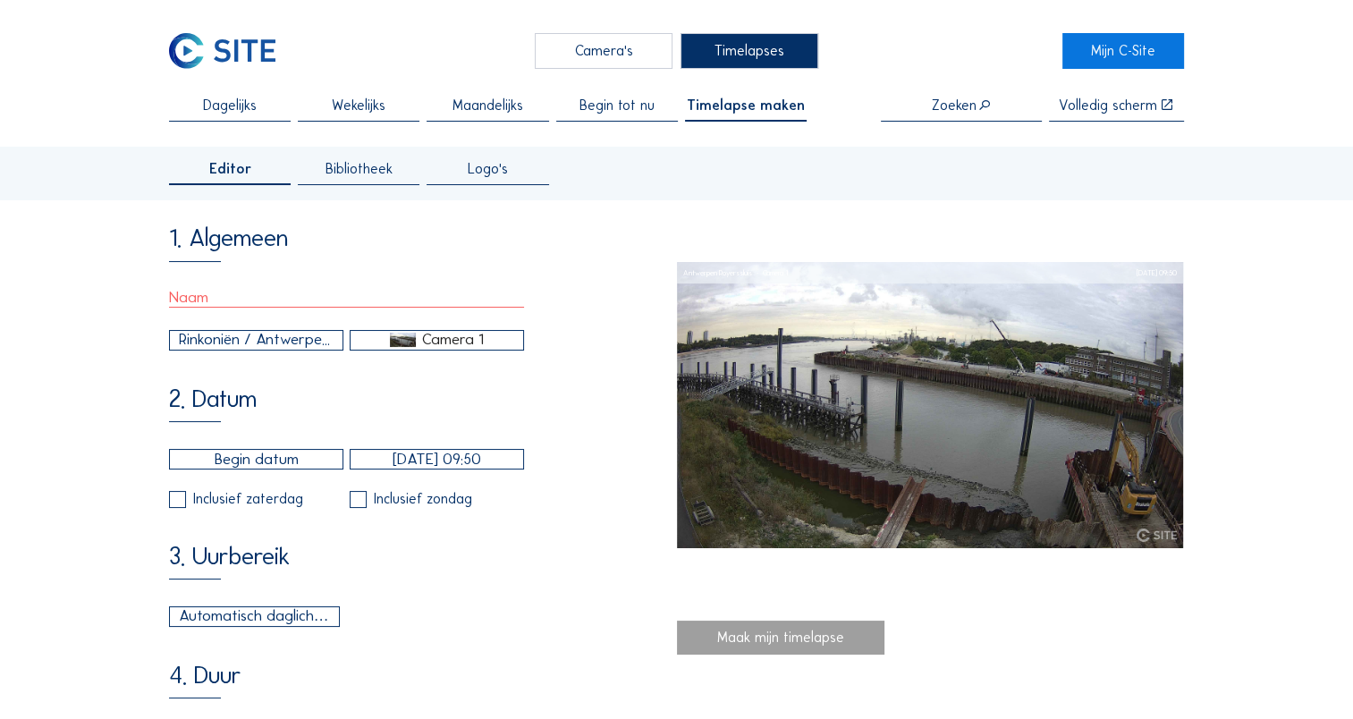
click at [425, 342] on div "Camera 1" at bounding box center [453, 340] width 62 height 16
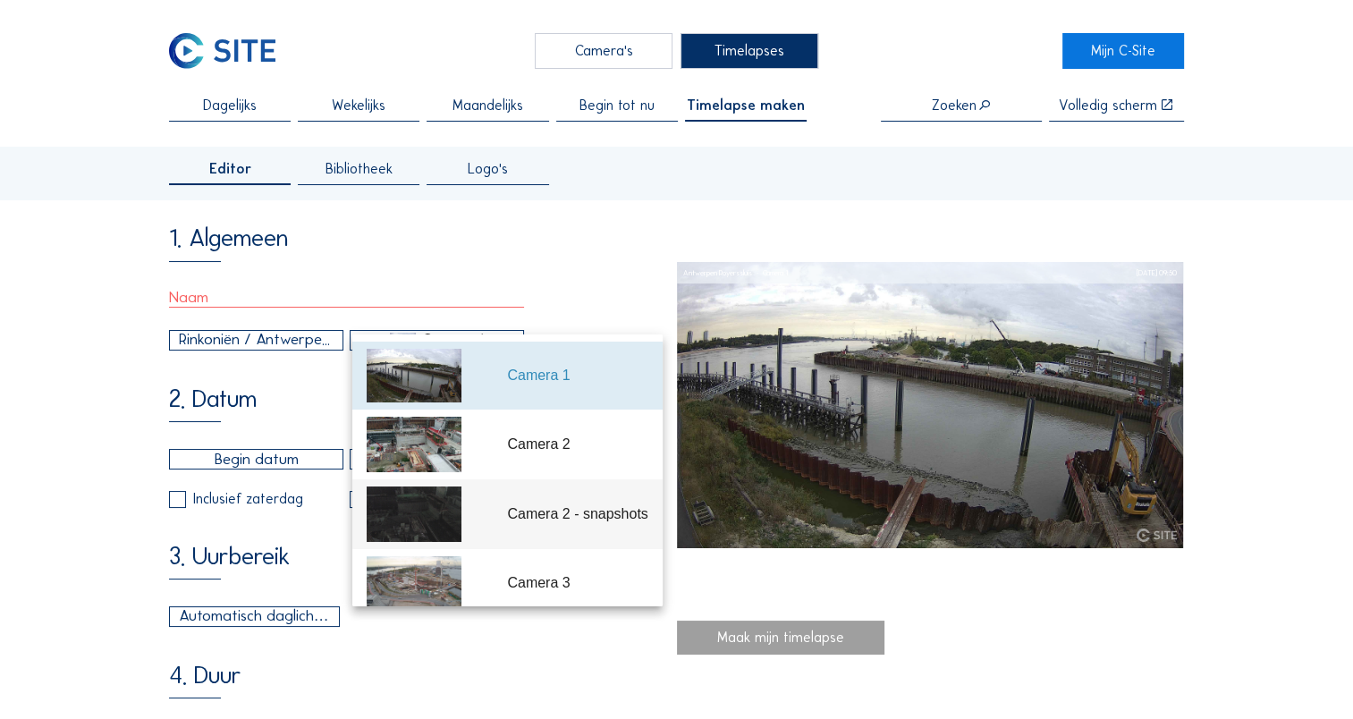
scroll to position [88, 0]
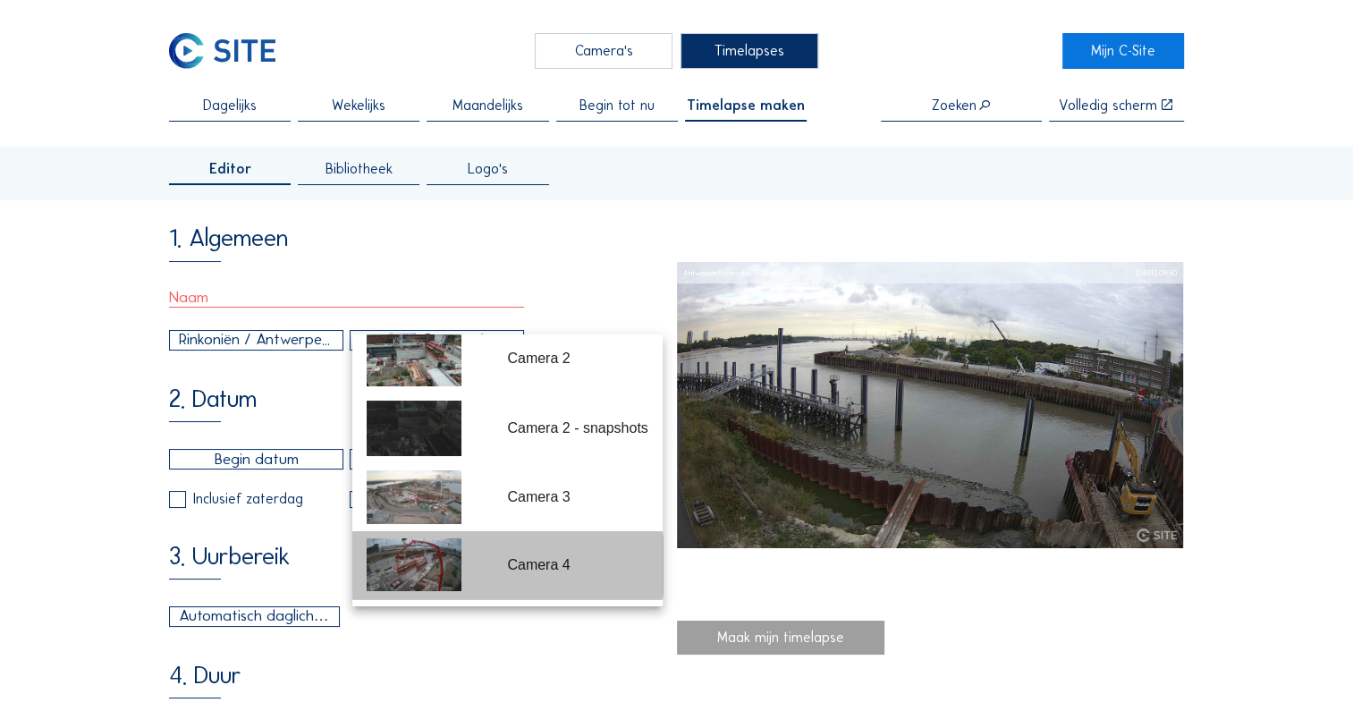
click at [477, 574] on div "Camera 4" at bounding box center [508, 565] width 282 height 68
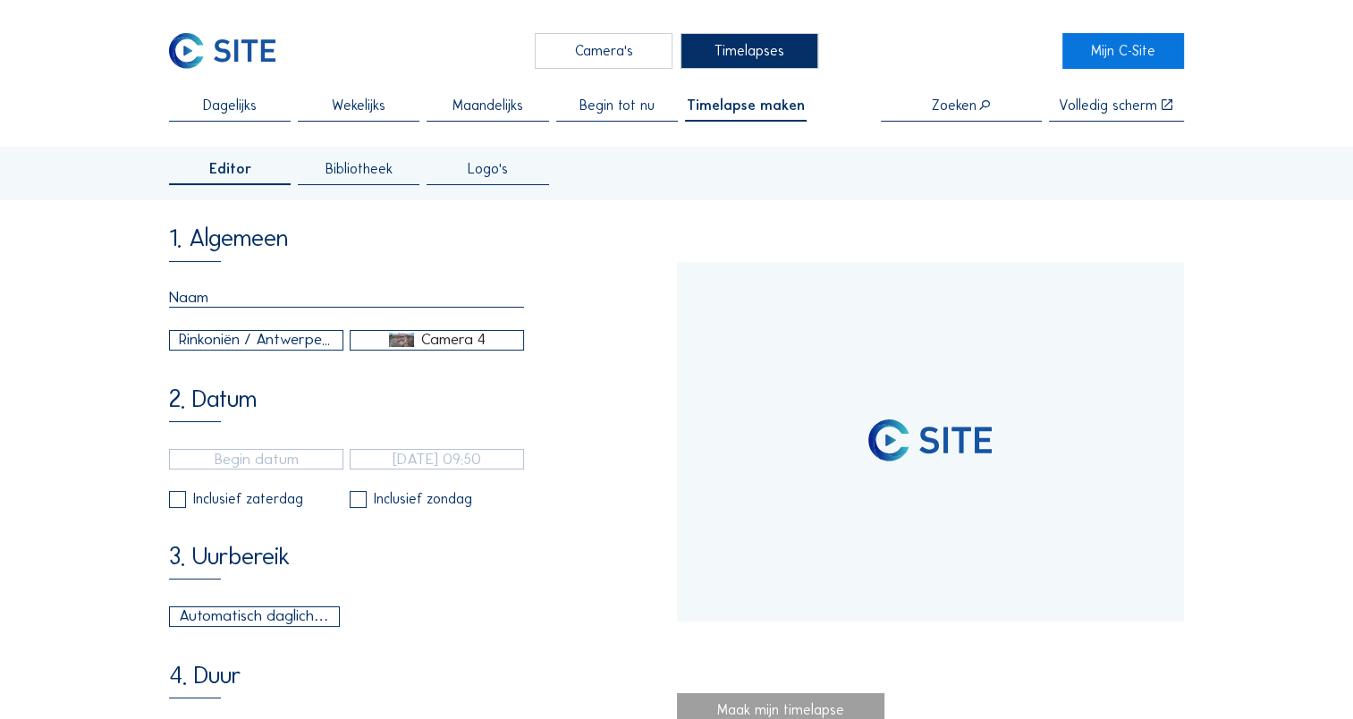
type input "[DATE] 16:05"
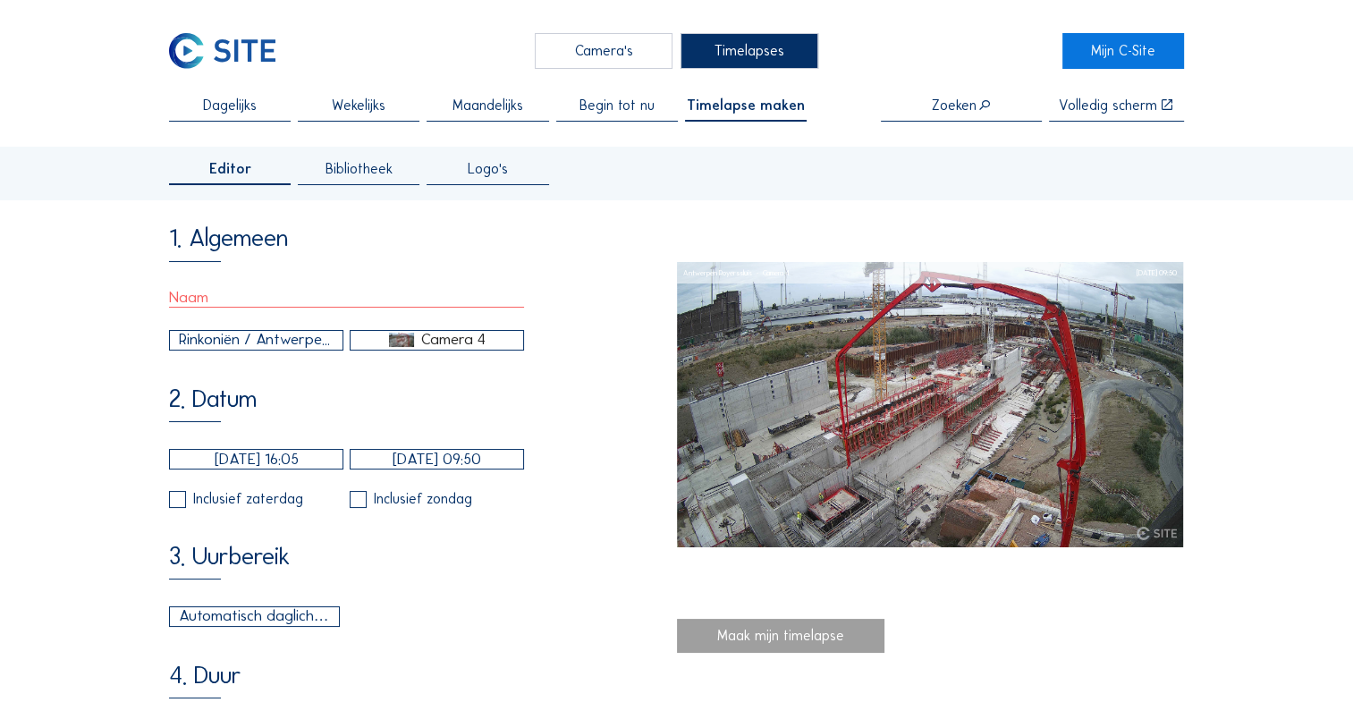
click at [209, 303] on input "text" at bounding box center [346, 298] width 355 height 20
type input "SK N3 V1"
click at [267, 469] on input "[DATE] 16:05" at bounding box center [256, 459] width 174 height 21
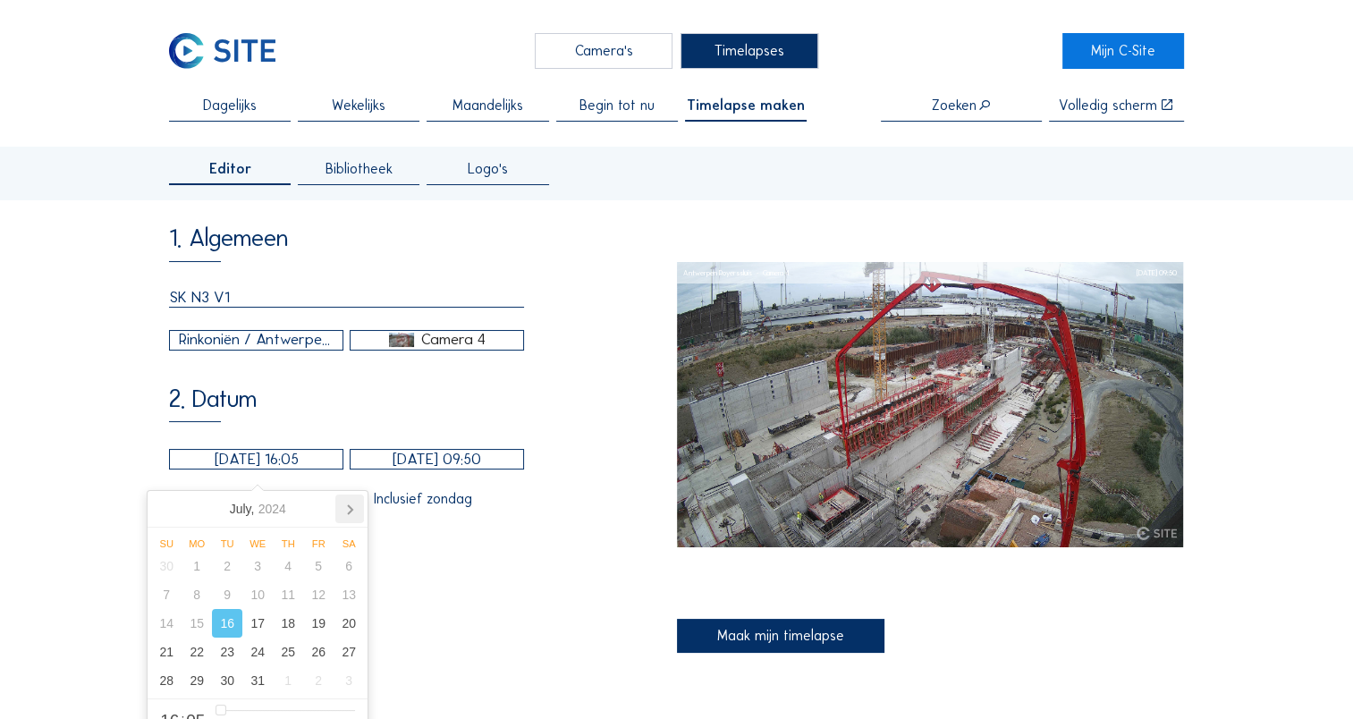
click at [345, 511] on icon at bounding box center [349, 508] width 29 height 29
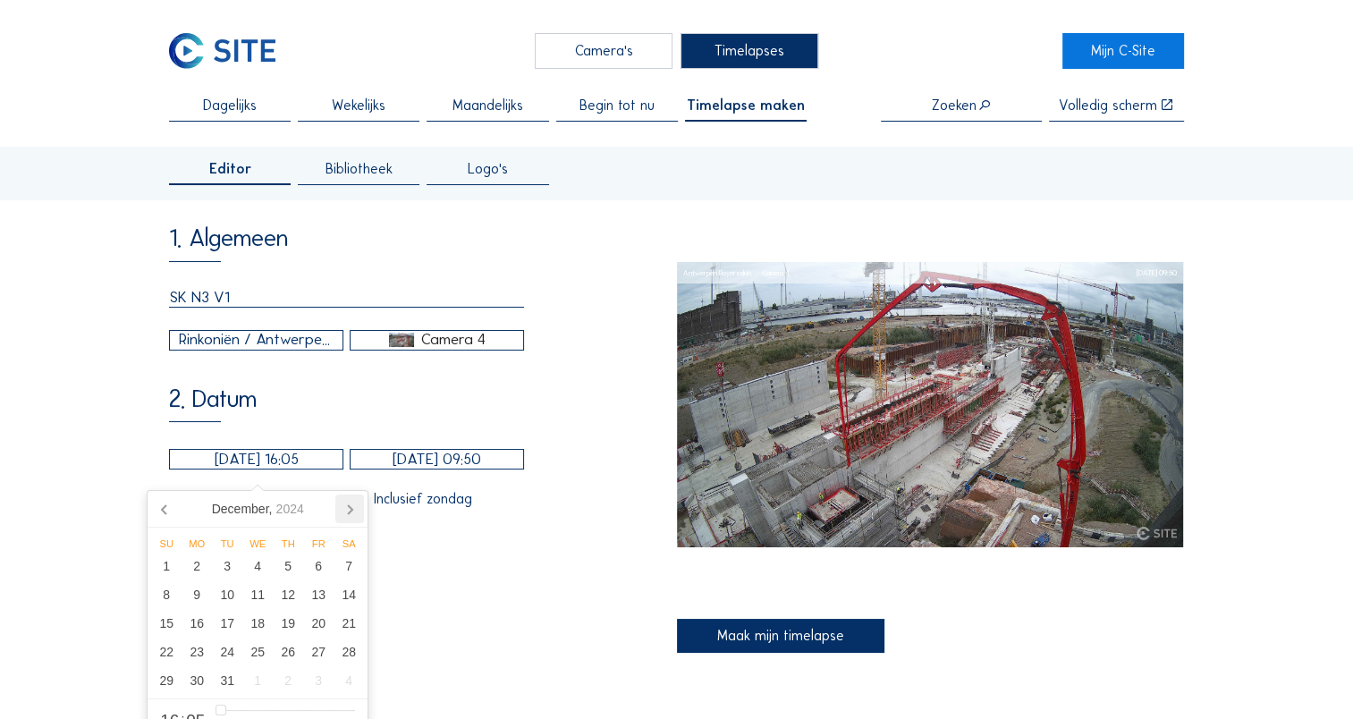
click at [345, 511] on icon at bounding box center [349, 508] width 29 height 29
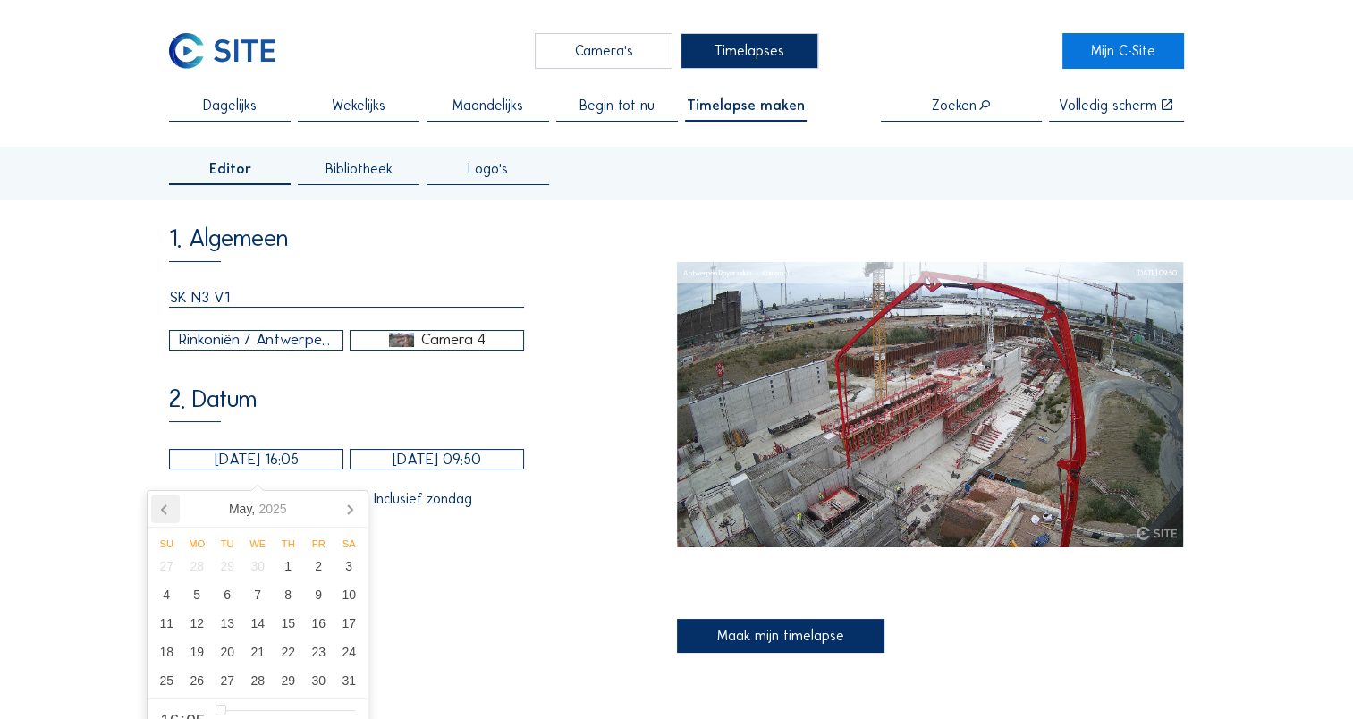
click at [165, 511] on icon at bounding box center [165, 508] width 29 height 29
click at [200, 686] on div "28" at bounding box center [196, 680] width 30 height 29
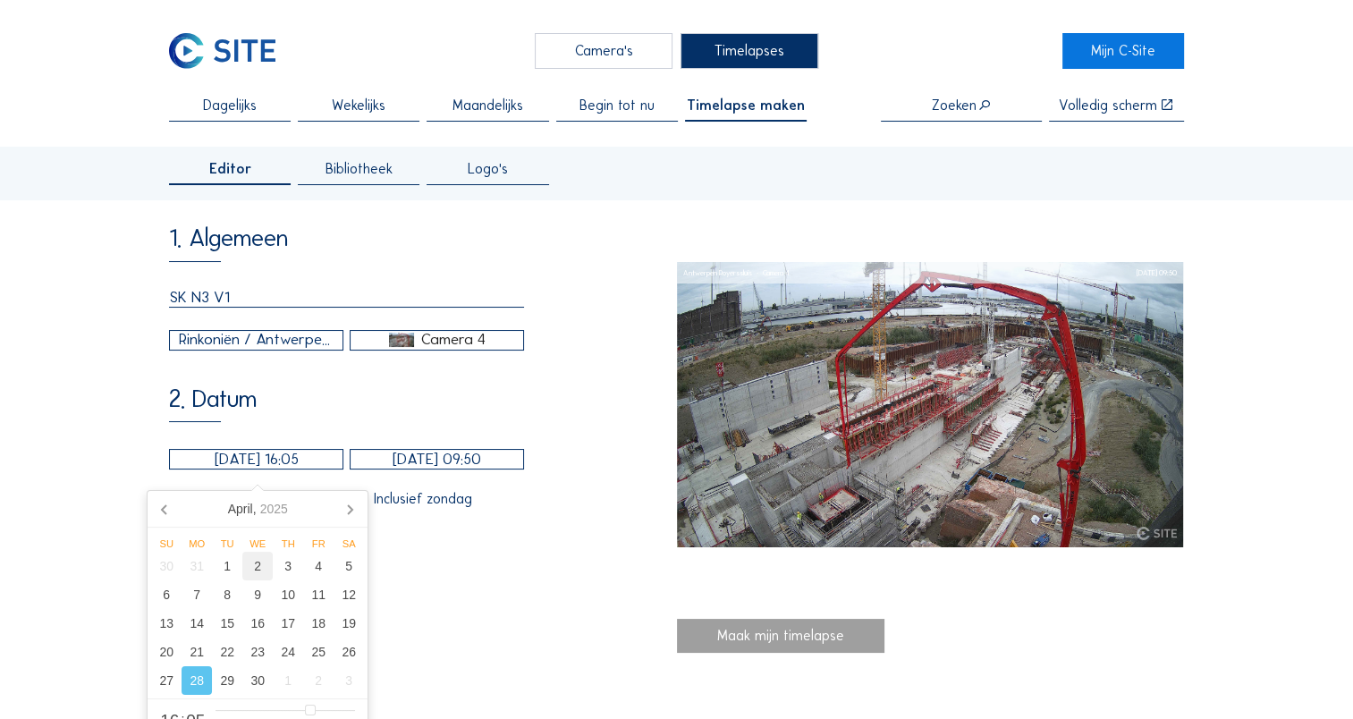
scroll to position [179, 0]
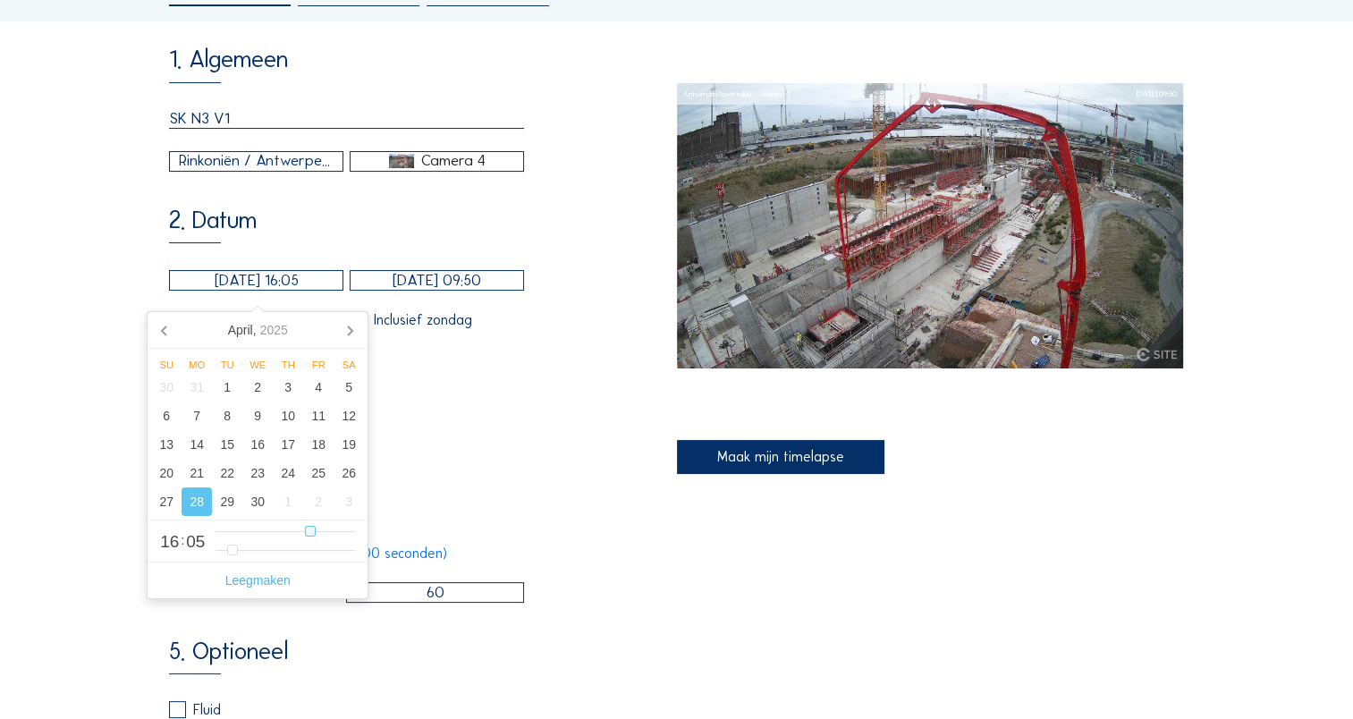
type input "[DATE] 02:05"
type input "2"
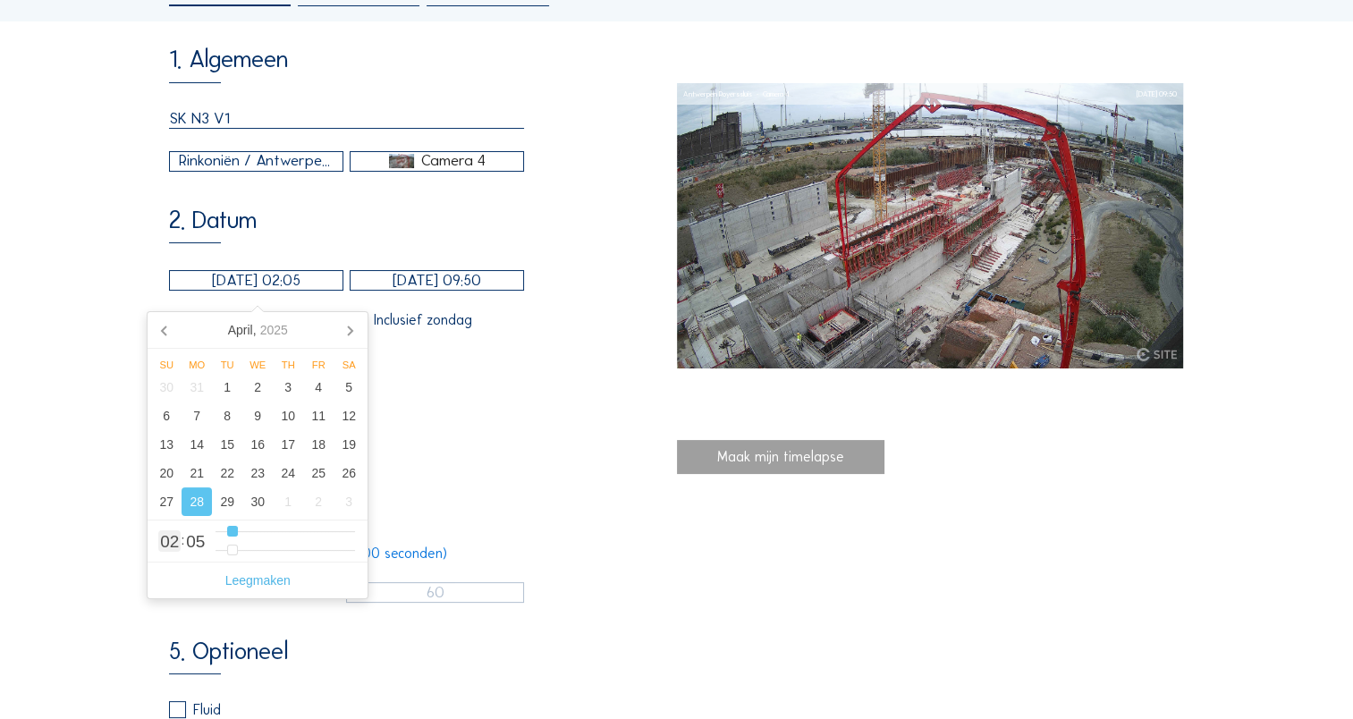
type input "[DATE] 01:05"
type input "1"
click at [224, 534] on input "range" at bounding box center [284, 531] width 139 height 15
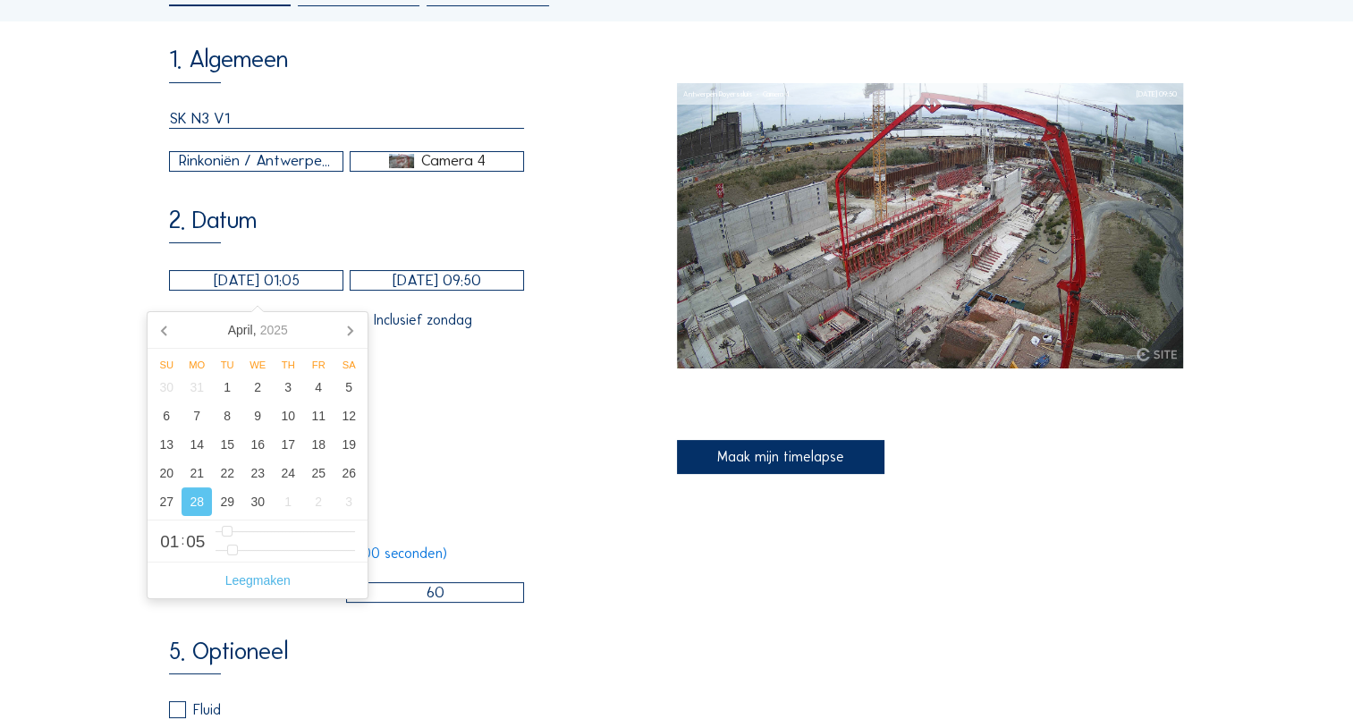
click at [400, 283] on input "[DATE] 09:50" at bounding box center [437, 280] width 174 height 21
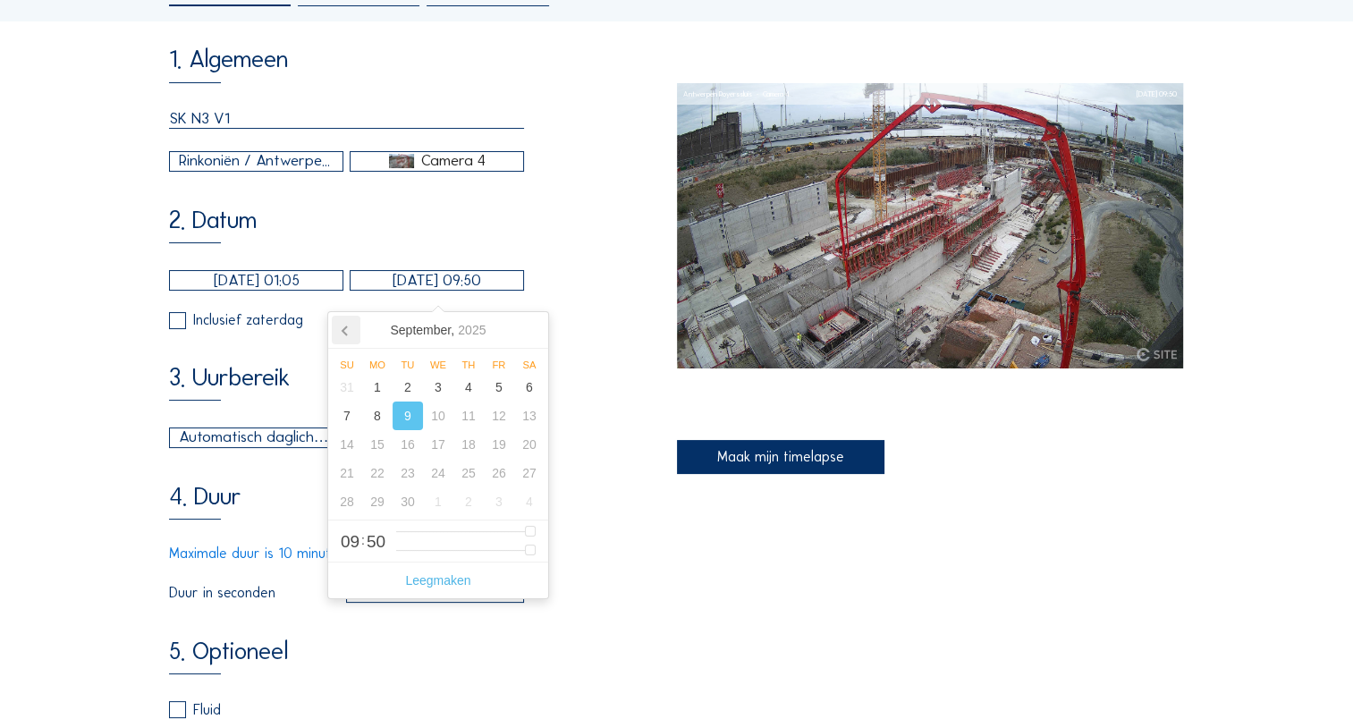
click at [350, 332] on icon at bounding box center [346, 330] width 29 height 29
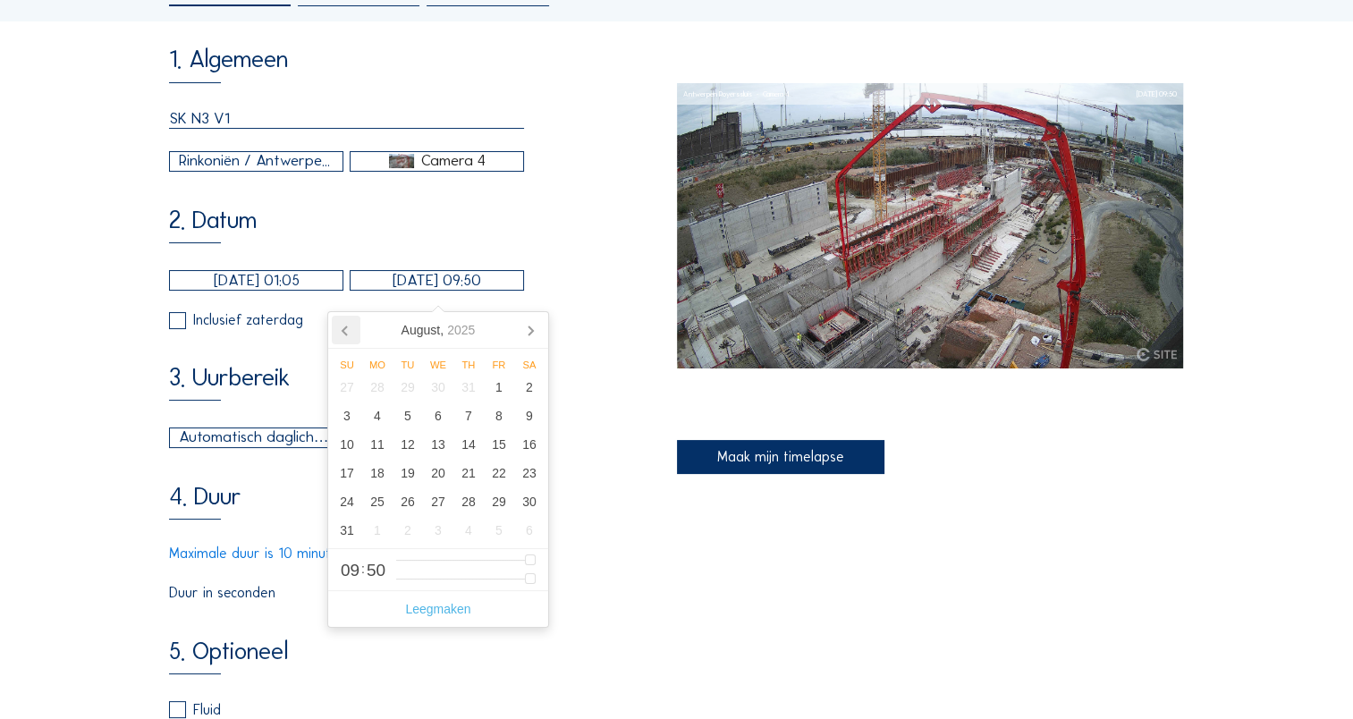
click at [350, 332] on icon at bounding box center [346, 330] width 29 height 29
click at [343, 333] on icon at bounding box center [344, 330] width 4 height 9
click at [378, 508] on div "28" at bounding box center [377, 501] width 30 height 29
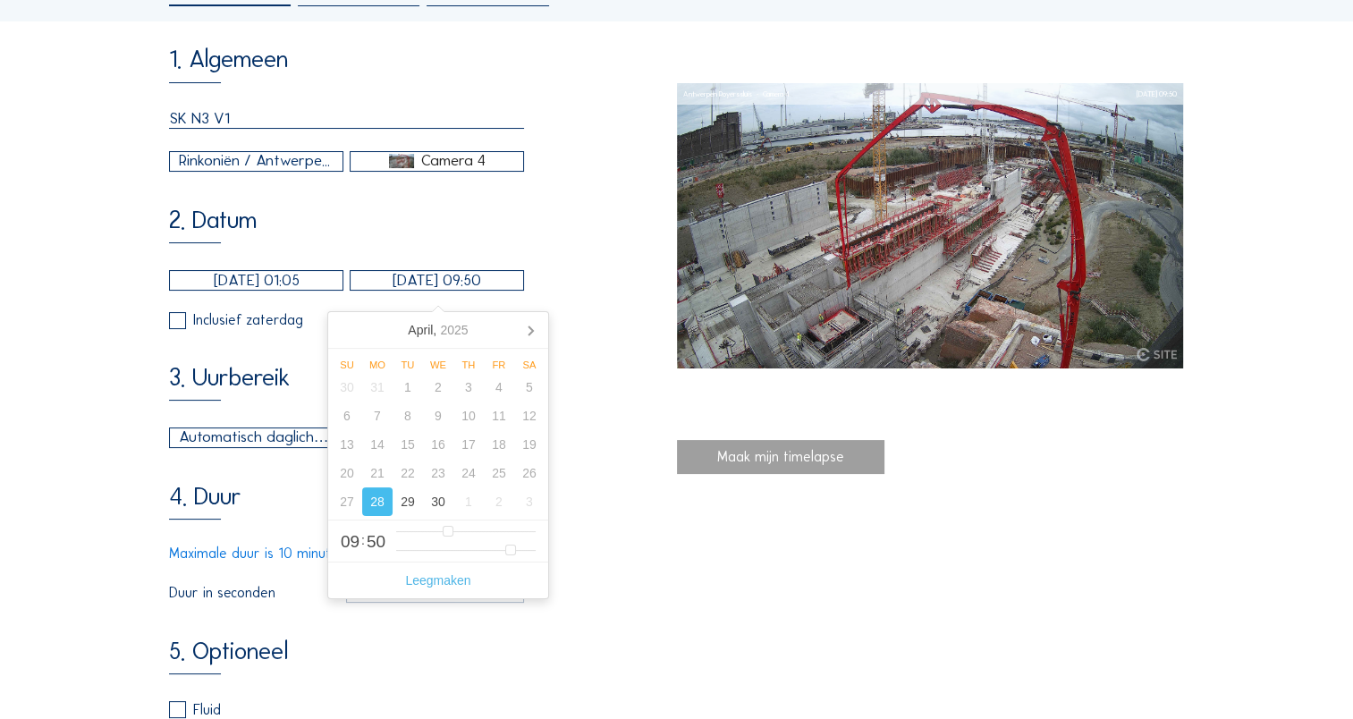
type input "[DATE] 09:50"
type input "2"
type input "[DATE] 10:50"
type input "10"
type input "[DATE] 11:50"
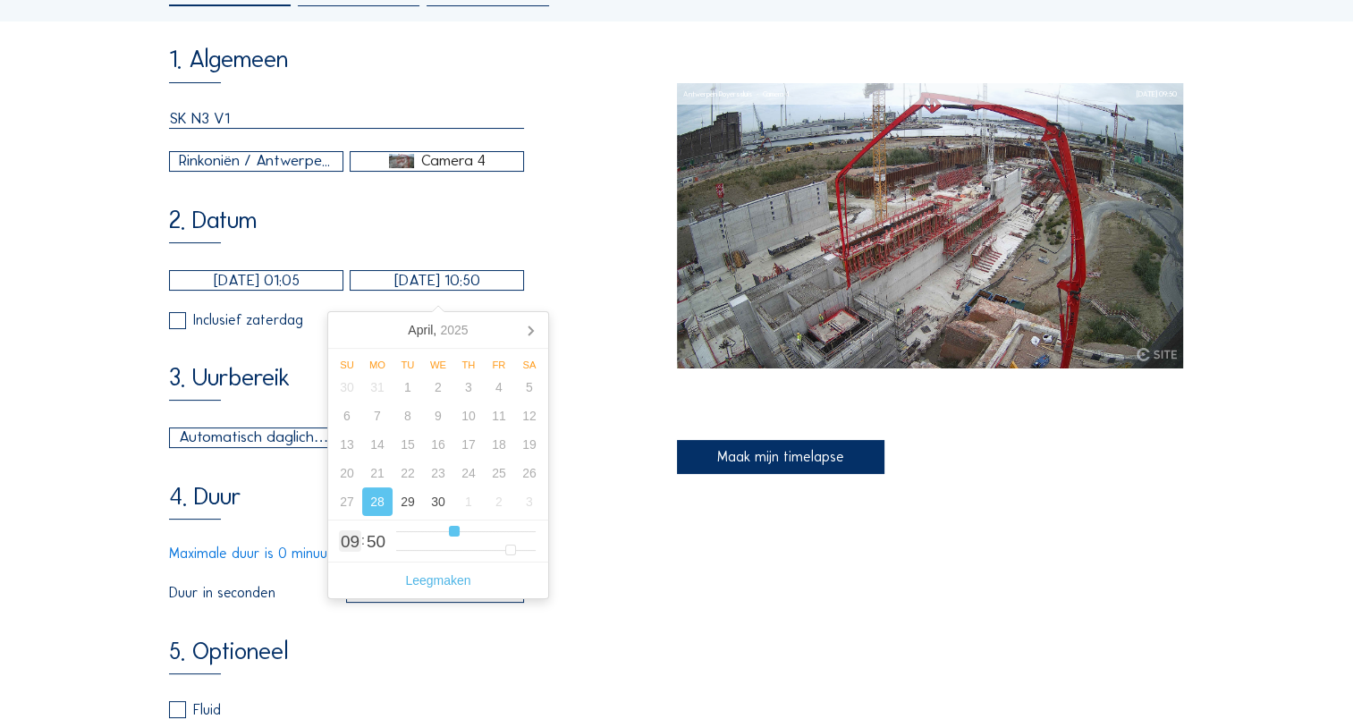
type input "11"
type input "[DATE] 13:50"
type input "13"
type input "[DATE] 15:50"
type input "15"
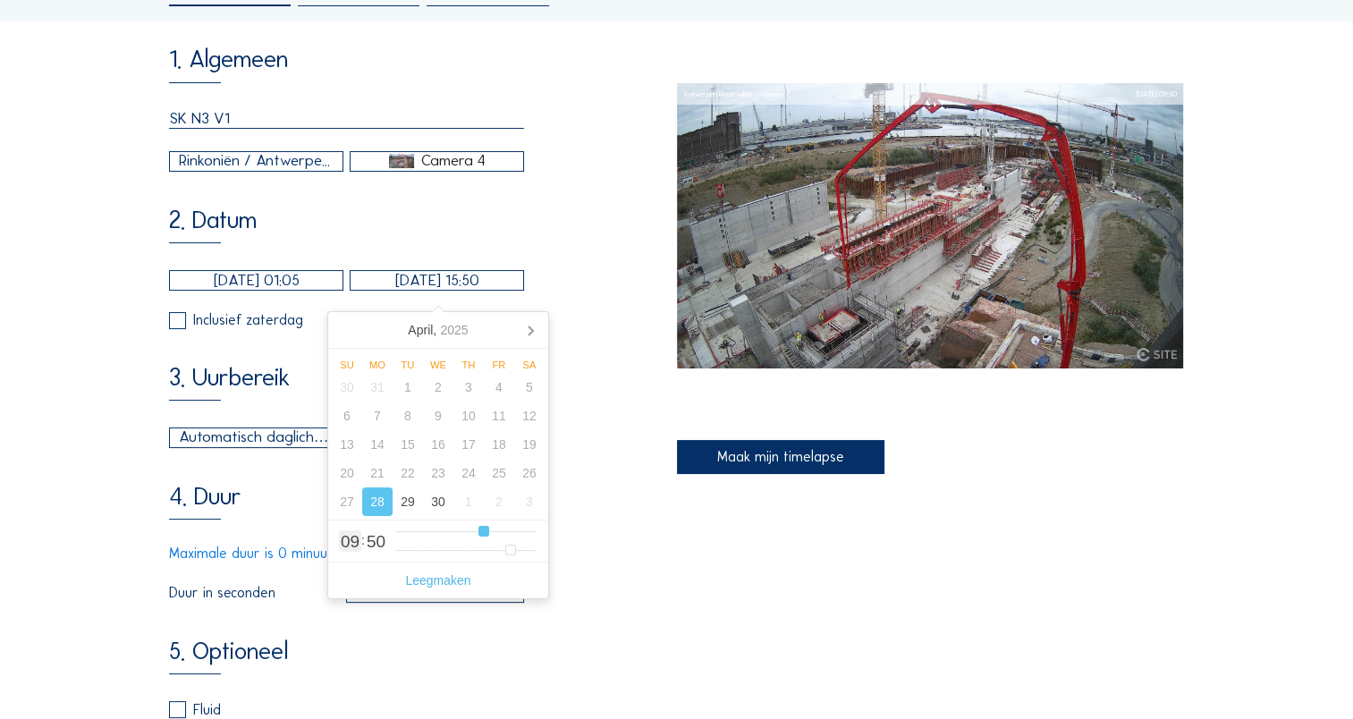
type input "[DATE] 16:50"
type input "16"
type input "[DATE] 17:50"
type input "17"
type input "[DATE] 18:50"
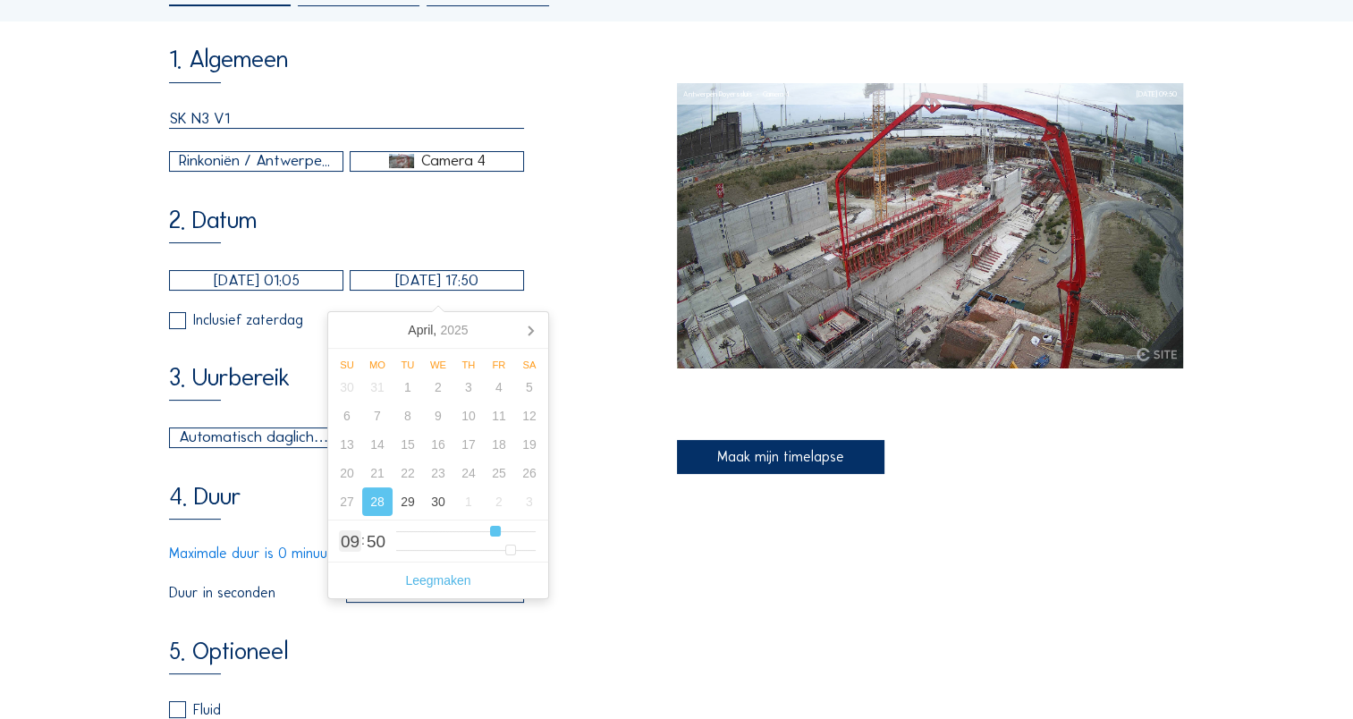
type input "18"
type input "[DATE] 20:50"
type input "20"
type input "[DATE] 23:50"
type input "23"
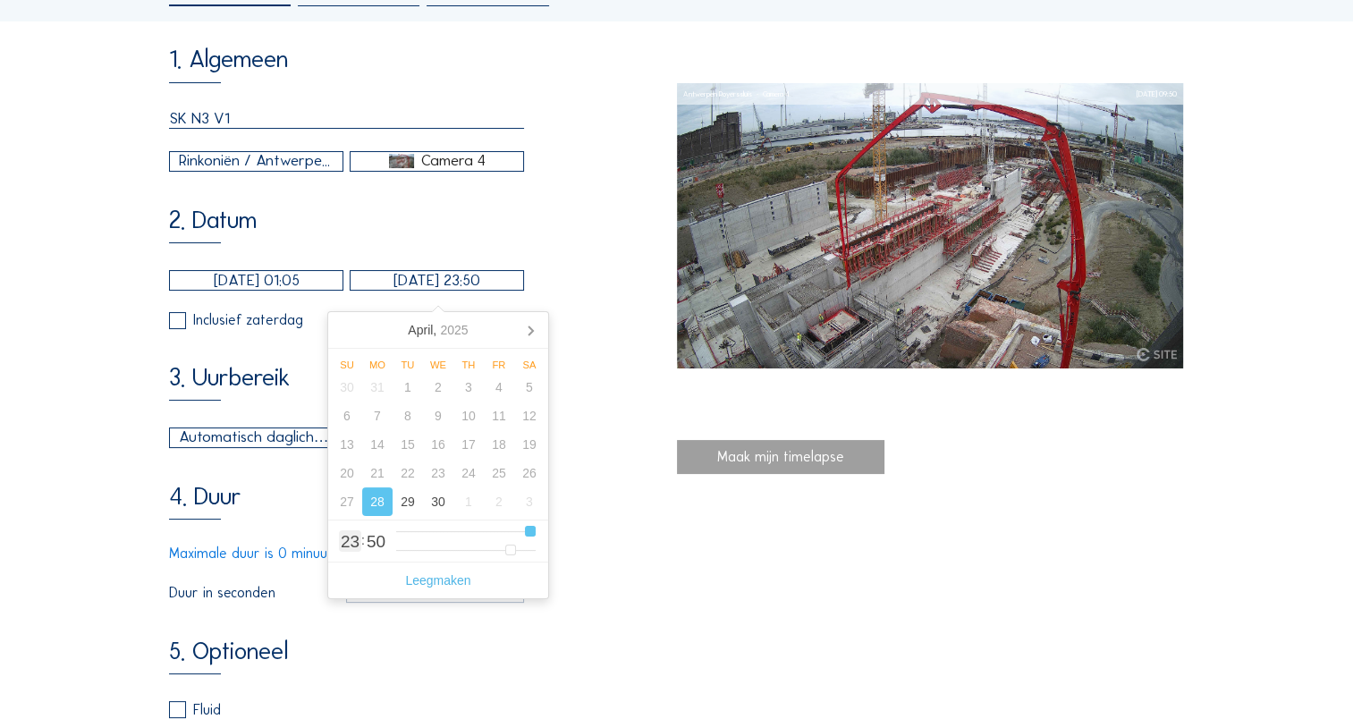
type input "[DATE] 22:50"
drag, startPoint x: 446, startPoint y: 536, endPoint x: 525, endPoint y: 534, distance: 78.7
type input "22"
click at [525, 534] on input "range" at bounding box center [465, 531] width 139 height 15
click at [611, 544] on div "4. Duur Maximale duur is 0 minuut 6 seconden (6 seconden) [PERSON_NAME] in seco…" at bounding box center [422, 543] width 507 height 119
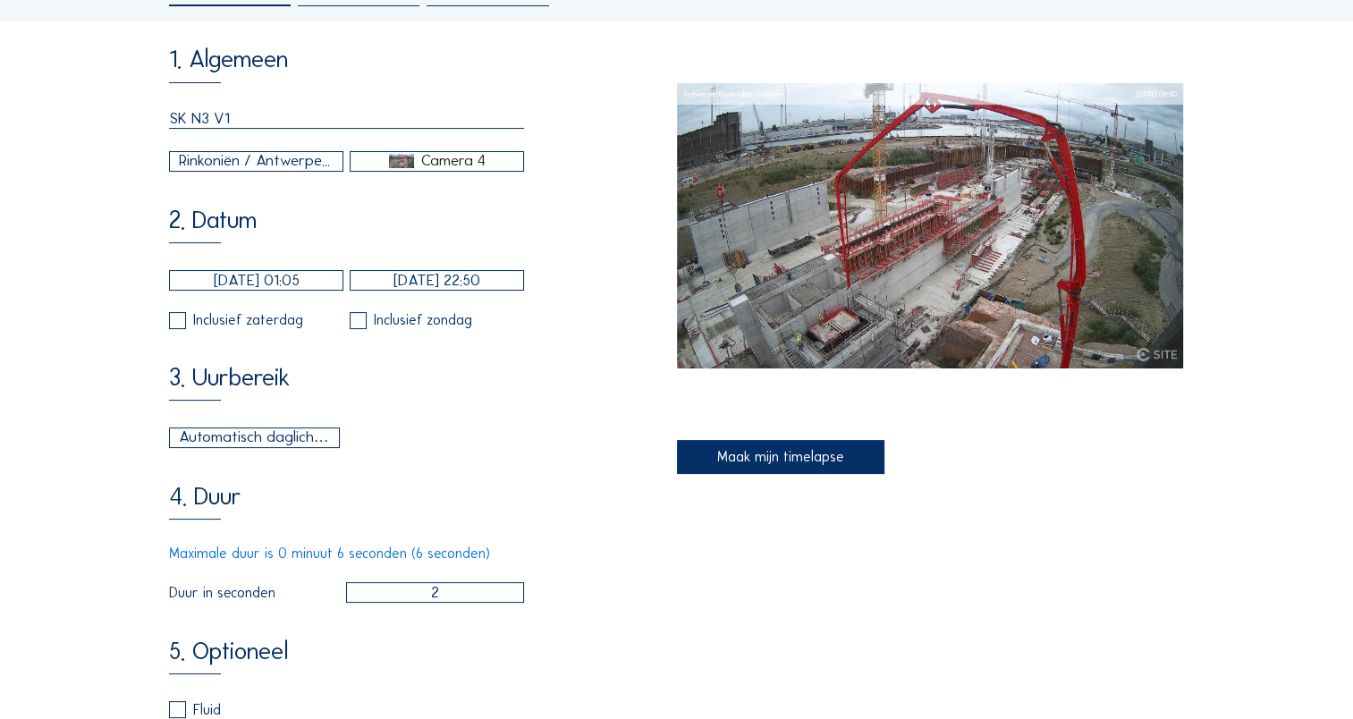
drag, startPoint x: 468, startPoint y: 611, endPoint x: 426, endPoint y: 616, distance: 41.5
click at [426, 603] on input "2" at bounding box center [435, 592] width 179 height 21
type input "4"
click at [550, 551] on div "4. Duur Maximale duur is 0 minuut 6 seconden (6 seconden) [PERSON_NAME] in seco…" at bounding box center [422, 543] width 507 height 119
click at [764, 457] on div "Maak mijn timelapse" at bounding box center [781, 457] width 208 height 34
